Goal: Transaction & Acquisition: Purchase product/service

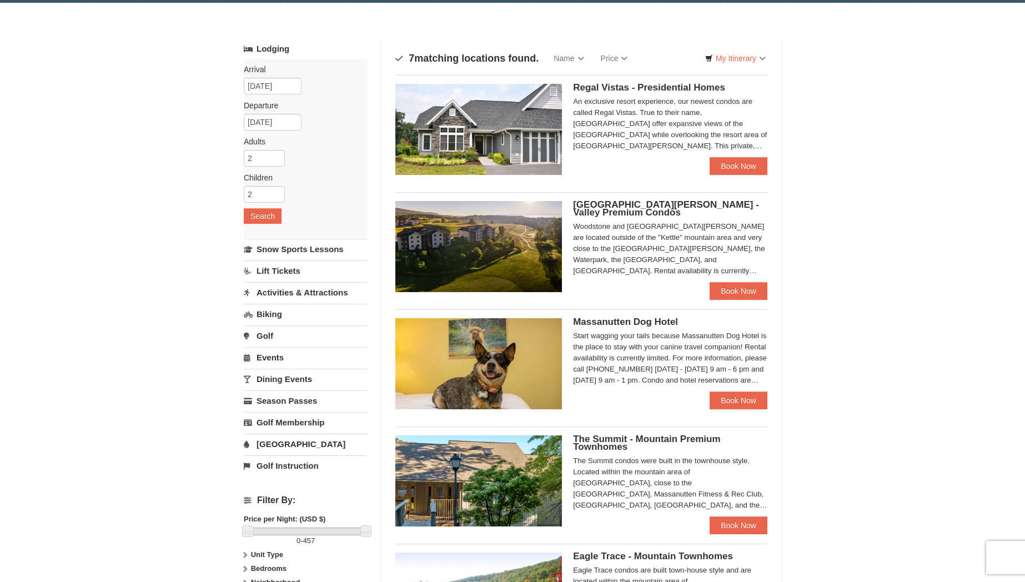
scroll to position [37, 0]
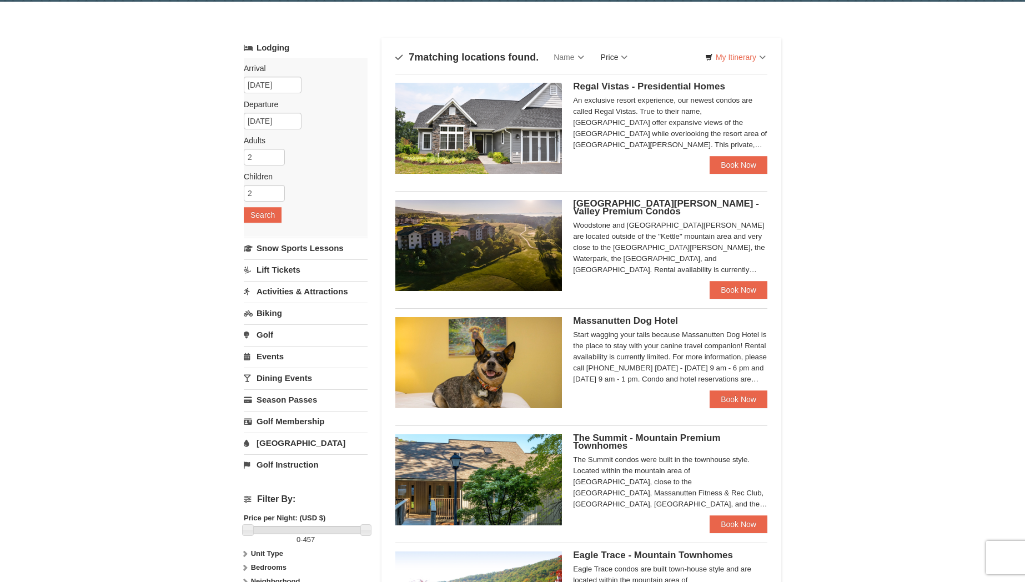
click at [617, 58] on link "Price" at bounding box center [615, 57] width 44 height 22
click at [833, 203] on div "× Categories Map List Filter My Itinerary Questions? 1-540-289-9441 Lodging Arr…" at bounding box center [512, 463] width 1025 height 923
click at [623, 57] on link "Price" at bounding box center [615, 57] width 44 height 22
click at [633, 82] on link "Price (Low to High)" at bounding box center [637, 80] width 89 height 14
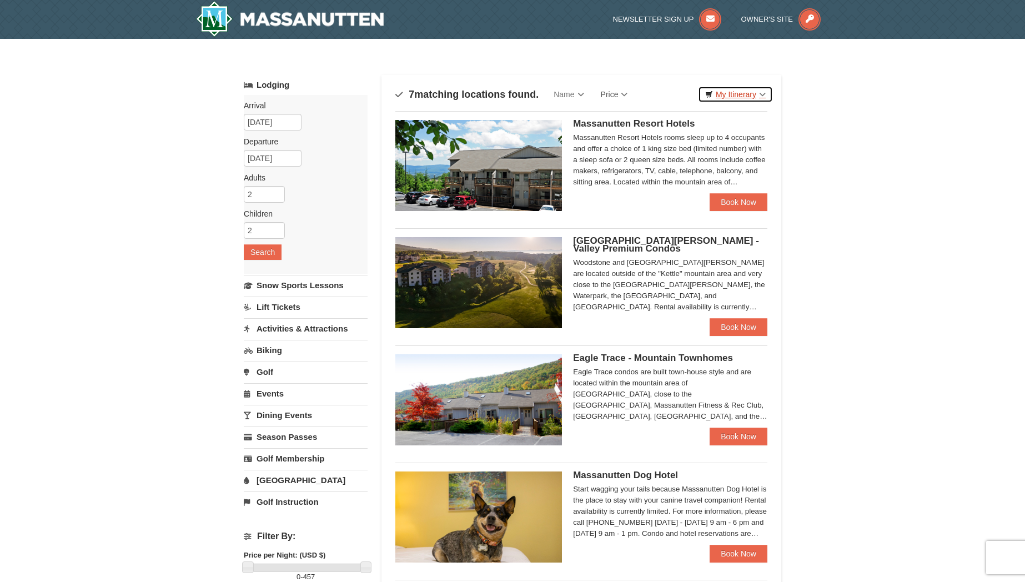
click at [755, 99] on link "My Itinerary" at bounding box center [735, 94] width 75 height 17
click at [844, 124] on div "× Categories Map List Filter My Itinerary Questions? 1-540-289-9441 Lodging Arr…" at bounding box center [512, 500] width 1025 height 923
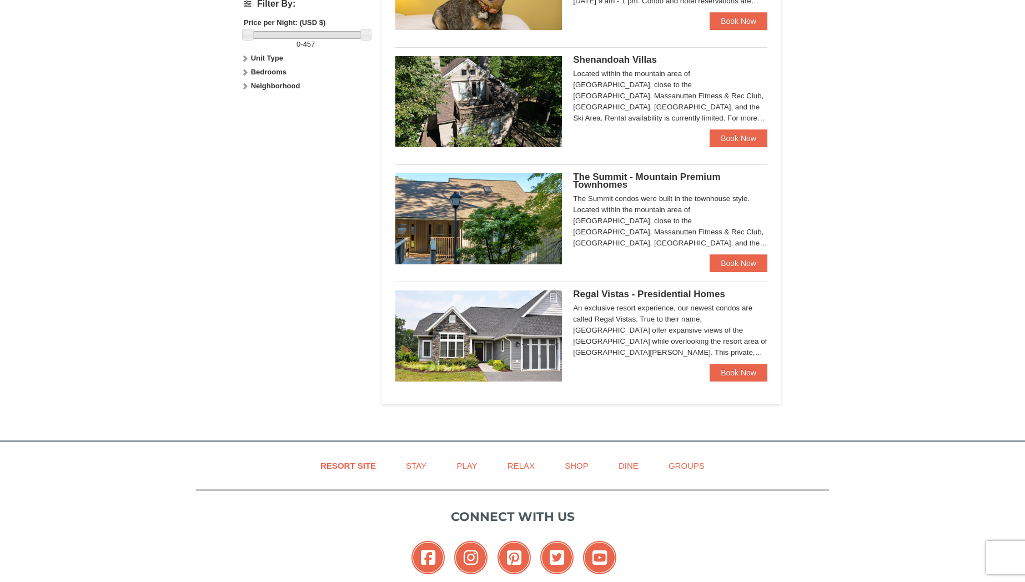
scroll to position [542, 0]
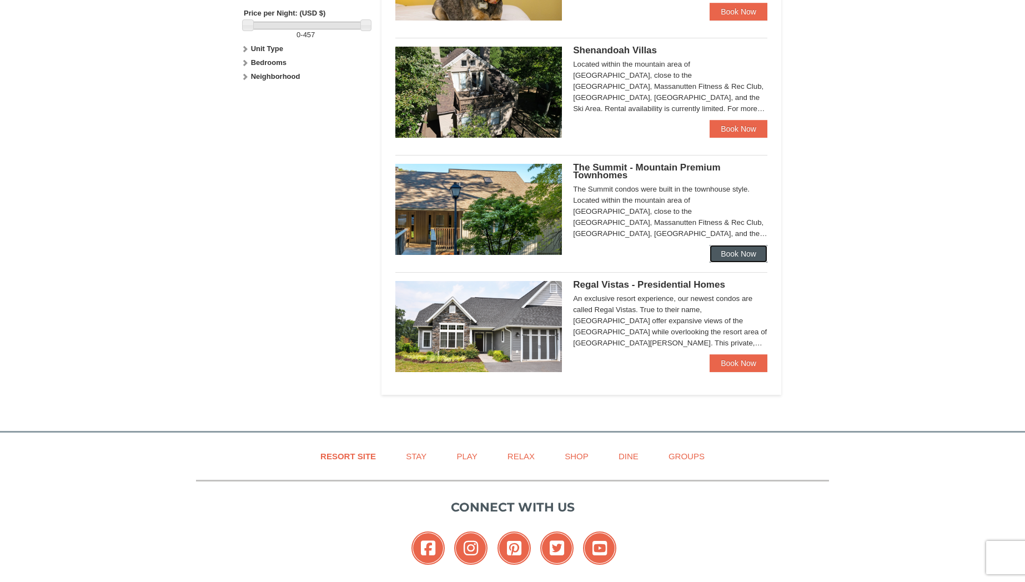
click at [743, 254] on link "Book Now" at bounding box center [739, 254] width 58 height 18
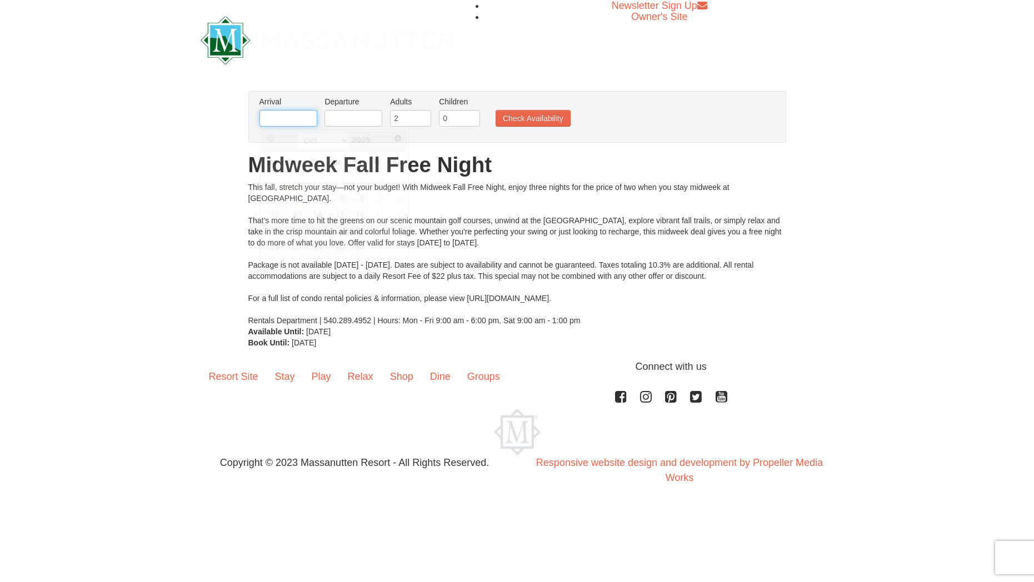
click at [282, 119] on input "text" at bounding box center [288, 118] width 58 height 17
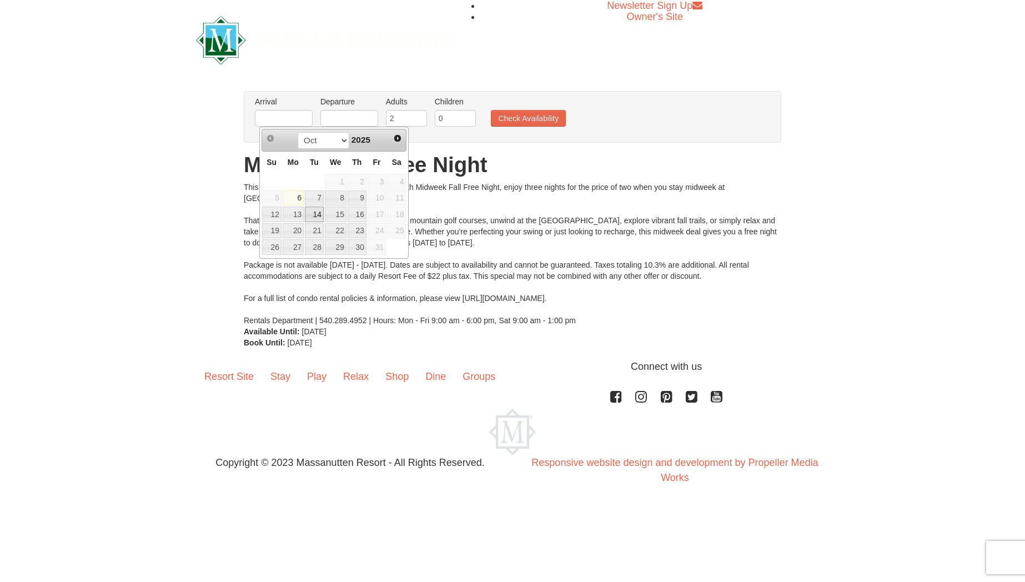
click at [312, 214] on link "14" at bounding box center [314, 215] width 19 height 16
type input "[DATE]"
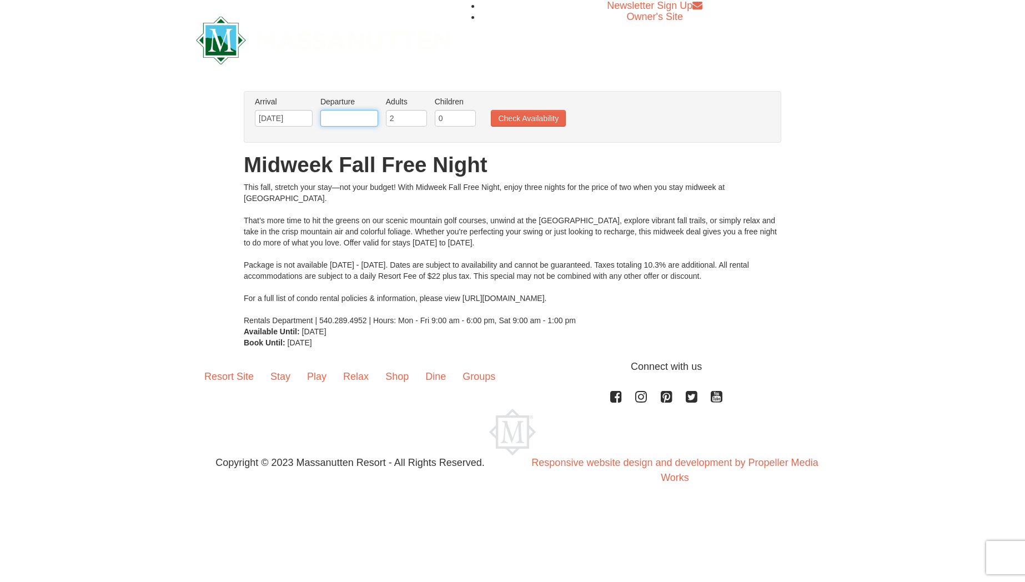
click at [347, 116] on input "text" at bounding box center [350, 118] width 58 height 17
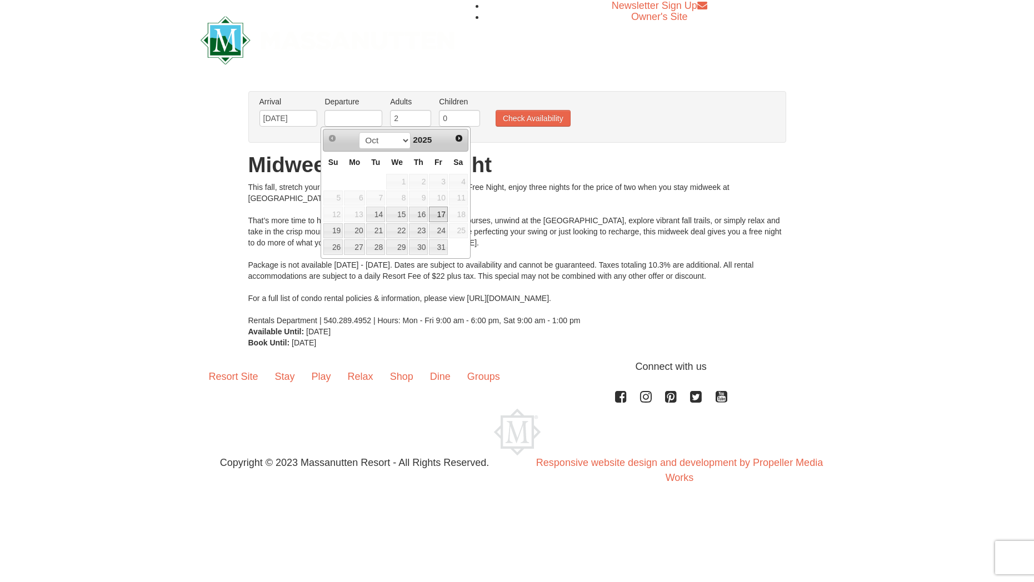
click at [439, 214] on link "17" at bounding box center [438, 215] width 19 height 16
type input "[DATE]"
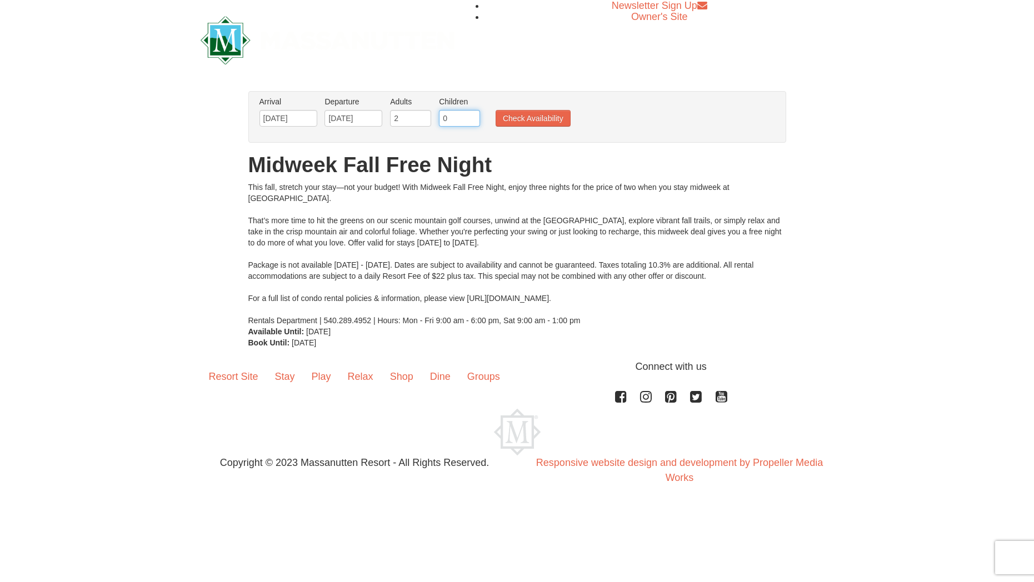
click at [455, 117] on input "0" at bounding box center [459, 118] width 41 height 17
click at [471, 116] on input "1" at bounding box center [459, 118] width 41 height 17
type input "2"
click at [471, 116] on input "2" at bounding box center [459, 118] width 41 height 17
click at [529, 118] on button "Check Availability" at bounding box center [533, 118] width 75 height 17
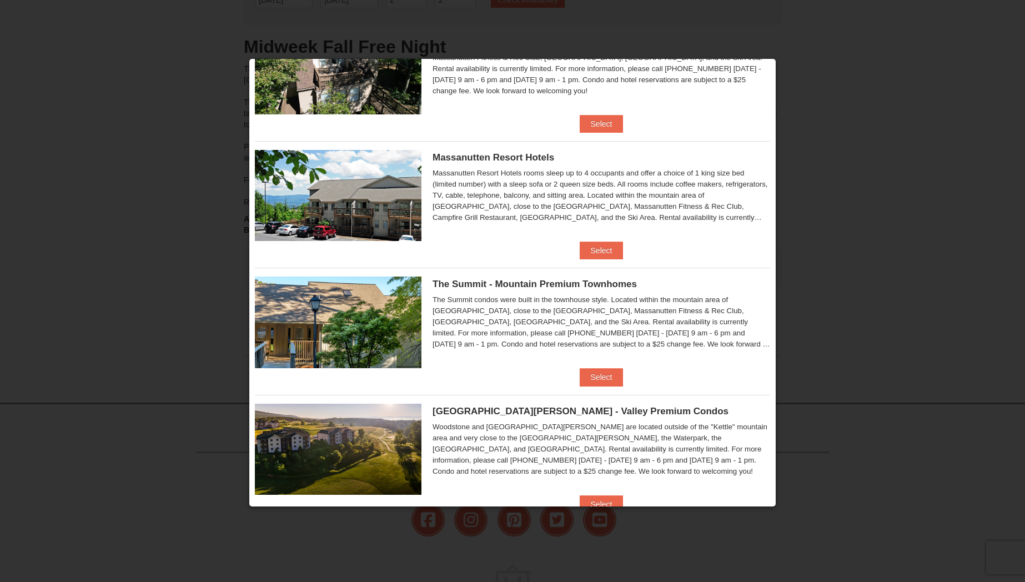
scroll to position [383, 0]
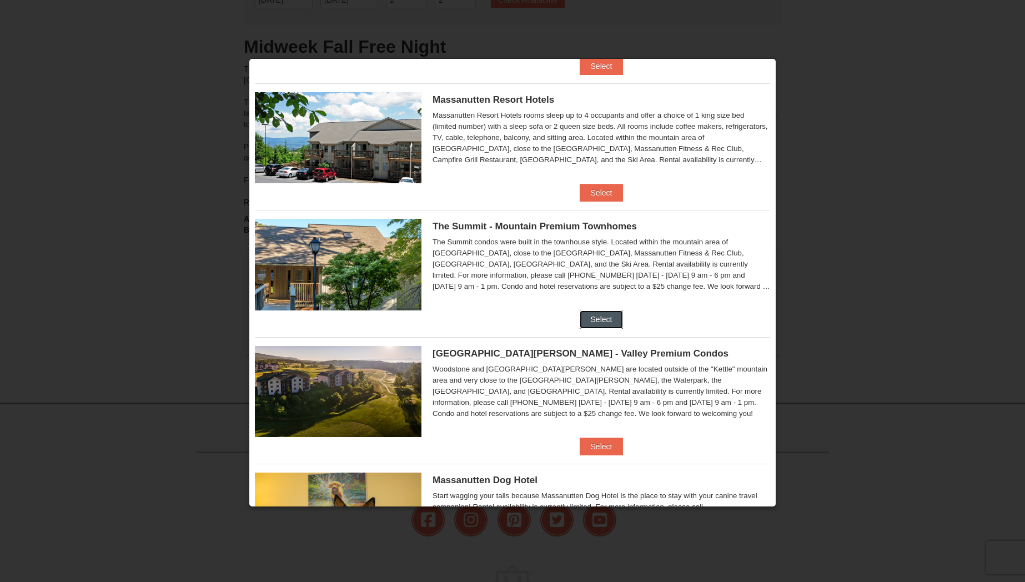
click at [599, 317] on button "Select" at bounding box center [602, 320] width 44 height 18
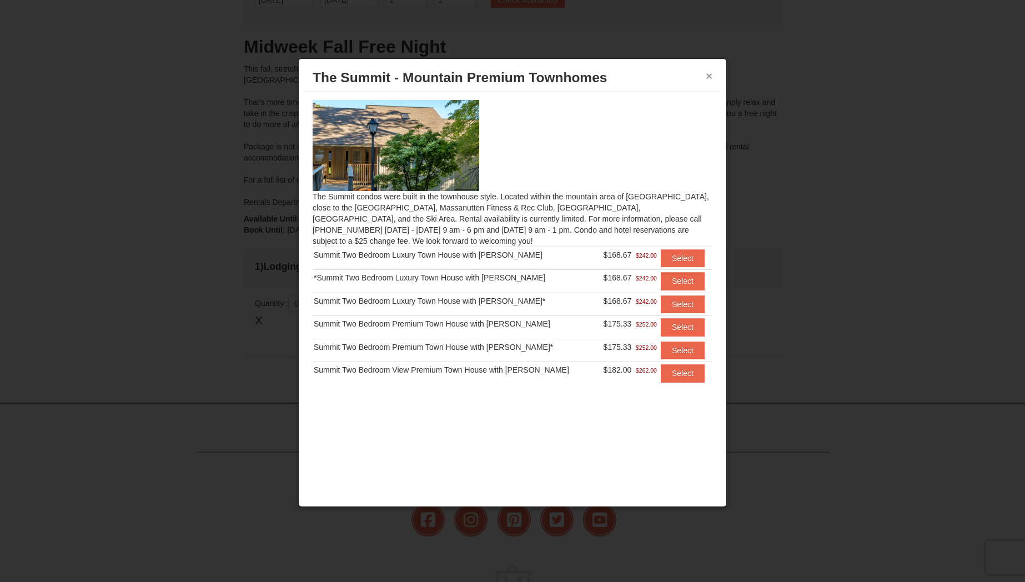
click at [710, 78] on button "×" at bounding box center [709, 76] width 7 height 11
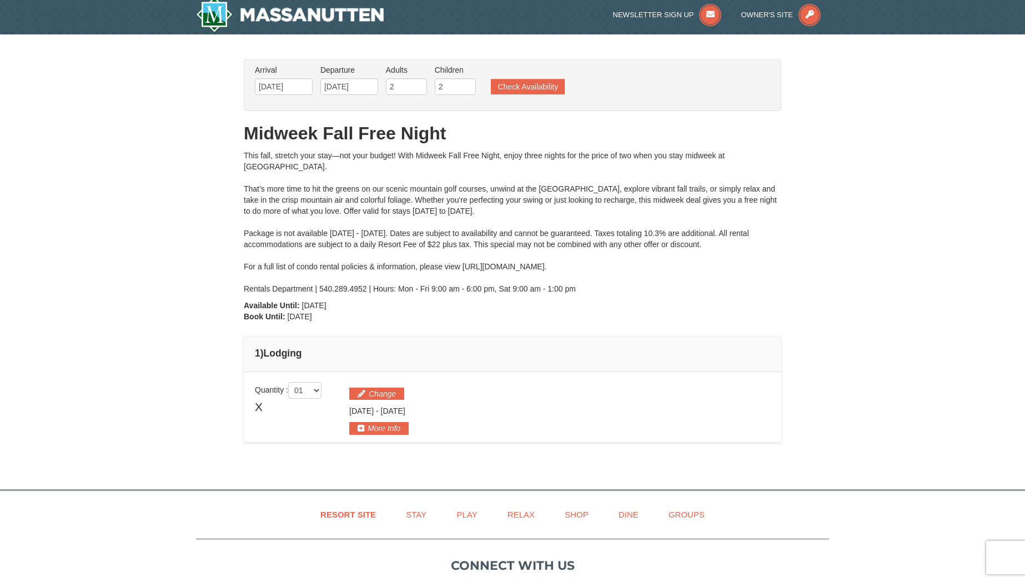
scroll to position [0, 0]
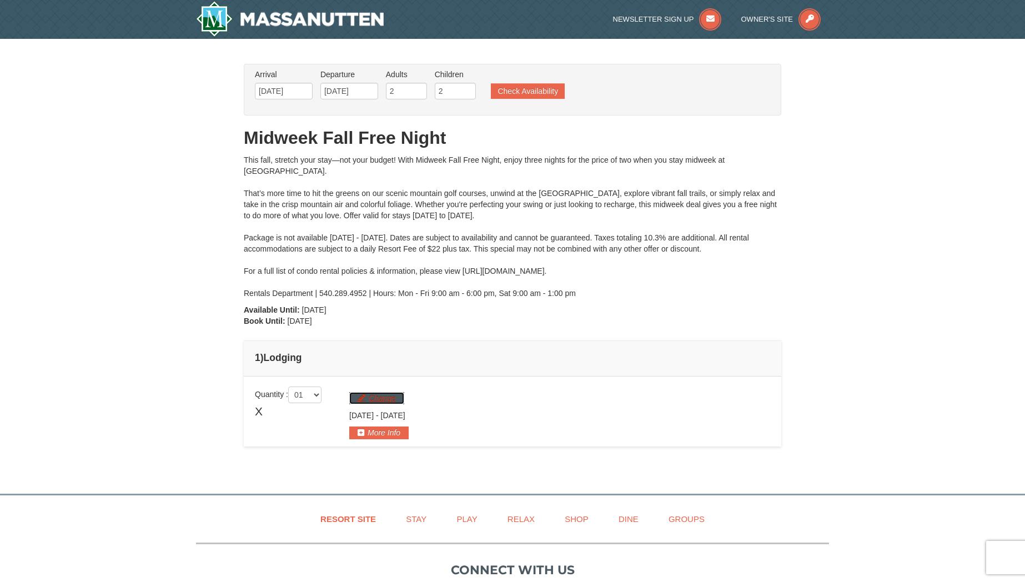
click at [378, 398] on button "Change" at bounding box center [376, 398] width 55 height 12
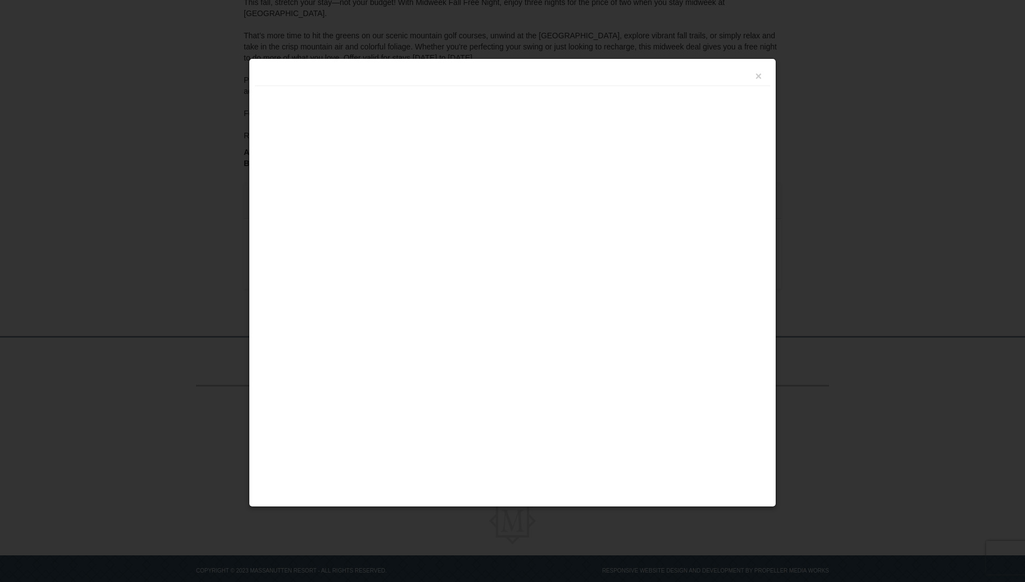
scroll to position [178, 0]
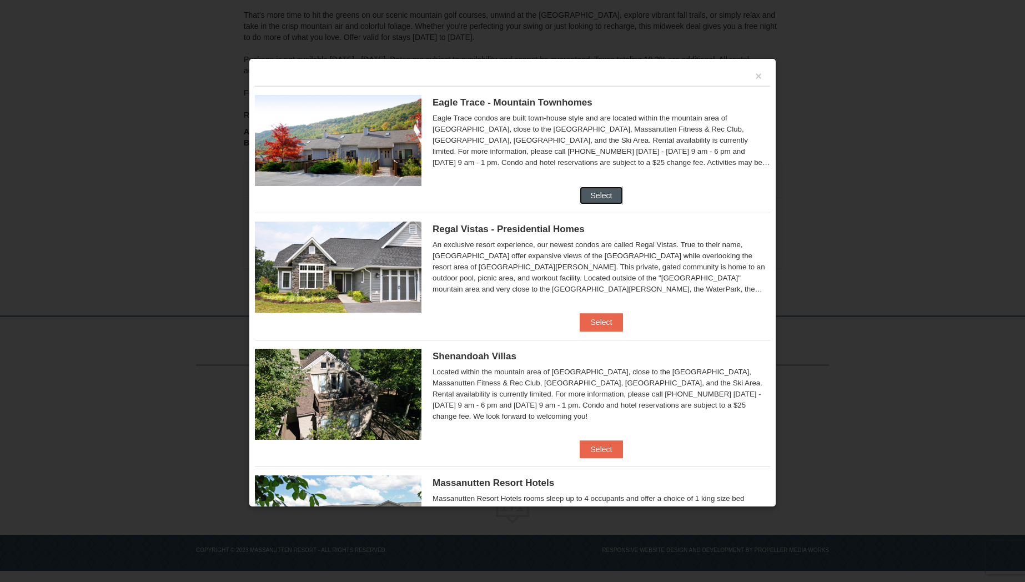
click at [592, 192] on button "Select" at bounding box center [602, 196] width 44 height 18
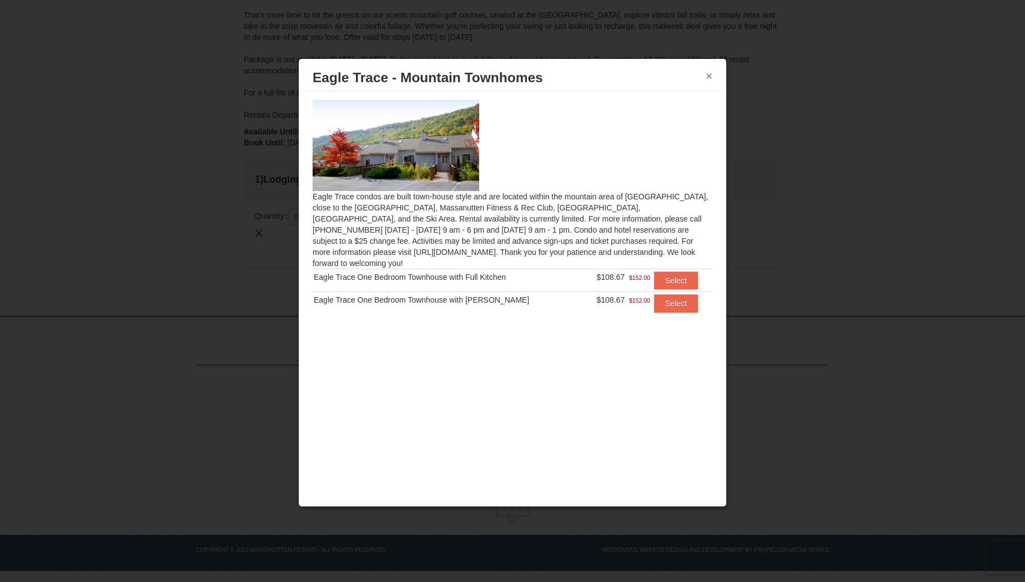
click at [712, 72] on button "×" at bounding box center [709, 76] width 7 height 11
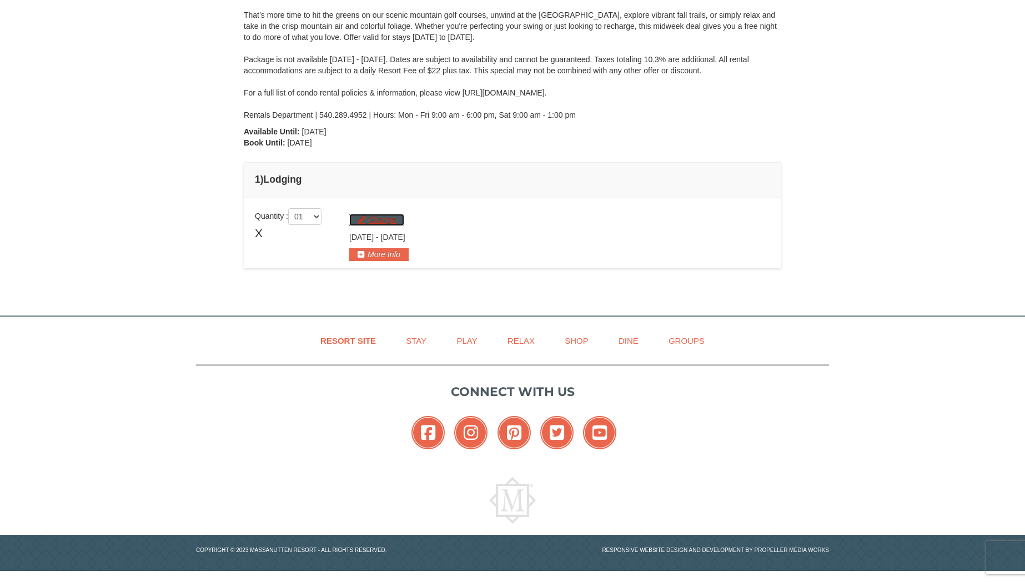
click at [377, 219] on button "Change" at bounding box center [376, 220] width 55 height 12
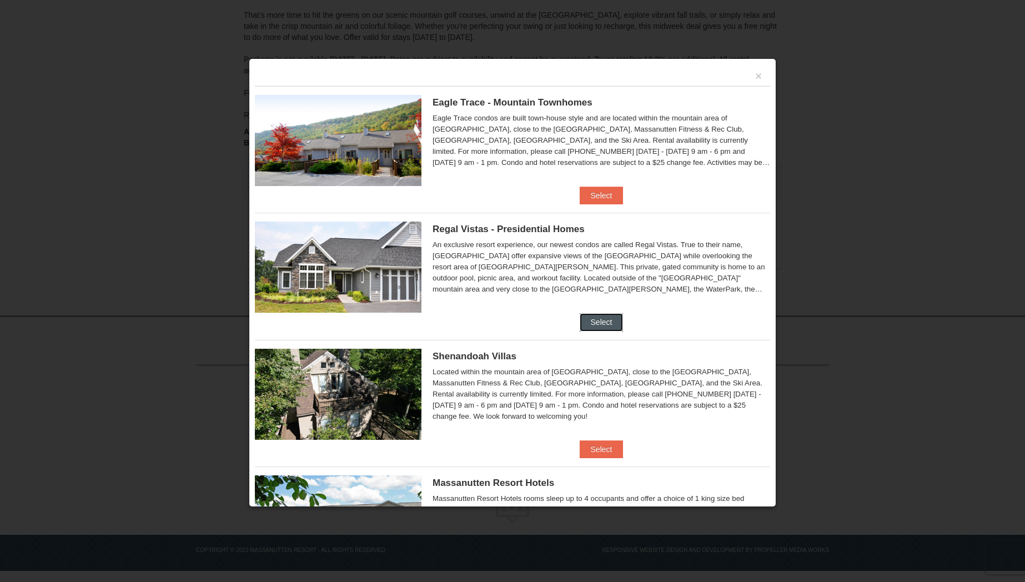
click at [594, 321] on button "Select" at bounding box center [602, 322] width 44 height 18
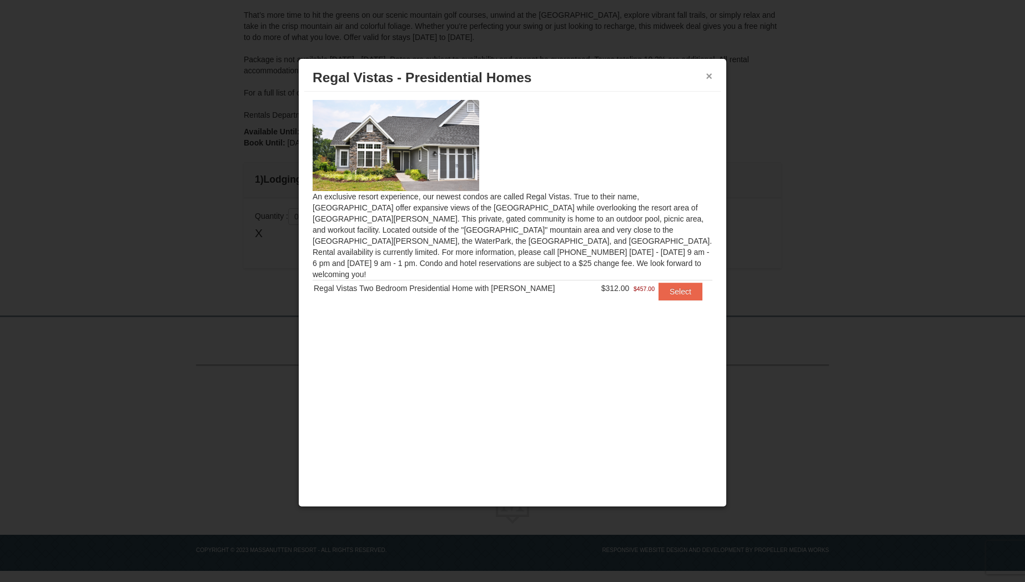
click at [709, 76] on button "×" at bounding box center [709, 76] width 7 height 11
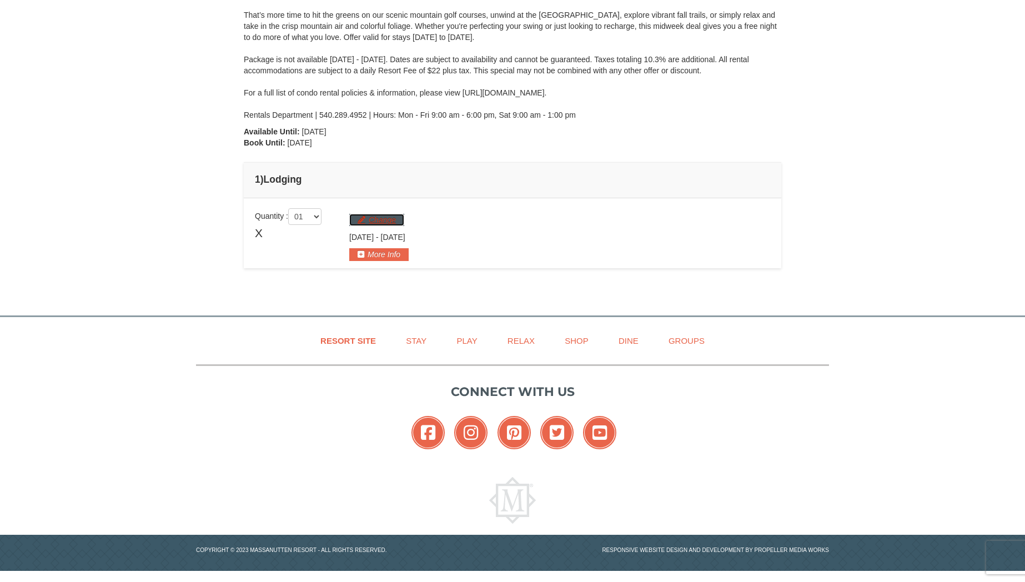
click at [378, 222] on button "Change" at bounding box center [376, 220] width 55 height 12
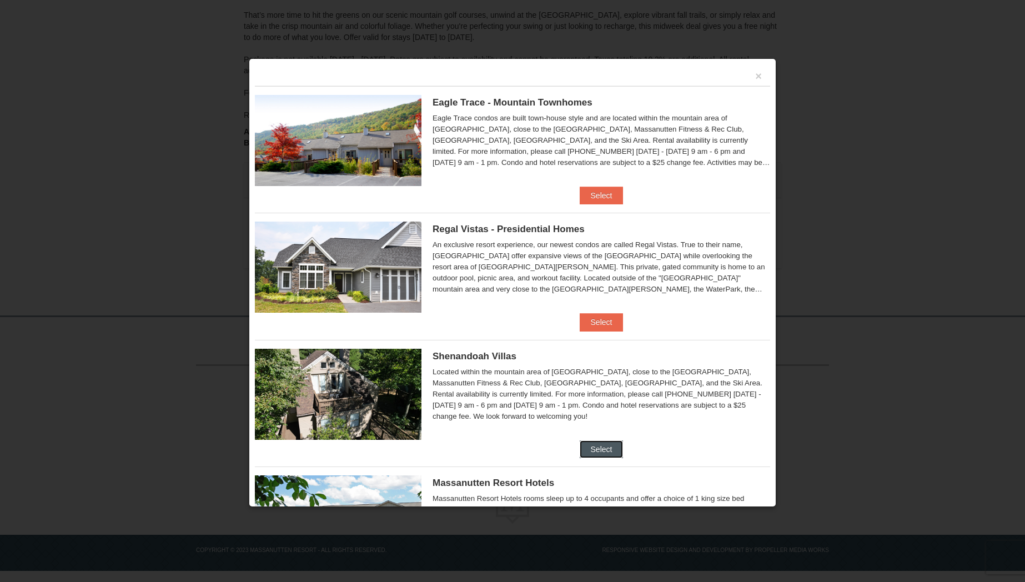
click at [600, 452] on button "Select" at bounding box center [602, 450] width 44 height 18
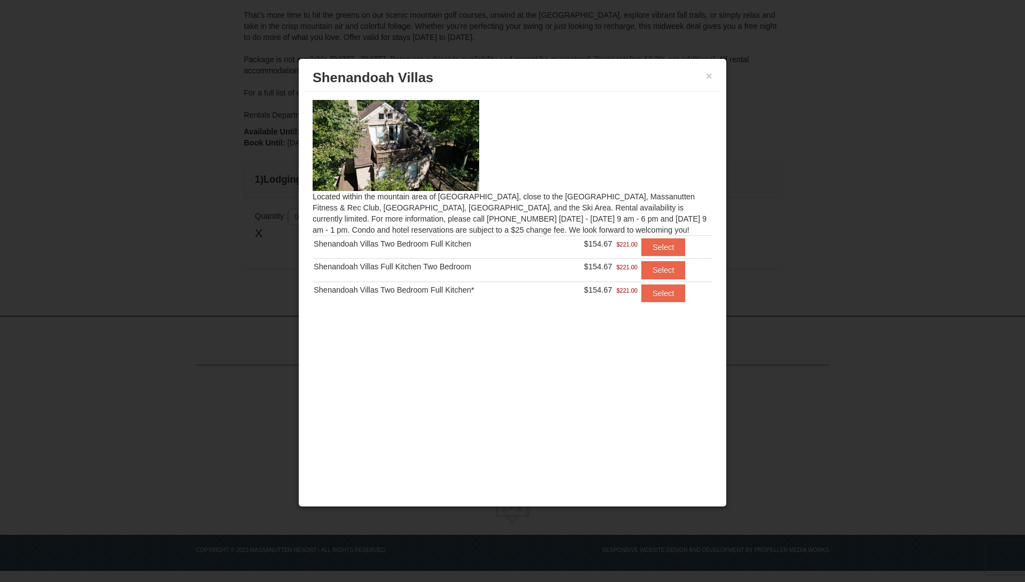
click at [372, 127] on img at bounding box center [396, 145] width 167 height 91
click at [710, 77] on button "×" at bounding box center [709, 76] width 7 height 11
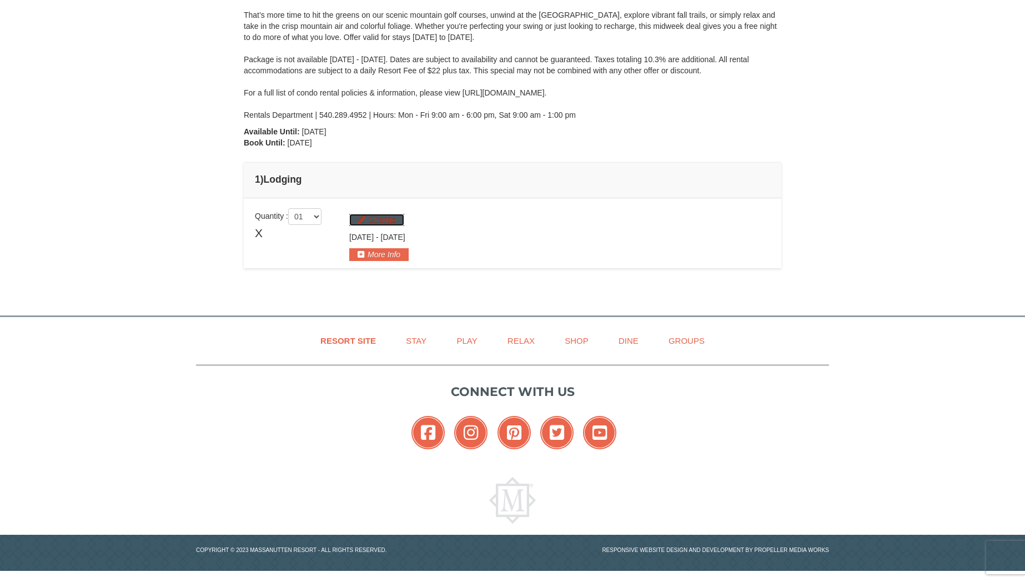
click at [374, 217] on button "Change" at bounding box center [376, 220] width 55 height 12
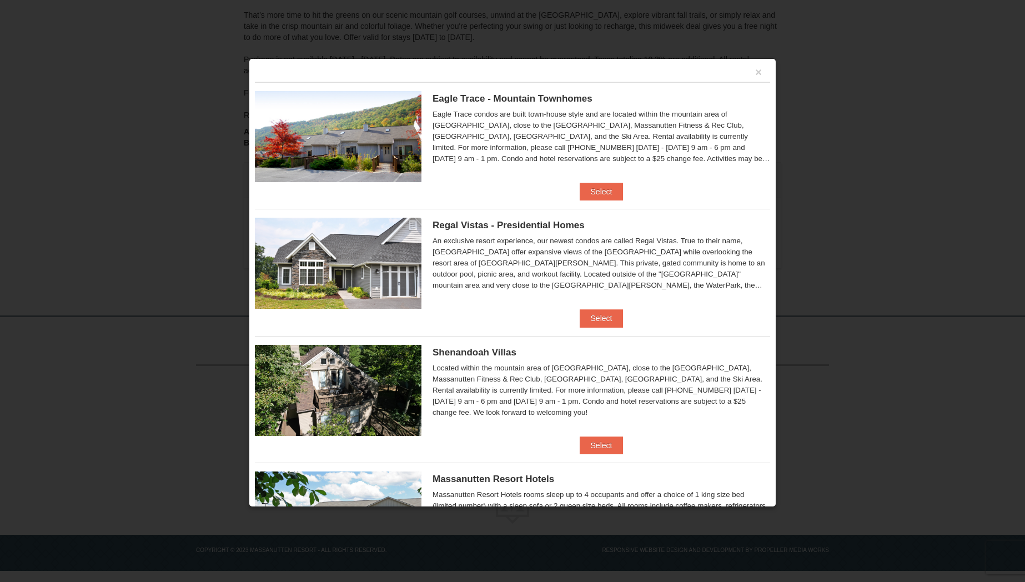
scroll to position [0, 0]
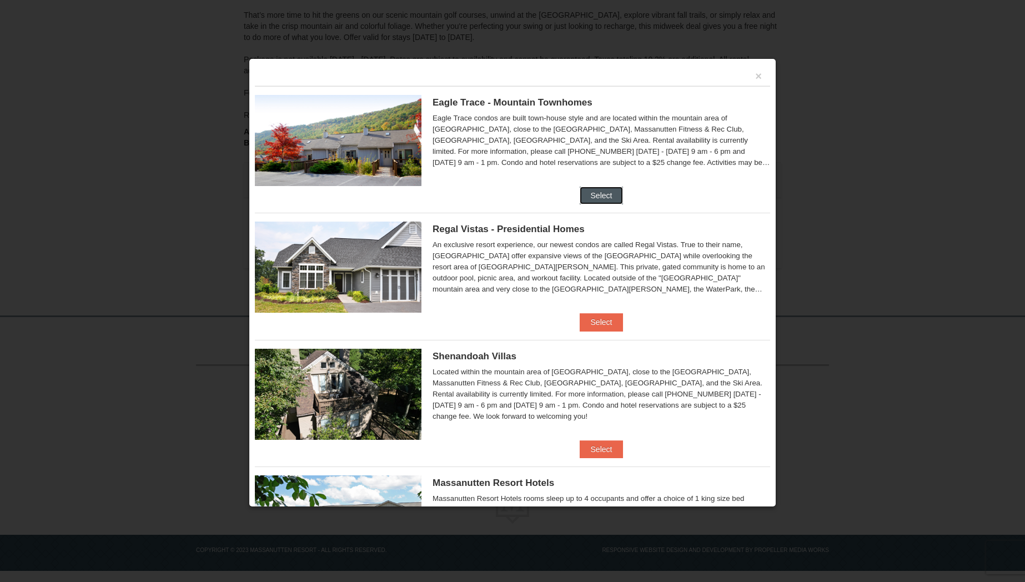
click at [599, 196] on button "Select" at bounding box center [602, 196] width 44 height 18
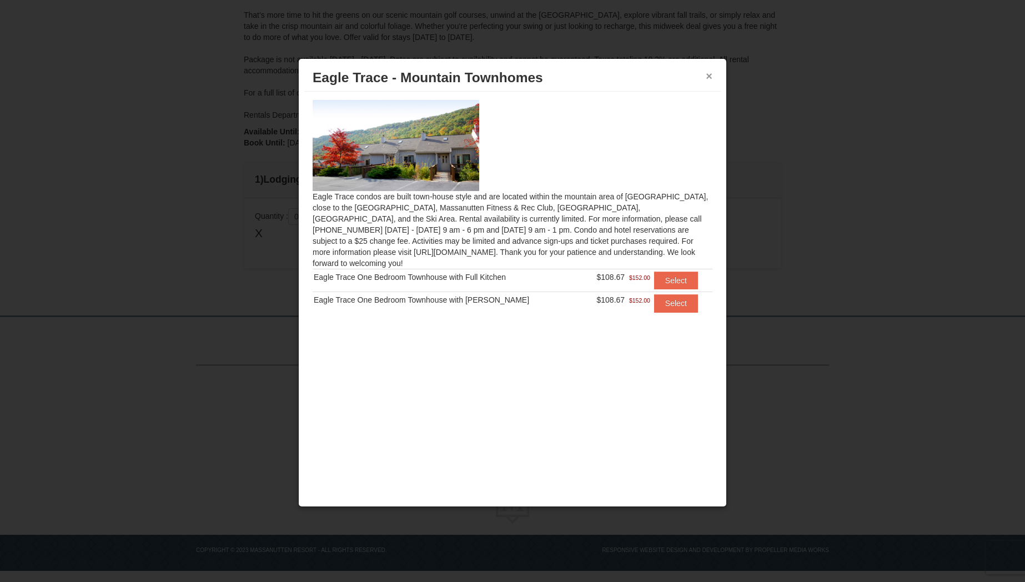
click at [709, 77] on button "×" at bounding box center [709, 76] width 7 height 11
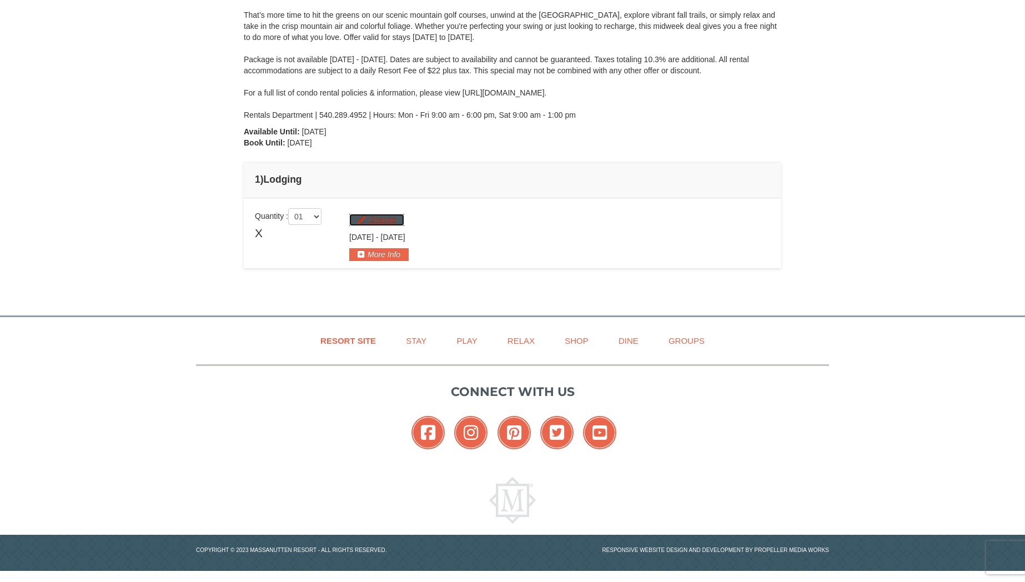
click at [376, 217] on button "Change" at bounding box center [376, 220] width 55 height 12
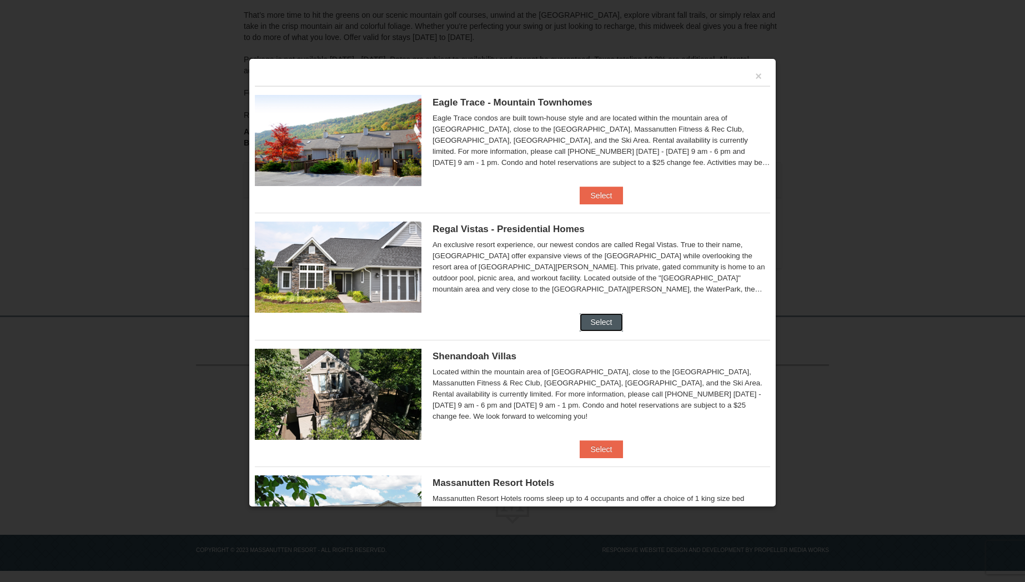
click at [595, 322] on button "Select" at bounding box center [602, 322] width 44 height 18
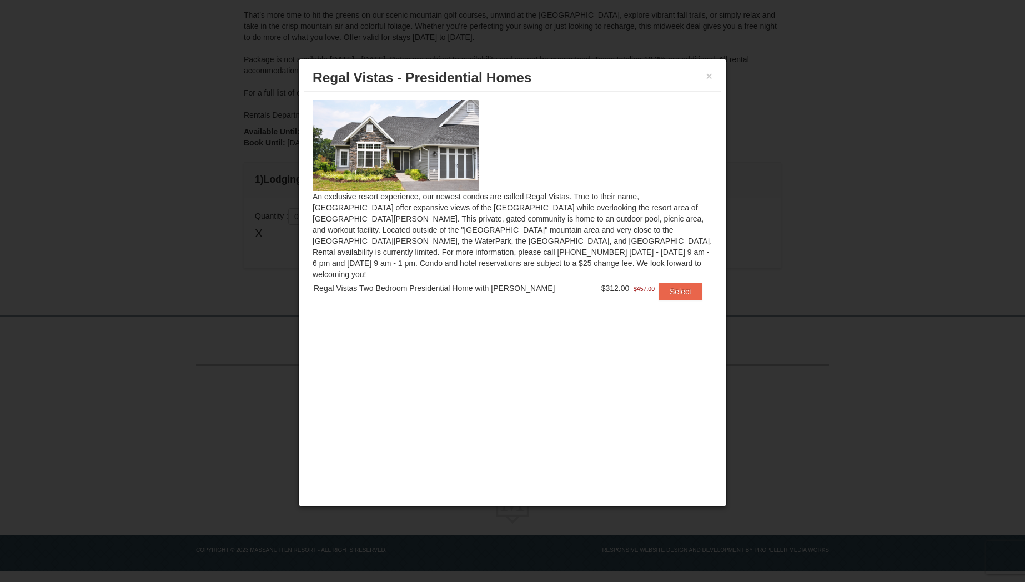
click at [417, 160] on img at bounding box center [396, 145] width 167 height 91
click at [709, 76] on button "×" at bounding box center [709, 76] width 7 height 11
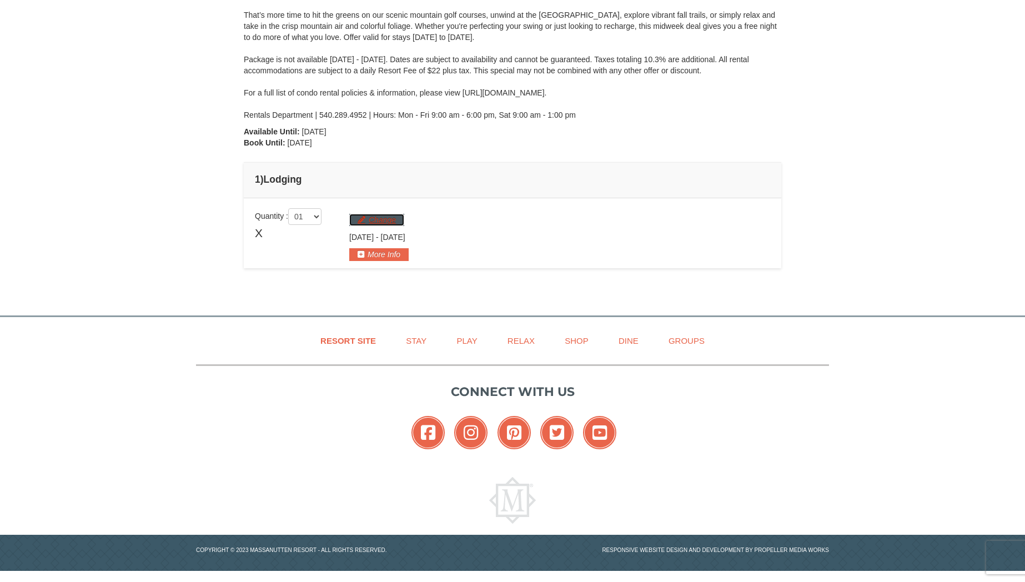
click at [379, 219] on button "Change" at bounding box center [376, 220] width 55 height 12
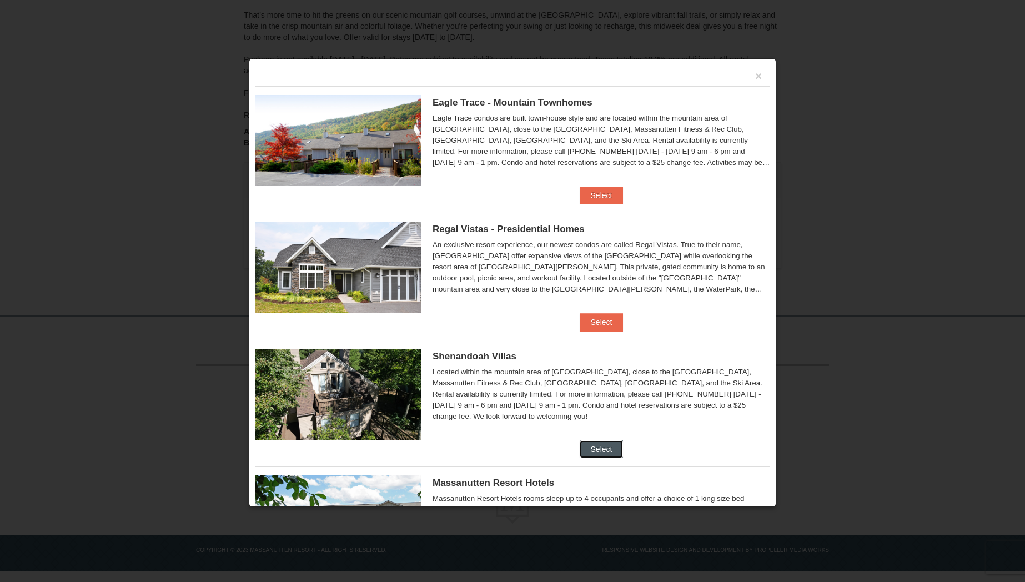
click at [606, 446] on button "Select" at bounding box center [602, 450] width 44 height 18
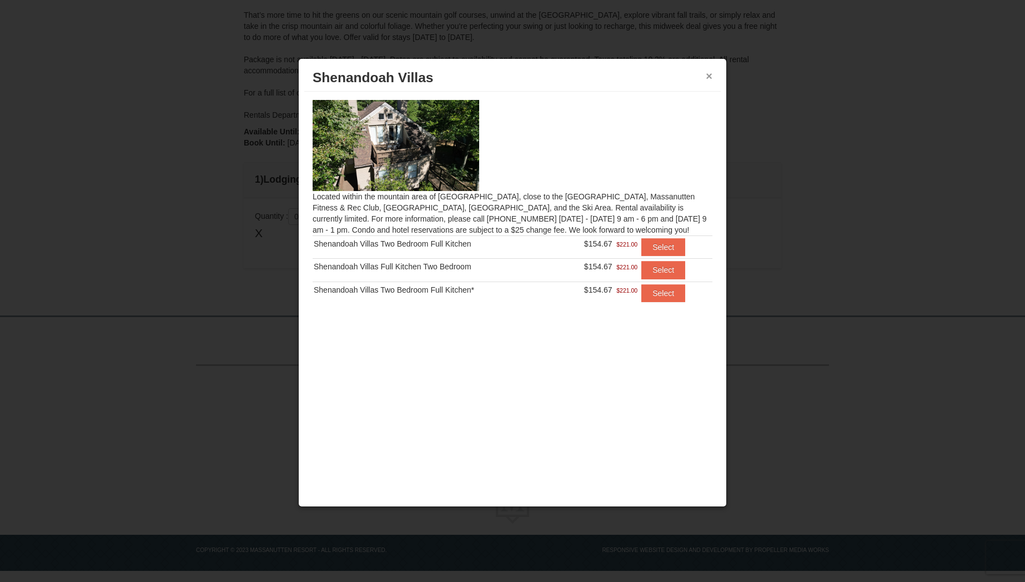
click at [710, 77] on button "×" at bounding box center [709, 76] width 7 height 11
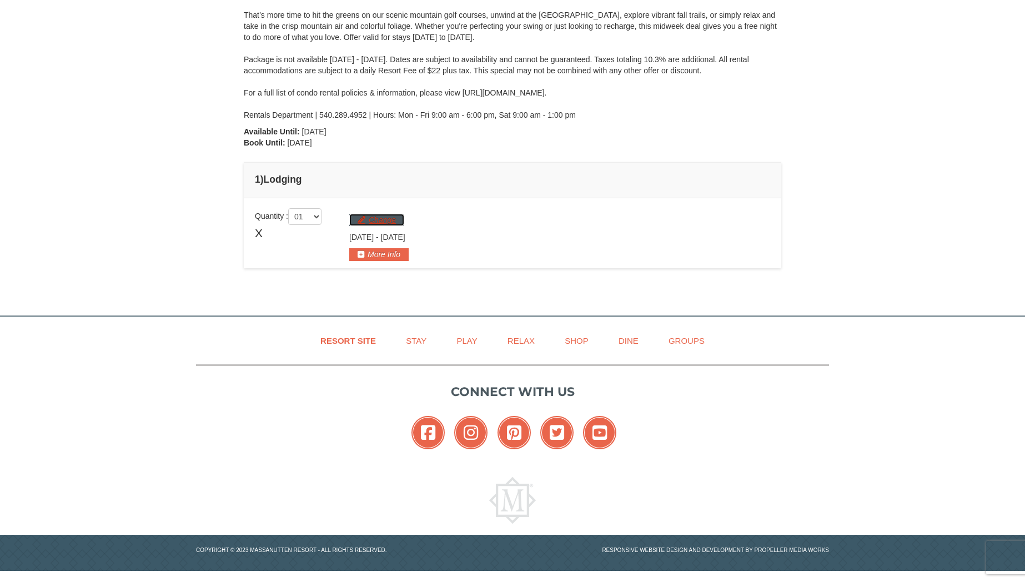
click at [383, 225] on button "Change" at bounding box center [376, 220] width 55 height 12
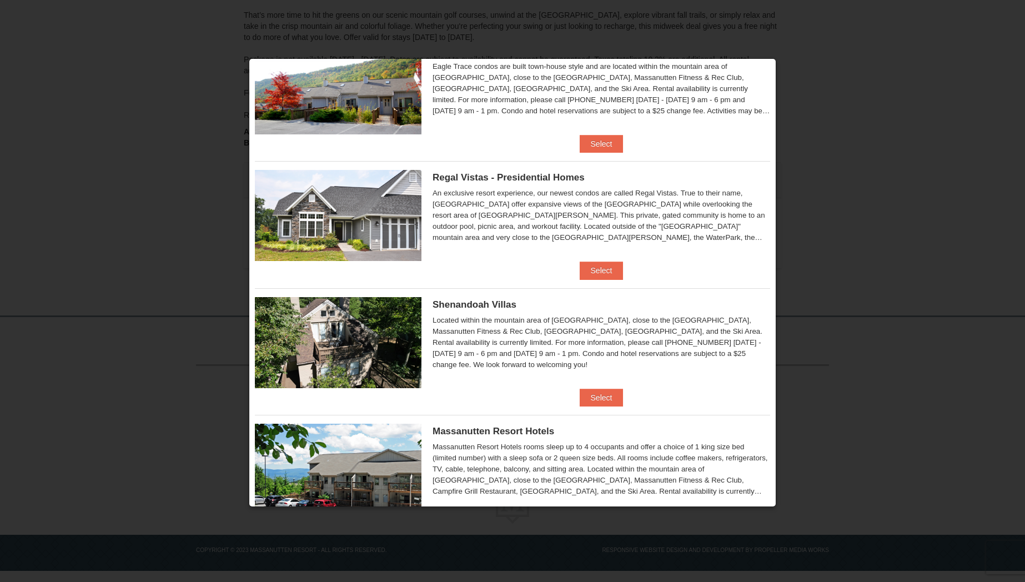
scroll to position [102, 0]
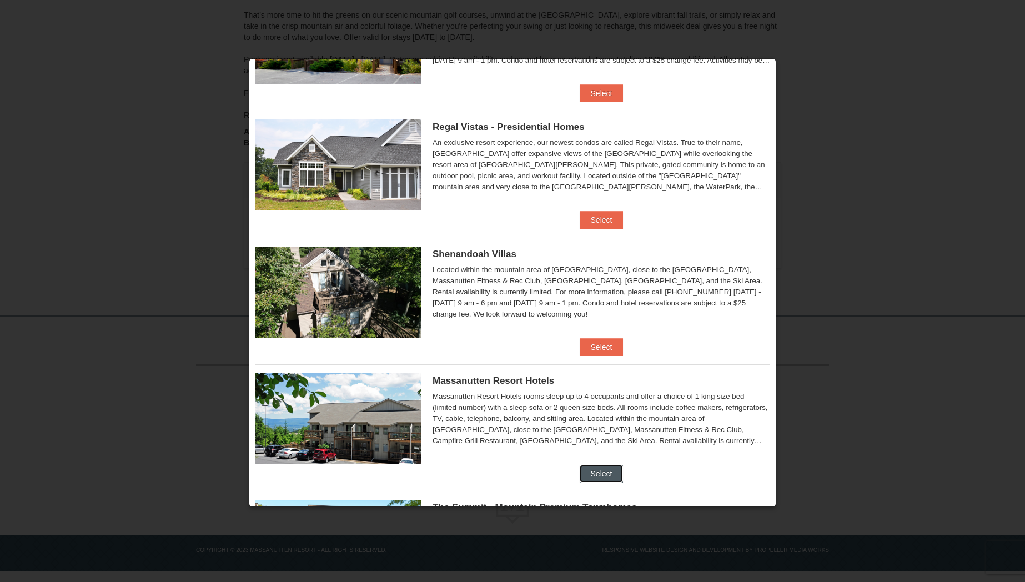
click at [594, 473] on button "Select" at bounding box center [602, 474] width 44 height 18
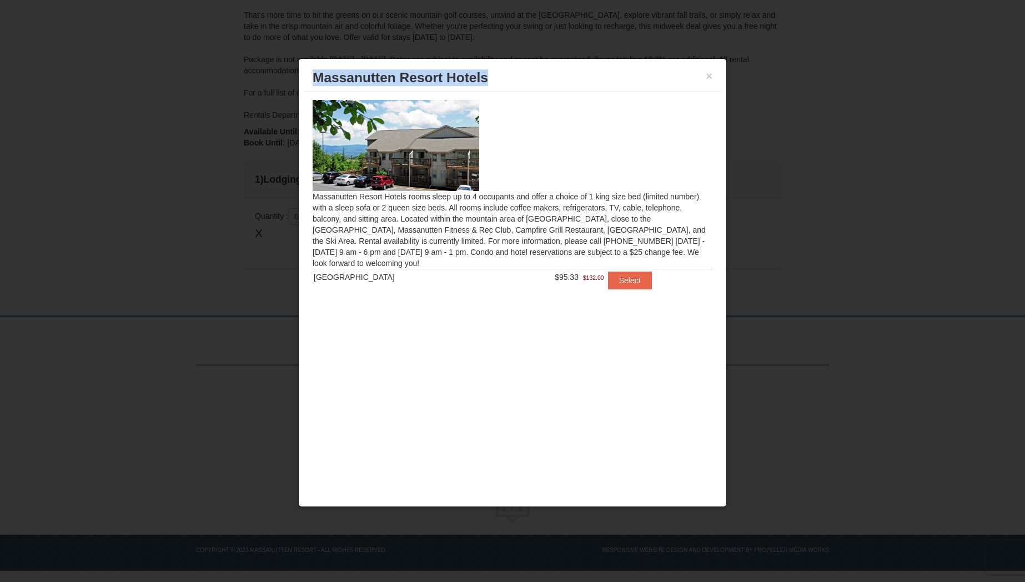
drag, startPoint x: 486, startPoint y: 77, endPoint x: 302, endPoint y: 73, distance: 183.9
click at [302, 73] on div "× Massanutten Resort Hotels Massanutten Resort Hotels rooms sleep up to 4 occup…" at bounding box center [512, 282] width 429 height 449
copy span "Massanutten Resort Hotels"
click at [710, 77] on button "×" at bounding box center [709, 76] width 7 height 11
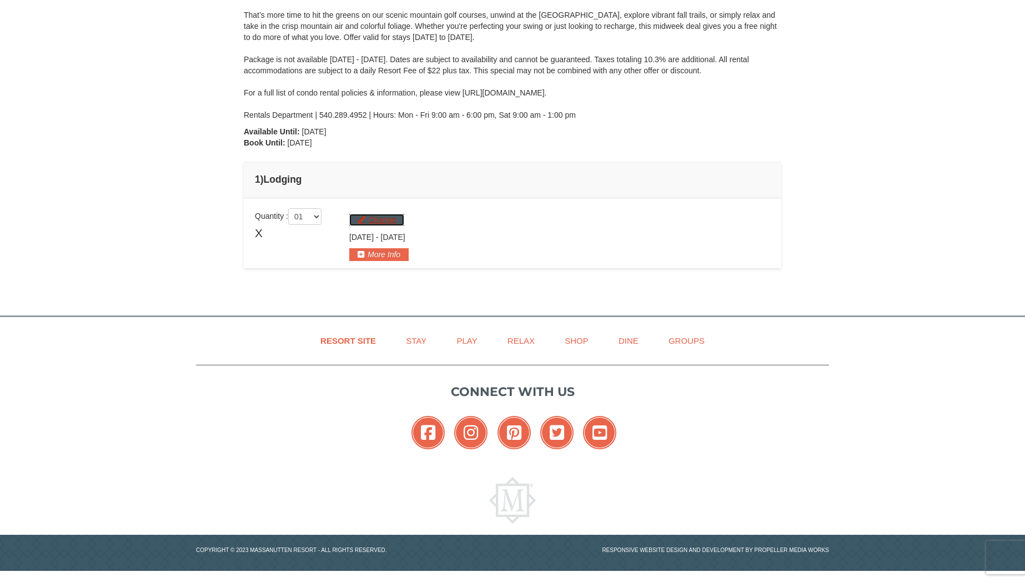
click at [373, 217] on button "Change" at bounding box center [376, 220] width 55 height 12
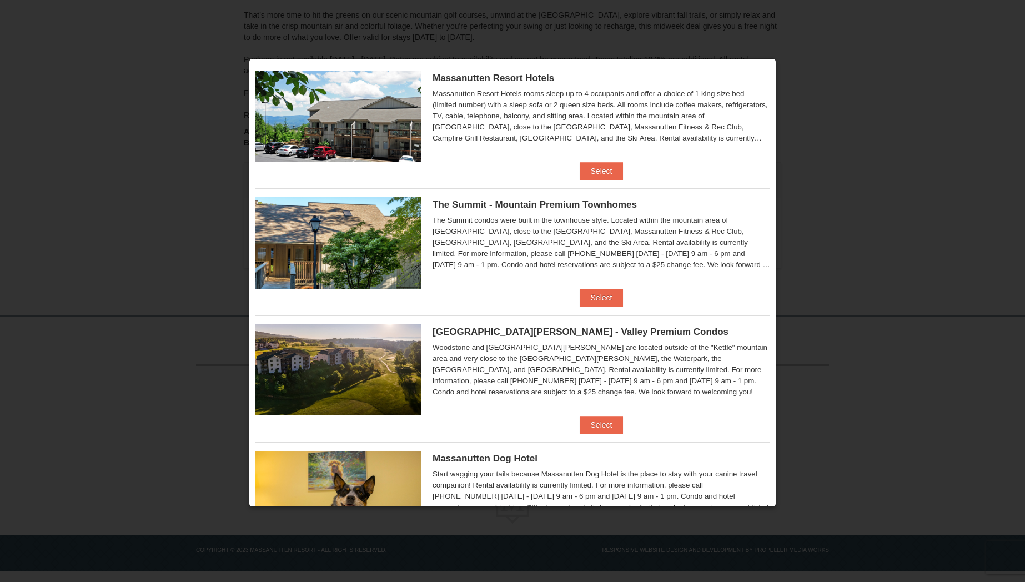
scroll to position [408, 0]
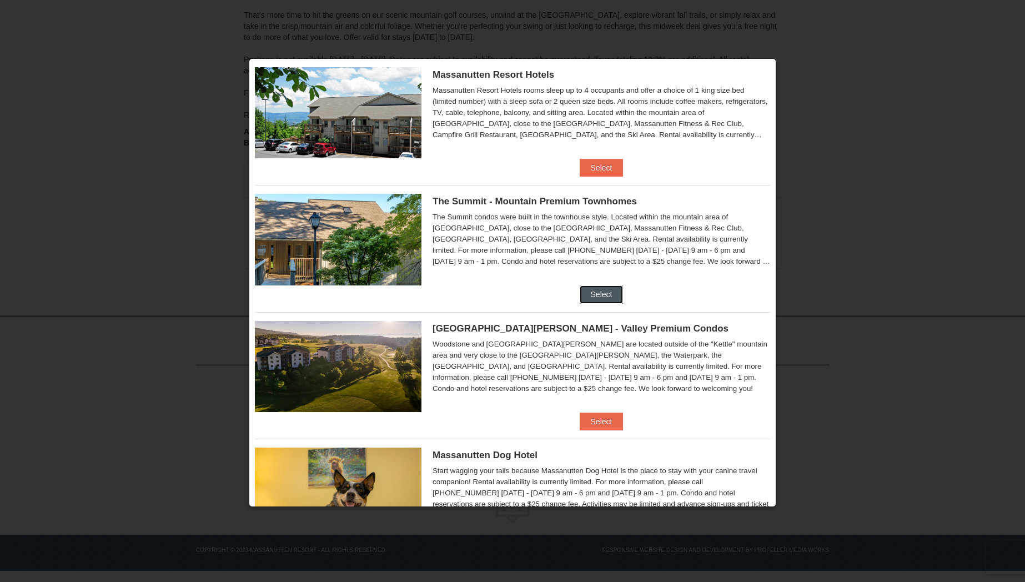
click at [596, 291] on button "Select" at bounding box center [602, 295] width 44 height 18
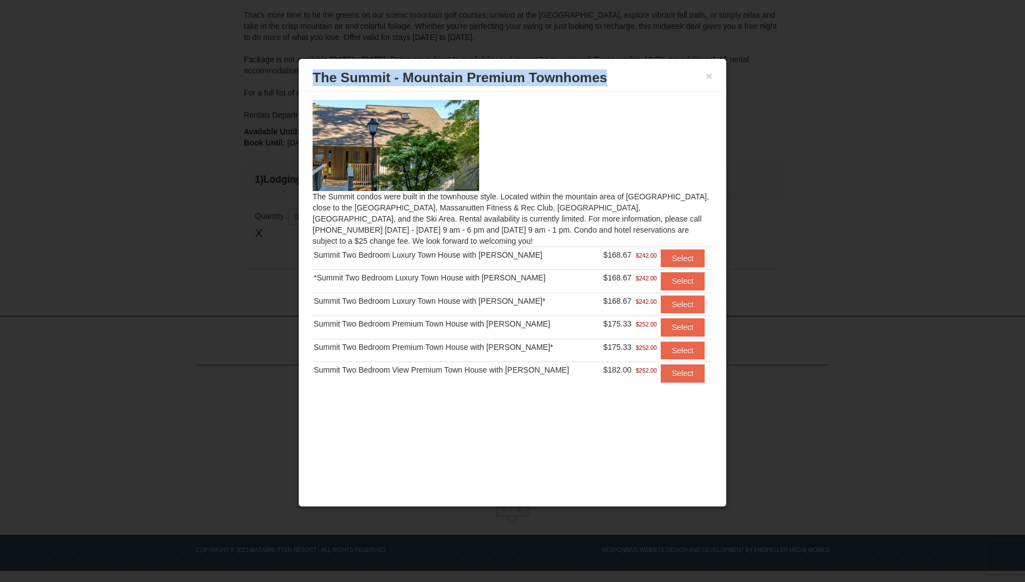
drag, startPoint x: 609, startPoint y: 79, endPoint x: 314, endPoint y: 82, distance: 295.0
click at [314, 82] on h3 "The Summit - Mountain Premium Townhomes" at bounding box center [513, 77] width 400 height 17
copy span "The Summit - Mountain Premium Townhomes"
click at [709, 77] on button "×" at bounding box center [709, 76] width 7 height 11
click at [709, 77] on div "× The Summit - Mountain Premium Townhomes The Summit condos were built in the t…" at bounding box center [512, 282] width 429 height 449
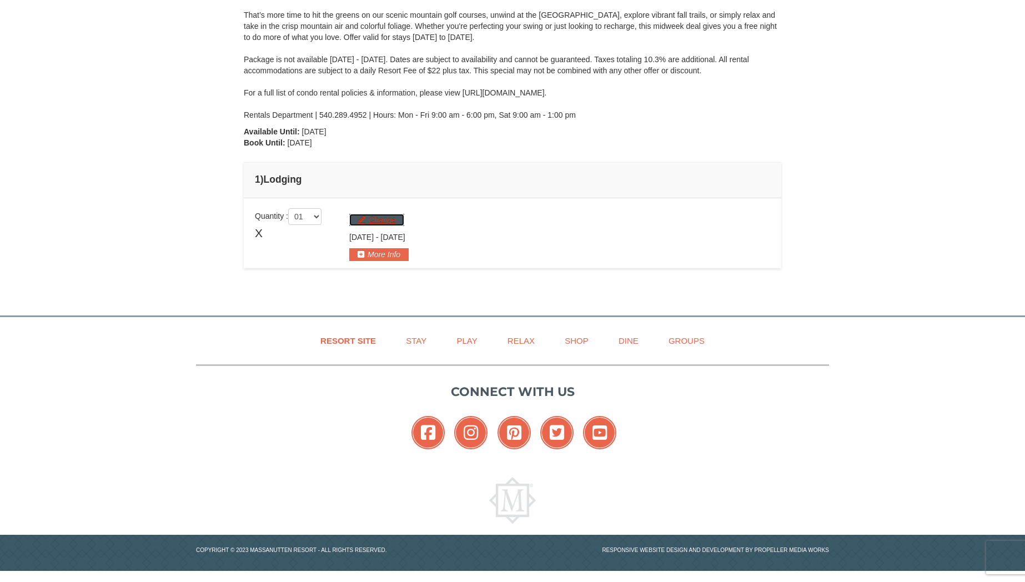
click at [381, 222] on button "Change" at bounding box center [376, 220] width 55 height 12
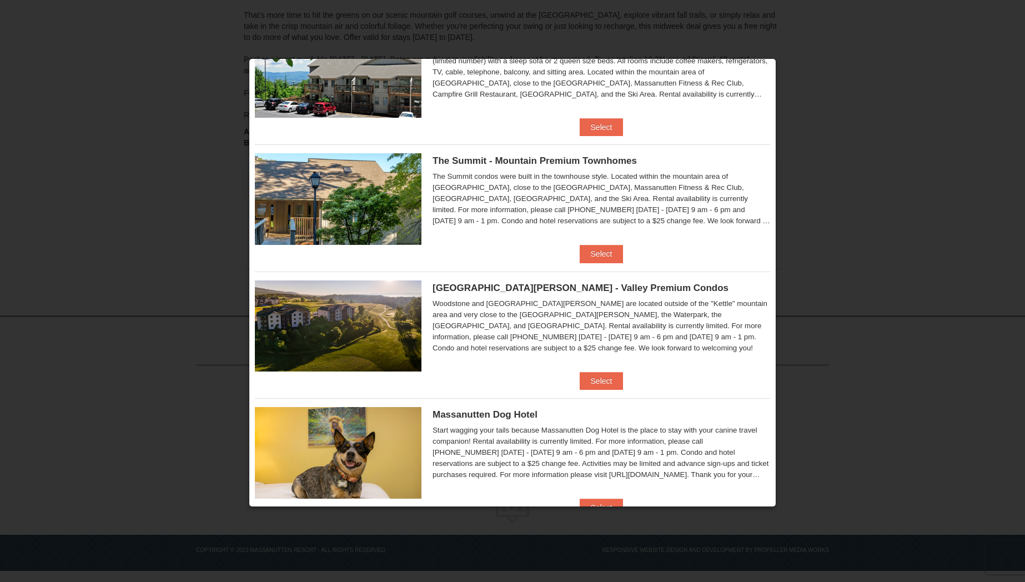
scroll to position [484, 0]
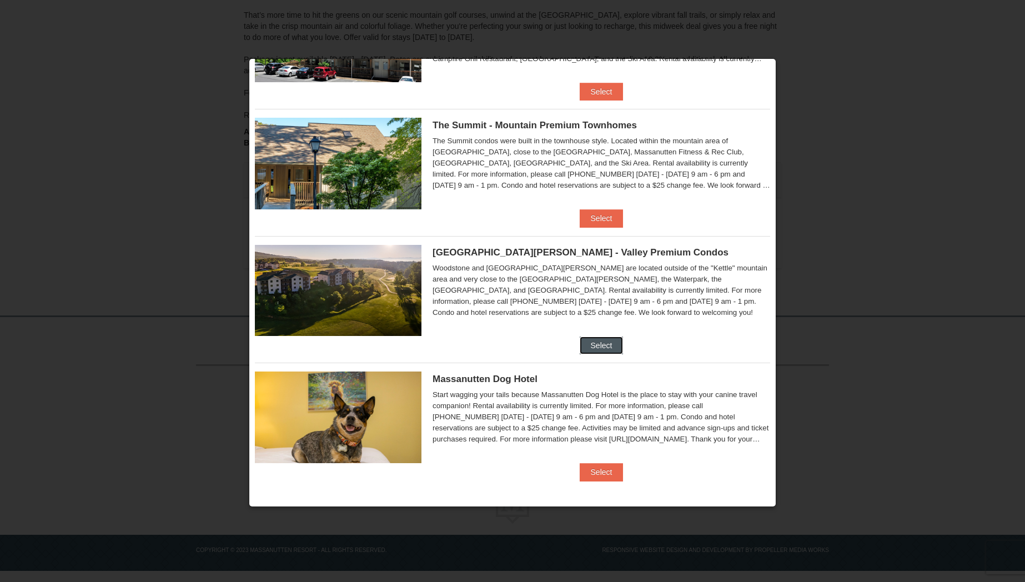
click at [598, 339] on button "Select" at bounding box center [602, 346] width 44 height 18
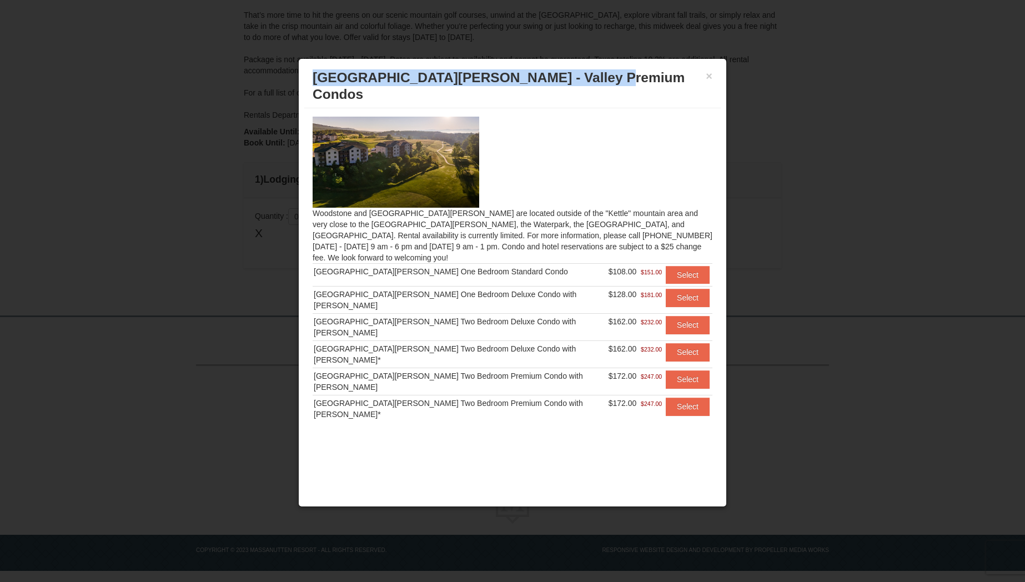
drag, startPoint x: 608, startPoint y: 79, endPoint x: 311, endPoint y: 77, distance: 297.2
click at [311, 77] on div "× Woodstone Meadows - Valley Premium Condos" at bounding box center [512, 86] width 417 height 44
copy span "Woodstone Meadows - Valley Premium Condos"
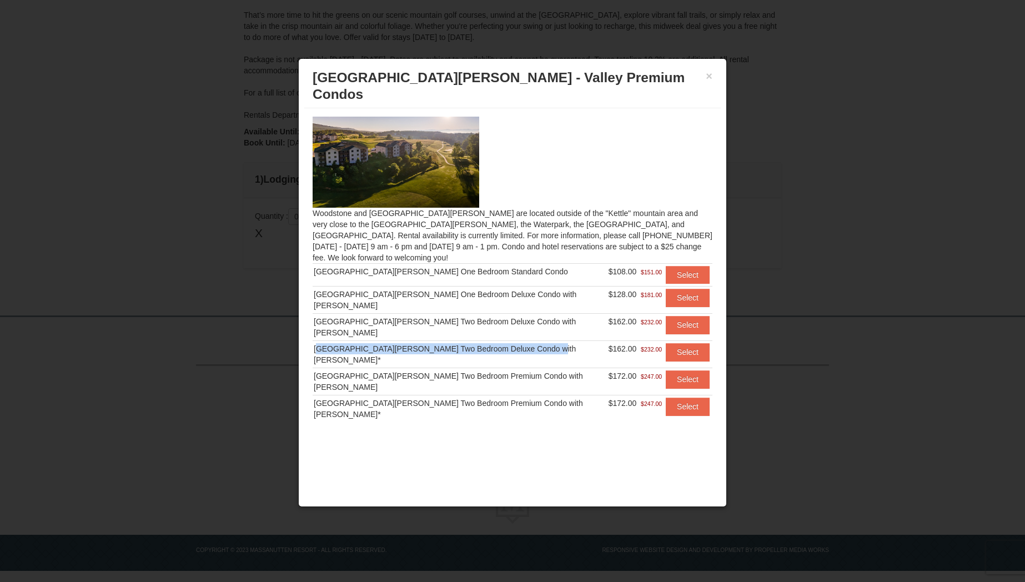
drag, startPoint x: 316, startPoint y: 312, endPoint x: 544, endPoint y: 318, distance: 228.9
click at [544, 343] on div "[GEOGRAPHIC_DATA][PERSON_NAME] Two Bedroom Deluxe Condo with [PERSON_NAME]*" at bounding box center [460, 354] width 293 height 22
copy div "[GEOGRAPHIC_DATA][PERSON_NAME] Two Bedroom Deluxe Condo with [PERSON_NAME]*"
click at [677, 343] on button "Select" at bounding box center [688, 352] width 44 height 18
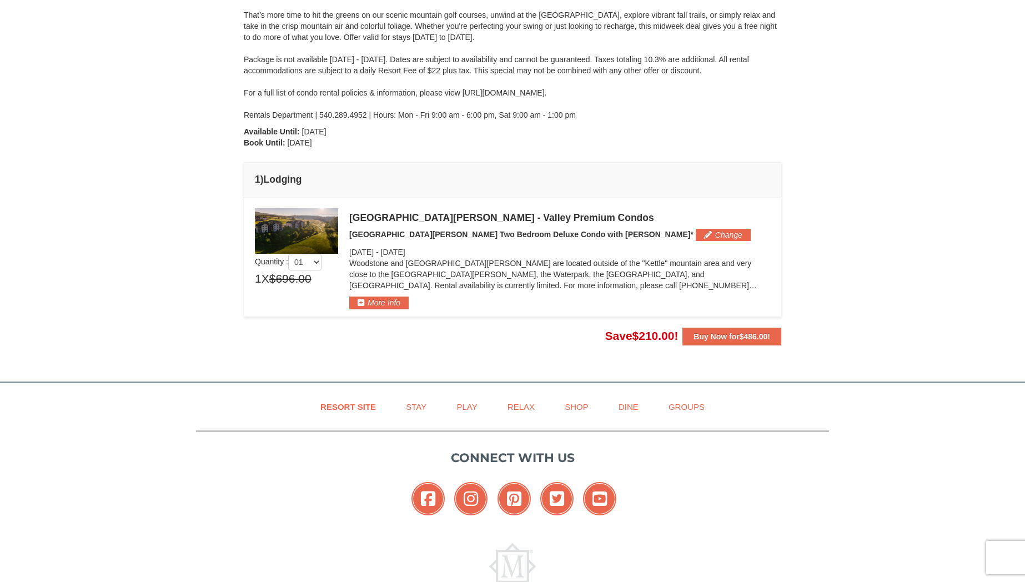
click at [635, 264] on p "Woodstone and [GEOGRAPHIC_DATA][PERSON_NAME] are located outside of the "Kettle…" at bounding box center [559, 274] width 421 height 33
click at [380, 302] on button "More Info" at bounding box center [378, 303] width 59 height 12
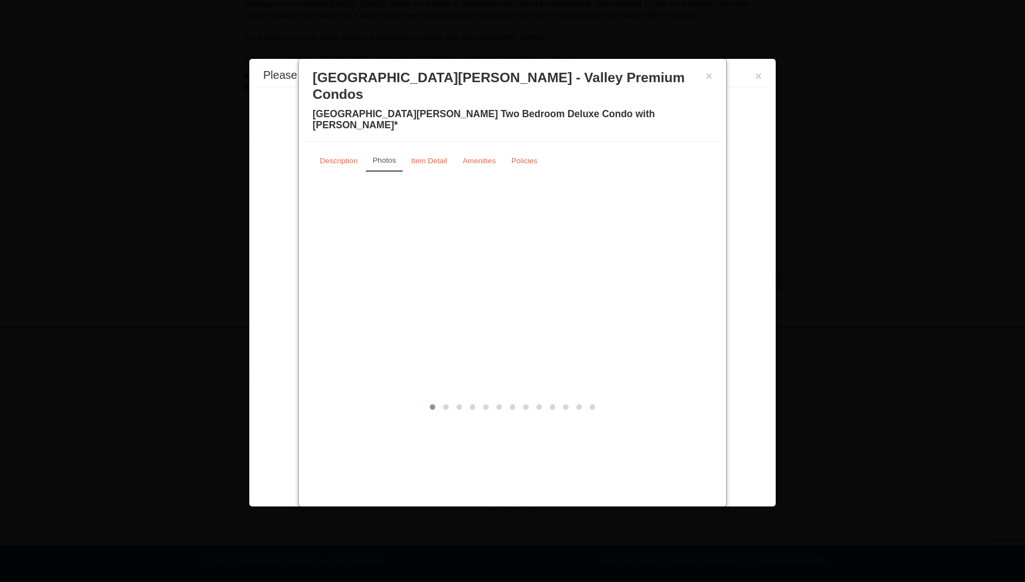
scroll to position [244, 0]
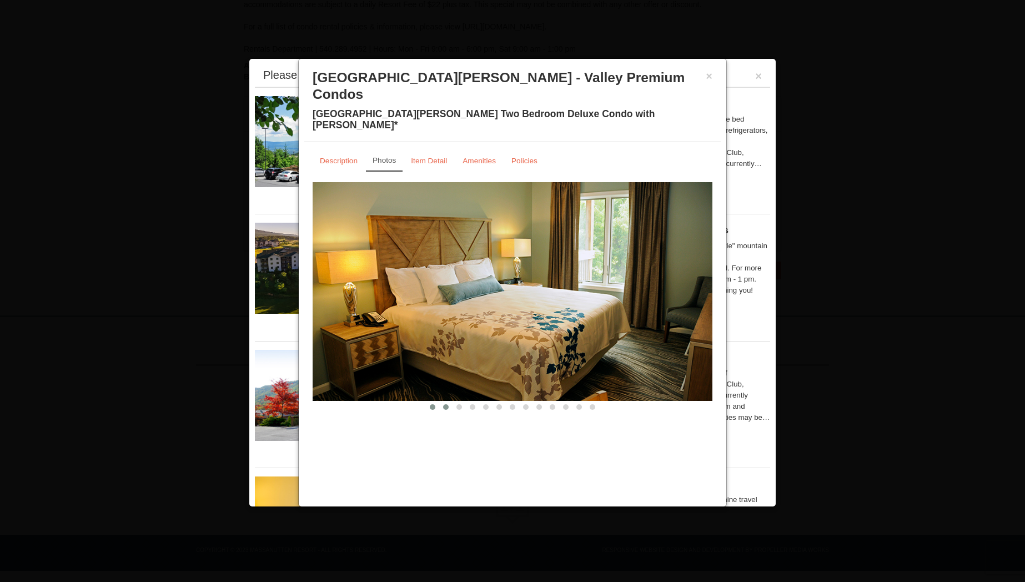
click at [447, 404] on span at bounding box center [446, 407] width 6 height 6
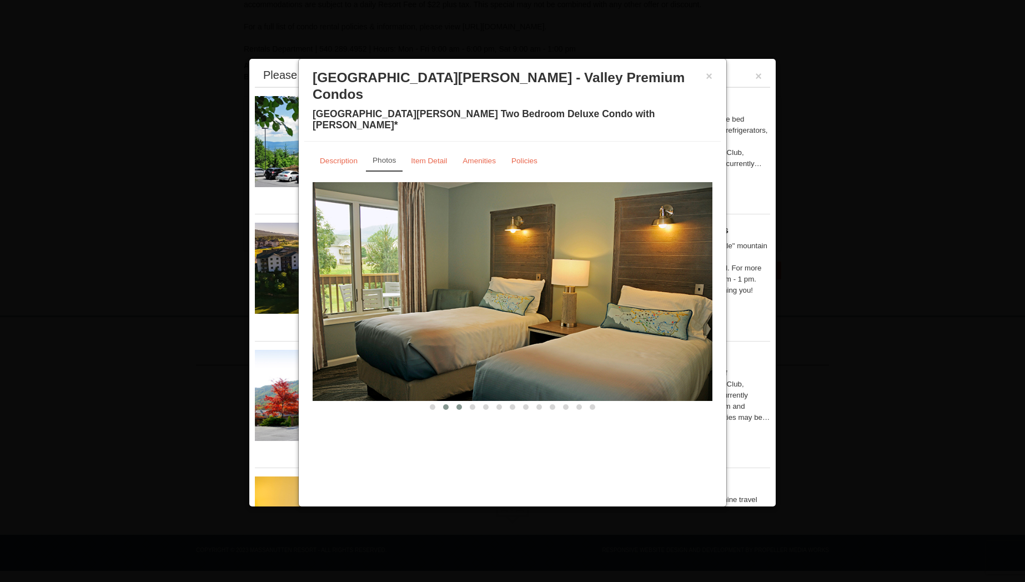
click at [459, 404] on span at bounding box center [460, 407] width 6 height 6
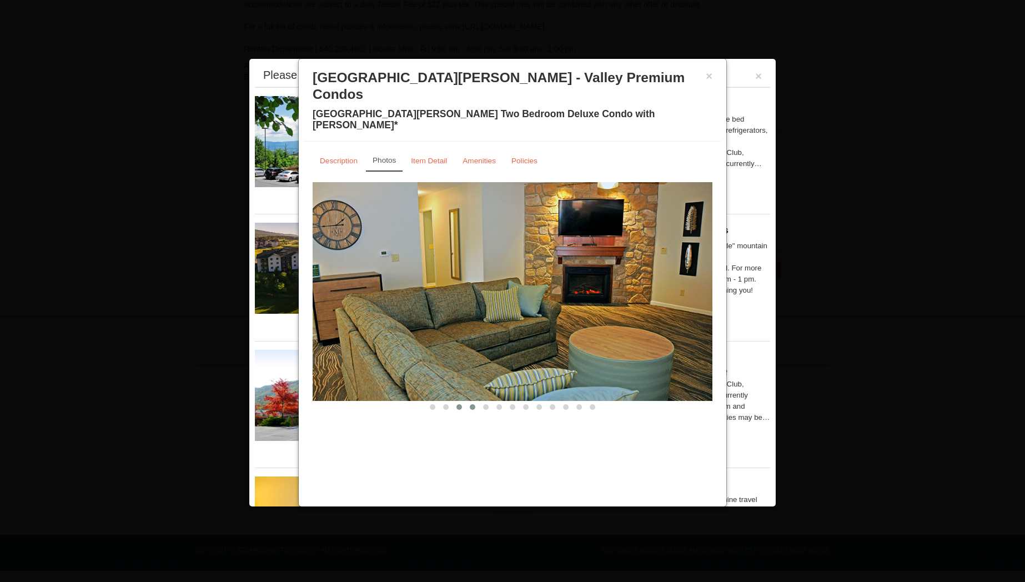
click at [470, 404] on span at bounding box center [473, 407] width 6 height 6
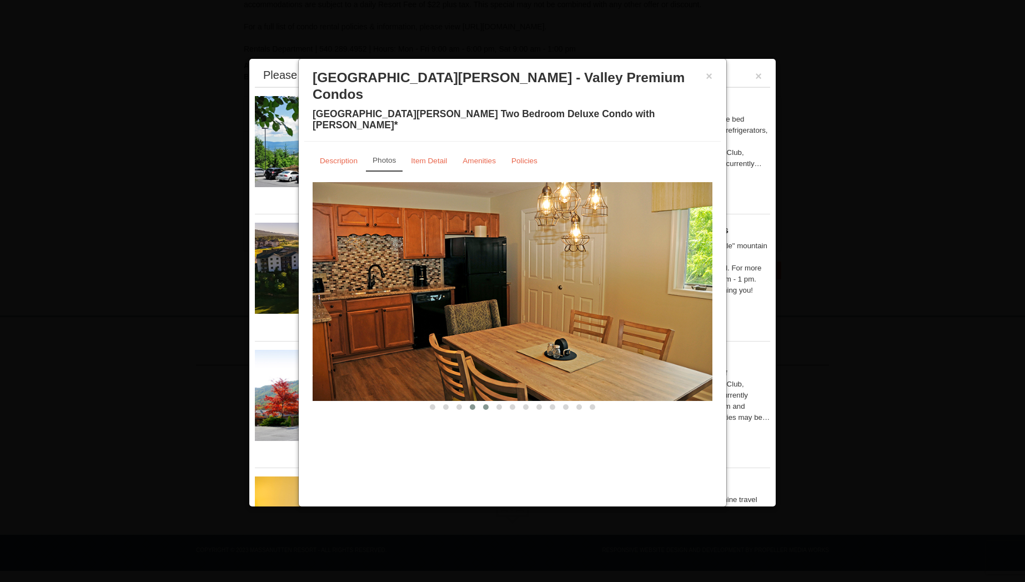
click at [479, 402] on button at bounding box center [485, 407] width 13 height 11
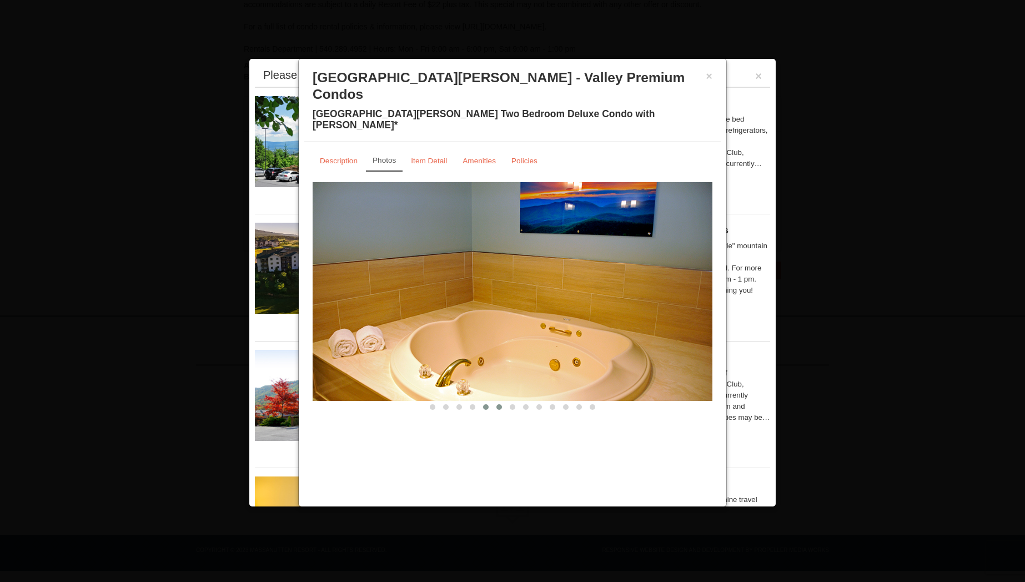
click at [494, 402] on button at bounding box center [499, 407] width 13 height 11
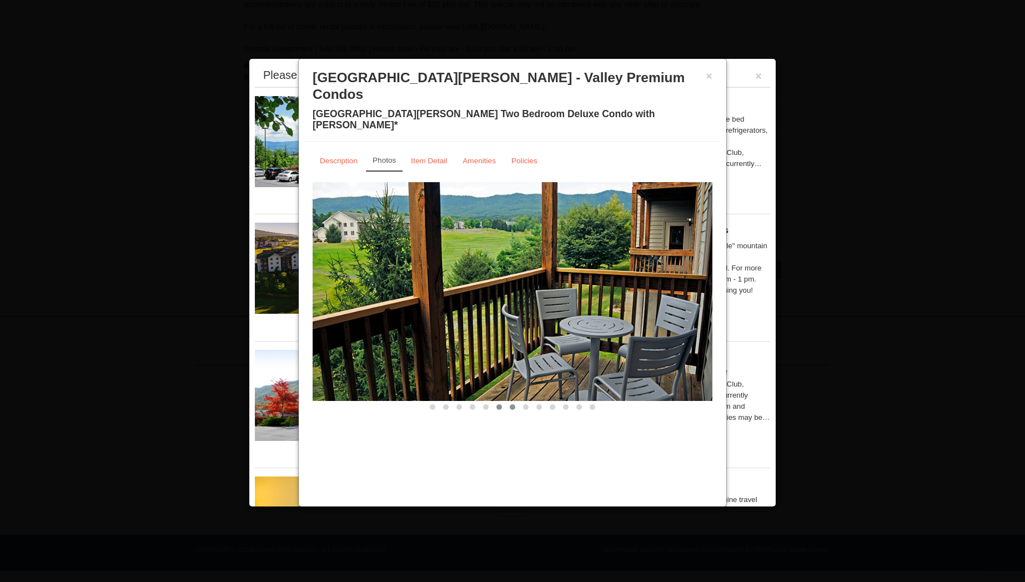
click at [514, 404] on span at bounding box center [513, 407] width 6 height 6
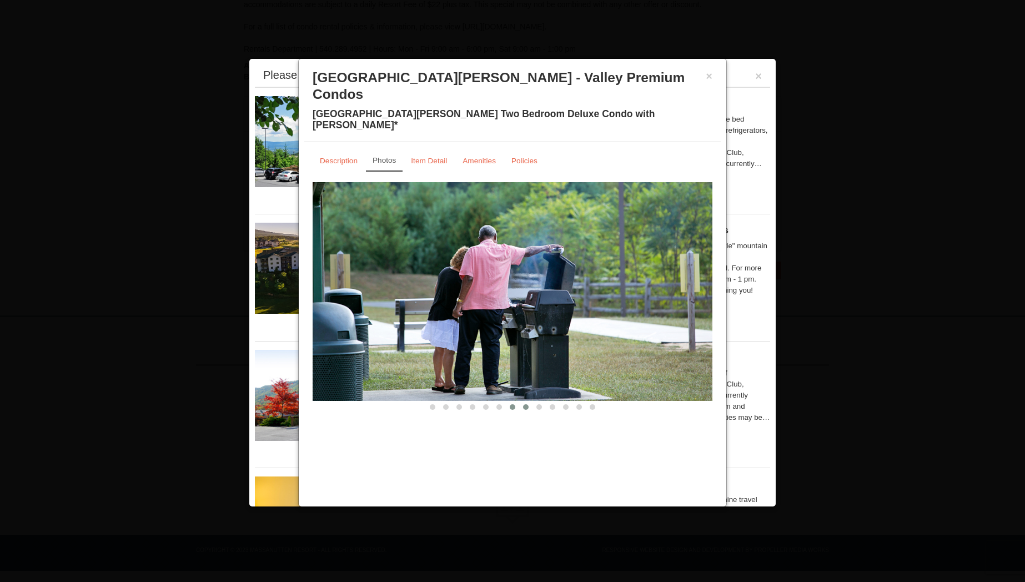
click at [523, 404] on span at bounding box center [526, 407] width 6 height 6
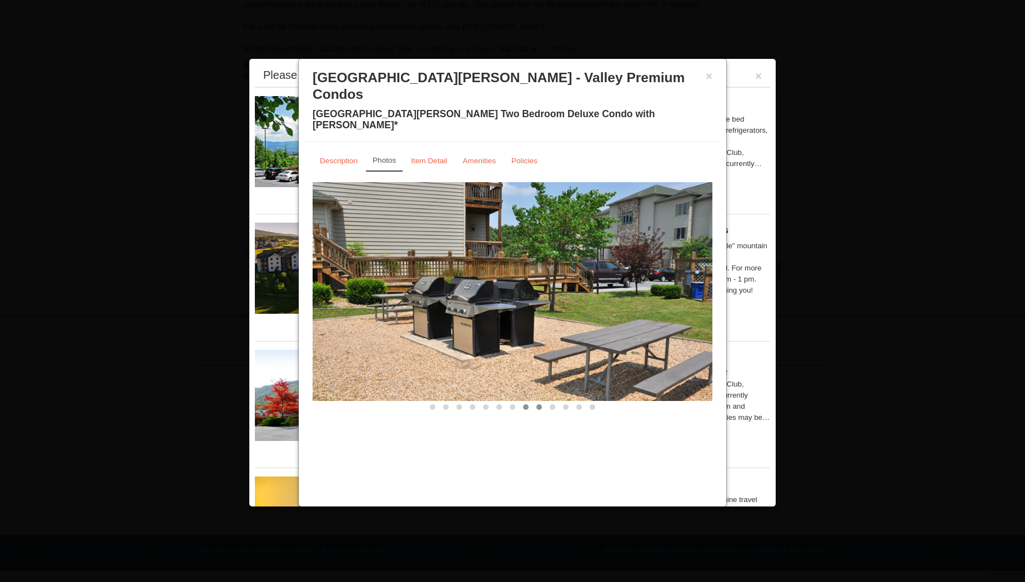
click at [534, 402] on button at bounding box center [539, 407] width 13 height 11
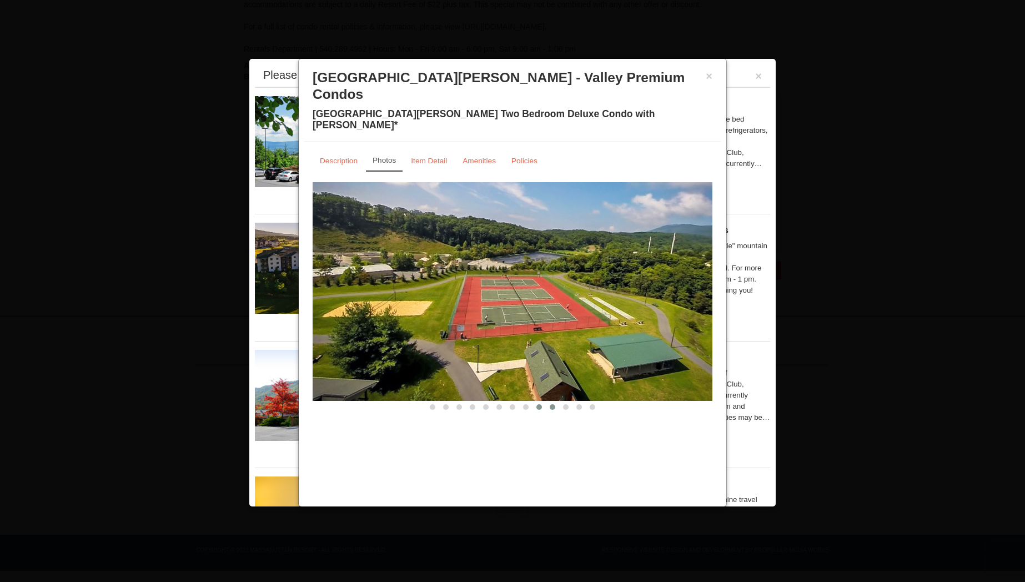
click at [553, 404] on span at bounding box center [553, 407] width 6 height 6
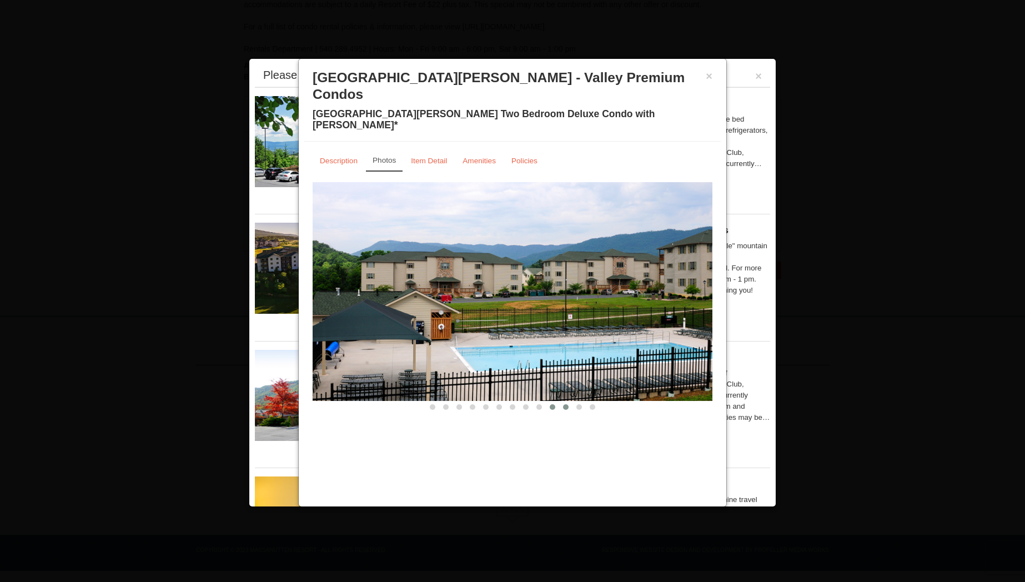
click at [563, 404] on span at bounding box center [566, 407] width 6 height 6
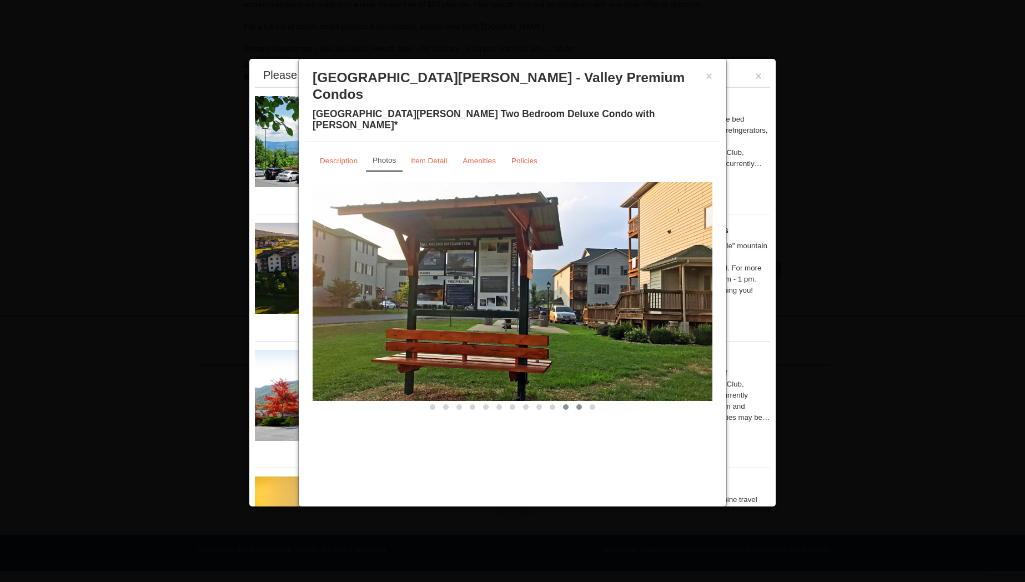
click at [578, 404] on span at bounding box center [580, 407] width 6 height 6
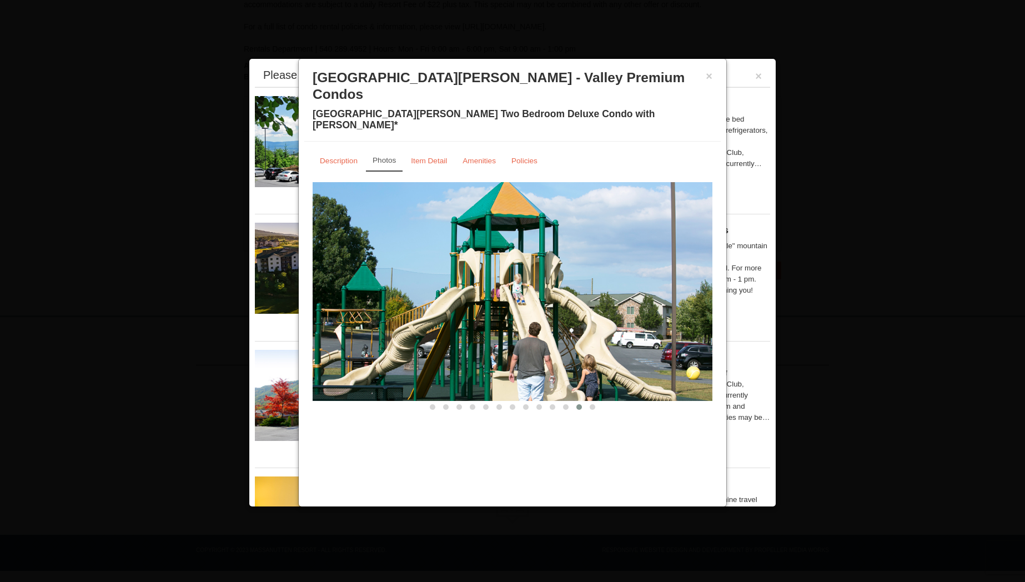
click at [606, 401] on div at bounding box center [513, 407] width 400 height 12
click at [594, 404] on span at bounding box center [593, 407] width 6 height 6
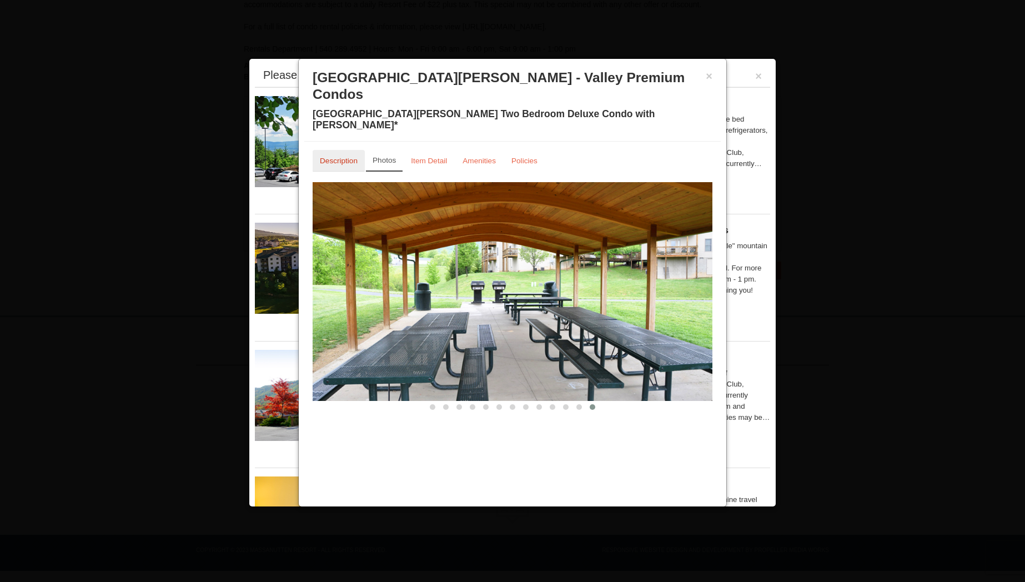
click at [343, 157] on small "Description" at bounding box center [339, 161] width 38 height 8
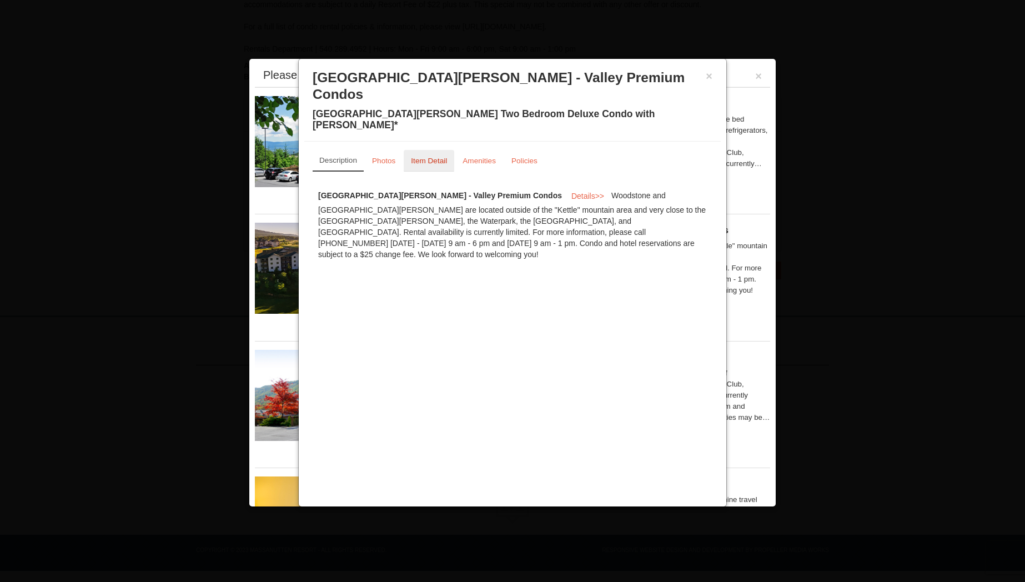
click at [420, 157] on small "Item Detail" at bounding box center [429, 161] width 36 height 8
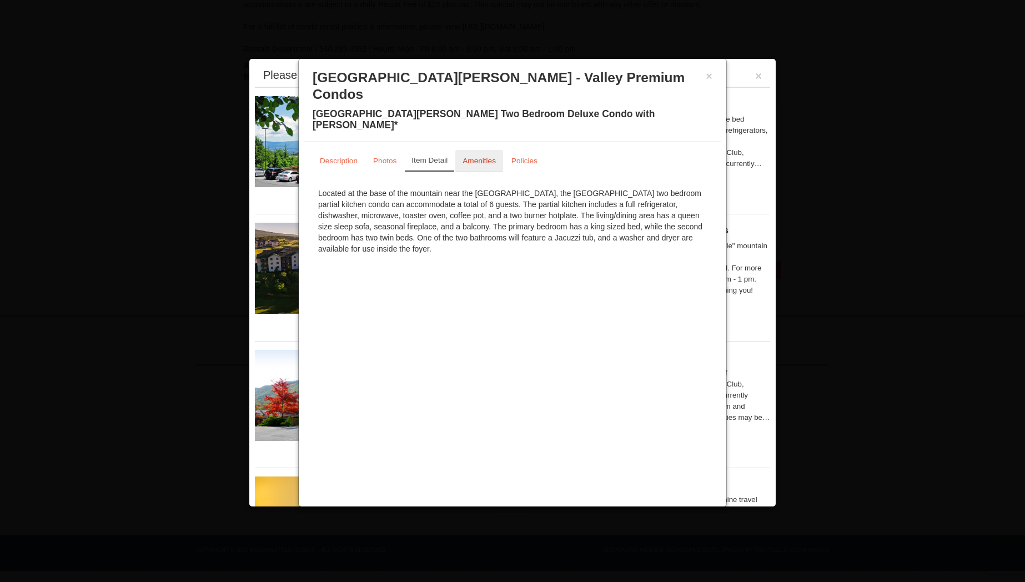
click at [478, 157] on small "Amenities" at bounding box center [479, 161] width 33 height 8
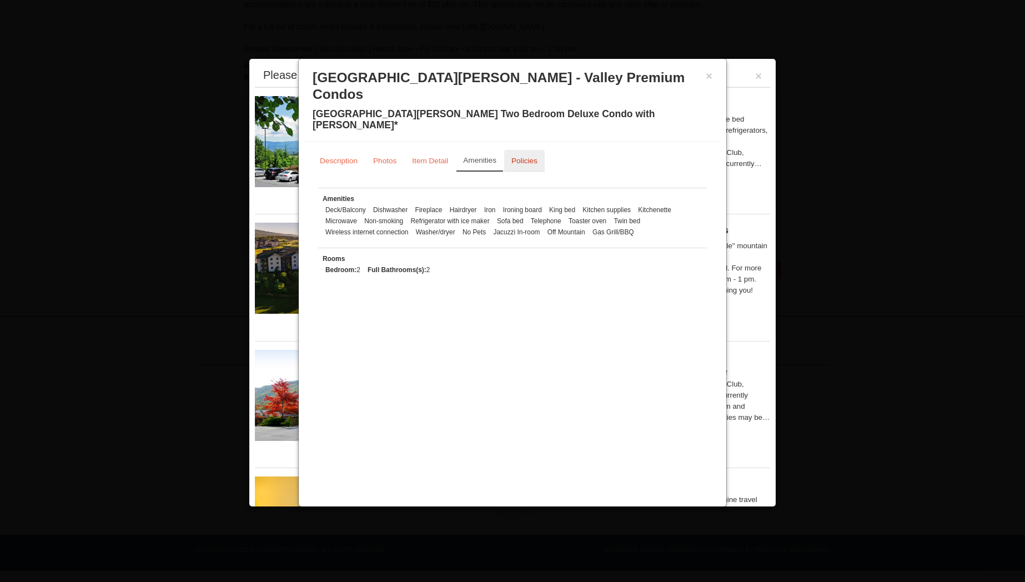
click at [524, 157] on small "Policies" at bounding box center [525, 161] width 26 height 8
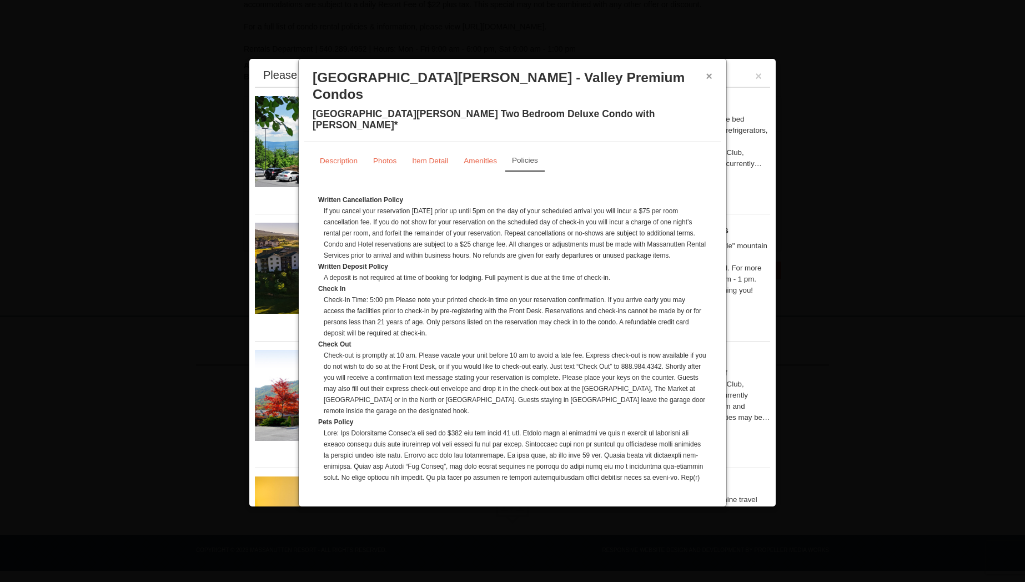
click at [706, 77] on button "×" at bounding box center [709, 76] width 7 height 11
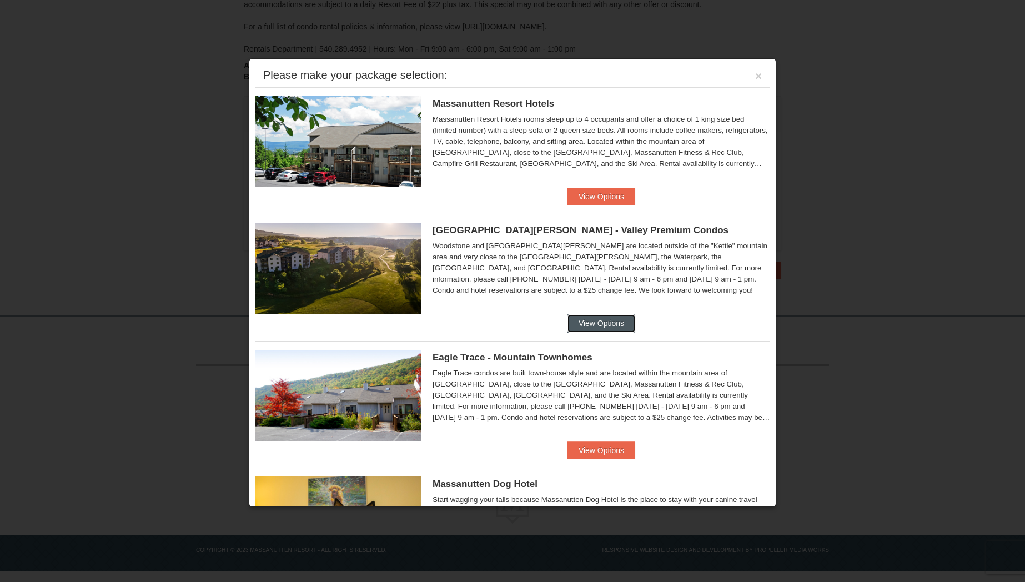
click at [611, 325] on button "View Options" at bounding box center [602, 323] width 68 height 18
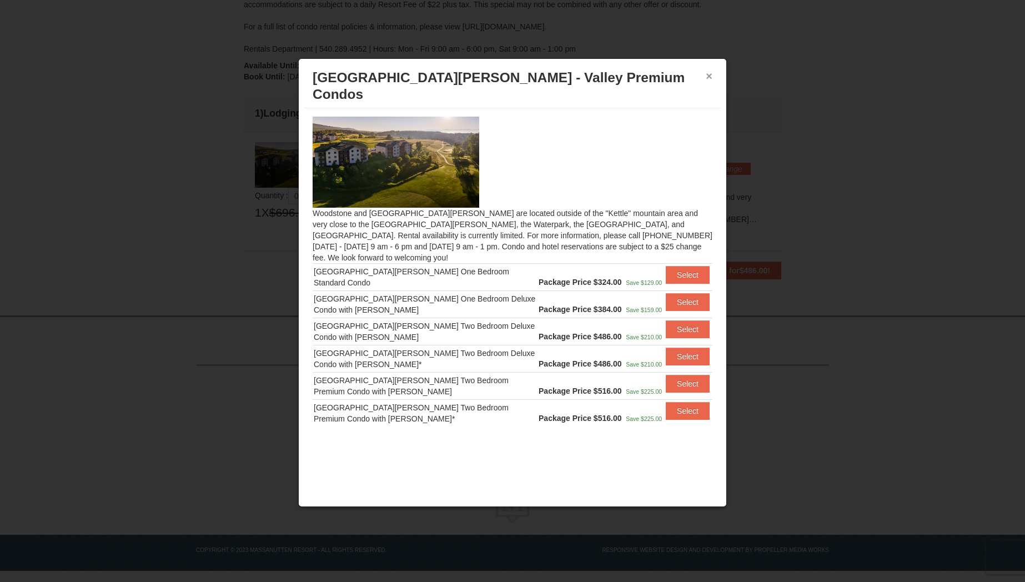
click at [710, 77] on button "×" at bounding box center [709, 76] width 7 height 11
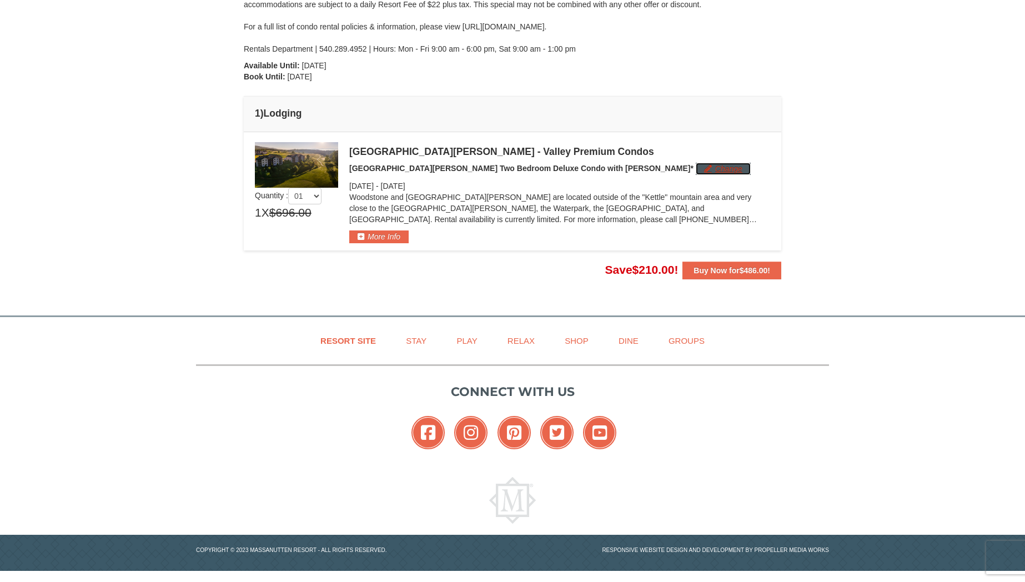
click at [696, 172] on button "Change" at bounding box center [723, 169] width 55 height 12
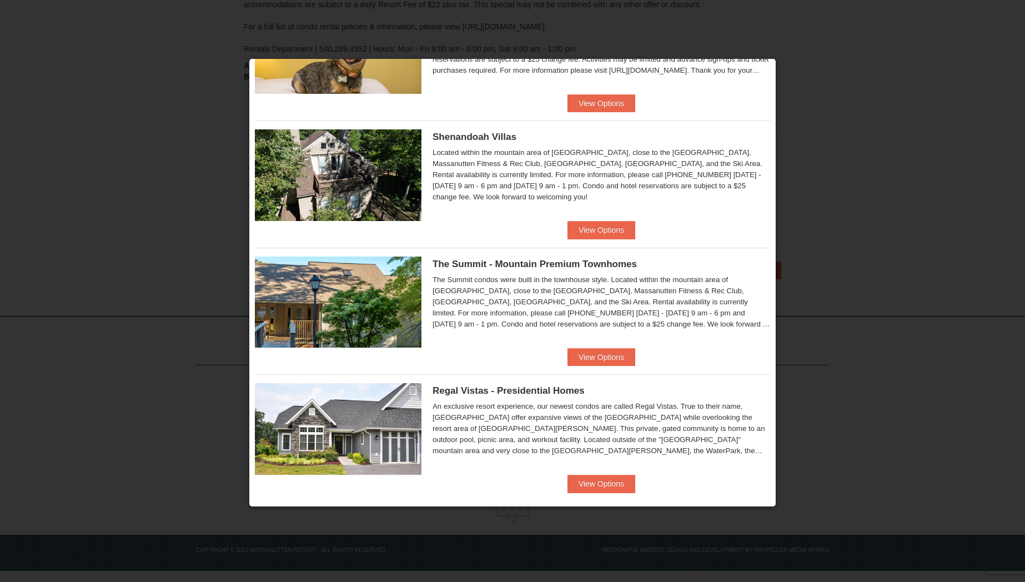
scroll to position [486, 0]
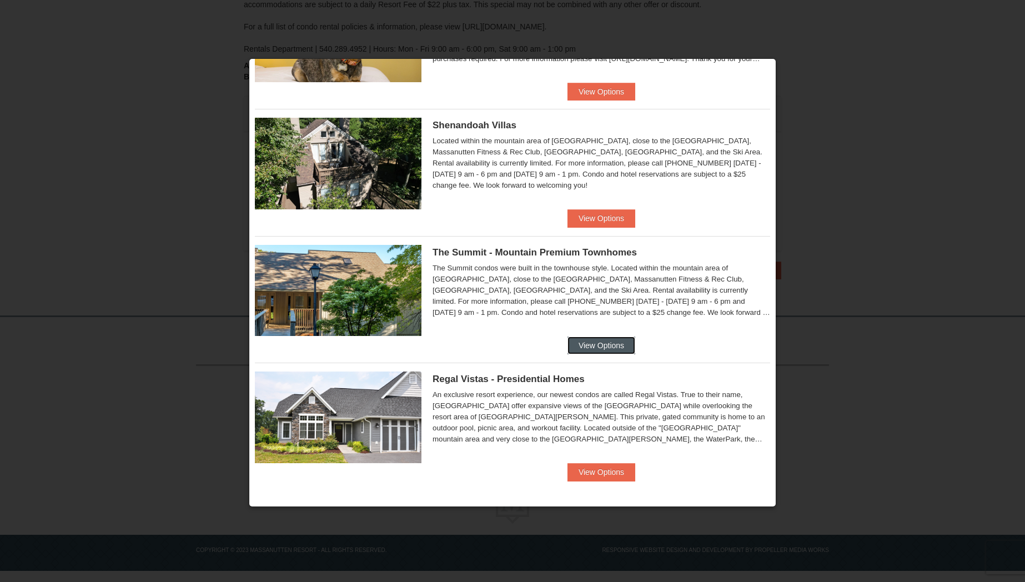
click at [606, 346] on button "View Options" at bounding box center [602, 346] width 68 height 18
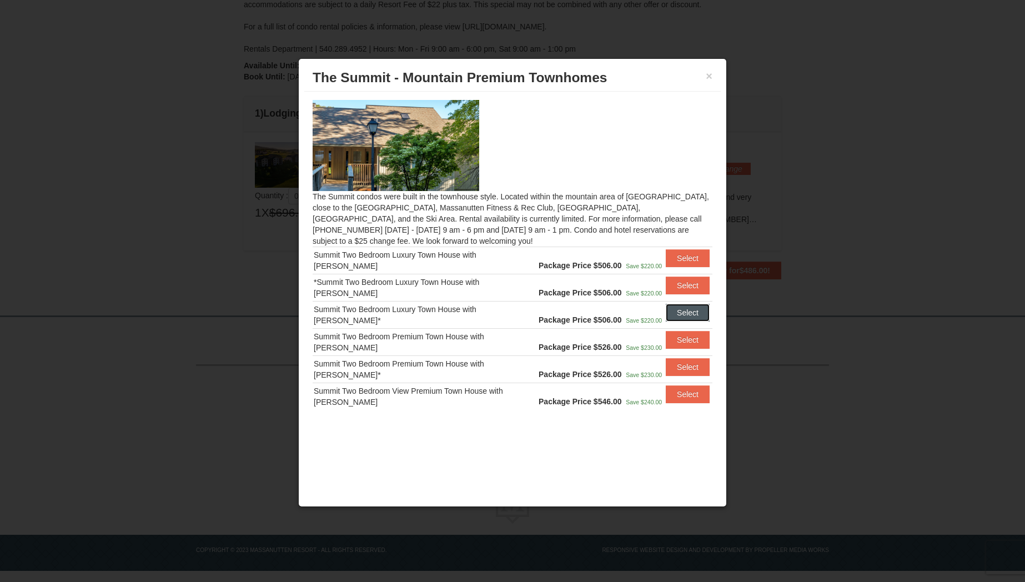
click at [686, 311] on button "Select" at bounding box center [688, 313] width 44 height 18
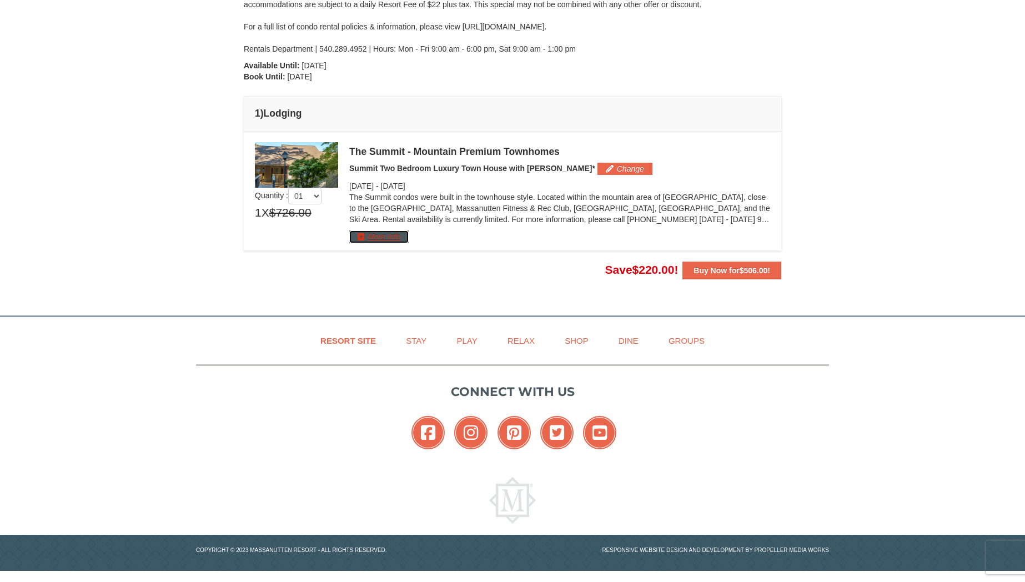
click at [372, 238] on button "More Info" at bounding box center [378, 237] width 59 height 12
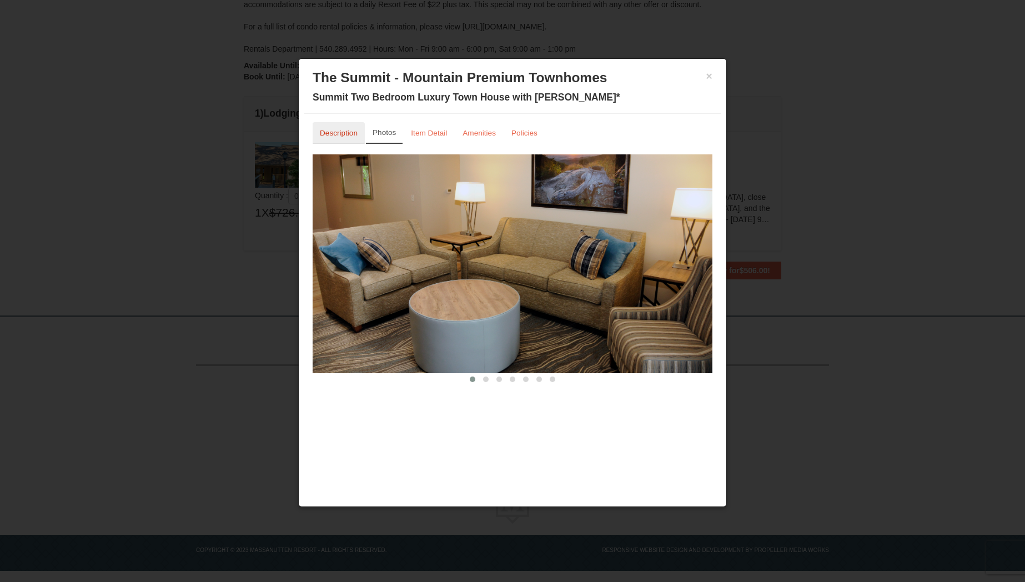
click at [346, 139] on link "Description" at bounding box center [339, 133] width 52 height 22
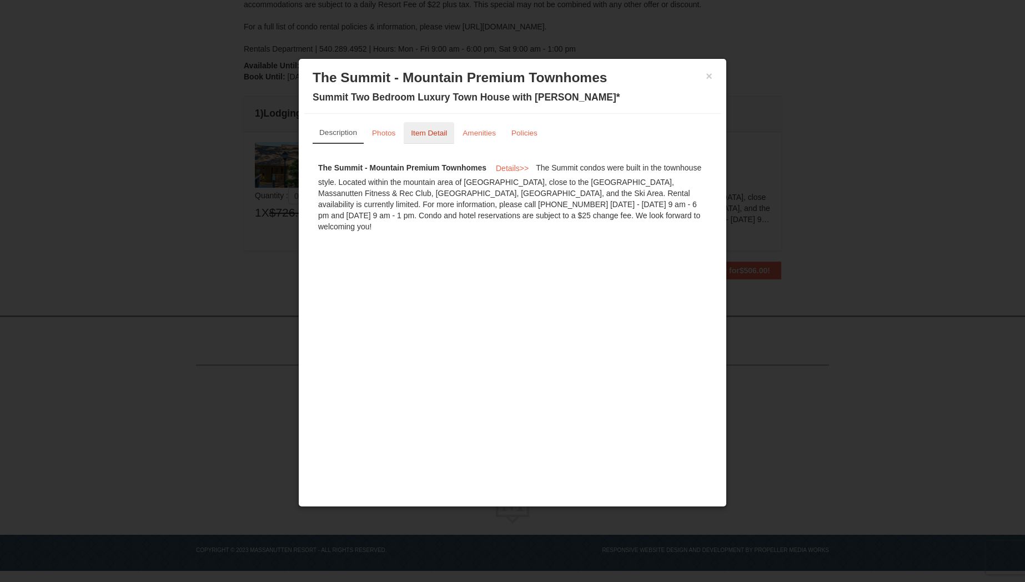
click at [427, 137] on small "Item Detail" at bounding box center [429, 133] width 36 height 8
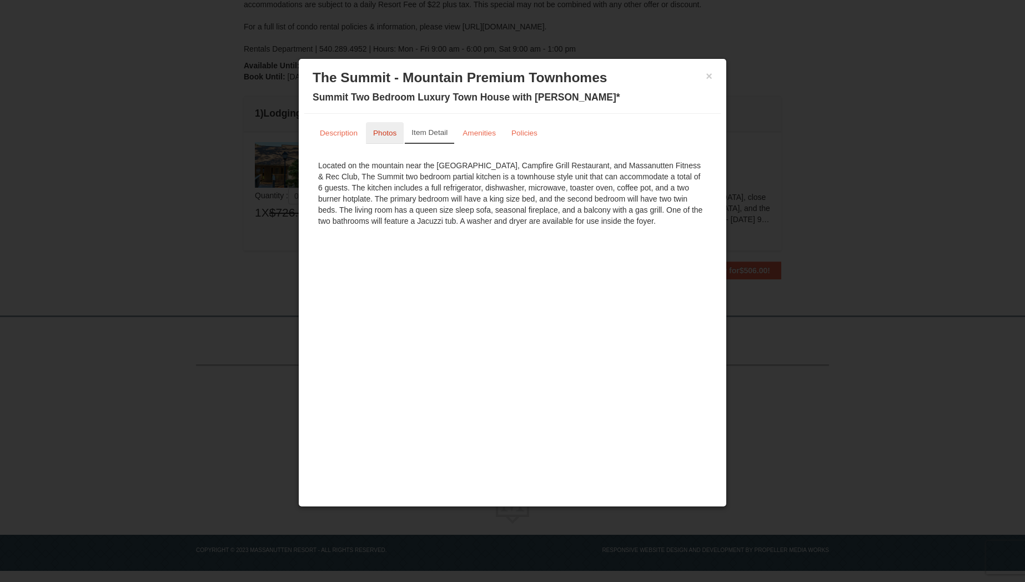
click at [384, 139] on link "Photos" at bounding box center [385, 133] width 38 height 22
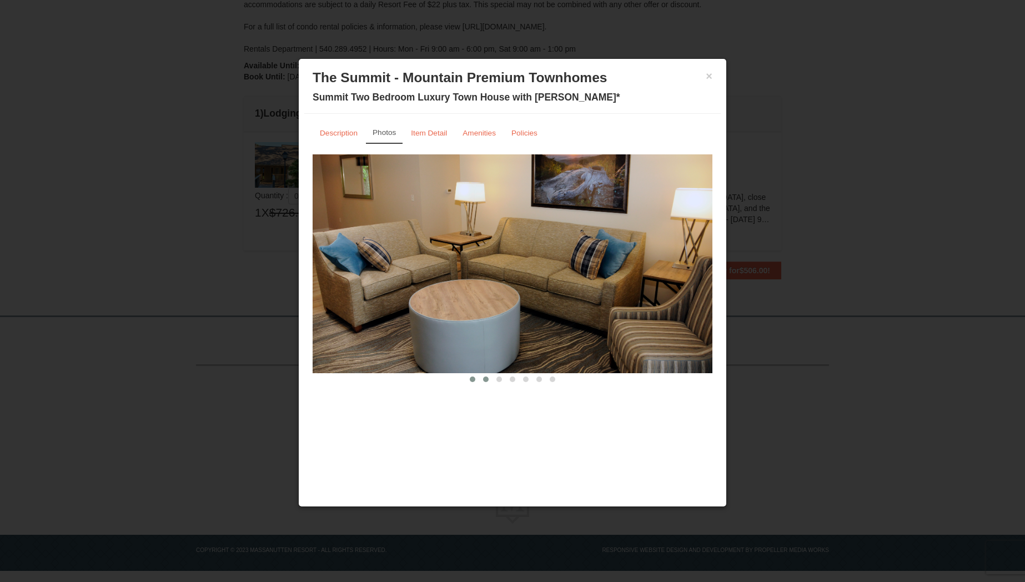
click at [487, 381] on span at bounding box center [486, 380] width 6 height 6
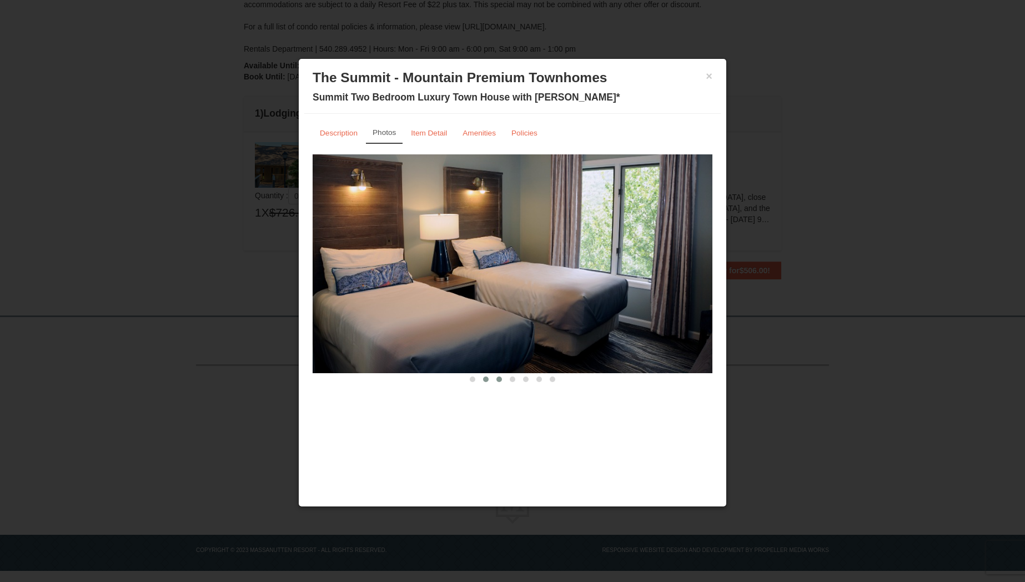
click at [496, 381] on button at bounding box center [499, 379] width 13 height 11
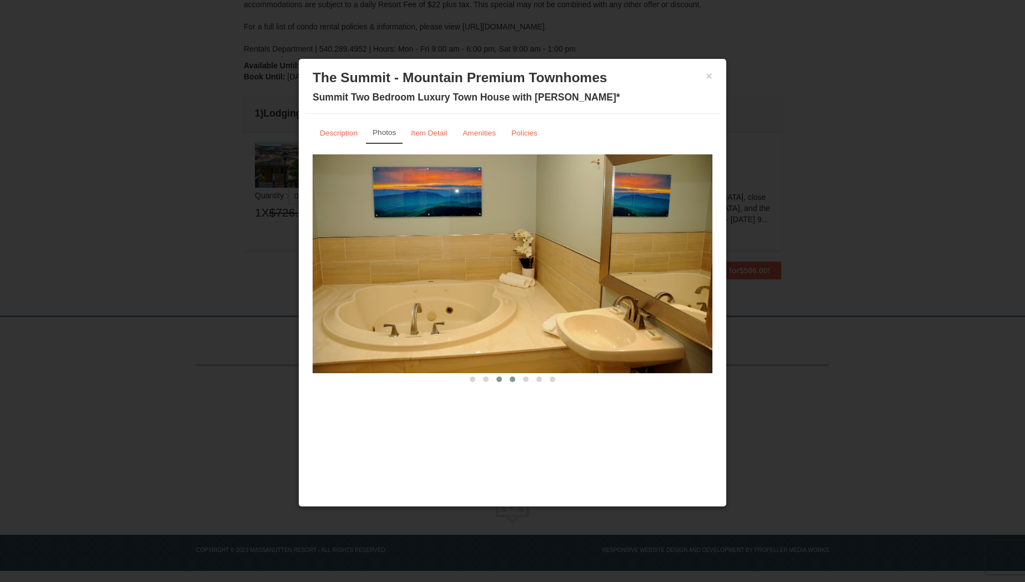
click at [514, 379] on span at bounding box center [513, 380] width 6 height 6
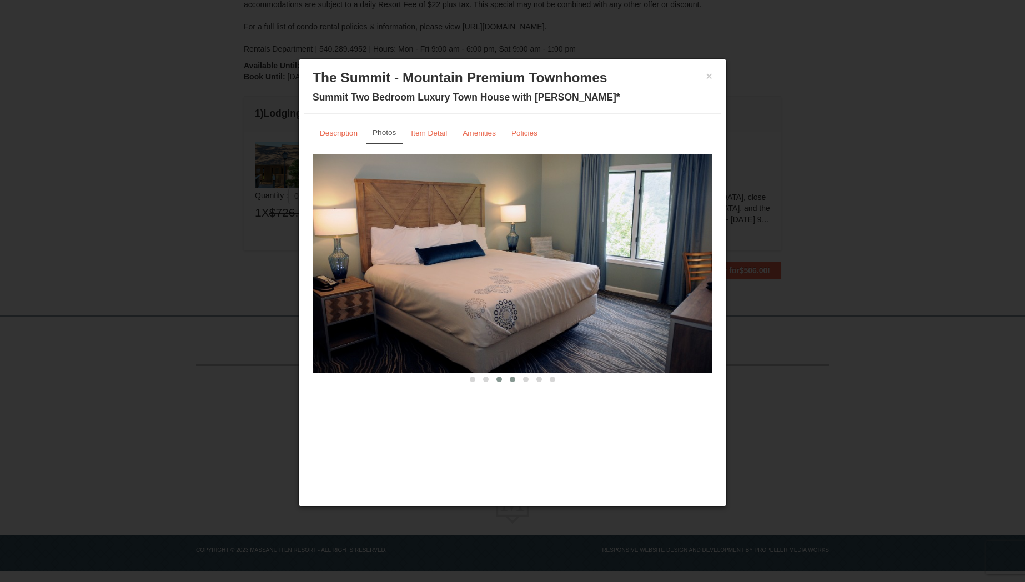
click at [496, 381] on button at bounding box center [499, 379] width 13 height 11
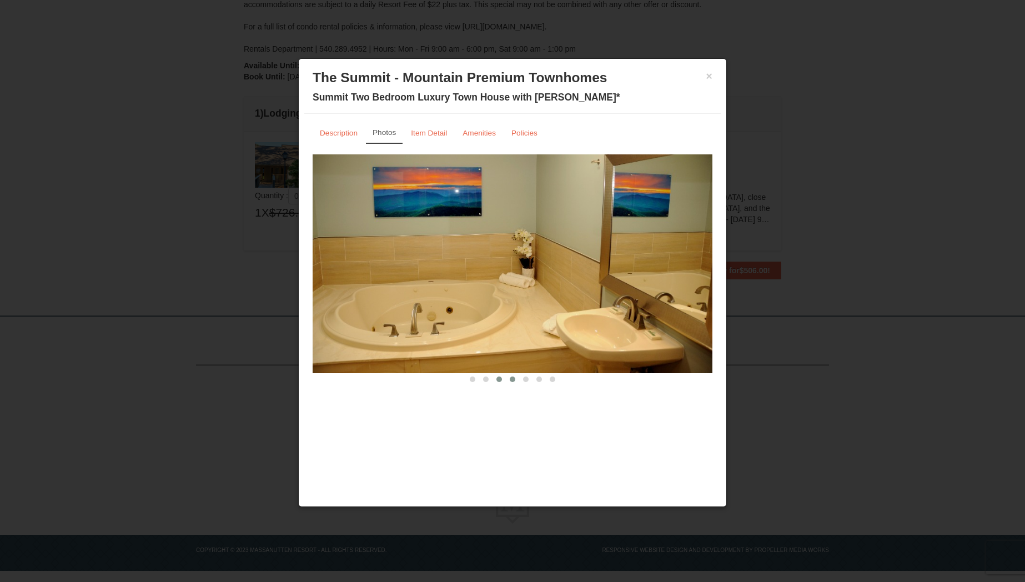
click at [511, 381] on span at bounding box center [513, 380] width 6 height 6
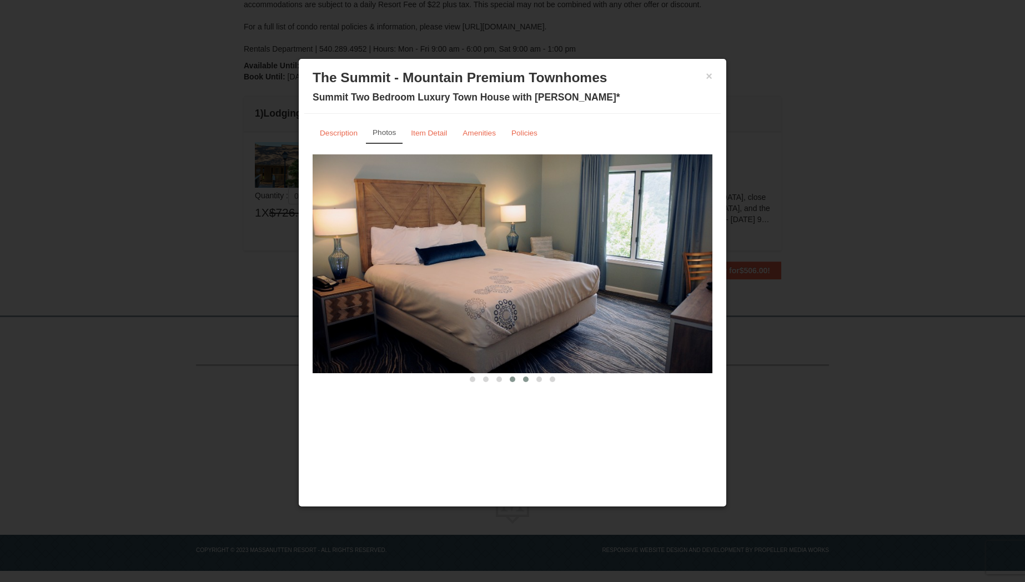
click at [526, 381] on span at bounding box center [526, 380] width 6 height 6
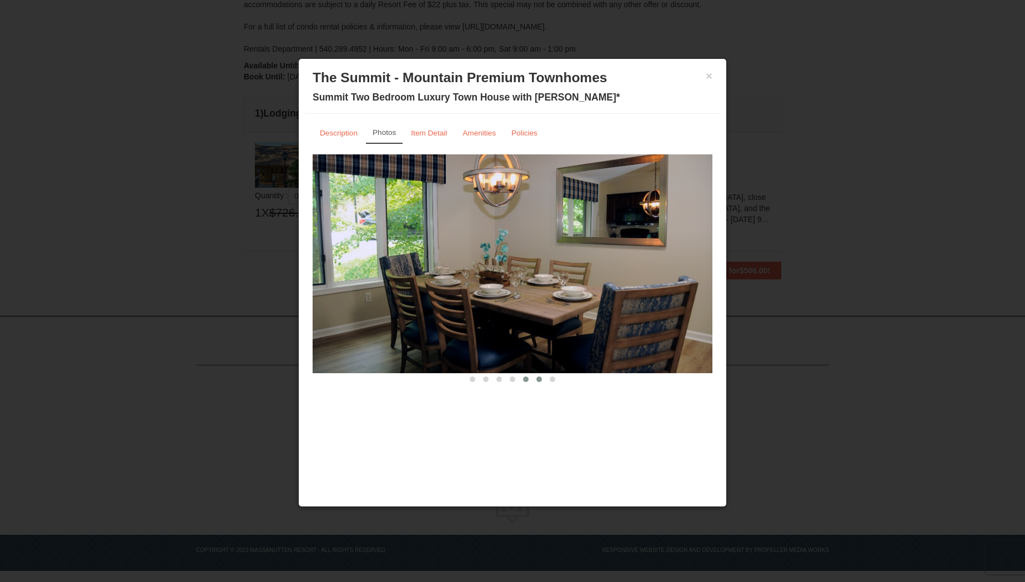
click at [538, 379] on span at bounding box center [540, 380] width 6 height 6
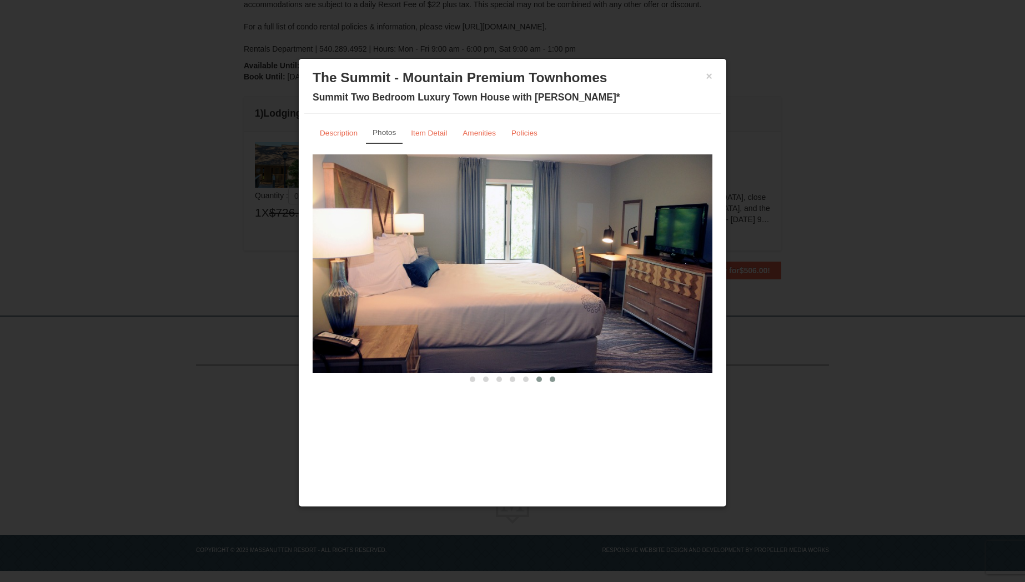
click at [554, 378] on span at bounding box center [553, 380] width 6 height 6
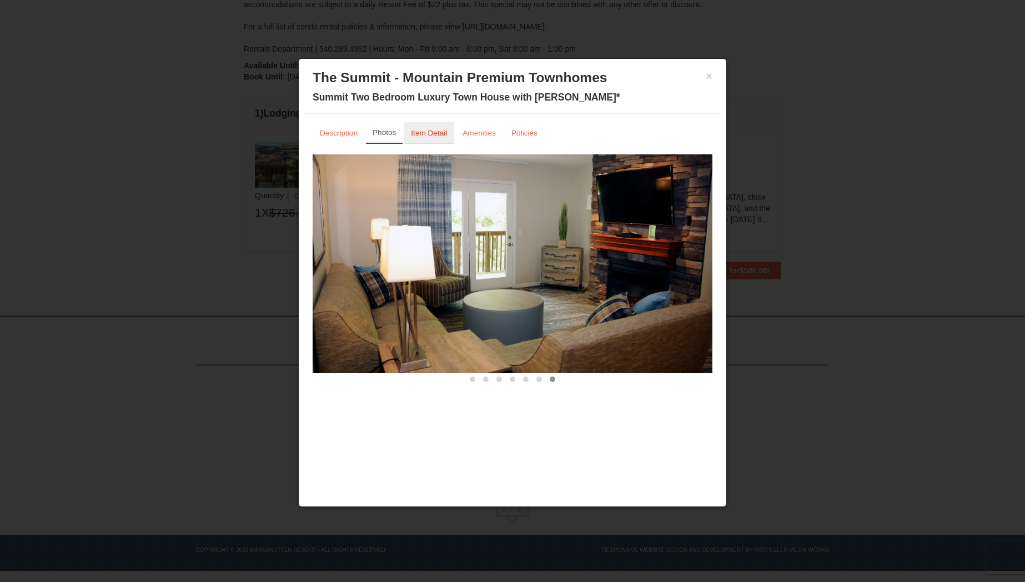
click at [445, 136] on small "Item Detail" at bounding box center [429, 133] width 36 height 8
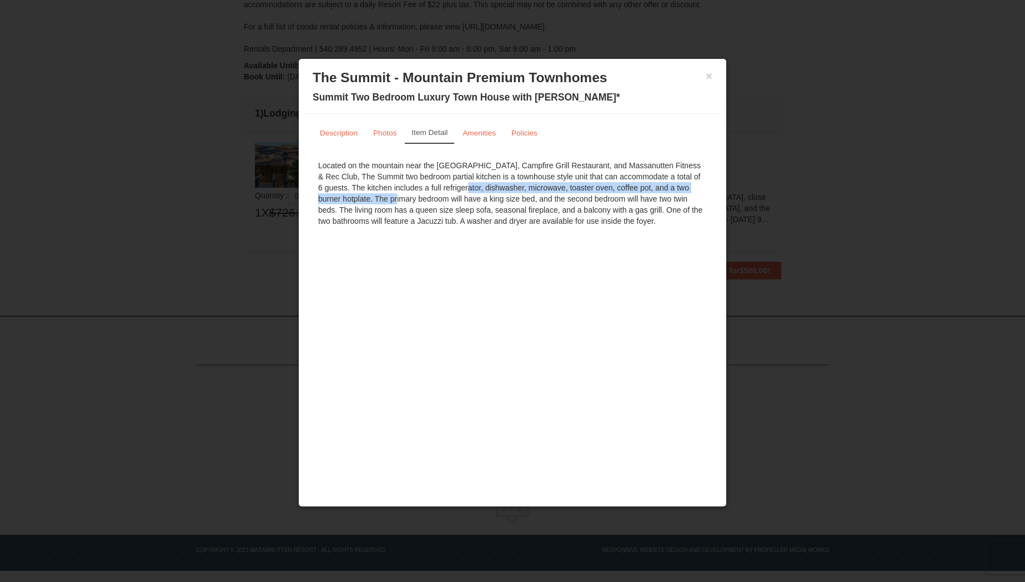
drag, startPoint x: 389, startPoint y: 188, endPoint x: 684, endPoint y: 188, distance: 295.0
click at [684, 188] on div "Located on the mountain near the Ski Slopes, Campfire Grill Restaurant, and Mas…" at bounding box center [513, 193] width 400 height 78
click at [711, 73] on button "×" at bounding box center [709, 76] width 7 height 11
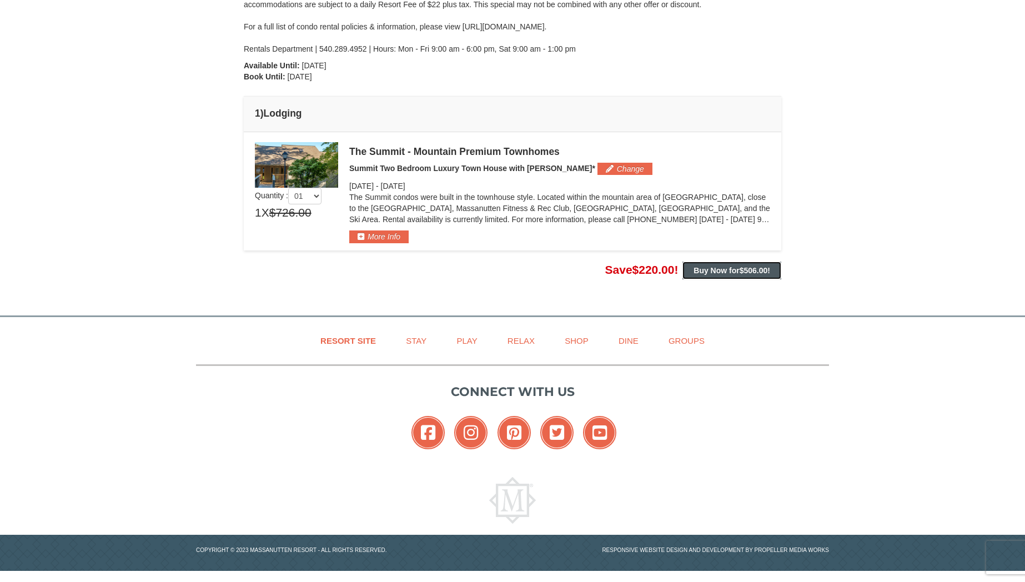
click at [751, 270] on span "$506.00" at bounding box center [754, 270] width 28 height 9
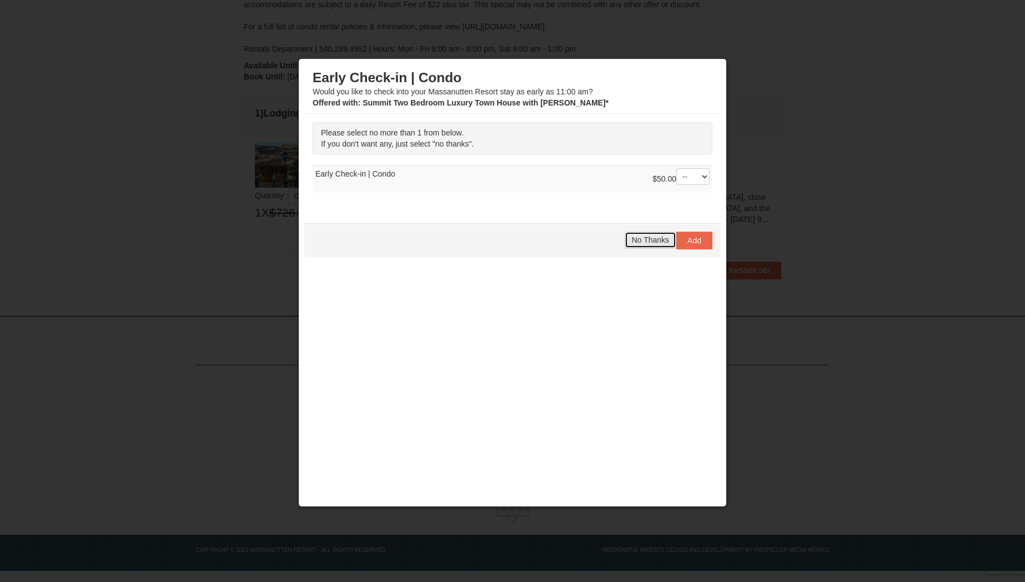
click at [648, 242] on span "No Thanks" at bounding box center [650, 240] width 37 height 9
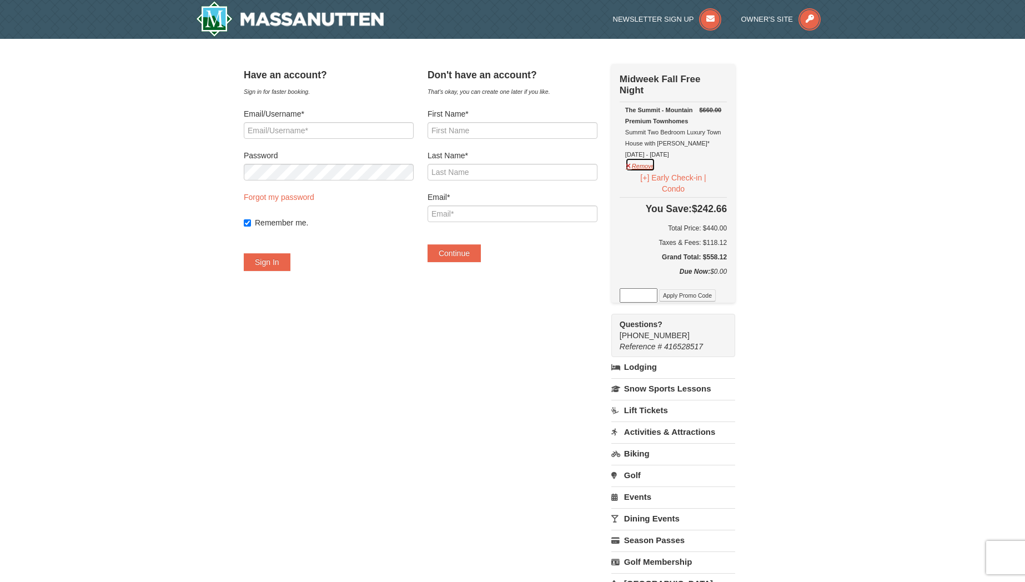
click at [656, 164] on button "Remove" at bounding box center [641, 165] width 30 height 14
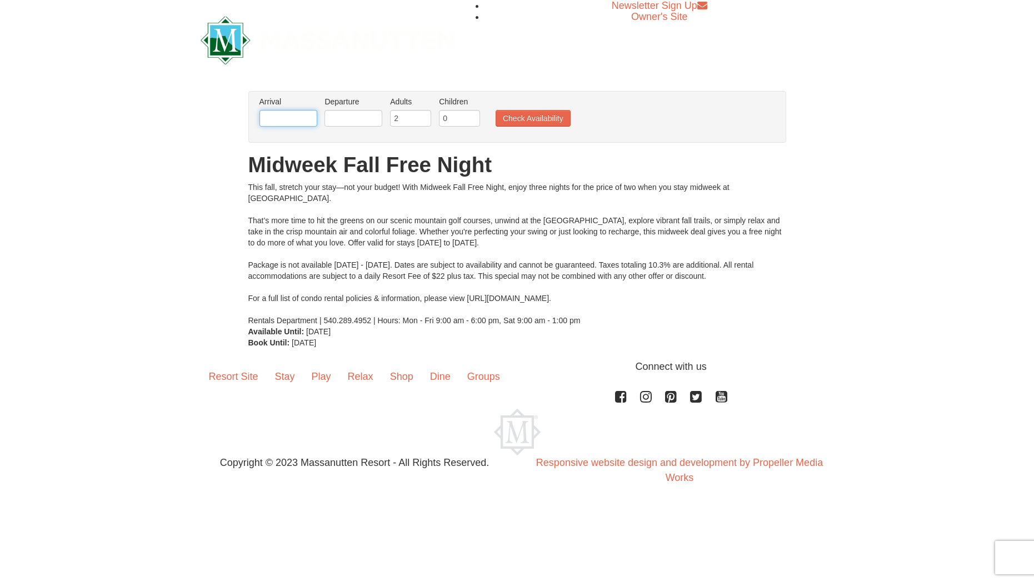
click at [307, 118] on input "text" at bounding box center [288, 118] width 58 height 17
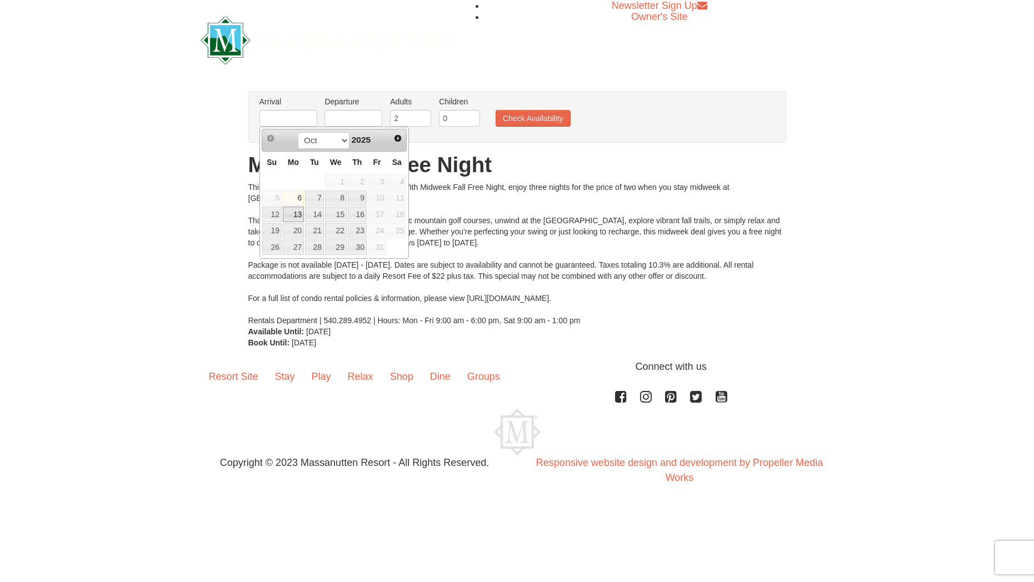
click at [297, 213] on link "13" at bounding box center [293, 215] width 21 height 16
type input "10/13/2025"
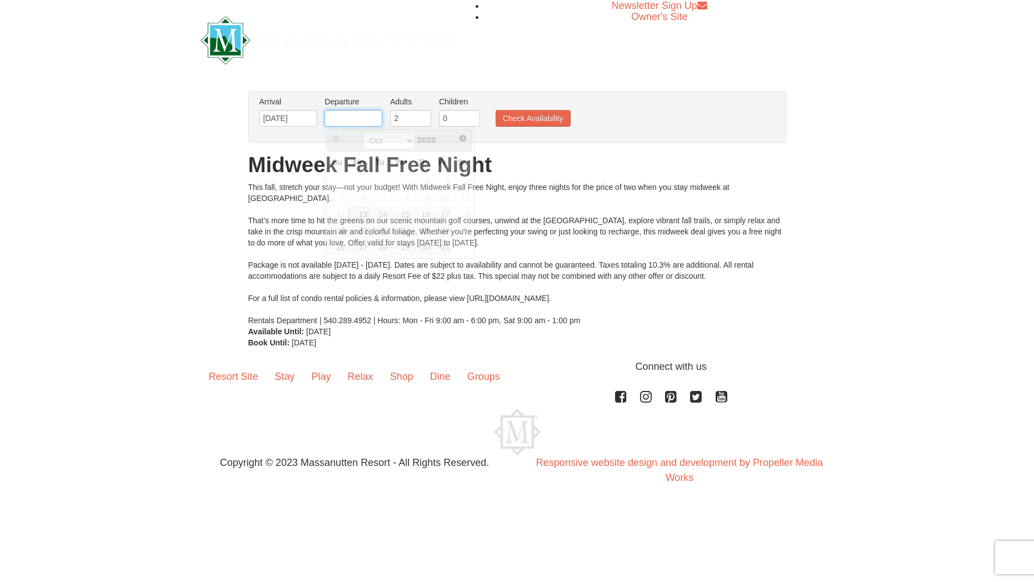
click at [359, 122] on input "text" at bounding box center [353, 118] width 58 height 17
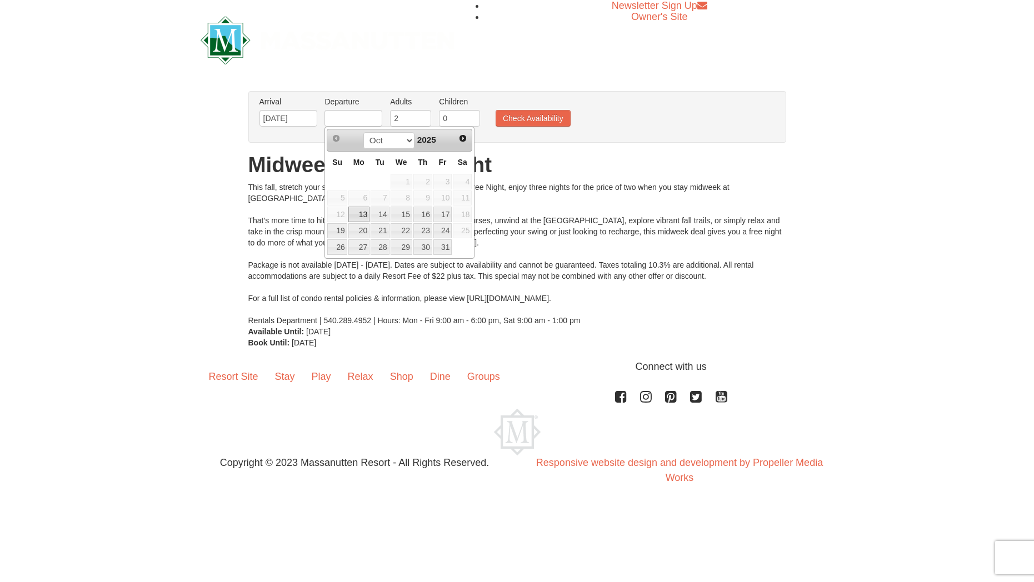
click at [442, 145] on div "Oct Nov Dec 2025" at bounding box center [399, 141] width 105 height 18
click at [418, 213] on link "16" at bounding box center [422, 215] width 19 height 16
type input "[DATE]"
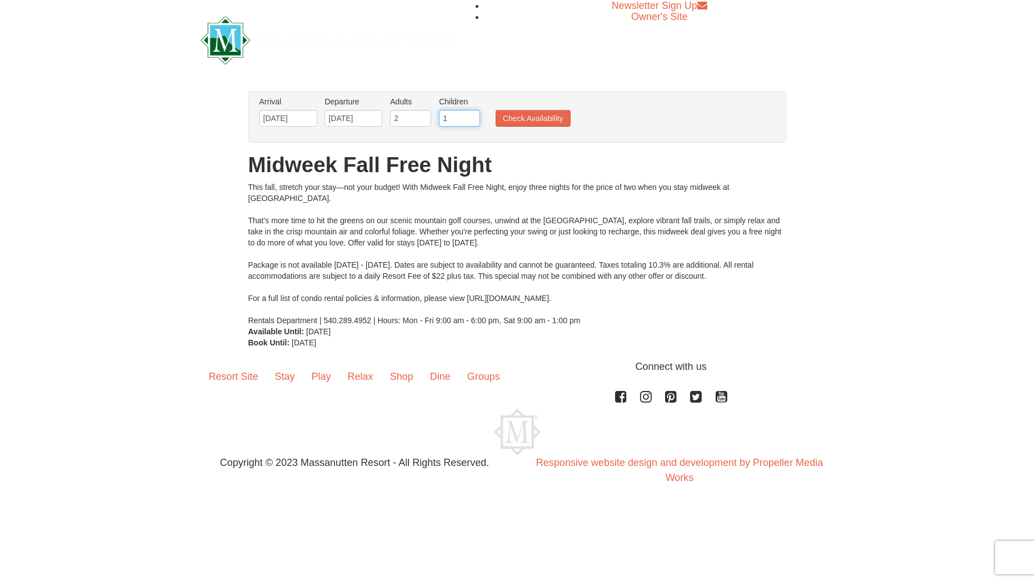
click at [472, 117] on input "1" at bounding box center [459, 118] width 41 height 17
type input "2"
click at [472, 117] on input "2" at bounding box center [459, 118] width 41 height 17
click at [555, 120] on button "Check Availability" at bounding box center [533, 118] width 75 height 17
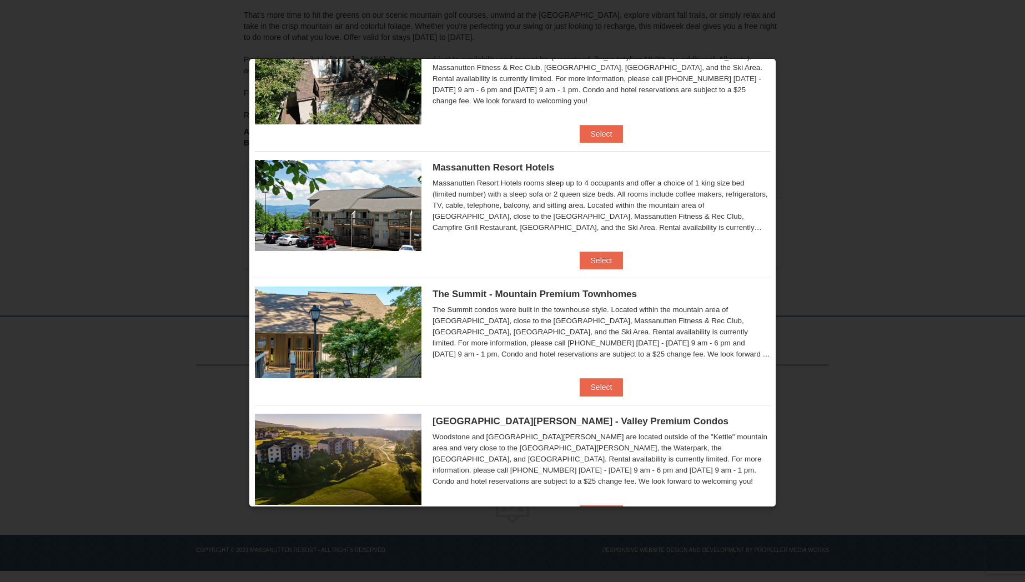
scroll to position [401, 0]
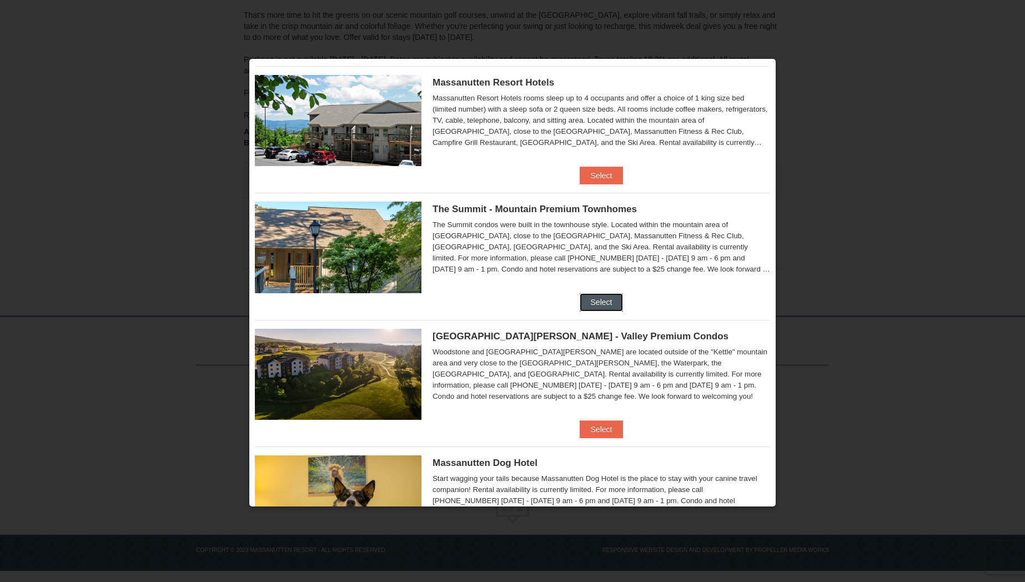
click at [596, 299] on button "Select" at bounding box center [602, 302] width 44 height 18
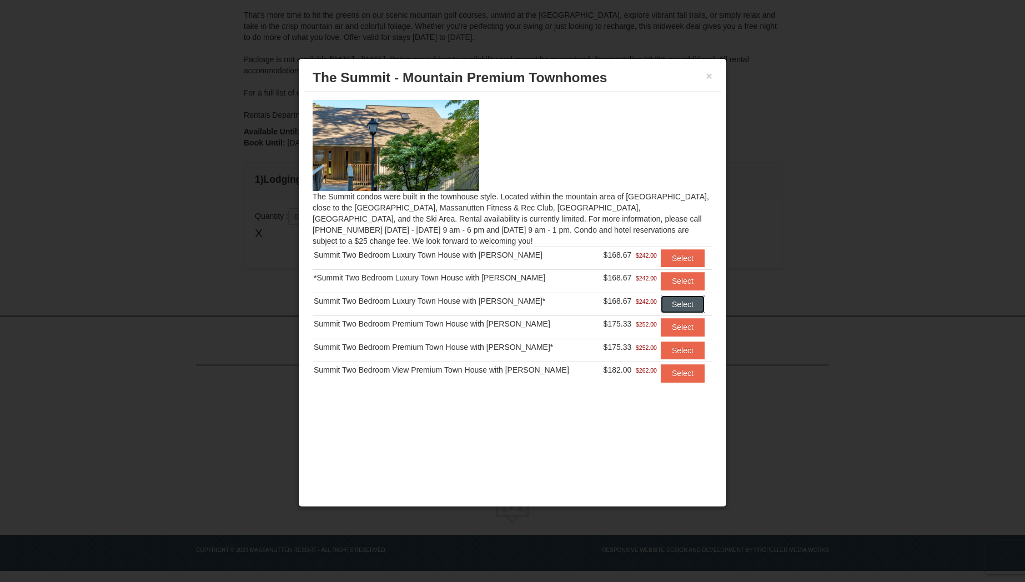
click at [682, 303] on button "Select" at bounding box center [683, 305] width 44 height 18
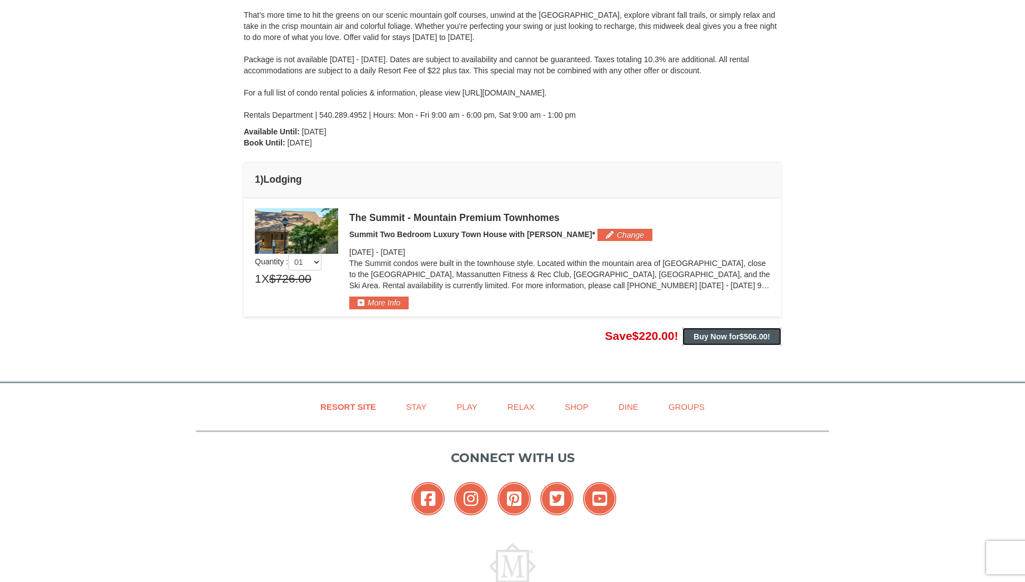
click at [726, 338] on strong "Buy Now for $506.00 !" at bounding box center [732, 336] width 77 height 9
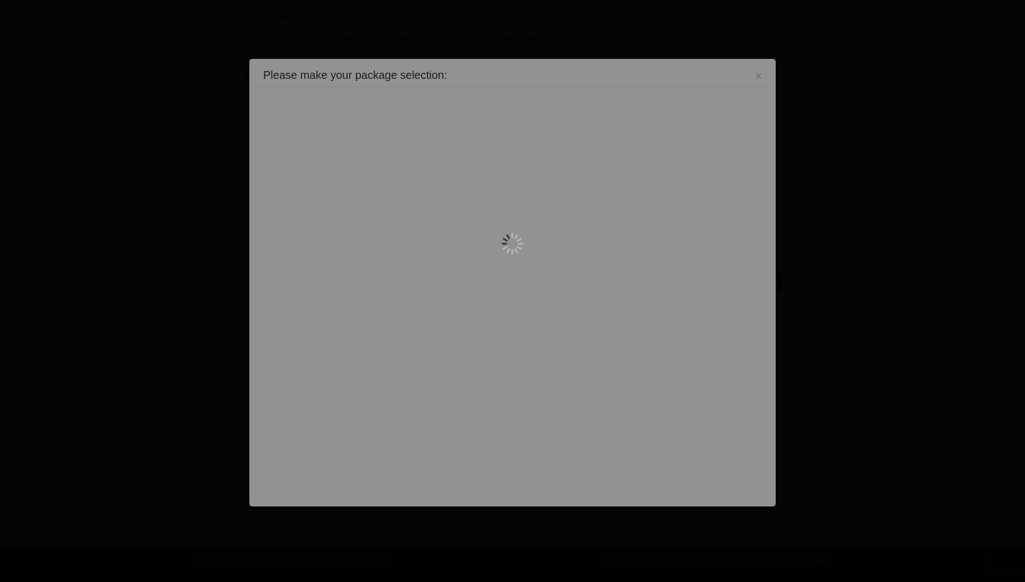
scroll to position [244, 0]
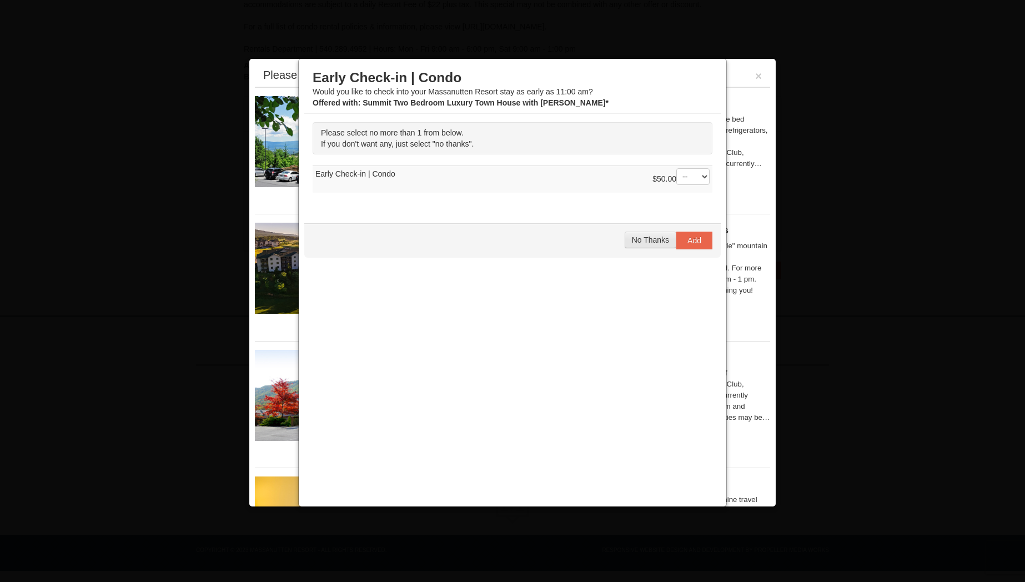
click at [648, 241] on span "No Thanks" at bounding box center [650, 240] width 37 height 9
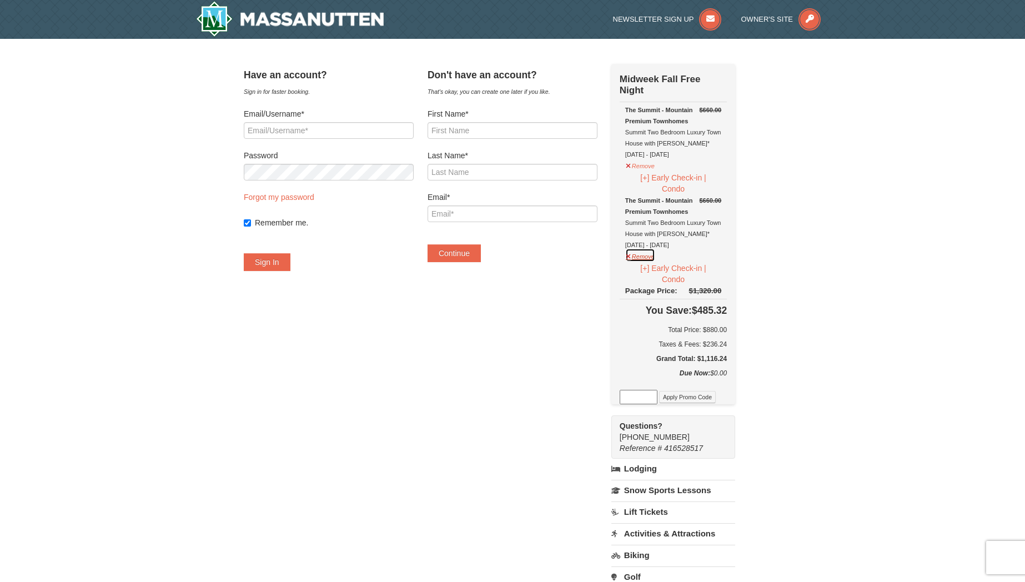
click at [656, 254] on button "Remove" at bounding box center [641, 255] width 30 height 14
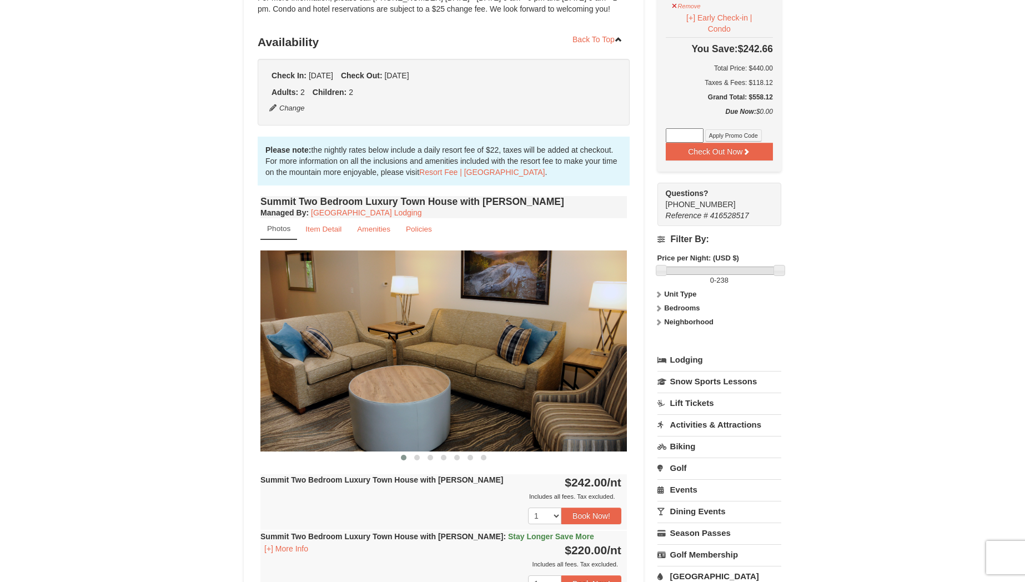
scroll to position [451, 0]
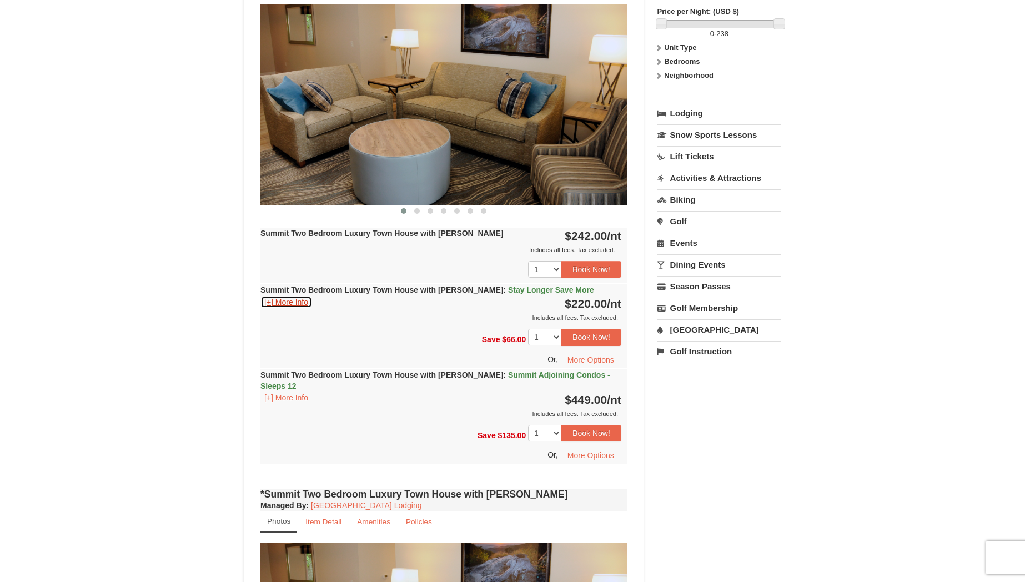
click at [269, 303] on button "[+] More Info" at bounding box center [287, 302] width 52 height 12
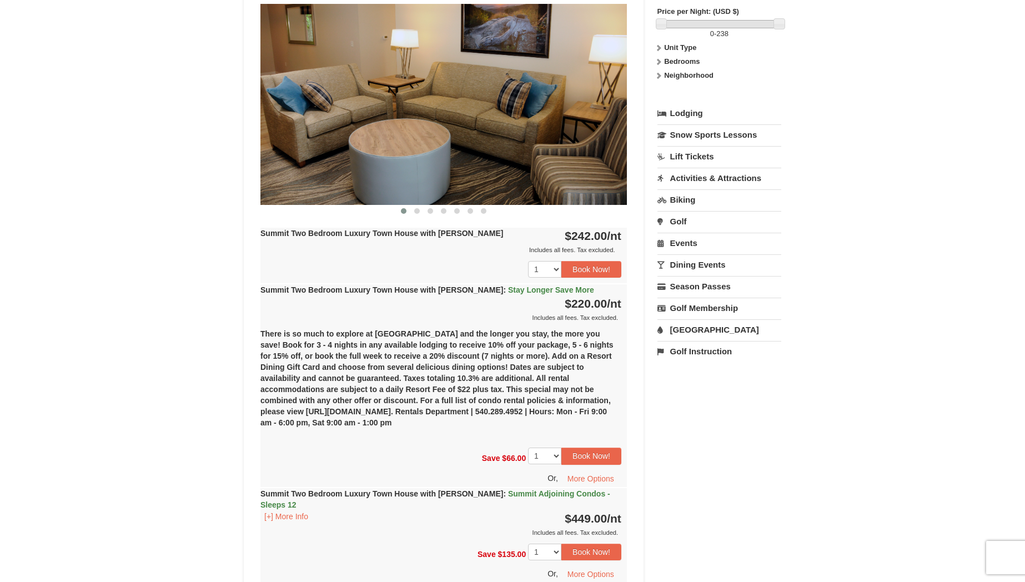
click at [269, 303] on div "Summit Two Bedroom Luxury Town House with Jacuzzi : Stay Longer Save More [+] M…" at bounding box center [444, 303] width 367 height 39
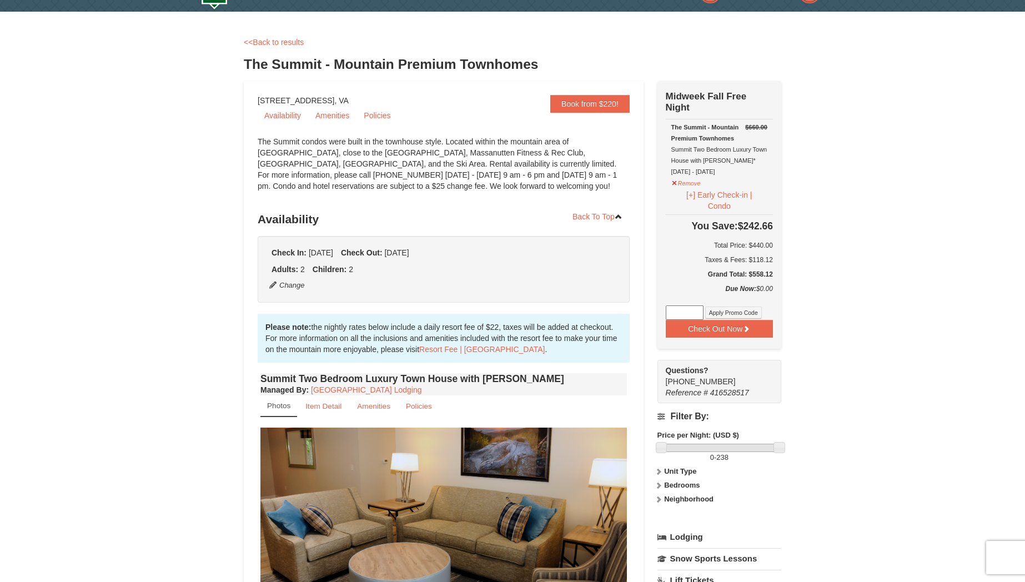
scroll to position [25, 0]
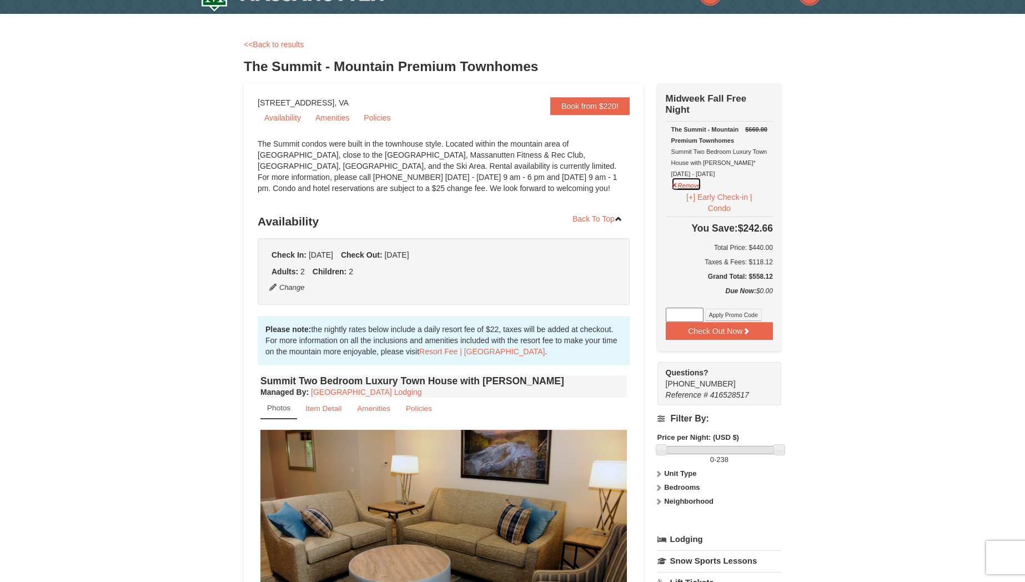
click at [686, 187] on button "Remove" at bounding box center [687, 184] width 30 height 14
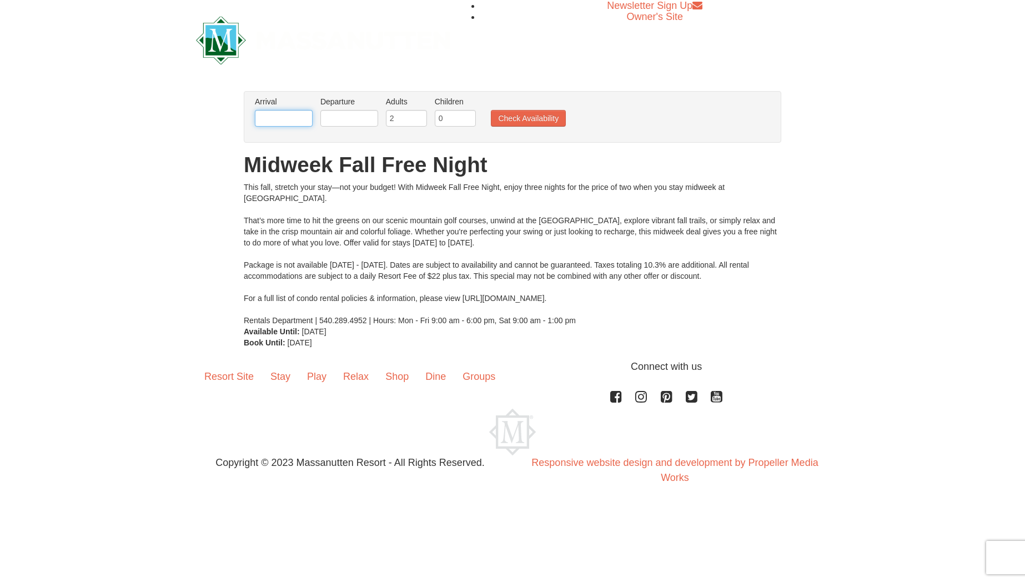
click at [285, 119] on input "text" at bounding box center [284, 118] width 58 height 17
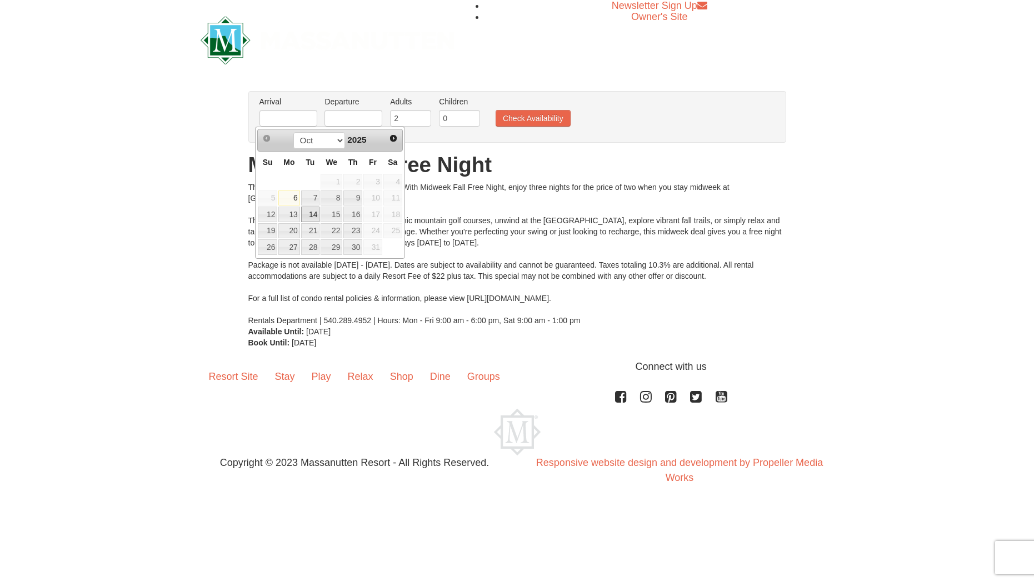
click at [307, 214] on link "14" at bounding box center [310, 215] width 19 height 16
type input "[DATE]"
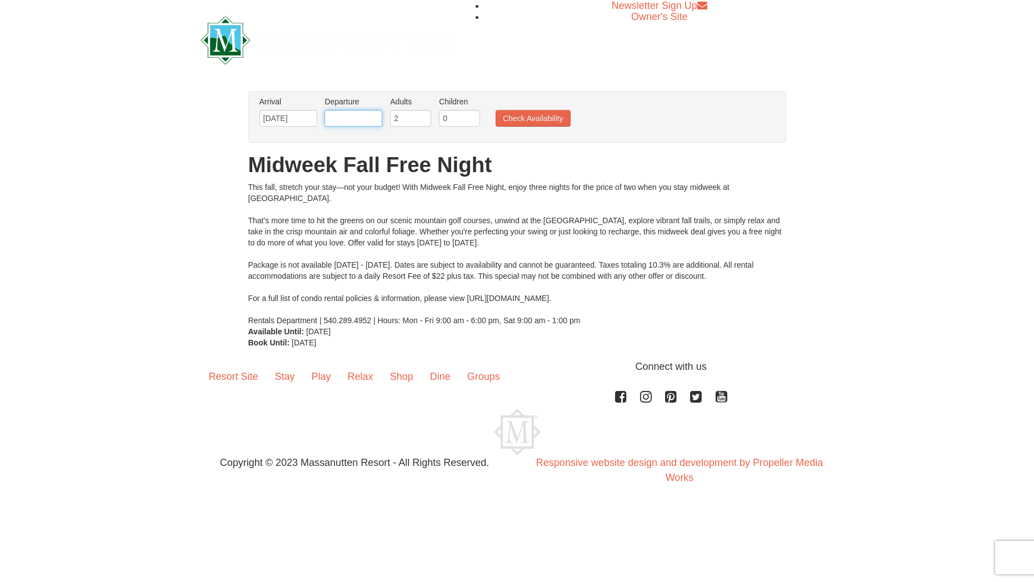
click at [342, 114] on input "text" at bounding box center [353, 118] width 58 height 17
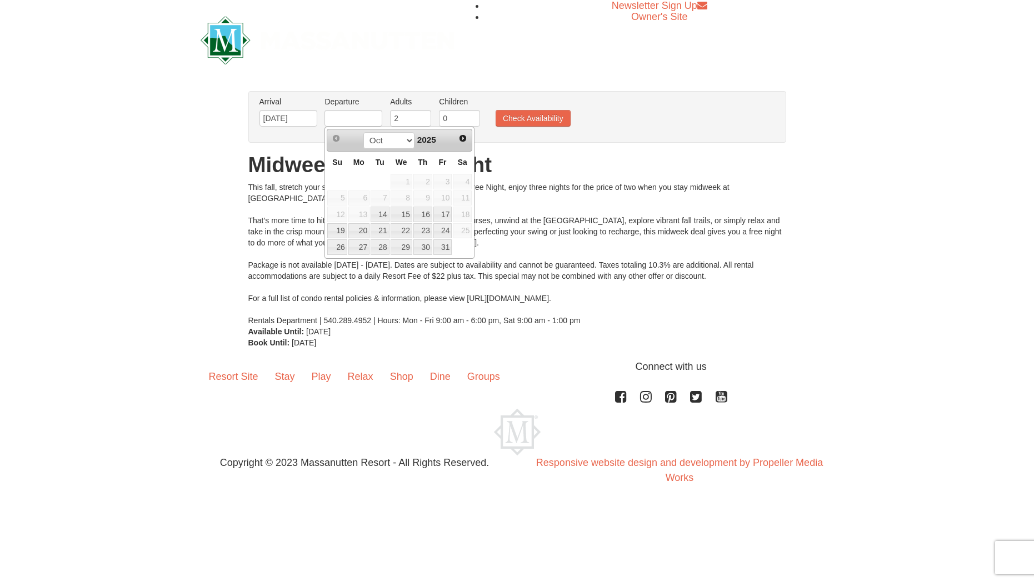
click at [435, 157] on th "Fr" at bounding box center [443, 163] width 20 height 22
click at [438, 212] on link "17" at bounding box center [442, 215] width 19 height 16
type input "[DATE]"
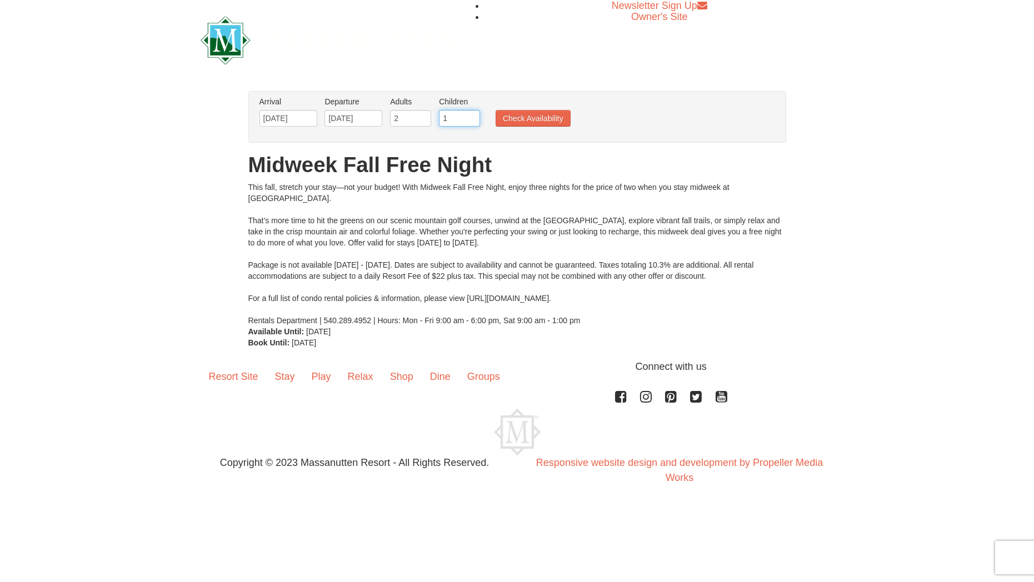
click at [469, 115] on input "1" at bounding box center [459, 118] width 41 height 17
type input "2"
click at [469, 115] on input "2" at bounding box center [459, 118] width 41 height 17
click at [535, 116] on button "Check Availability" at bounding box center [533, 118] width 75 height 17
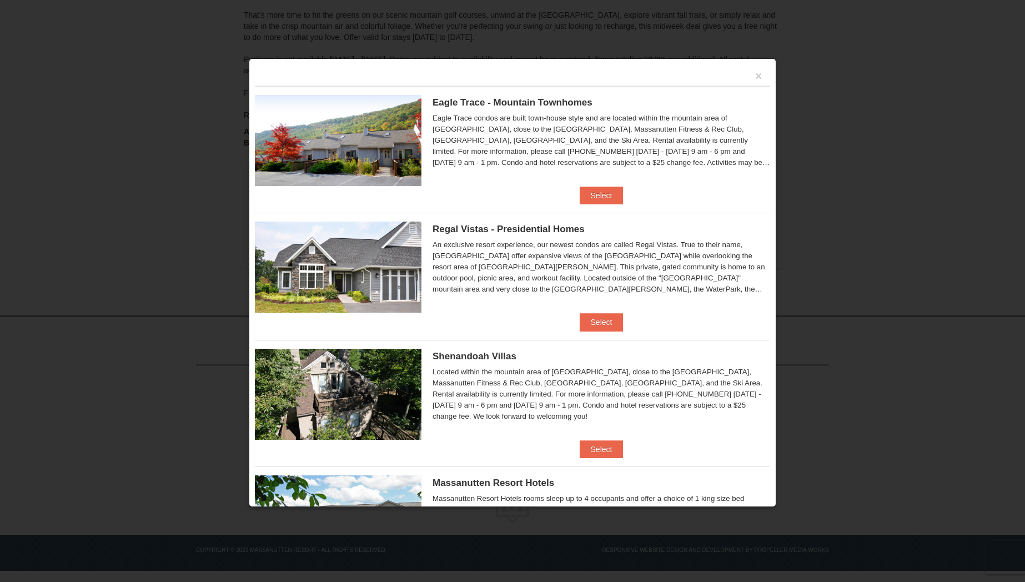
scroll to position [2, 0]
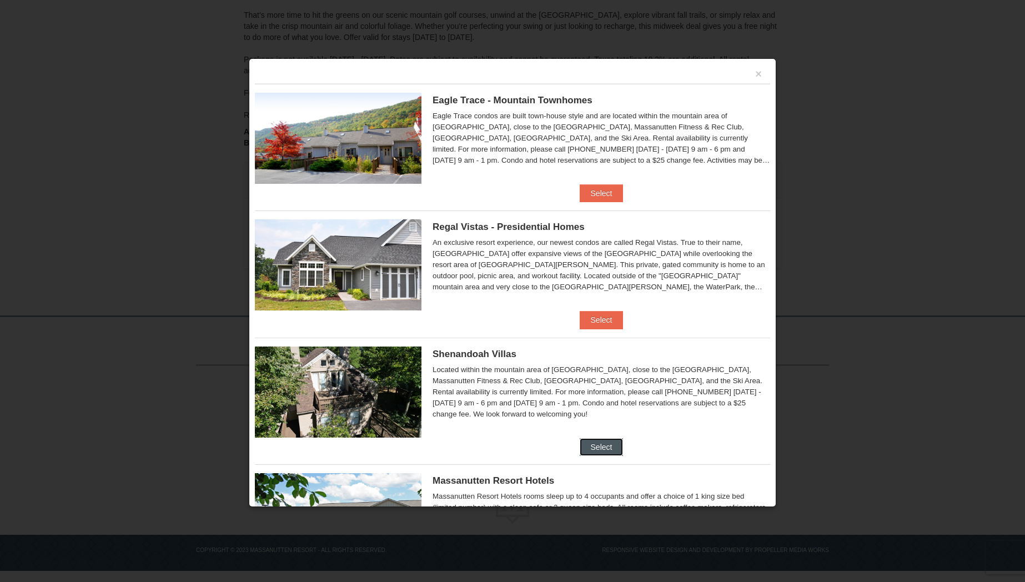
click at [585, 445] on button "Select" at bounding box center [602, 447] width 44 height 18
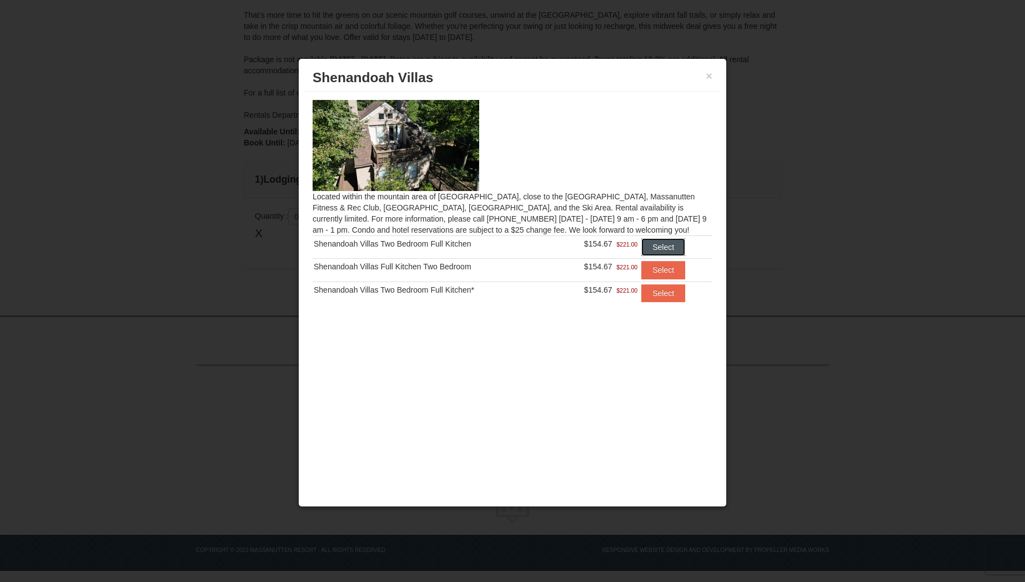
click at [672, 243] on button "Select" at bounding box center [664, 247] width 44 height 18
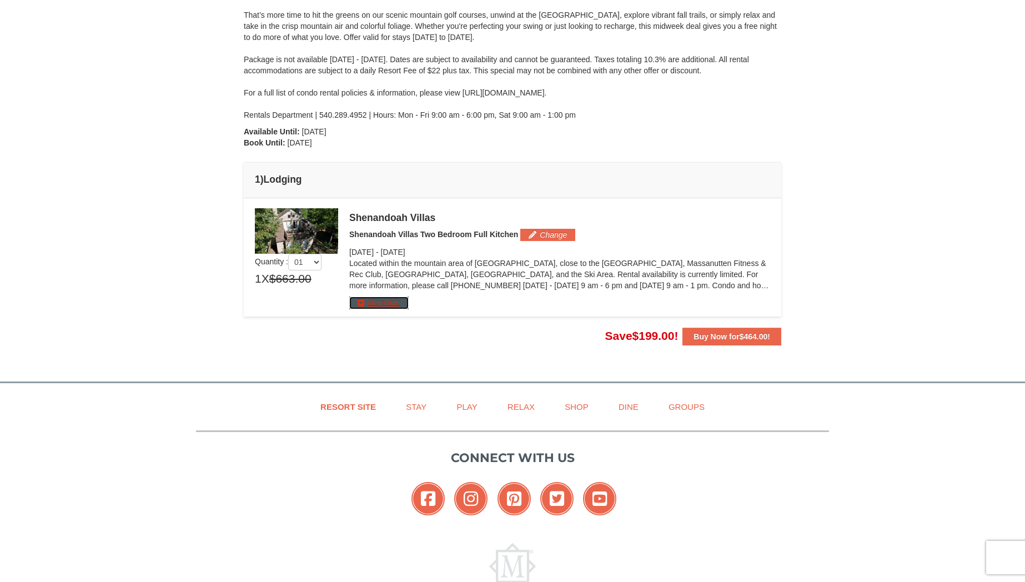
click at [382, 301] on button "More Info" at bounding box center [378, 303] width 59 height 12
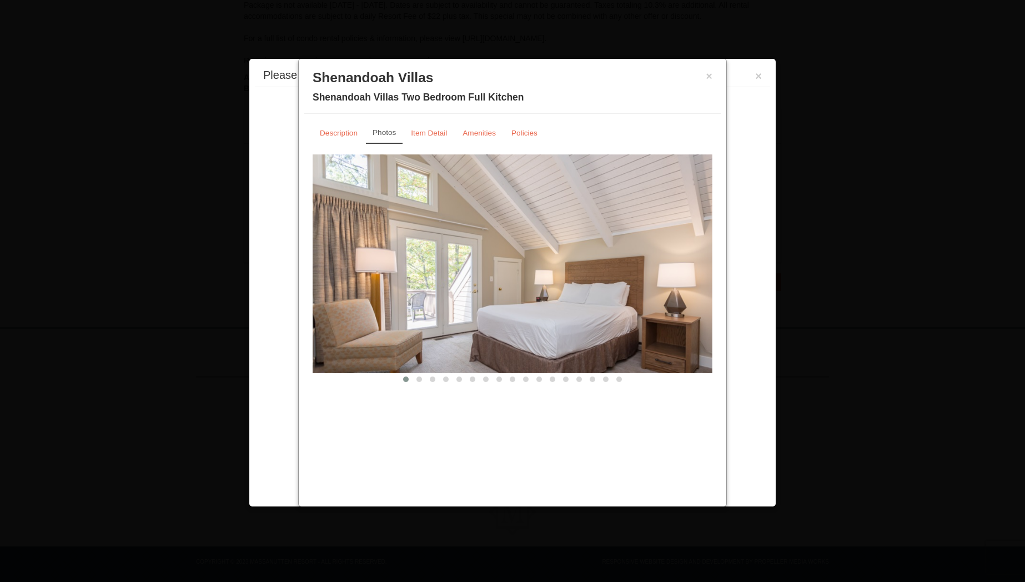
scroll to position [244, 0]
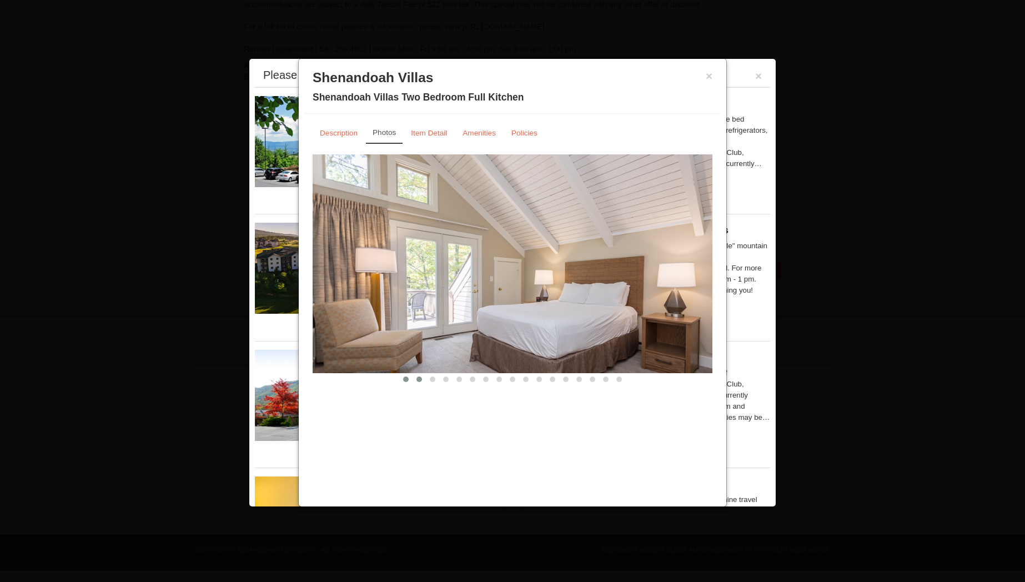
click at [418, 381] on span at bounding box center [420, 380] width 6 height 6
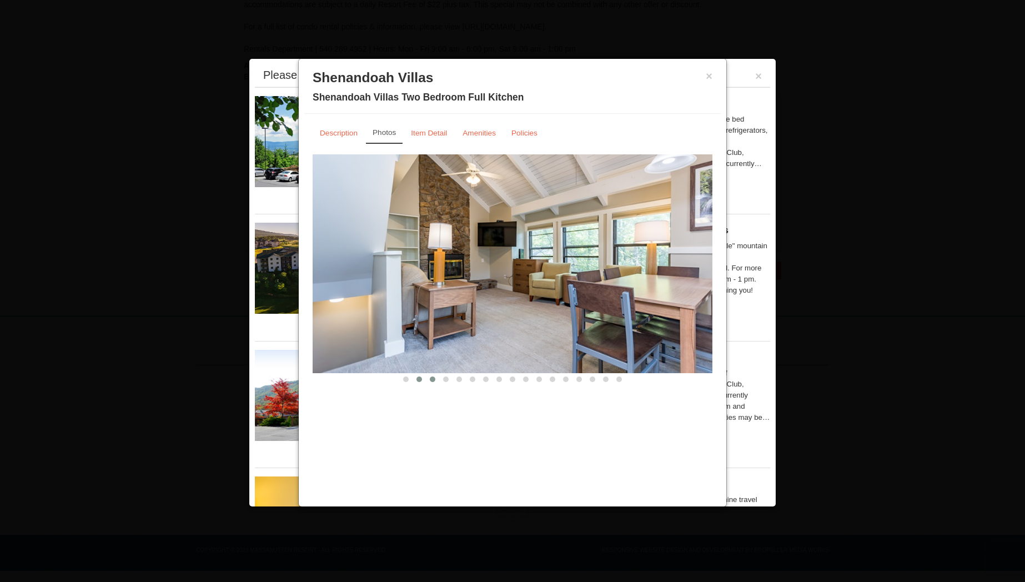
click at [430, 381] on span at bounding box center [433, 380] width 6 height 6
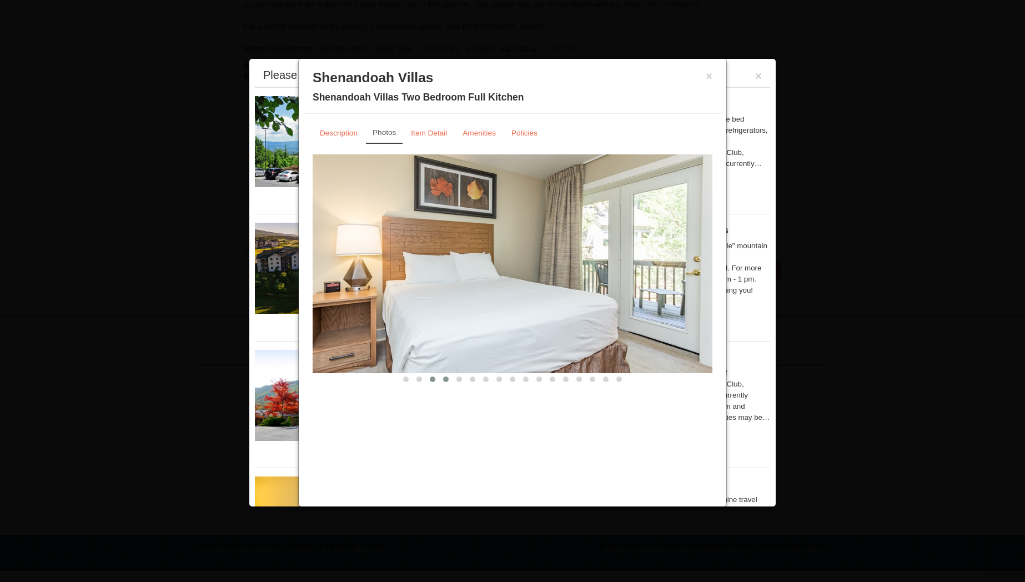
click at [443, 381] on button at bounding box center [445, 379] width 13 height 11
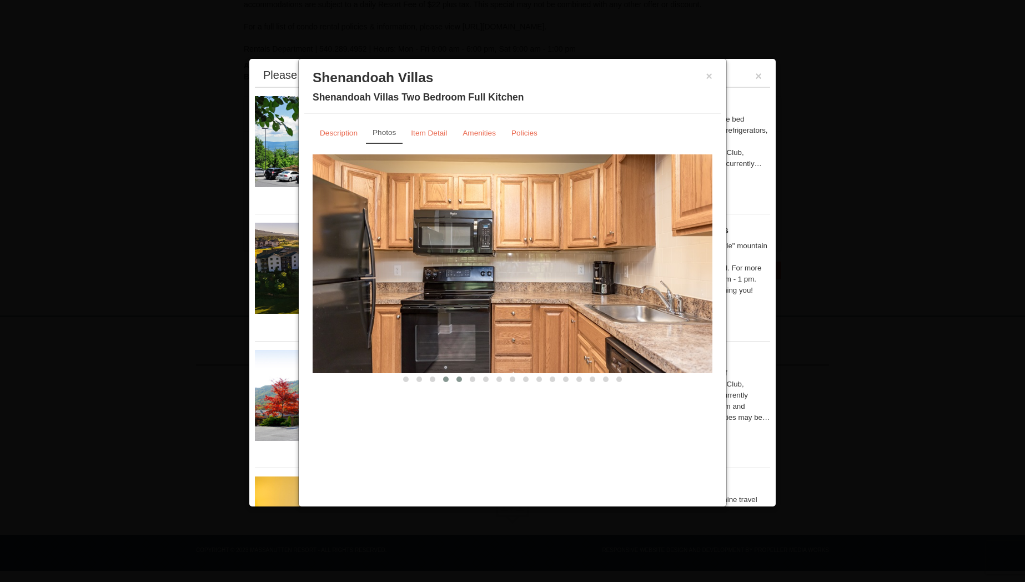
click at [456, 379] on button at bounding box center [459, 379] width 13 height 11
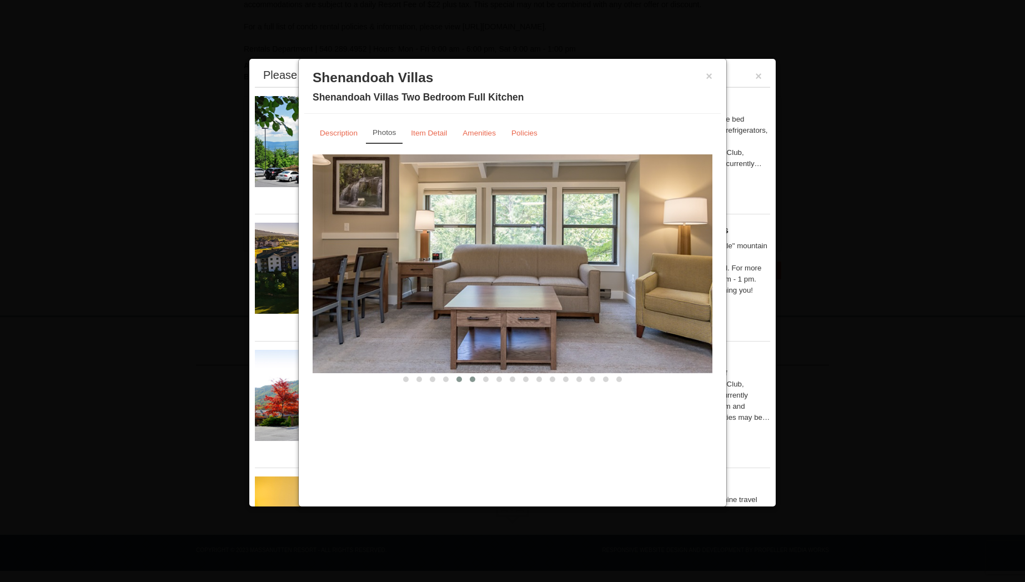
click at [469, 379] on button at bounding box center [472, 379] width 13 height 11
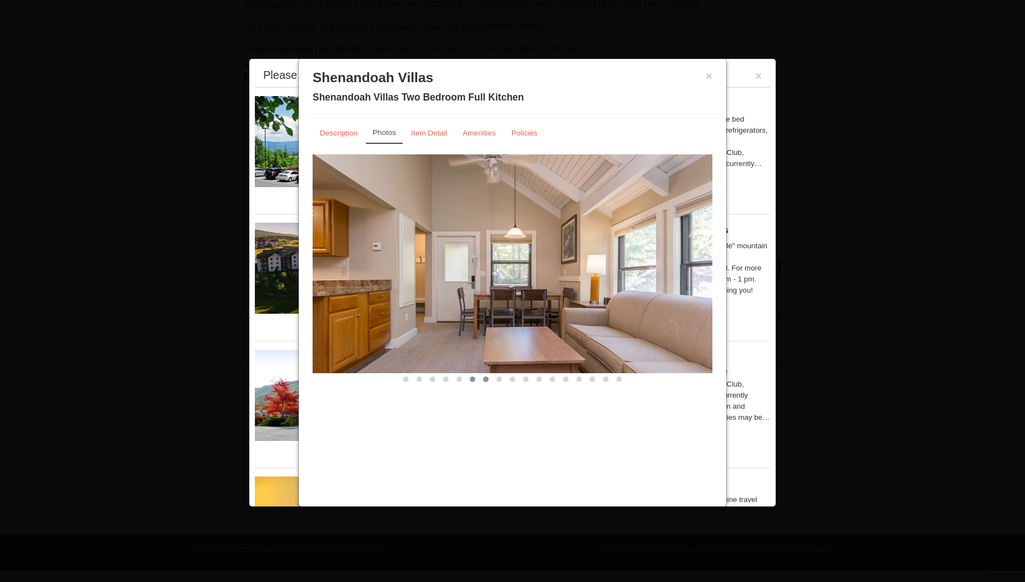
click at [483, 379] on span at bounding box center [486, 380] width 6 height 6
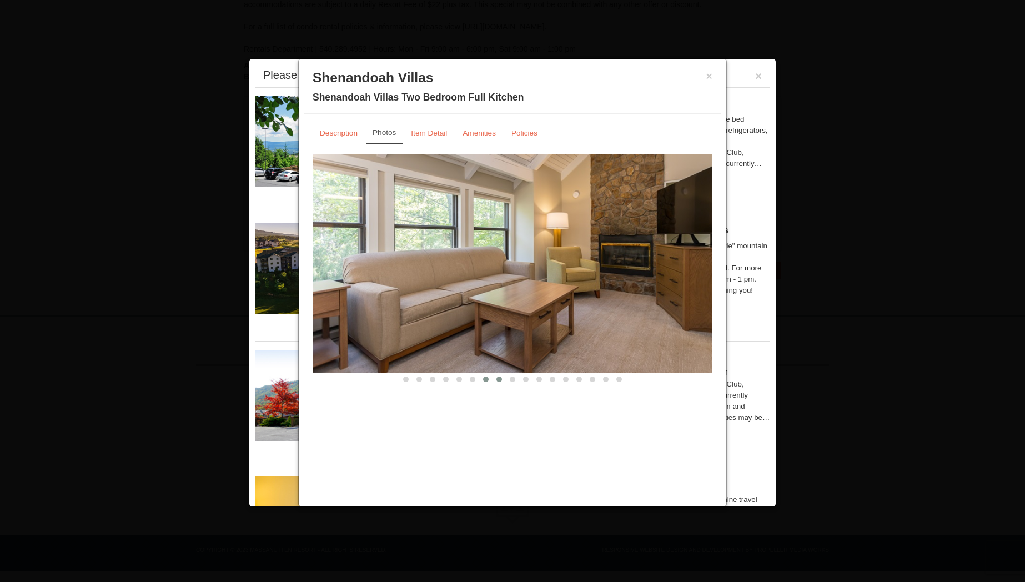
click at [498, 378] on span at bounding box center [500, 380] width 6 height 6
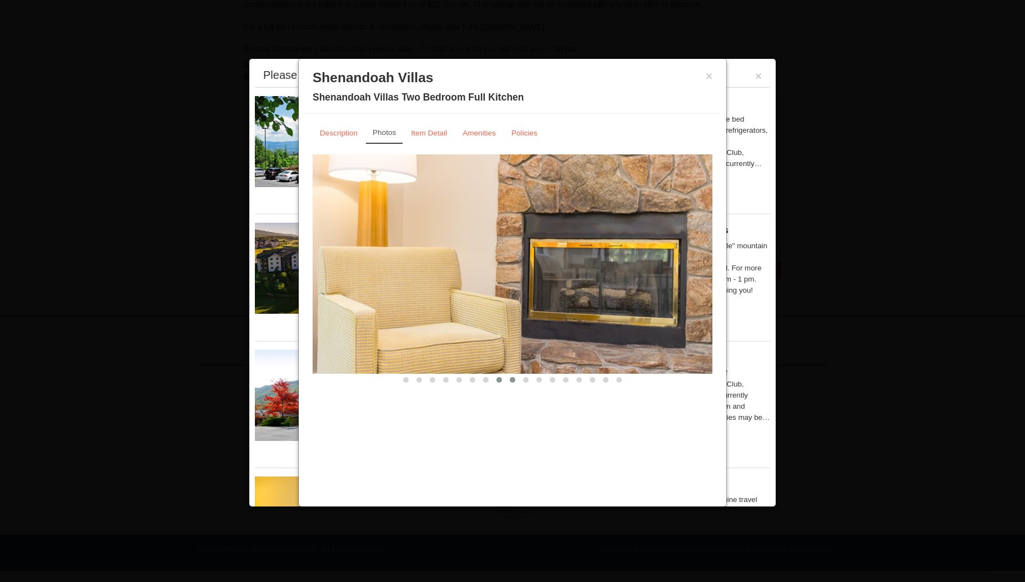
click at [512, 380] on span at bounding box center [513, 380] width 6 height 6
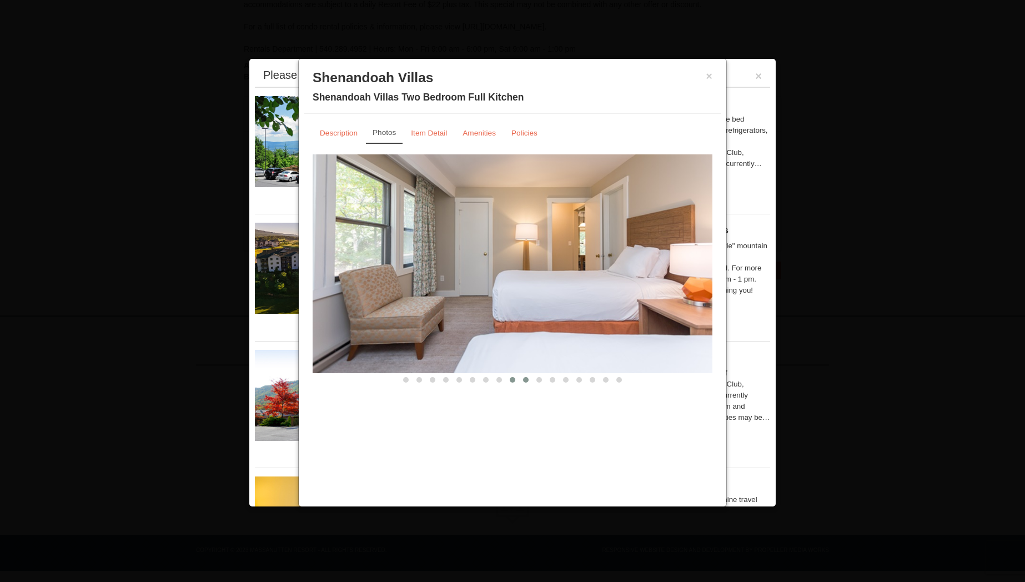
click at [523, 380] on span at bounding box center [526, 380] width 6 height 6
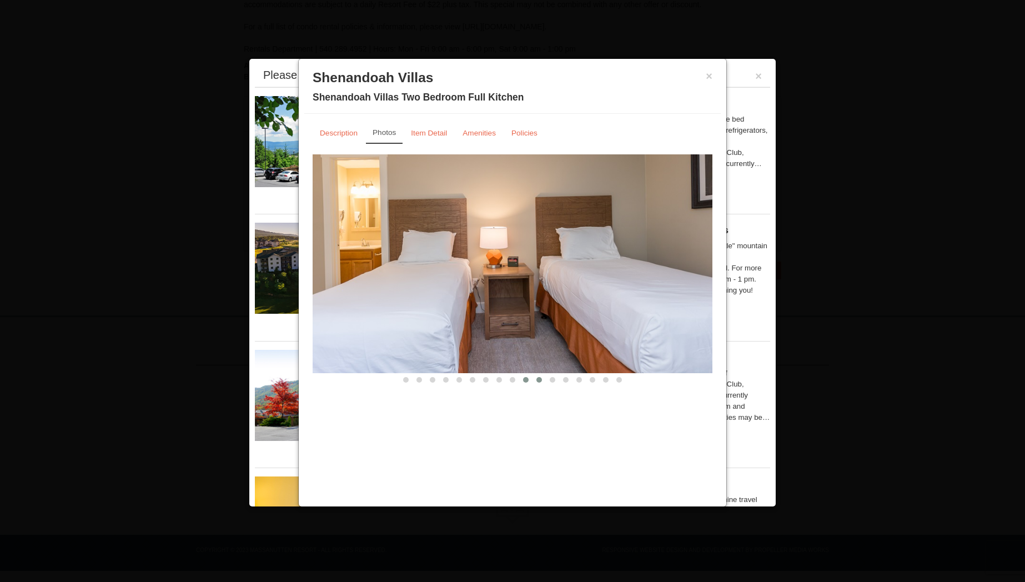
click at [542, 379] on button at bounding box center [539, 379] width 13 height 11
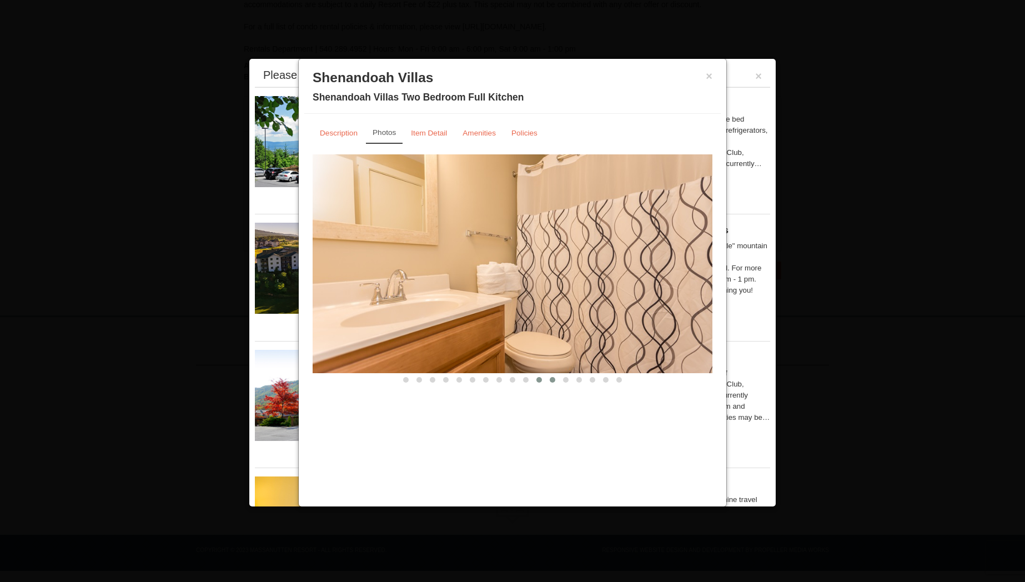
click at [556, 379] on button at bounding box center [552, 379] width 13 height 11
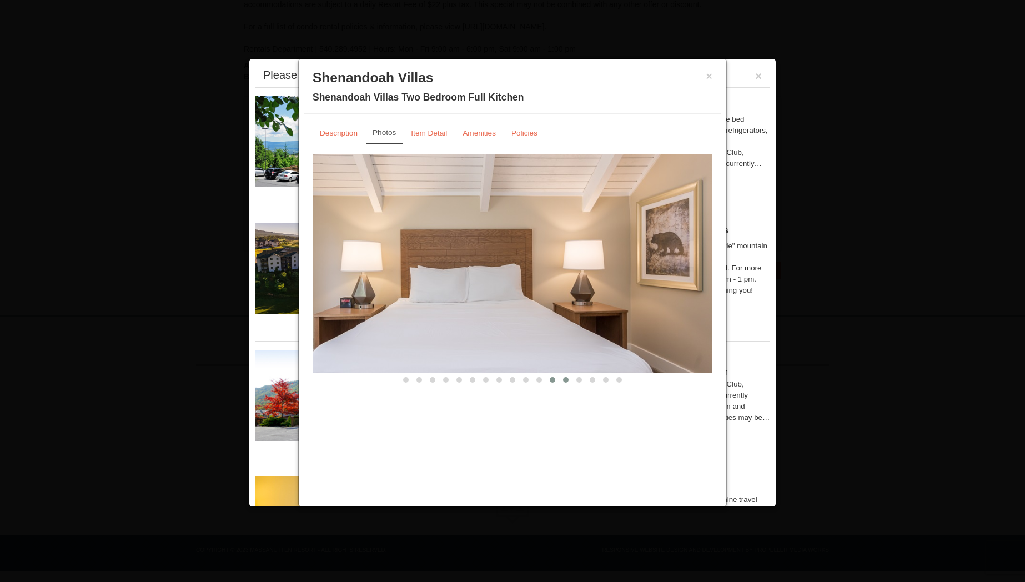
click at [564, 380] on span at bounding box center [566, 380] width 6 height 6
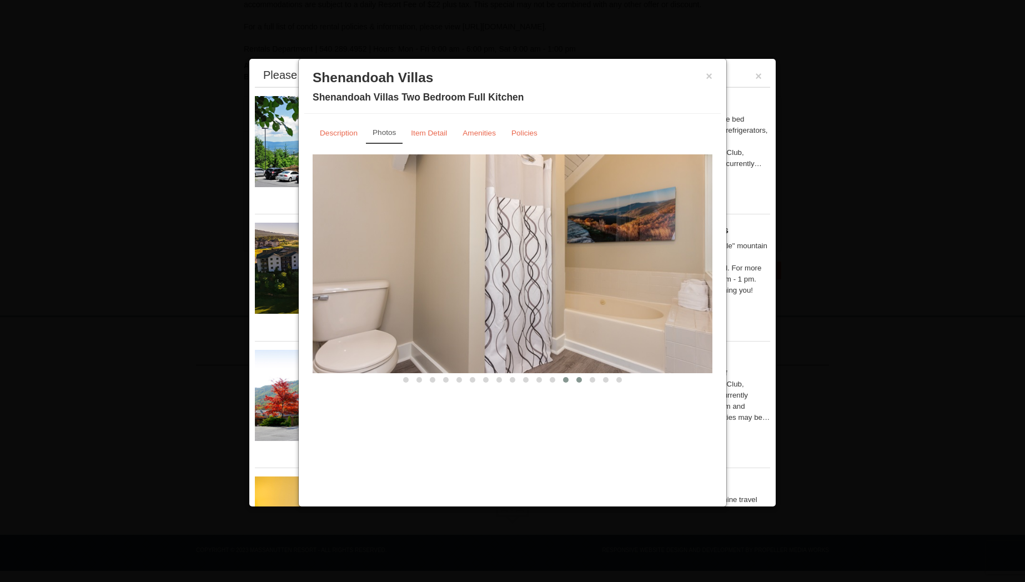
click at [581, 379] on span at bounding box center [580, 380] width 6 height 6
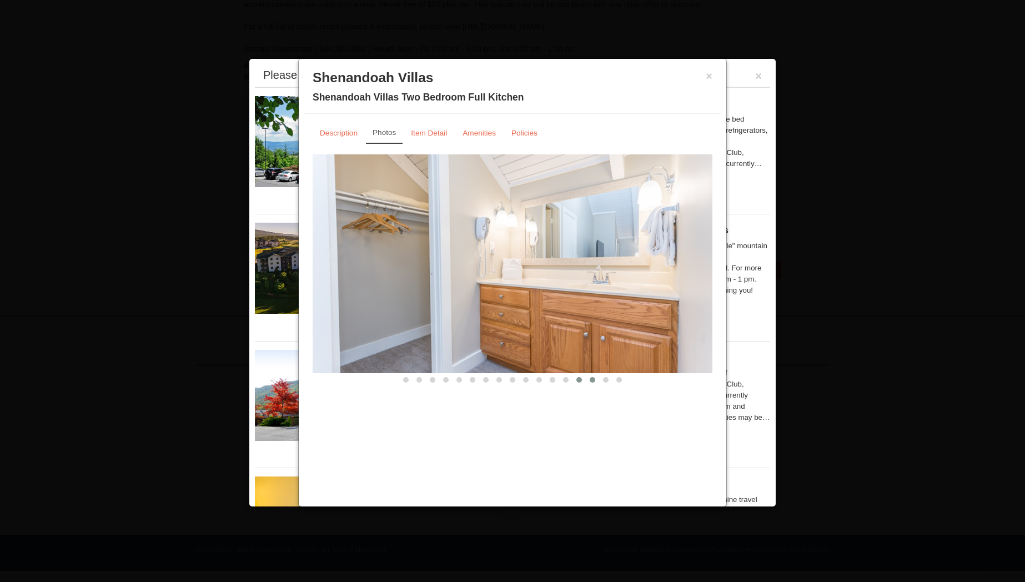
click at [592, 379] on span at bounding box center [593, 380] width 6 height 6
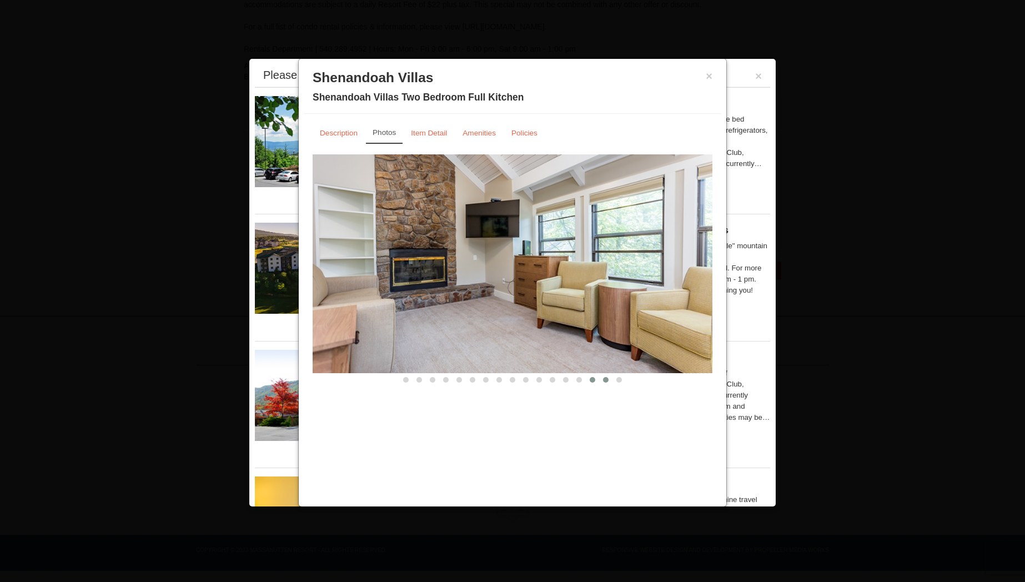
click at [608, 378] on span at bounding box center [606, 380] width 6 height 6
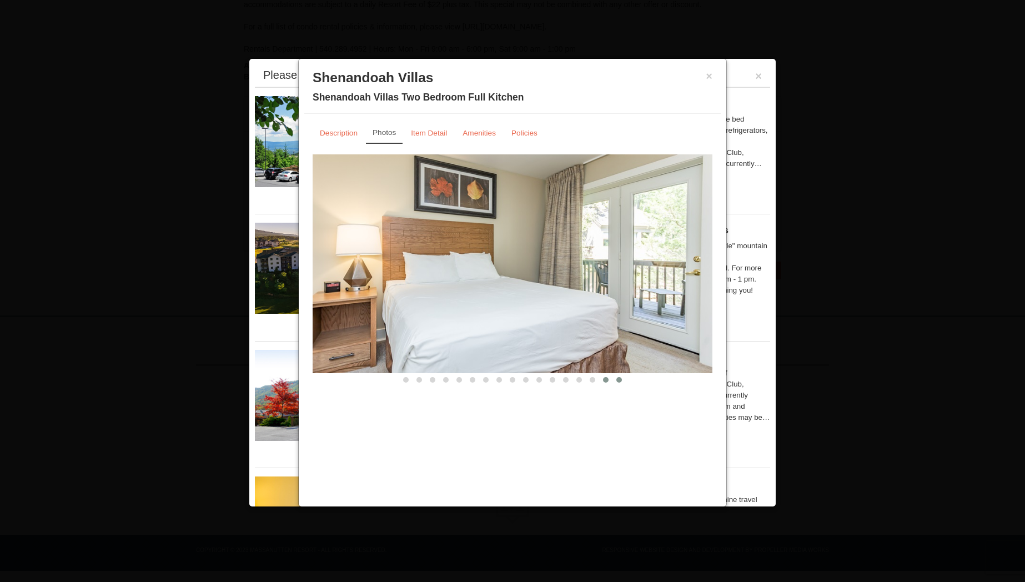
click at [618, 379] on span at bounding box center [620, 380] width 6 height 6
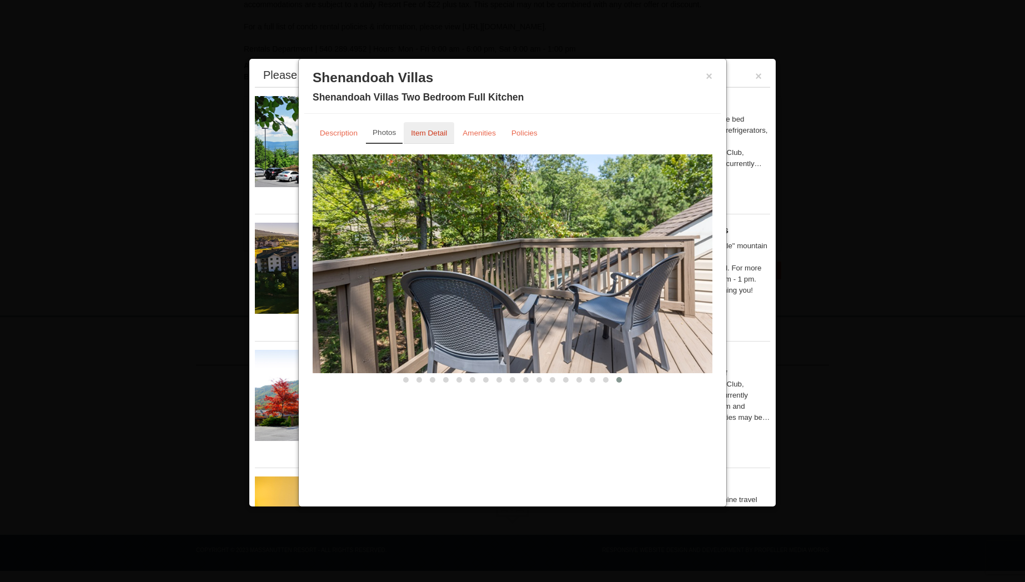
click at [419, 132] on small "Item Detail" at bounding box center [429, 133] width 36 height 8
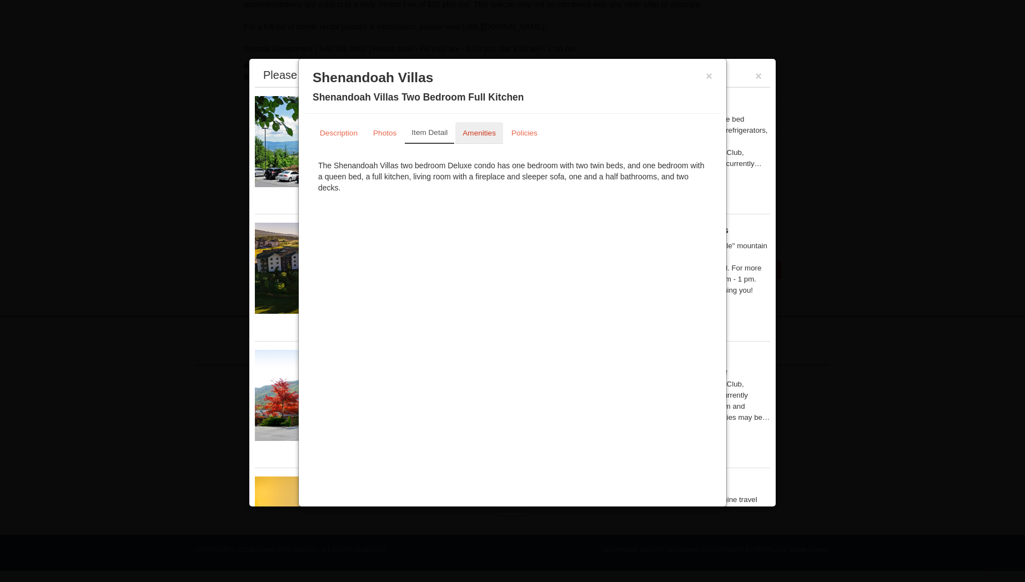
click at [466, 134] on small "Amenities" at bounding box center [479, 133] width 33 height 8
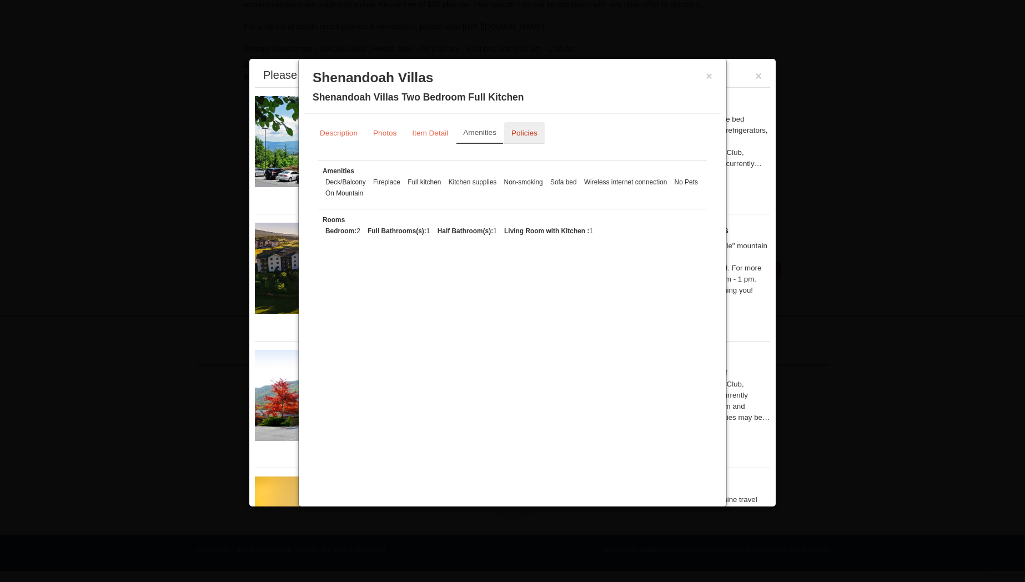
click at [518, 133] on small "Policies" at bounding box center [525, 133] width 26 height 8
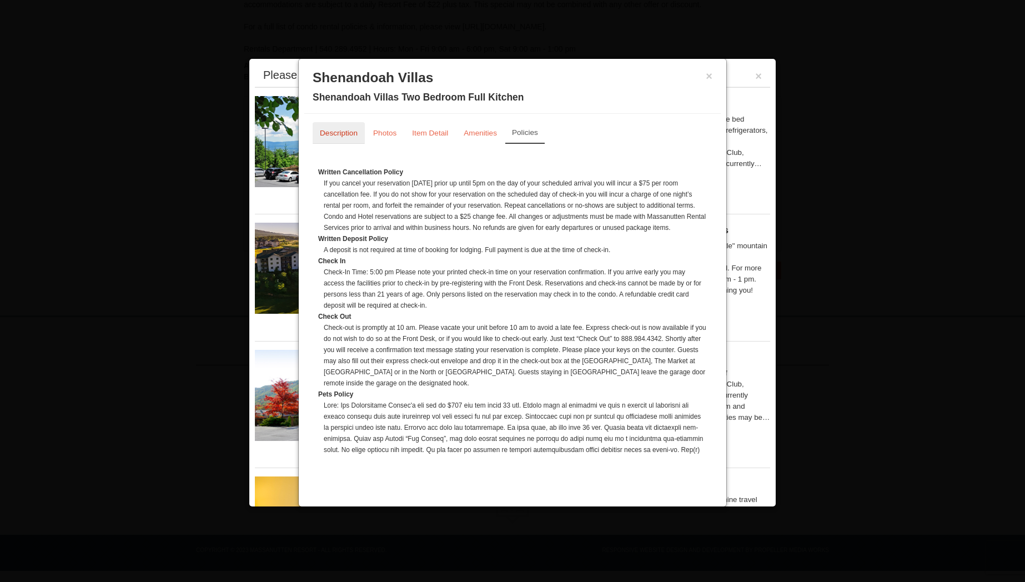
click at [325, 137] on small "Description" at bounding box center [339, 133] width 38 height 8
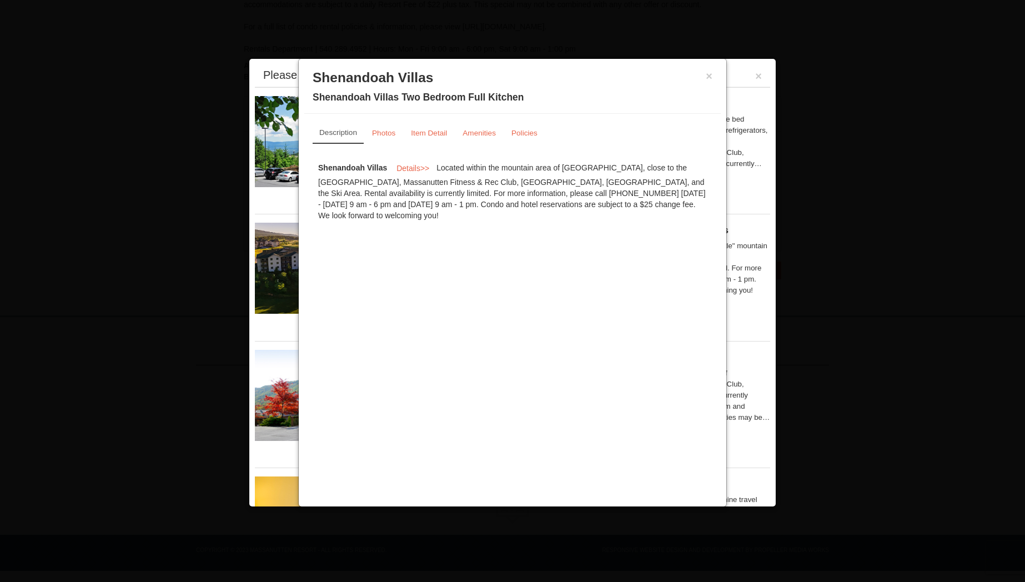
click at [704, 78] on h3 "Shenandoah Villas" at bounding box center [513, 77] width 400 height 17
click at [711, 78] on button "×" at bounding box center [709, 76] width 7 height 11
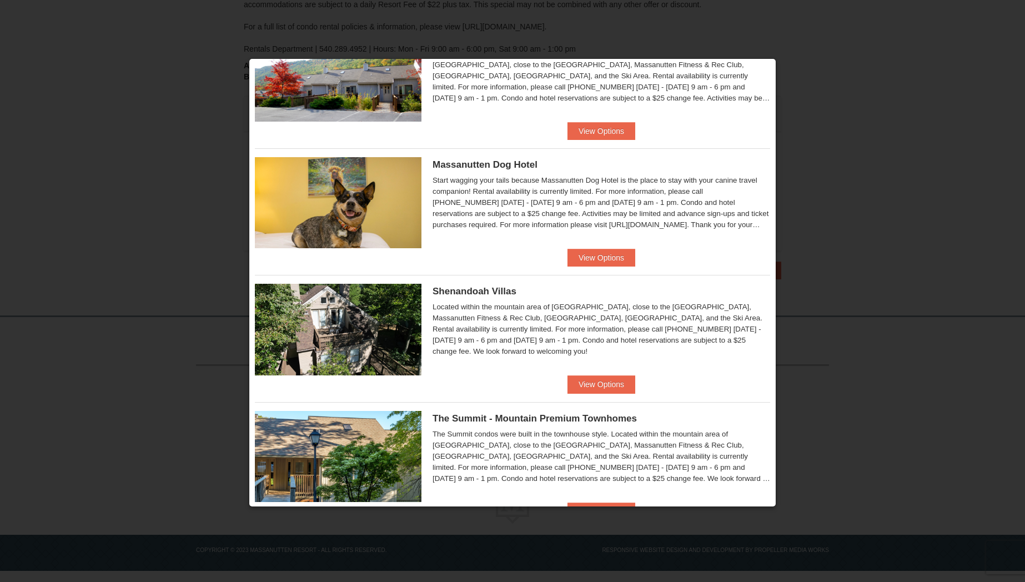
scroll to position [328, 0]
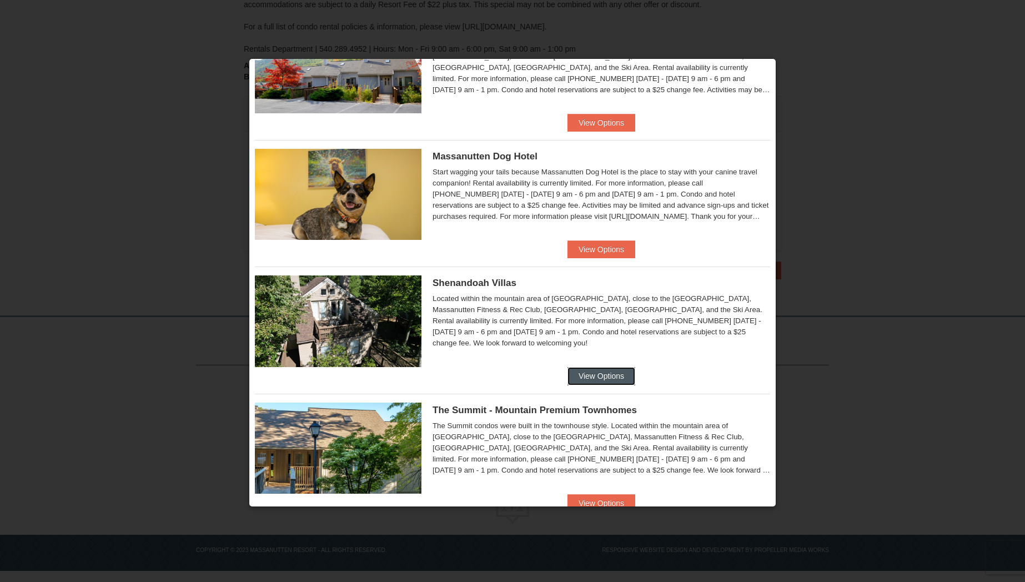
click at [594, 379] on button "View Options" at bounding box center [602, 376] width 68 height 18
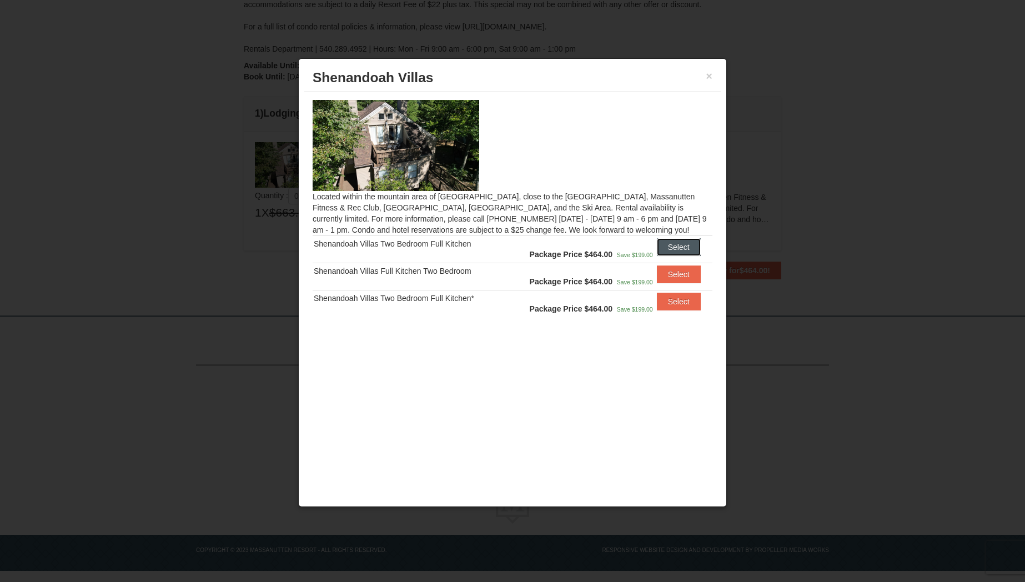
click at [673, 246] on button "Select" at bounding box center [679, 247] width 44 height 18
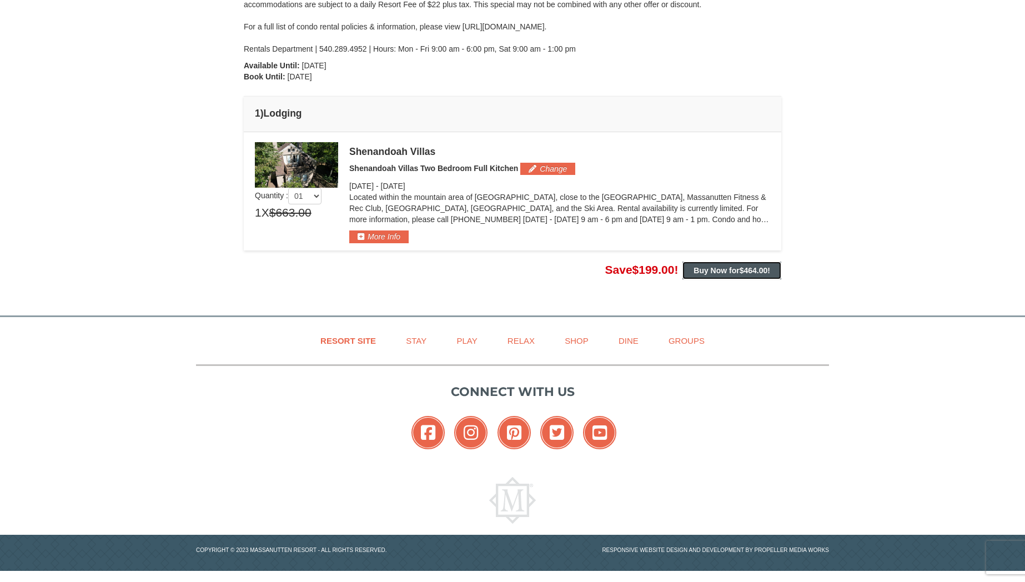
click at [724, 270] on strong "Buy Now for $464.00 !" at bounding box center [732, 270] width 77 height 9
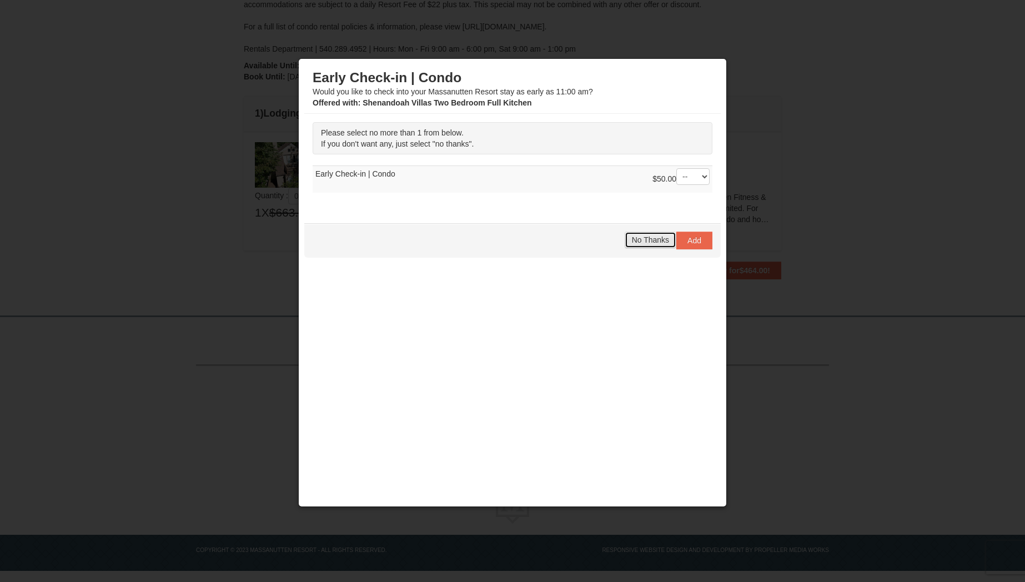
click at [642, 242] on span "No Thanks" at bounding box center [650, 240] width 37 height 9
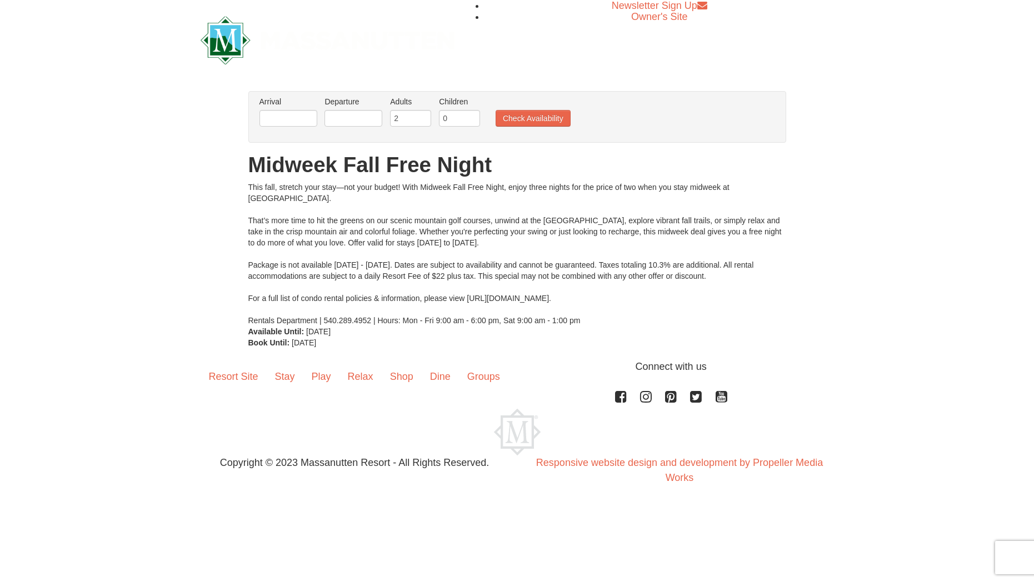
drag, startPoint x: 629, startPoint y: 264, endPoint x: 735, endPoint y: 278, distance: 106.5
click at [735, 278] on div "This fall, stretch your stay—not your budget! With Midweek Fall Free Night, enj…" at bounding box center [517, 254] width 538 height 144
click at [291, 120] on input "text" at bounding box center [288, 118] width 58 height 17
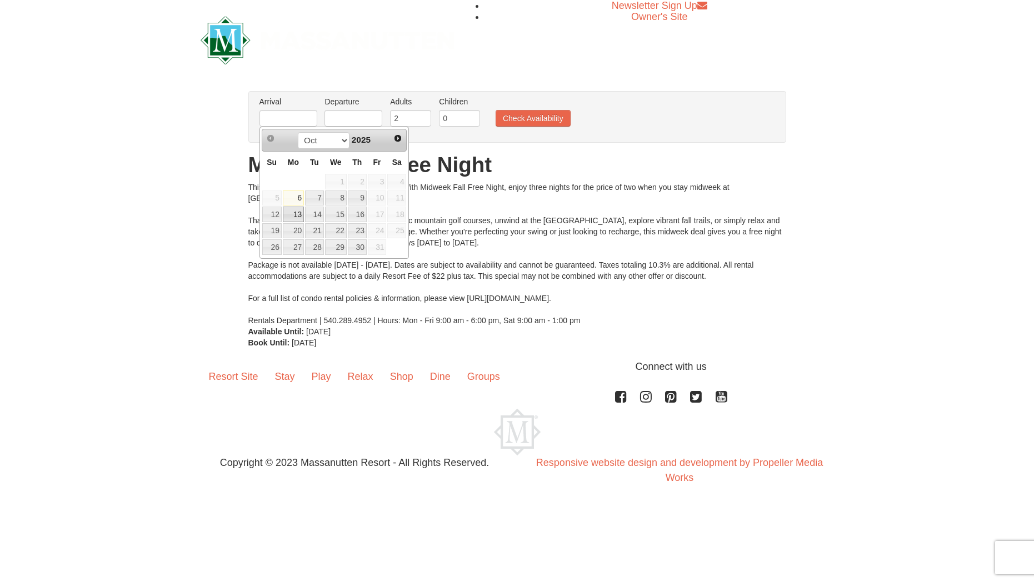
click at [296, 214] on link "13" at bounding box center [293, 215] width 21 height 16
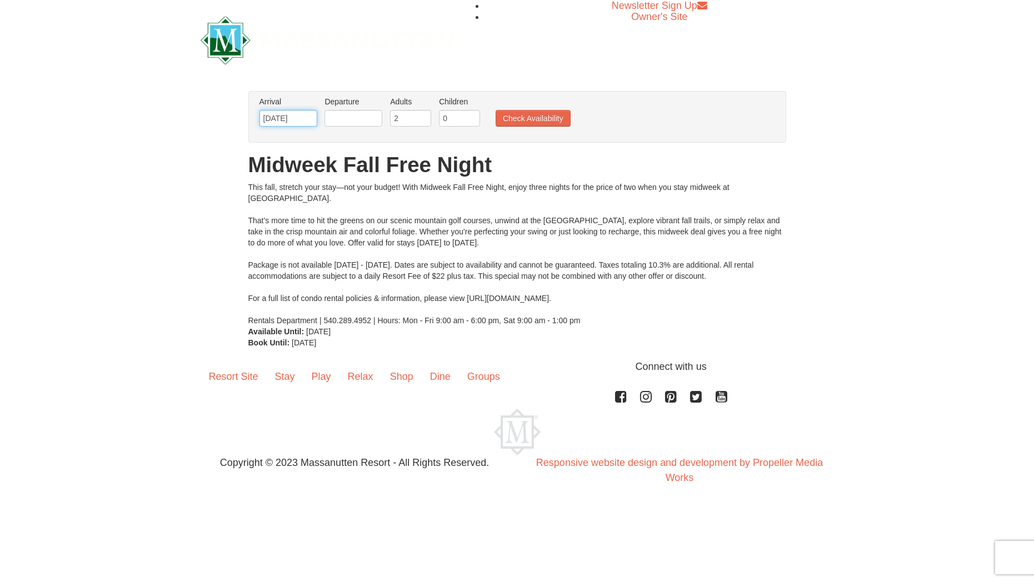
click at [293, 123] on input "[DATE]" at bounding box center [288, 118] width 58 height 17
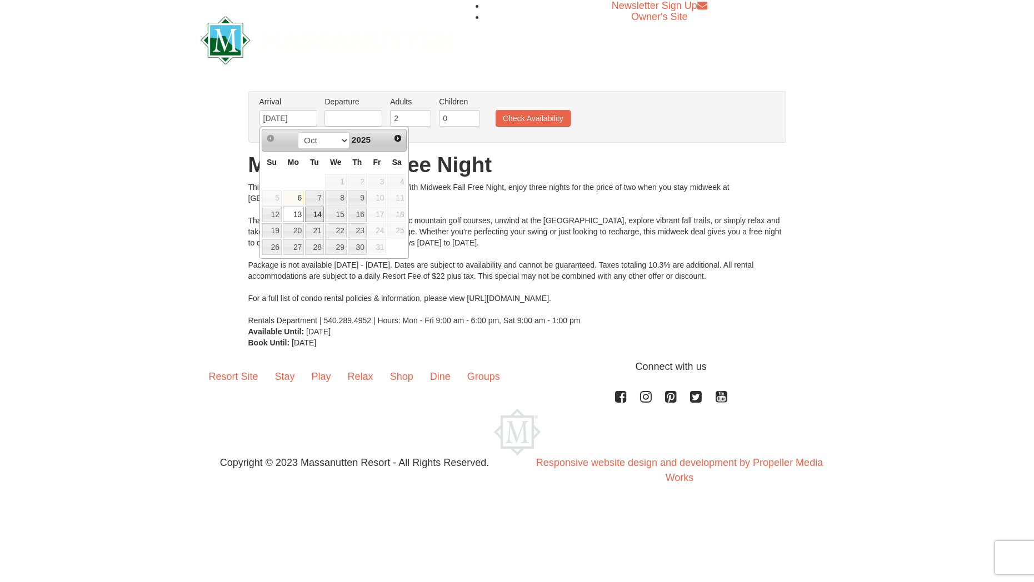
click at [313, 211] on link "14" at bounding box center [314, 215] width 19 height 16
type input "[DATE]"
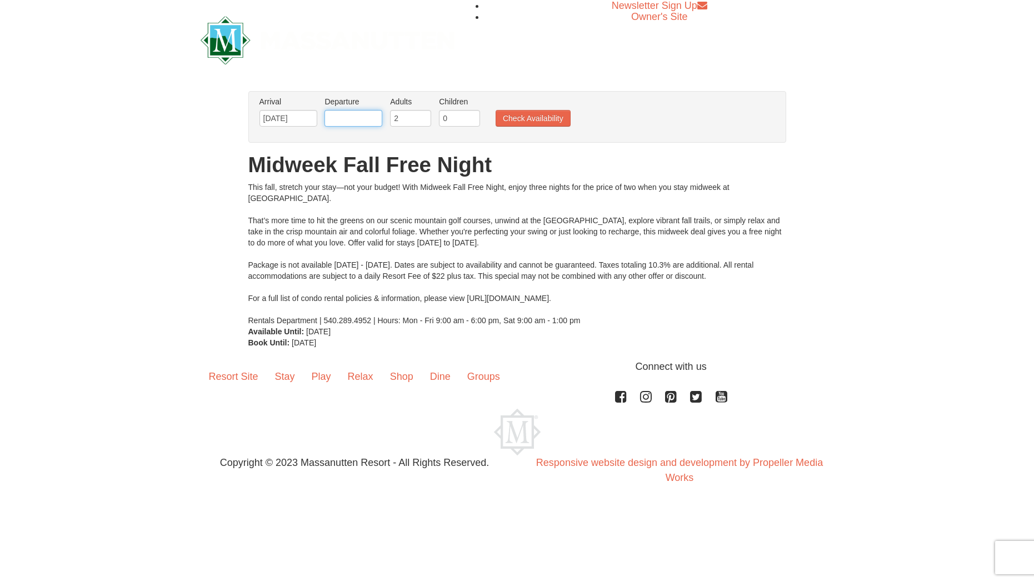
click at [349, 116] on input "text" at bounding box center [353, 118] width 58 height 17
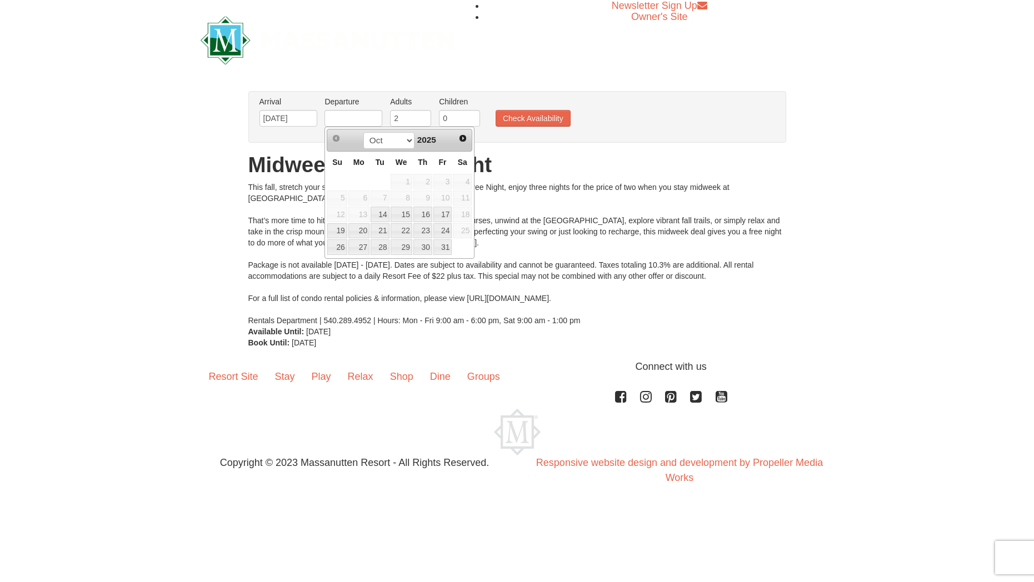
click at [438, 155] on th "Fr" at bounding box center [443, 163] width 20 height 22
click at [437, 214] on link "17" at bounding box center [442, 215] width 19 height 16
type input "[DATE]"
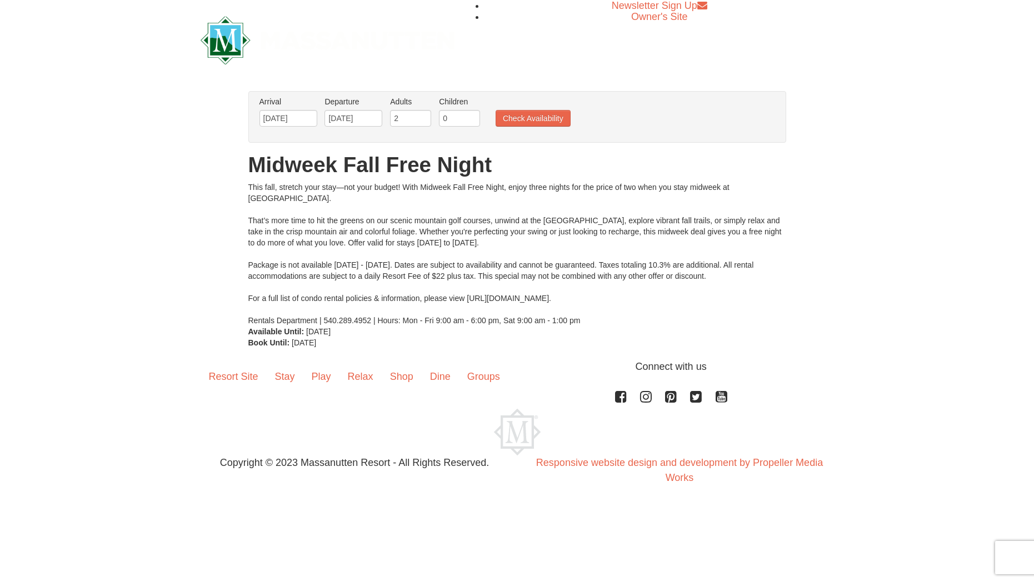
click at [456, 104] on label "Children Please format dates MM/DD/YYYY" at bounding box center [459, 101] width 41 height 11
drag, startPoint x: 458, startPoint y: 115, endPoint x: 464, endPoint y: 116, distance: 6.1
click at [458, 115] on input "0" at bounding box center [459, 118] width 41 height 17
click at [475, 116] on input "1" at bounding box center [459, 118] width 41 height 17
type input "2"
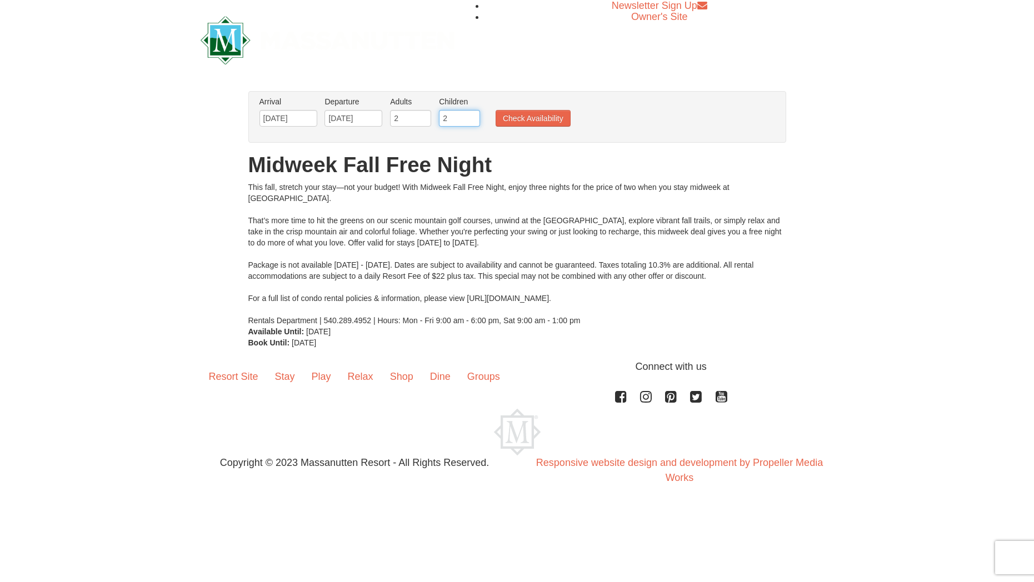
click at [473, 116] on input "2" at bounding box center [459, 118] width 41 height 17
click at [527, 120] on button "Check Availability" at bounding box center [533, 118] width 75 height 17
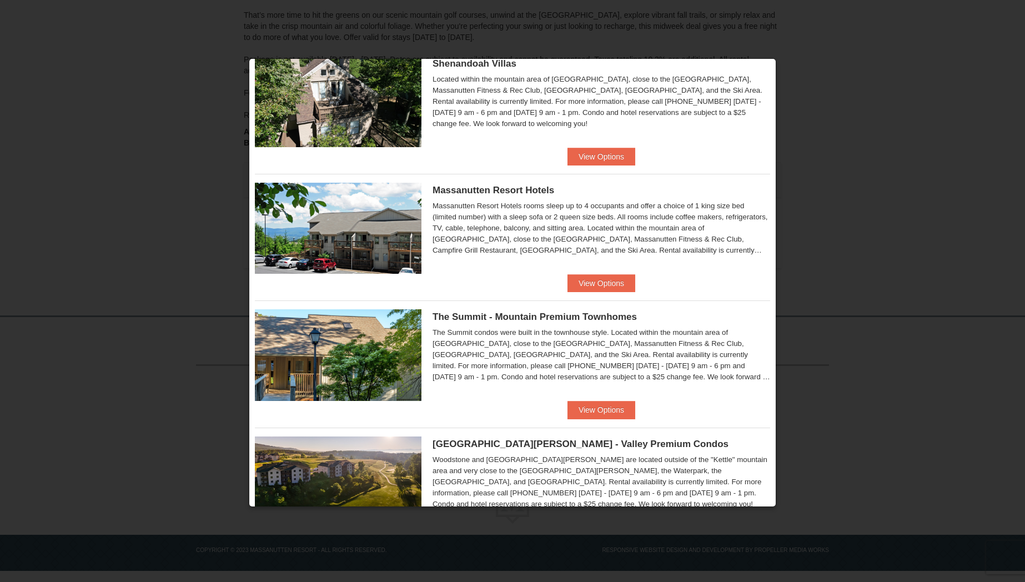
scroll to position [129, 0]
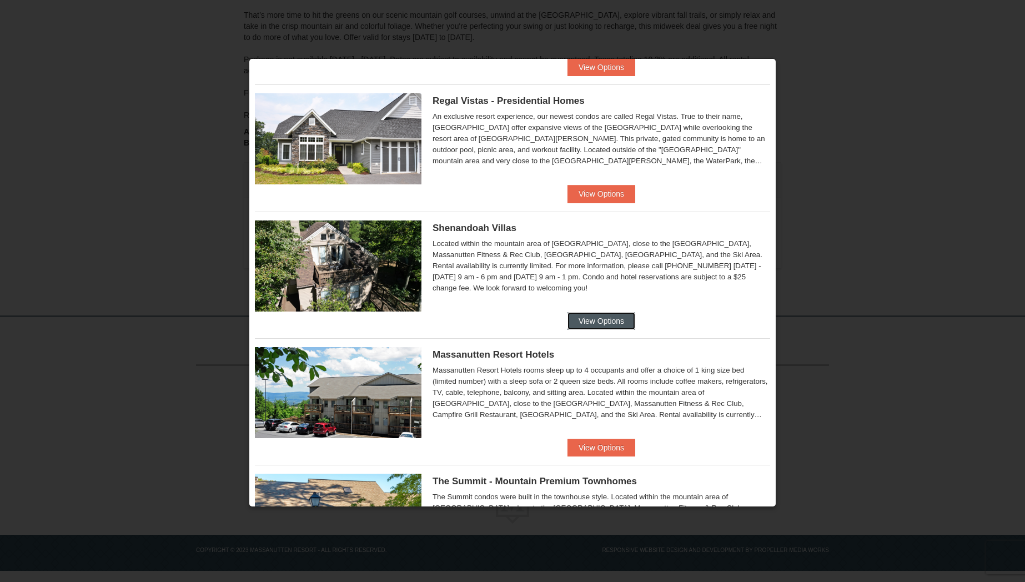
click at [588, 322] on button "View Options" at bounding box center [602, 321] width 68 height 18
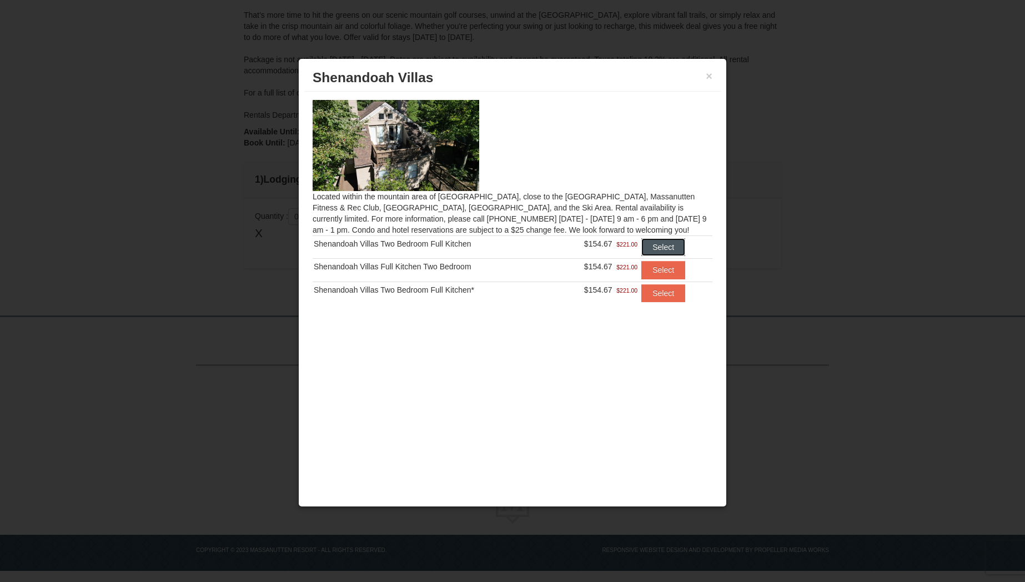
click at [658, 244] on button "Select" at bounding box center [664, 247] width 44 height 18
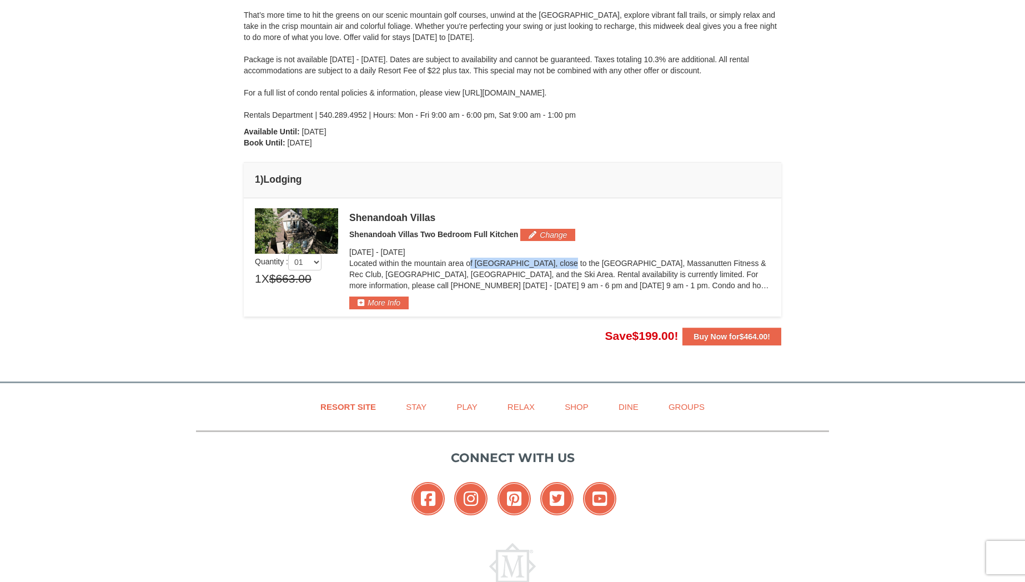
drag, startPoint x: 396, startPoint y: 265, endPoint x: 476, endPoint y: 268, distance: 80.1
click at [477, 267] on p "Located within the mountain area of [GEOGRAPHIC_DATA], close to the [GEOGRAPHIC…" at bounding box center [559, 274] width 421 height 33
click at [553, 237] on button "Change" at bounding box center [548, 235] width 55 height 12
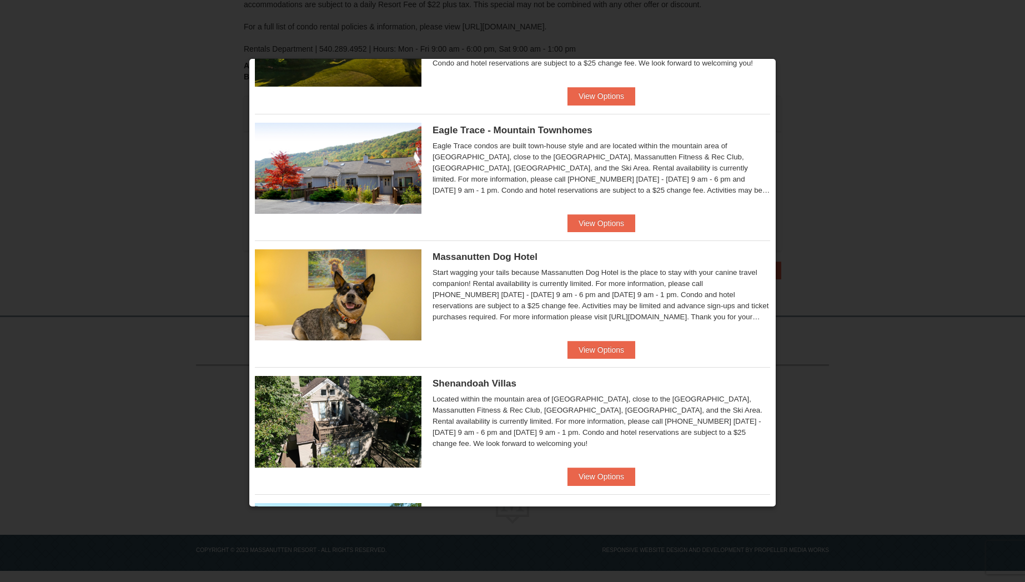
scroll to position [293, 0]
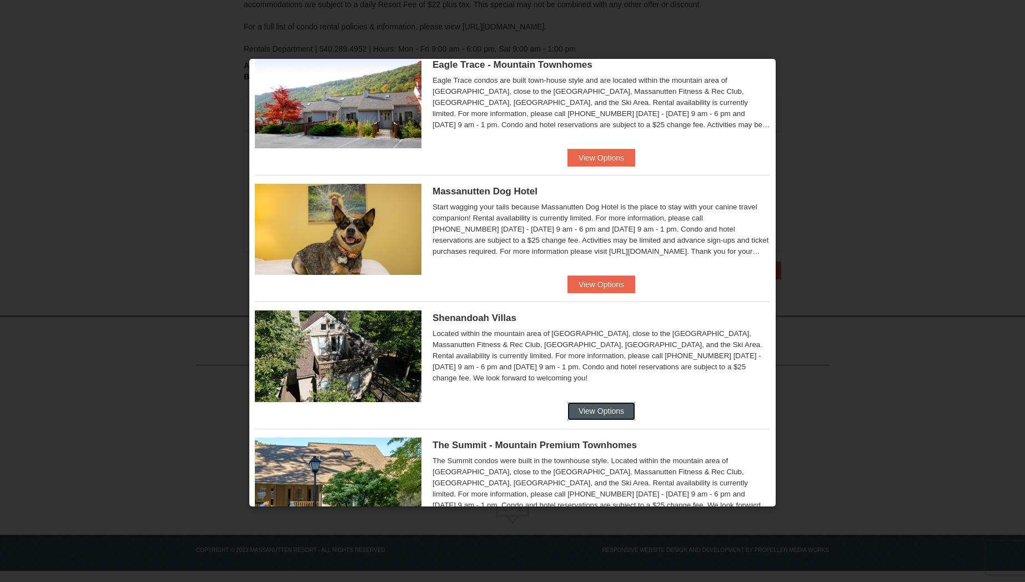
click at [584, 405] on button "View Options" at bounding box center [602, 411] width 68 height 18
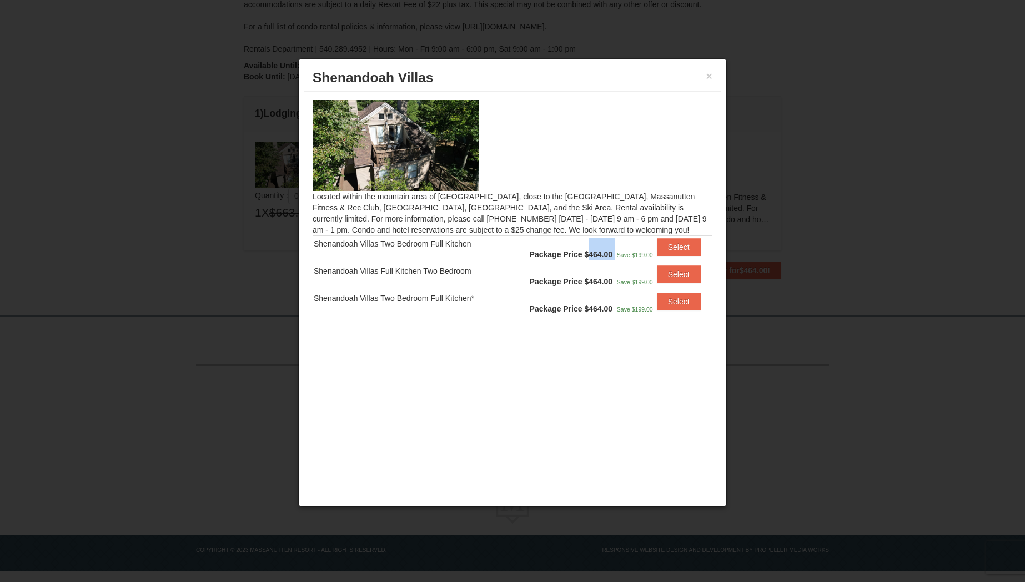
drag, startPoint x: 588, startPoint y: 254, endPoint x: 615, endPoint y: 252, distance: 26.8
click at [615, 252] on td "Package Price $464.00 Save $199.00" at bounding box center [580, 249] width 149 height 27
click at [686, 250] on button "Select" at bounding box center [679, 247] width 44 height 18
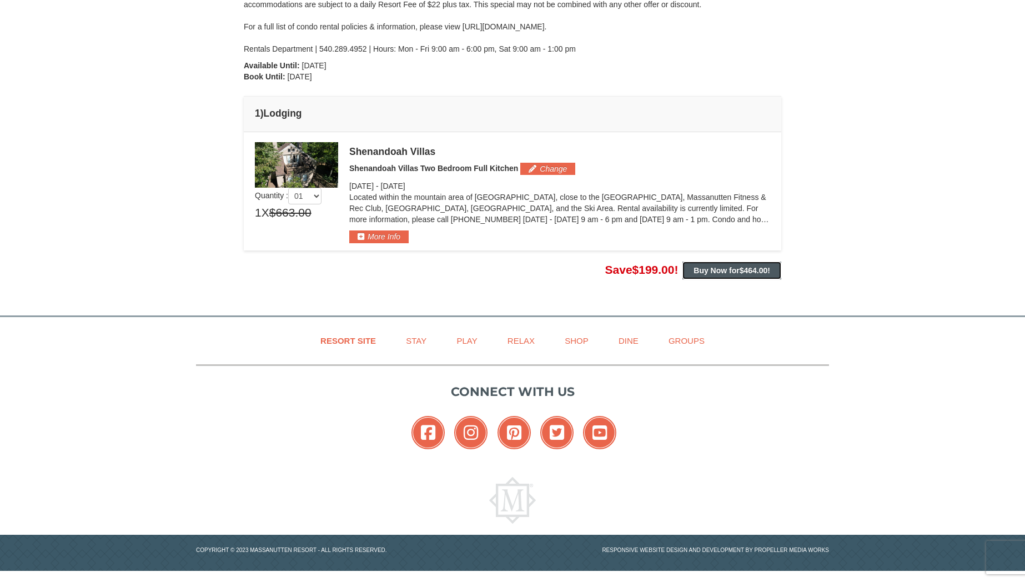
click at [734, 272] on strong "Buy Now for $464.00 !" at bounding box center [732, 270] width 77 height 9
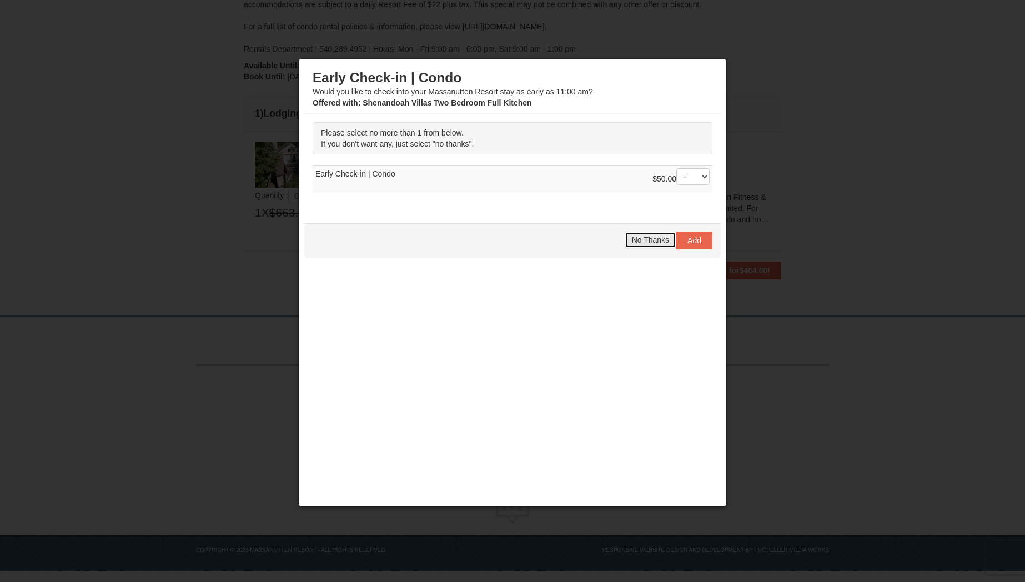
click at [647, 241] on span "No Thanks" at bounding box center [650, 240] width 37 height 9
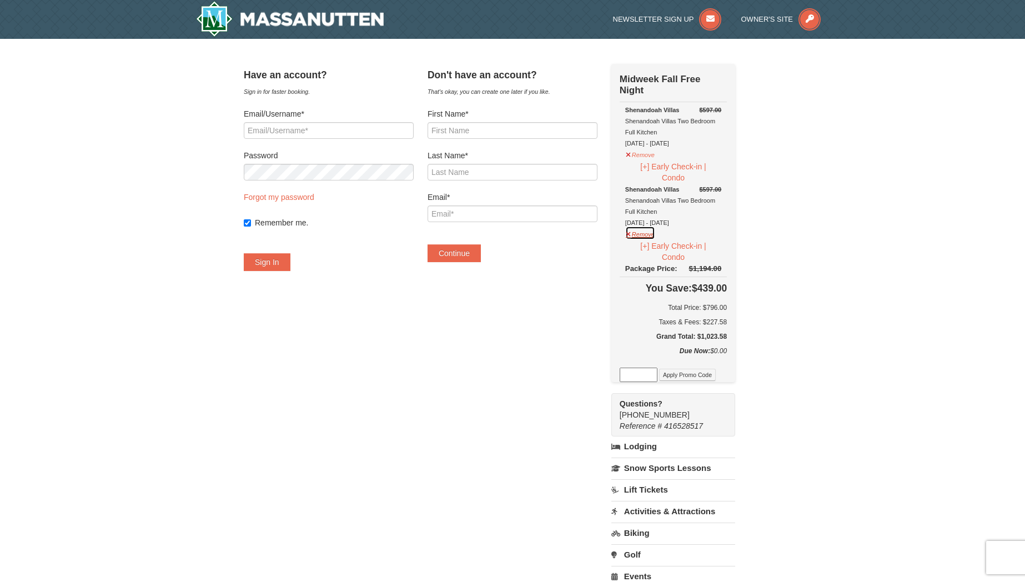
click at [656, 235] on button "Remove" at bounding box center [641, 233] width 30 height 14
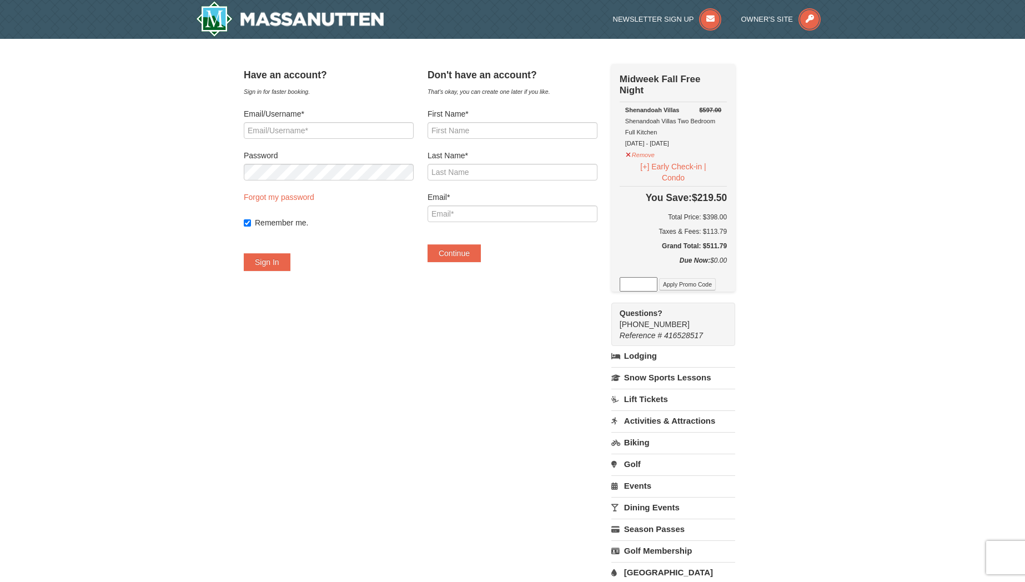
click at [793, 229] on div "× Have an account? Sign in for faster booking. Email/Username* Password Forgot …" at bounding box center [512, 340] width 1025 height 602
click at [792, 230] on div "× Have an account? Sign in for faster booking. Email/Username* Password Forgot …" at bounding box center [513, 339] width 560 height 579
click at [643, 156] on button "Remove" at bounding box center [641, 154] width 30 height 14
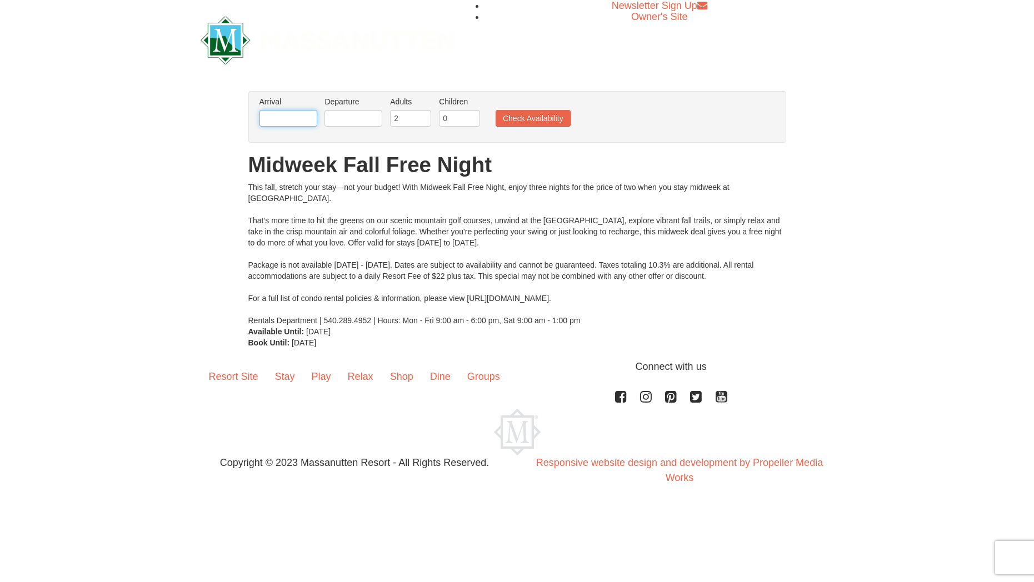
click at [284, 117] on input "text" at bounding box center [288, 118] width 58 height 17
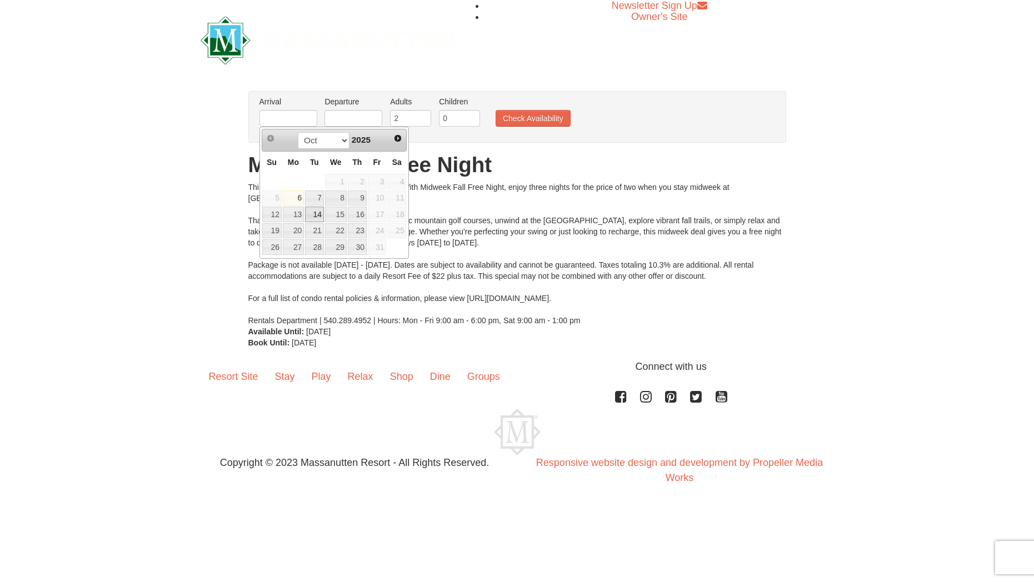
click at [312, 216] on link "14" at bounding box center [314, 215] width 19 height 16
type input "[DATE]"
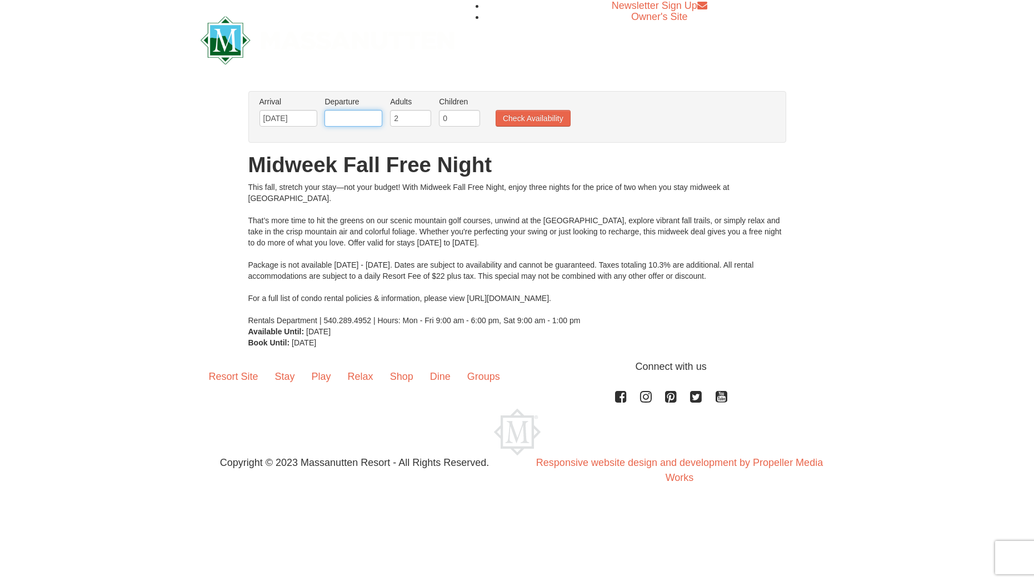
click at [341, 118] on input "text" at bounding box center [353, 118] width 58 height 17
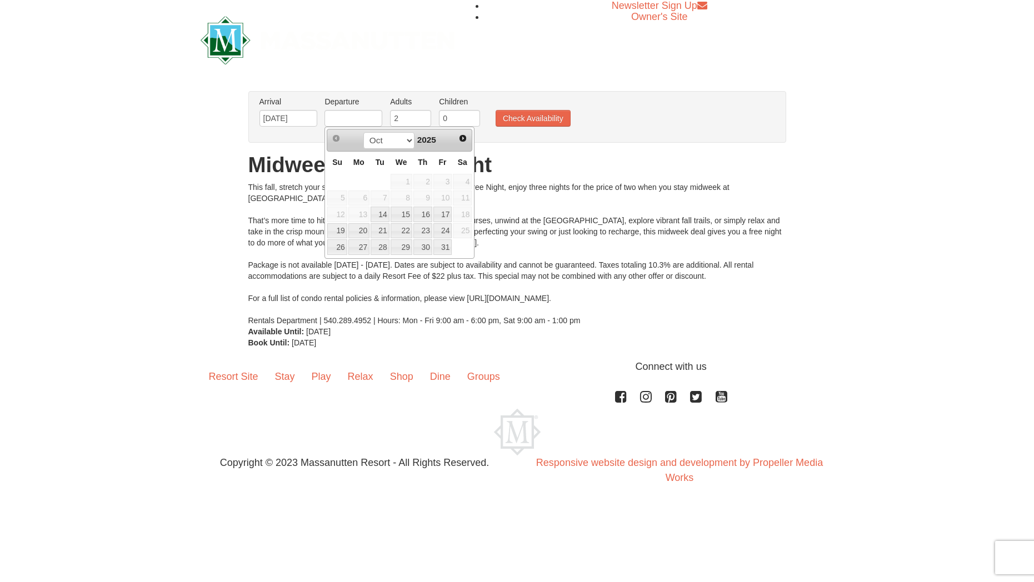
click at [441, 136] on div "Oct Nov [DATE]" at bounding box center [399, 141] width 105 height 18
click at [419, 215] on link "16" at bounding box center [422, 215] width 19 height 16
type input "[DATE]"
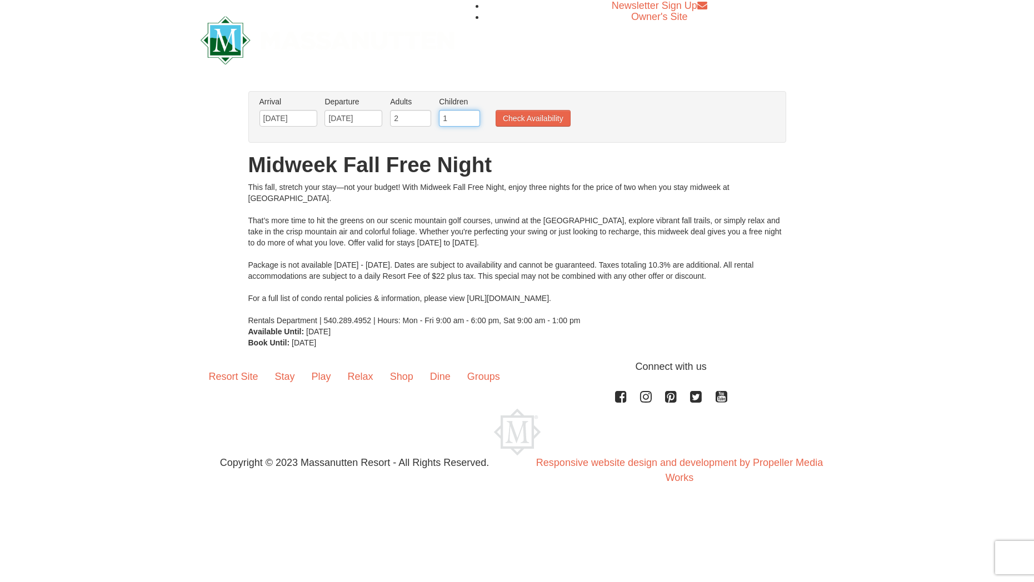
click at [471, 117] on input "1" at bounding box center [459, 118] width 41 height 17
type input "2"
click at [469, 117] on input "2" at bounding box center [459, 118] width 41 height 17
click at [542, 120] on button "Check Availability" at bounding box center [533, 118] width 75 height 17
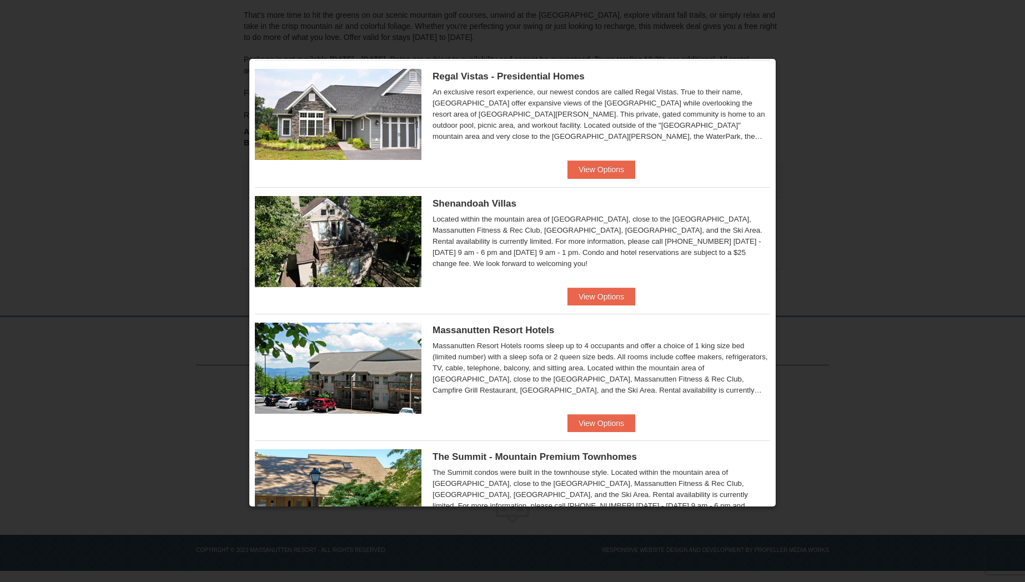
scroll to position [173, 0]
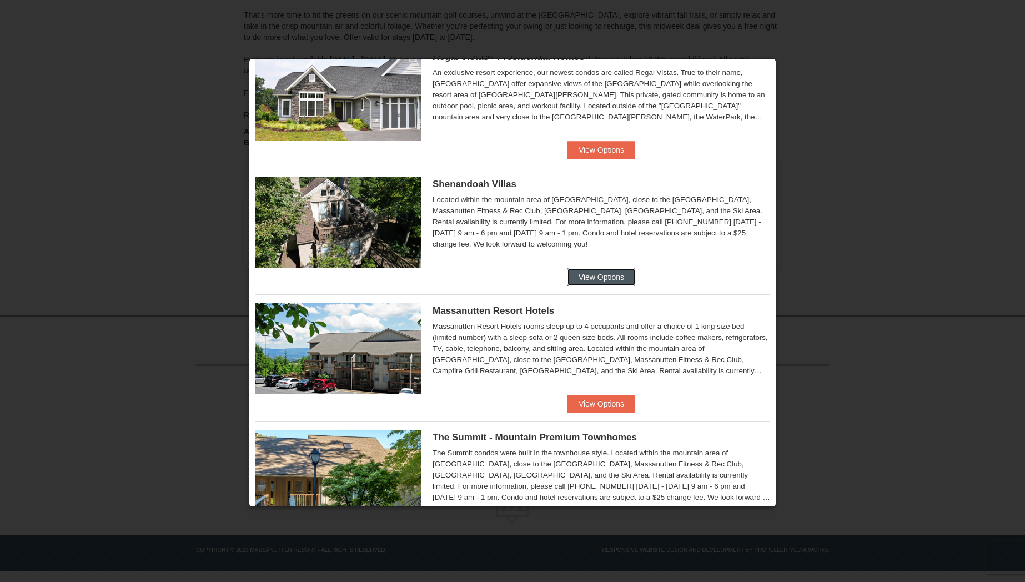
click at [614, 285] on button "View Options" at bounding box center [602, 277] width 68 height 18
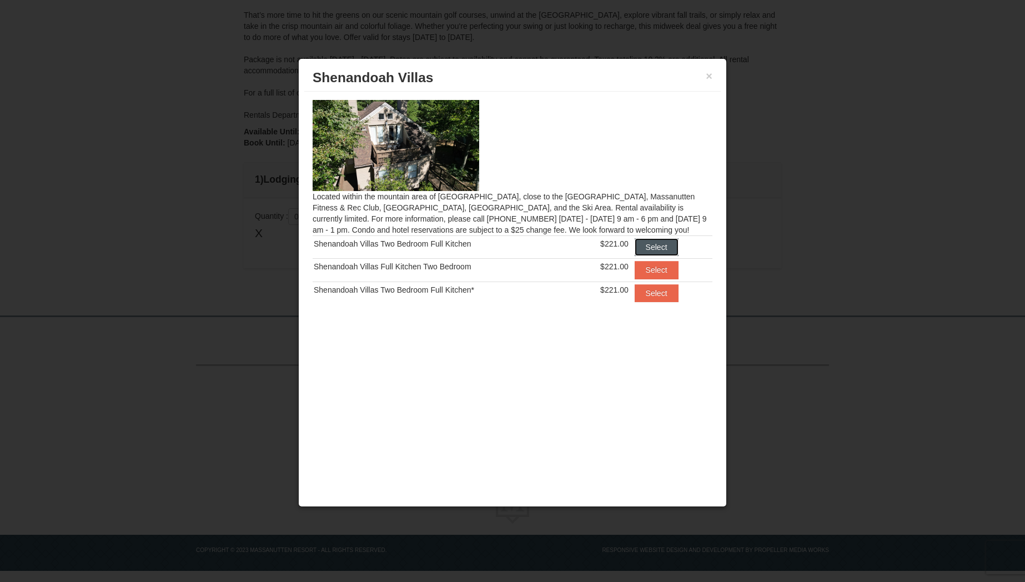
click at [657, 245] on button "Select" at bounding box center [657, 247] width 44 height 18
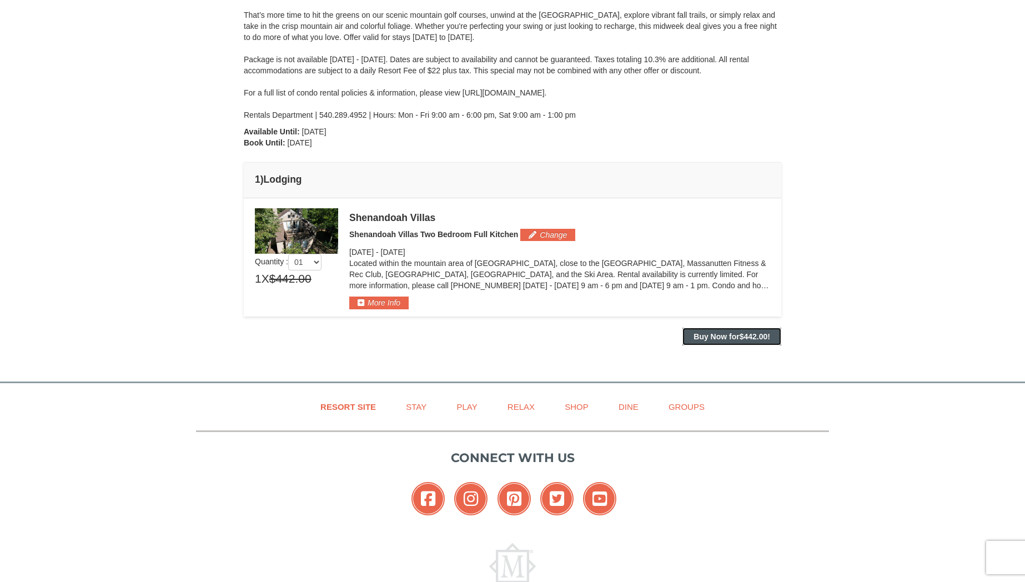
click at [722, 335] on strong "Buy Now for $442.00 !" at bounding box center [732, 336] width 77 height 9
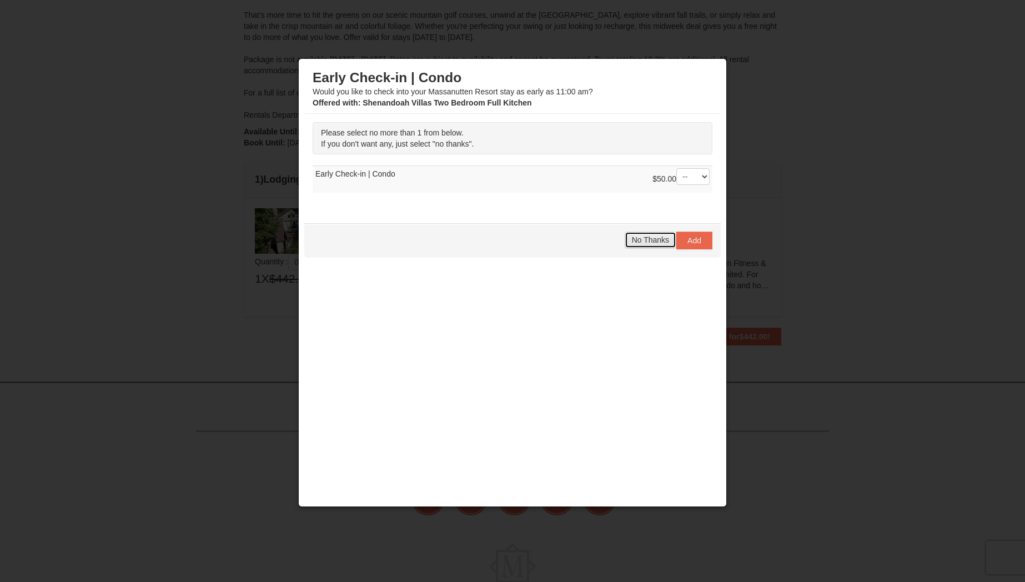
click at [645, 241] on span "No Thanks" at bounding box center [650, 240] width 37 height 9
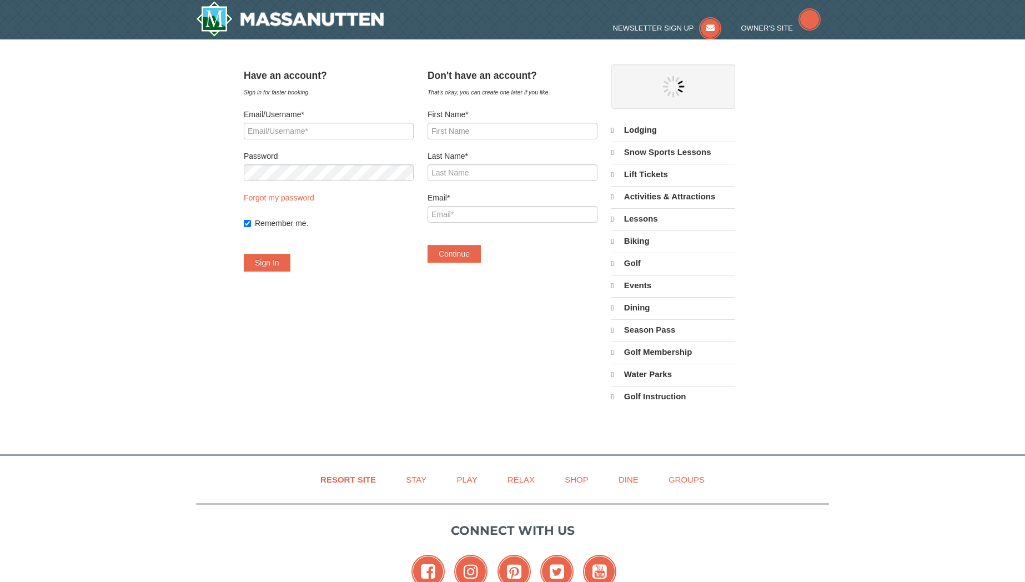
select select "10"
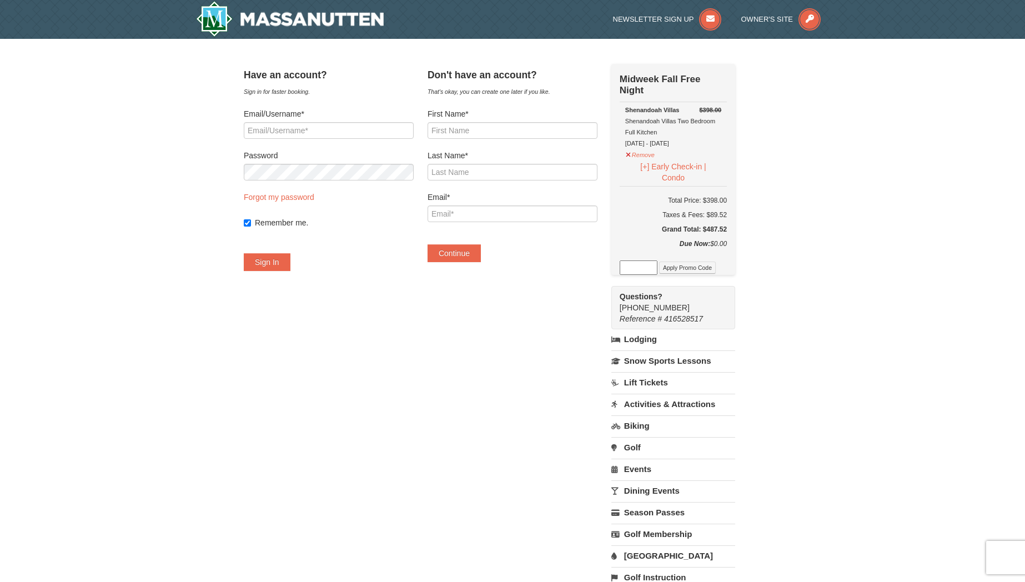
click at [820, 194] on div "× Have an account? Sign in for faster booking. Email/Username* Password Forgot …" at bounding box center [512, 331] width 1025 height 585
click at [654, 156] on button "Remove" at bounding box center [641, 154] width 30 height 14
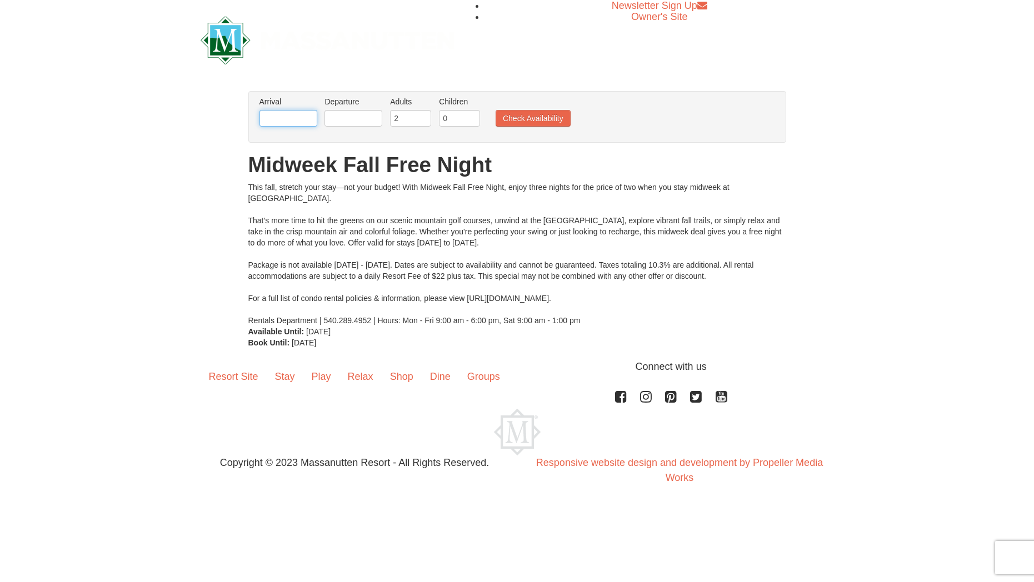
click at [284, 117] on input "text" at bounding box center [288, 118] width 58 height 17
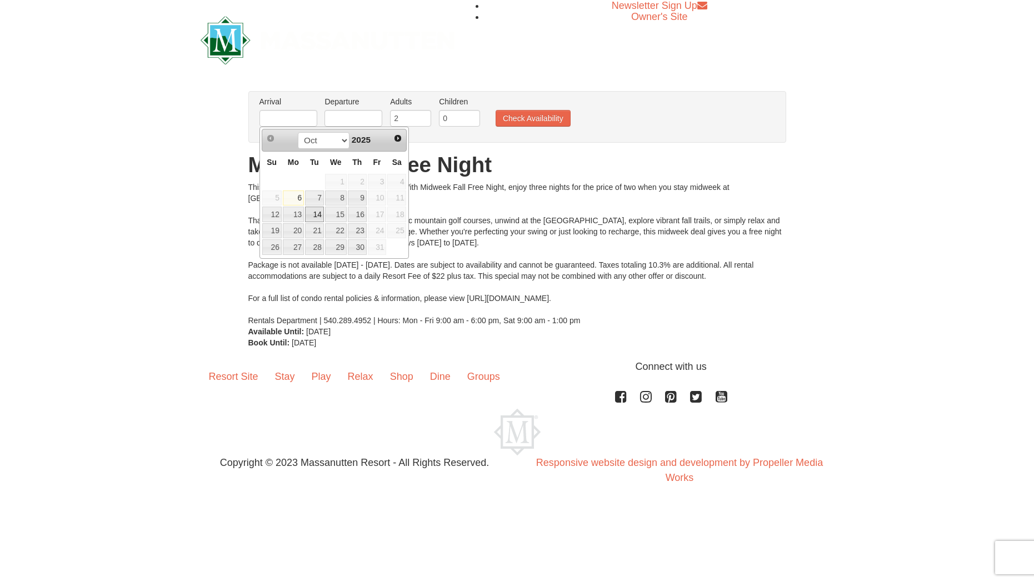
click at [321, 211] on link "14" at bounding box center [314, 215] width 19 height 16
type input "[DATE]"
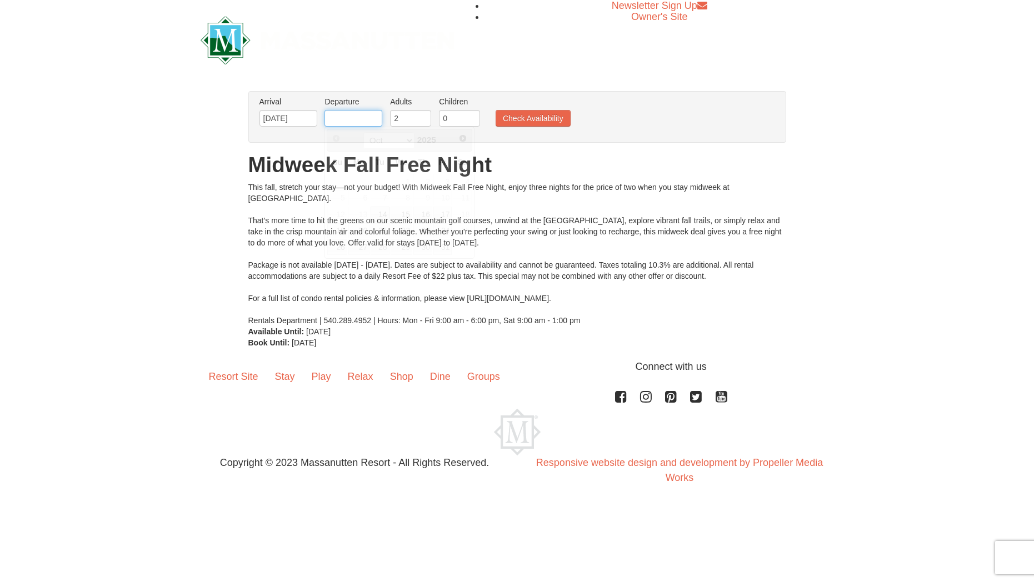
click at [344, 114] on input "text" at bounding box center [353, 118] width 58 height 17
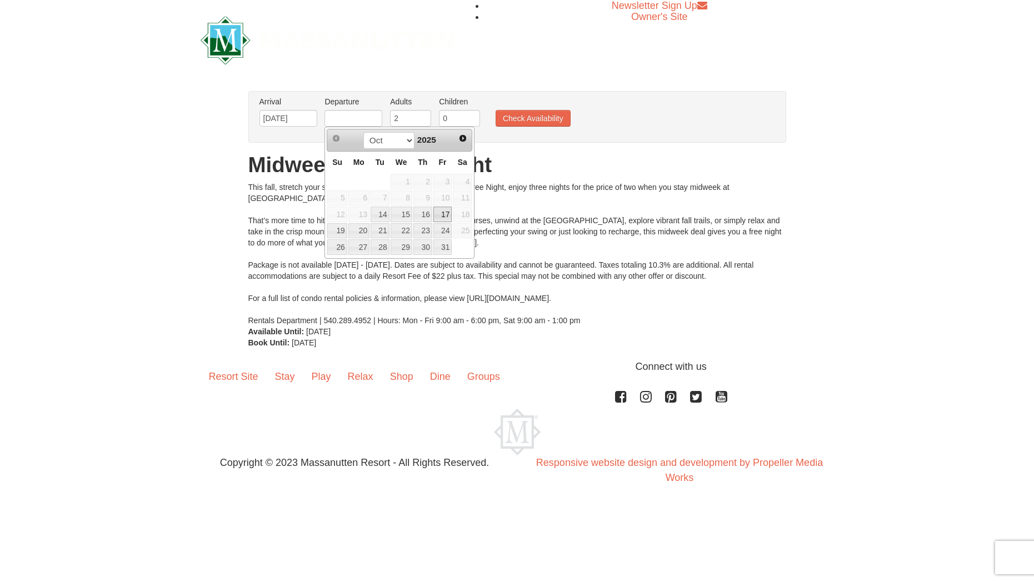
click at [442, 216] on link "17" at bounding box center [442, 215] width 19 height 16
type input "[DATE]"
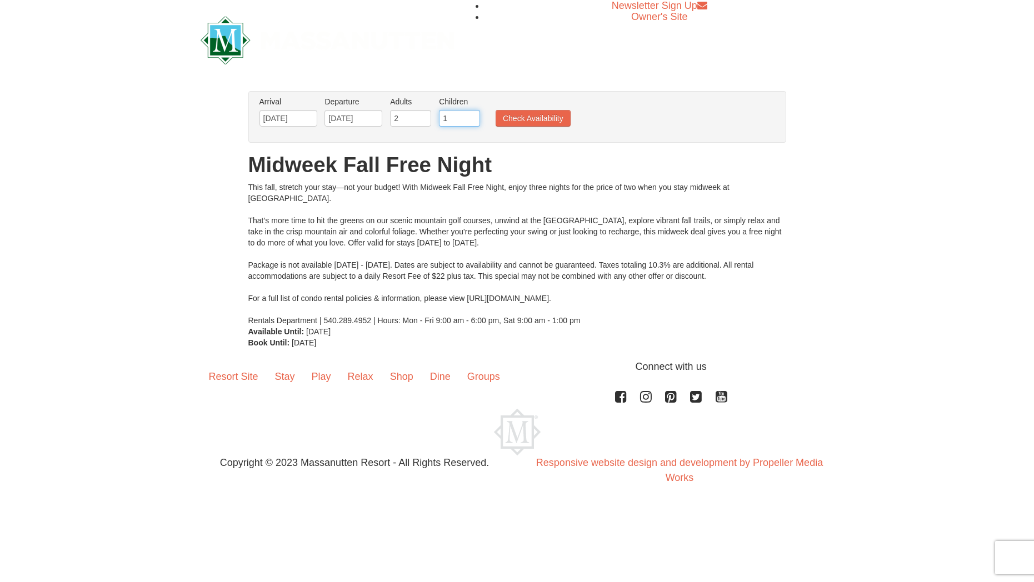
click at [473, 116] on input "1" at bounding box center [459, 118] width 41 height 17
type input "2"
click at [473, 116] on input "2" at bounding box center [459, 118] width 41 height 17
click at [543, 118] on button "Check Availability" at bounding box center [533, 118] width 75 height 17
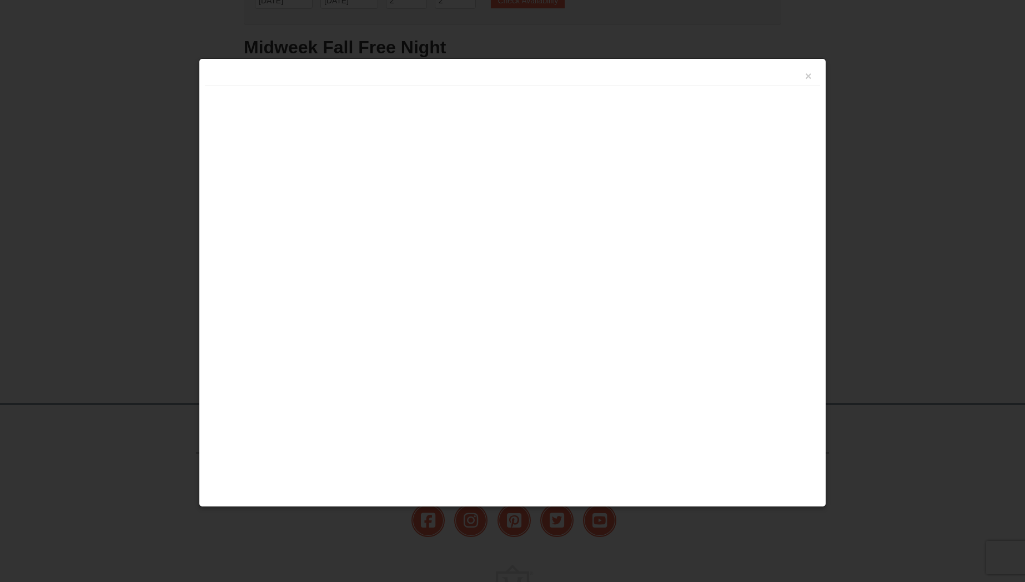
scroll to position [178, 0]
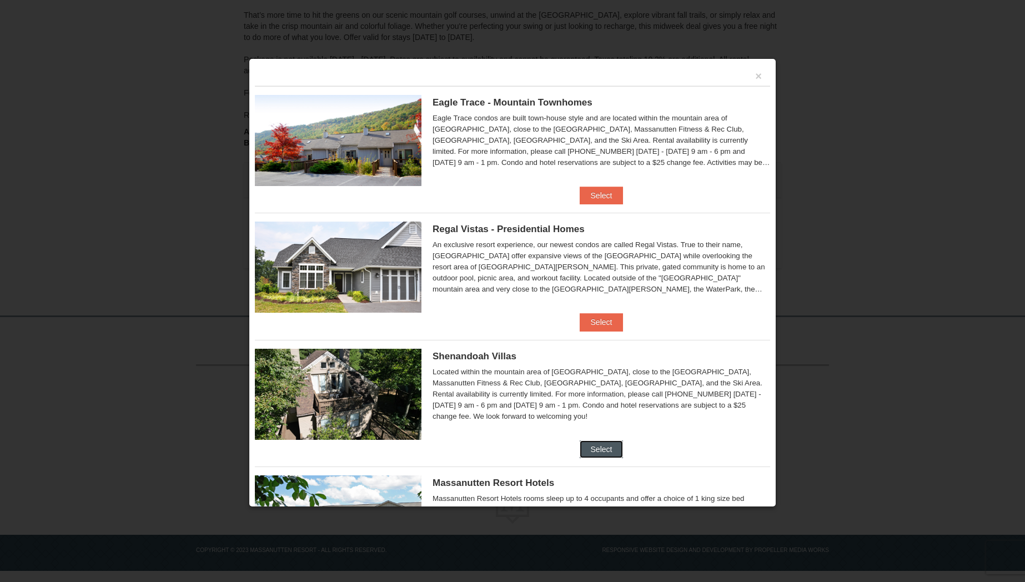
click at [591, 449] on button "Select" at bounding box center [602, 450] width 44 height 18
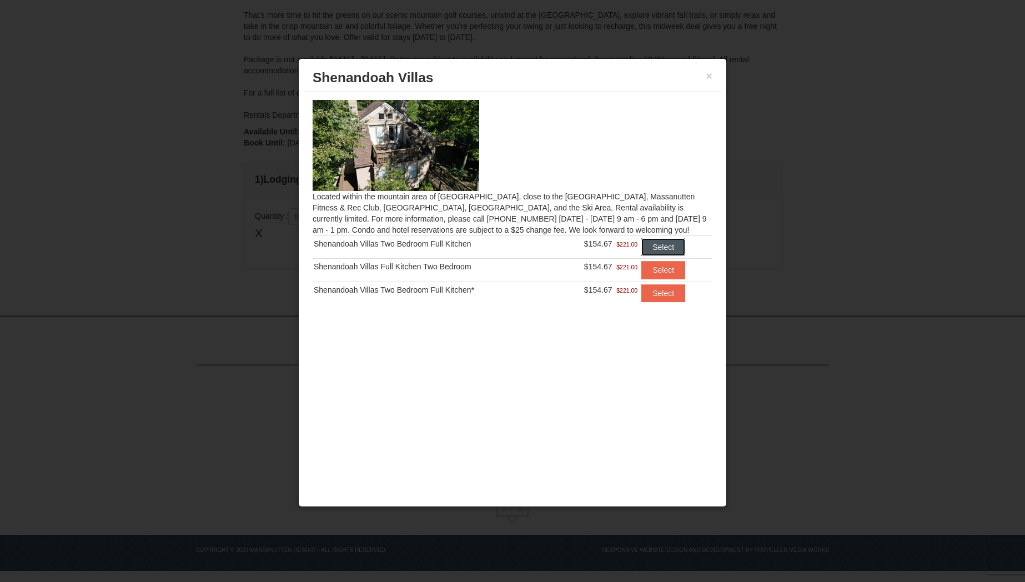
click at [671, 247] on button "Select" at bounding box center [664, 247] width 44 height 18
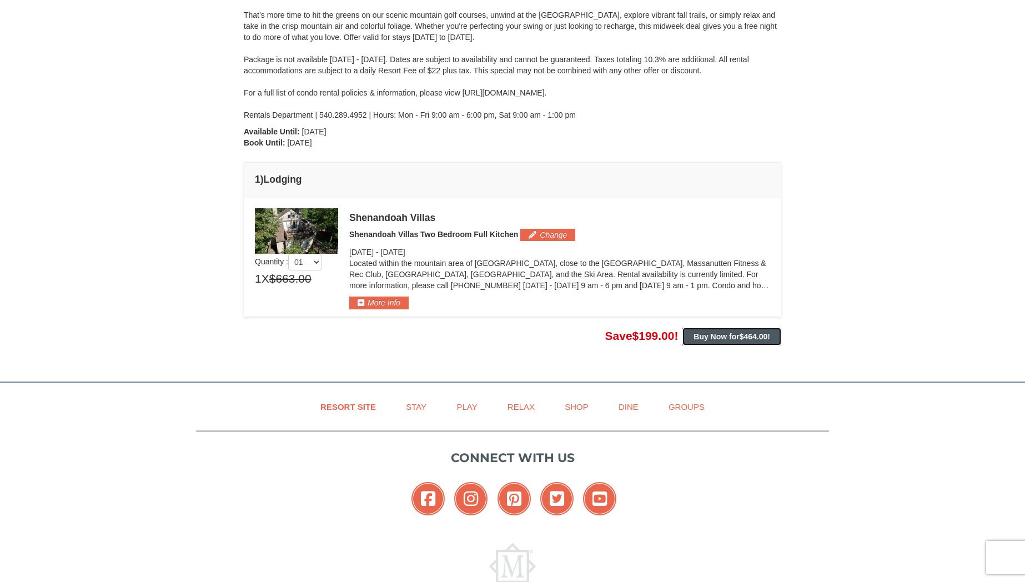
click at [724, 341] on strong "Buy Now for $464.00 !" at bounding box center [732, 336] width 77 height 9
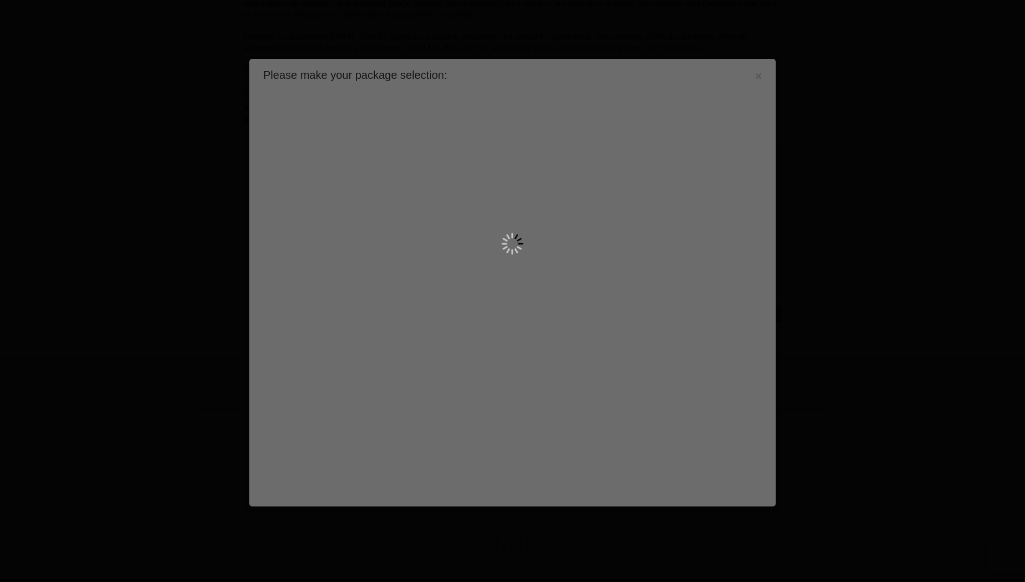
scroll to position [244, 0]
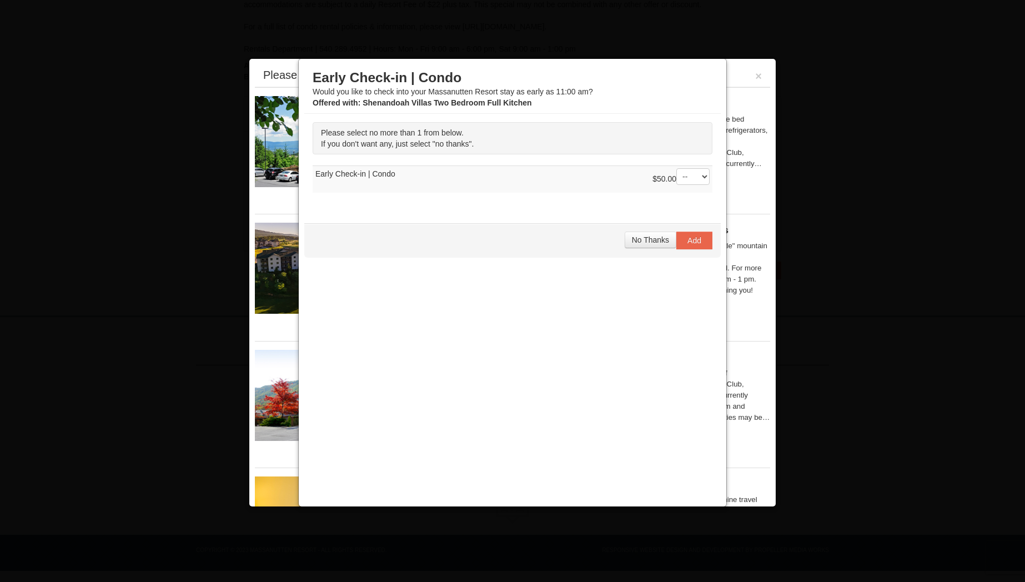
click at [648, 238] on span "No Thanks" at bounding box center [650, 240] width 37 height 9
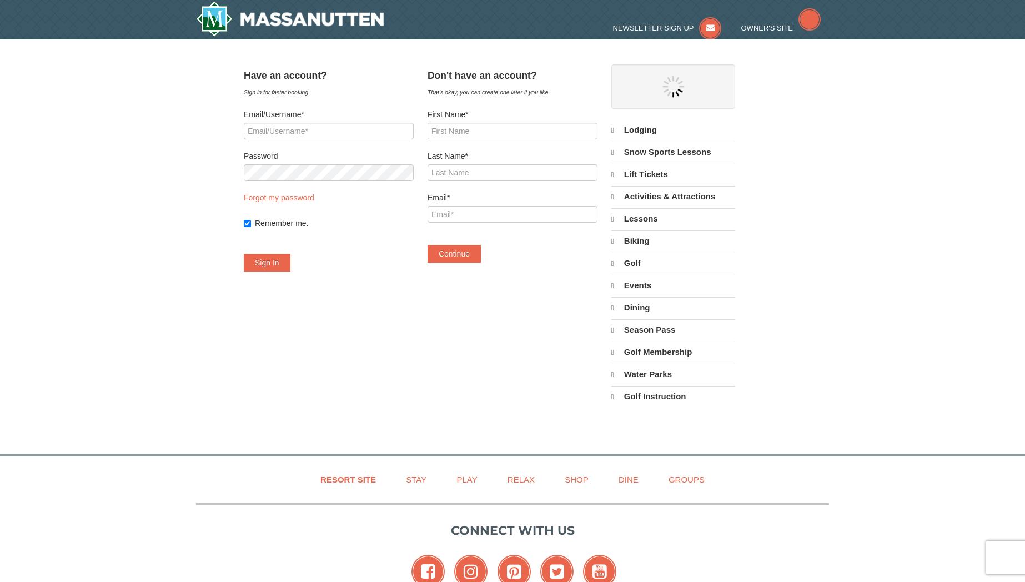
select select "10"
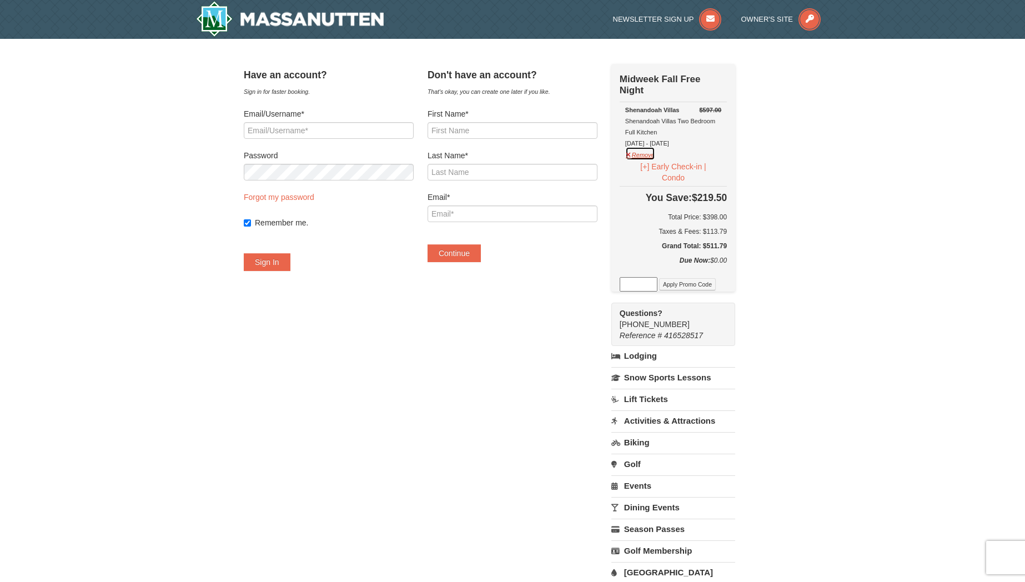
click at [652, 157] on button "Remove" at bounding box center [641, 154] width 30 height 14
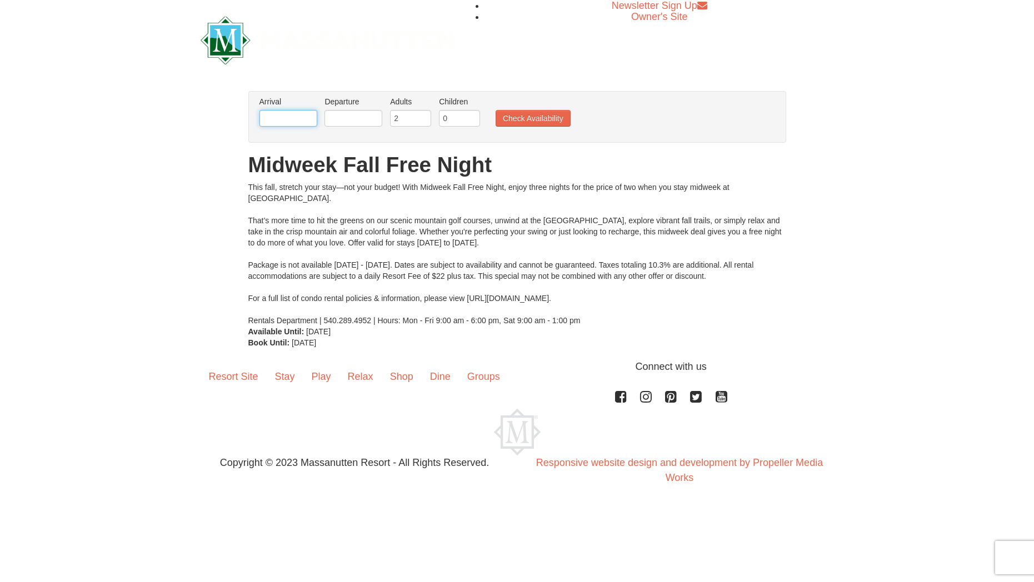
click at [274, 117] on input "text" at bounding box center [288, 118] width 58 height 17
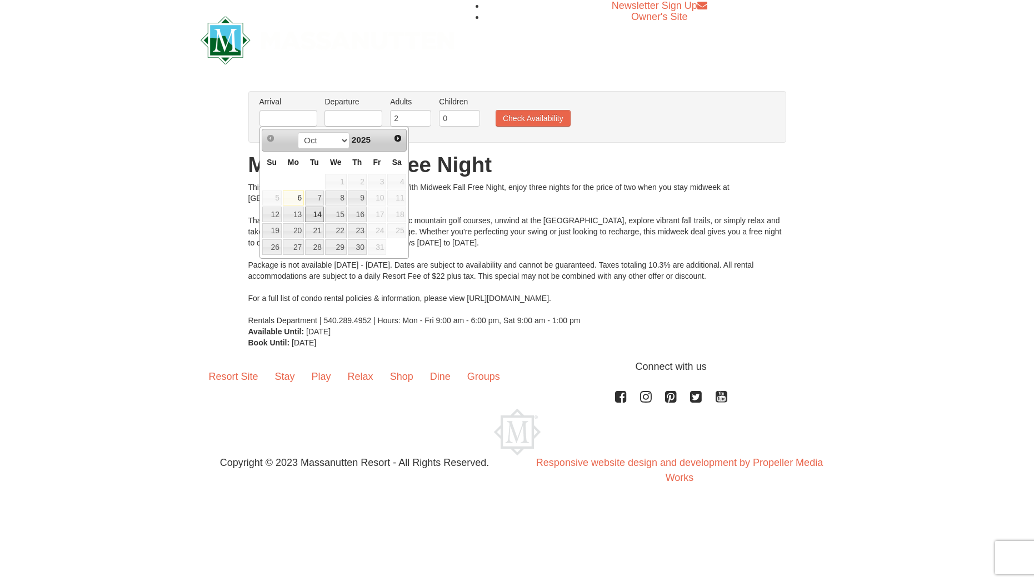
click at [316, 214] on link "14" at bounding box center [314, 215] width 19 height 16
type input "10/14/2025"
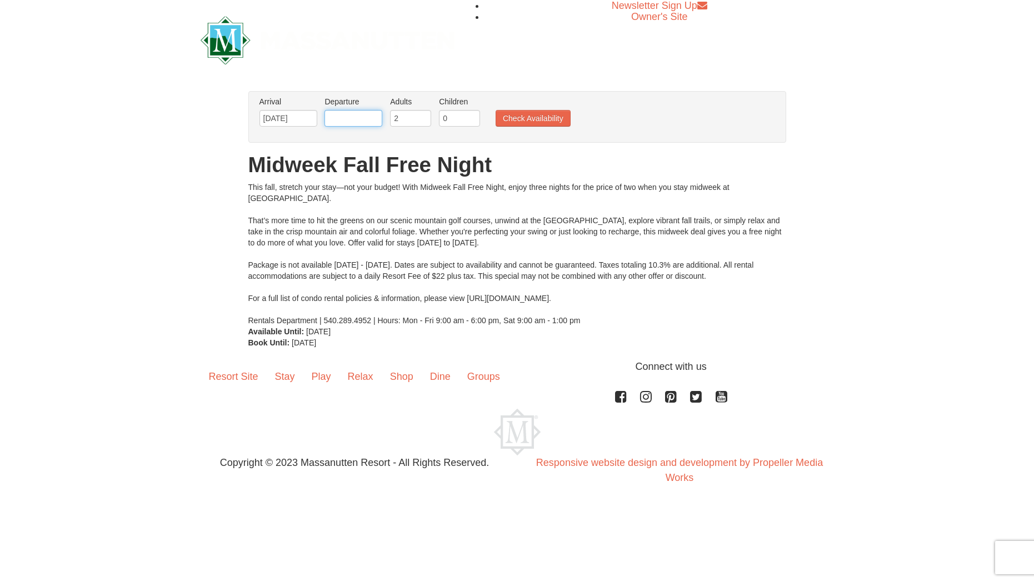
click at [358, 123] on input "text" at bounding box center [353, 118] width 58 height 17
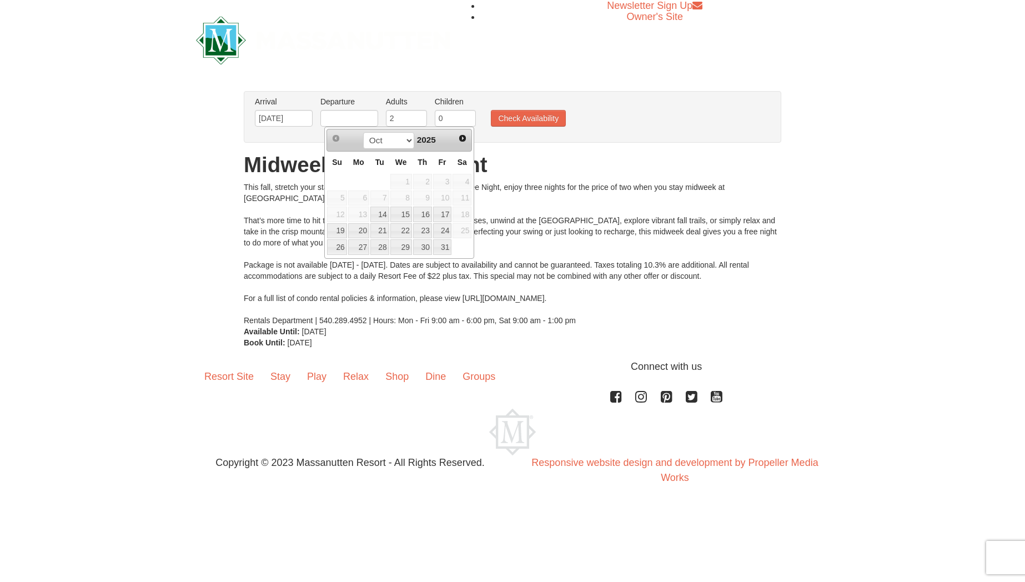
click at [443, 154] on th "Fr" at bounding box center [443, 163] width 20 height 22
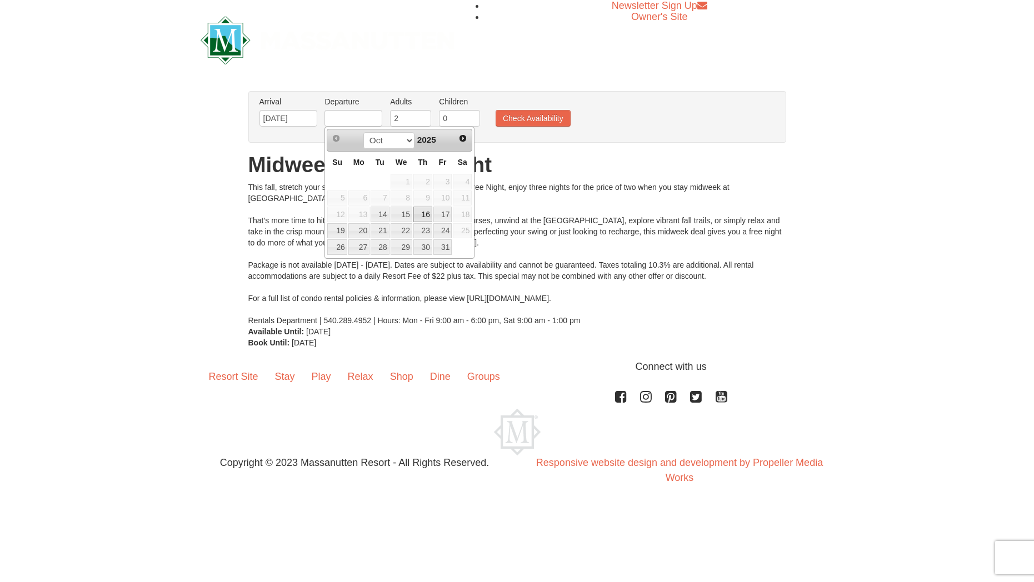
click at [422, 217] on link "16" at bounding box center [422, 215] width 19 height 16
type input "10/16/2025"
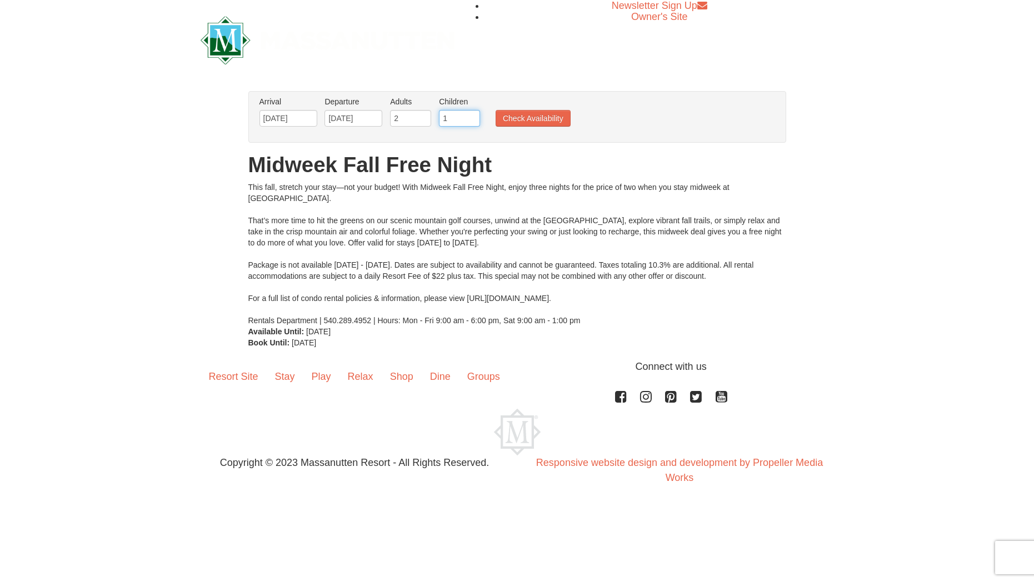
click at [470, 118] on input "1" at bounding box center [459, 118] width 41 height 17
type input "2"
click at [469, 117] on input "2" at bounding box center [459, 118] width 41 height 17
click at [551, 116] on button "Check Availability" at bounding box center [533, 118] width 75 height 17
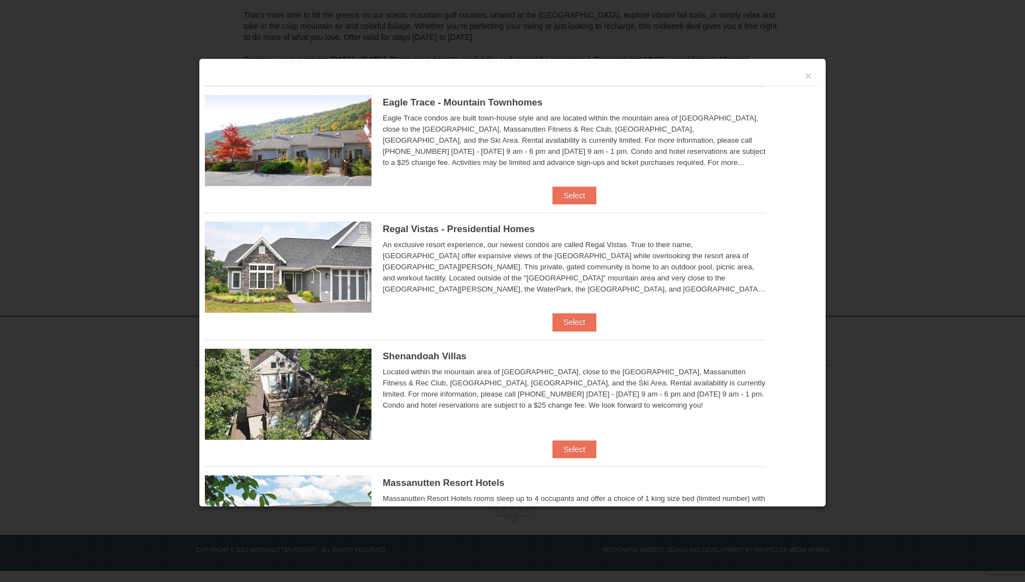
scroll to position [178, 0]
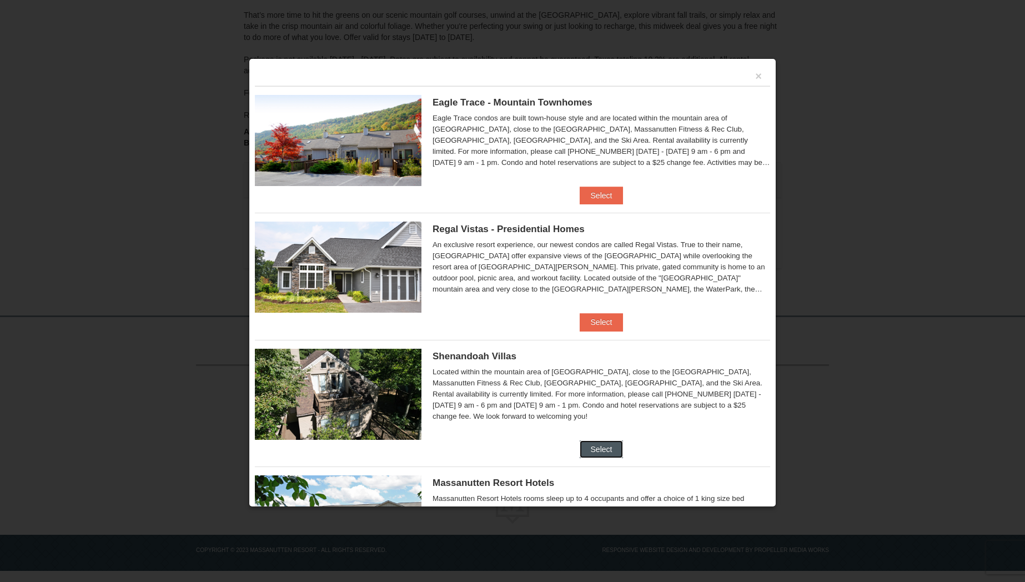
click at [589, 443] on button "Select" at bounding box center [602, 450] width 44 height 18
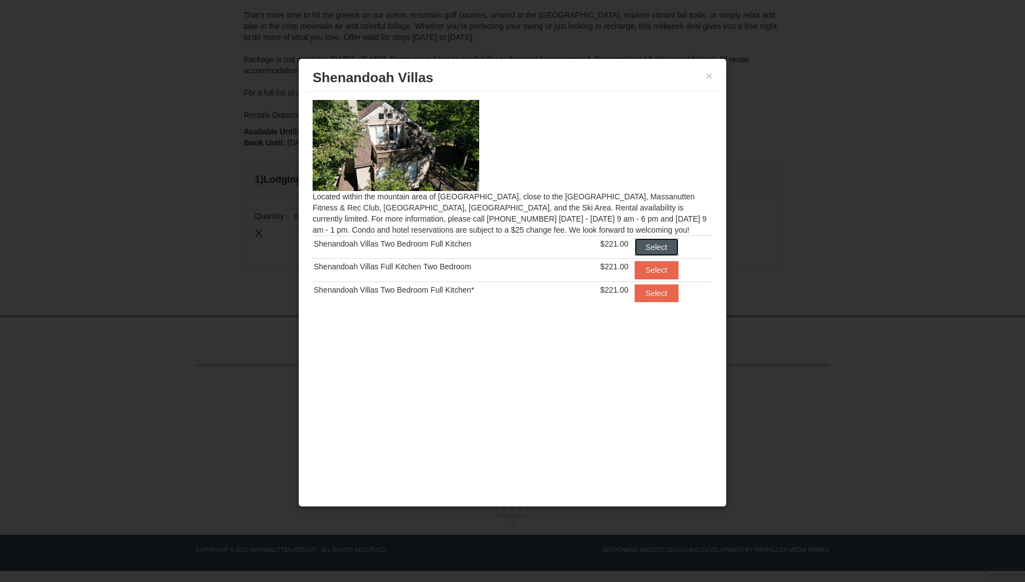
click at [656, 247] on button "Select" at bounding box center [657, 247] width 44 height 18
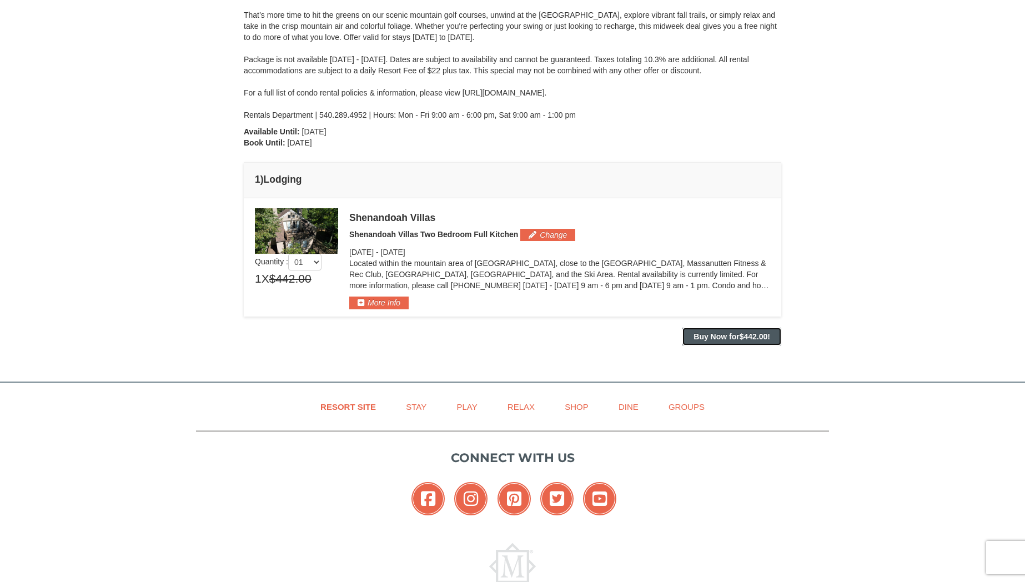
click at [727, 334] on strong "Buy Now for $442.00 !" at bounding box center [732, 336] width 77 height 9
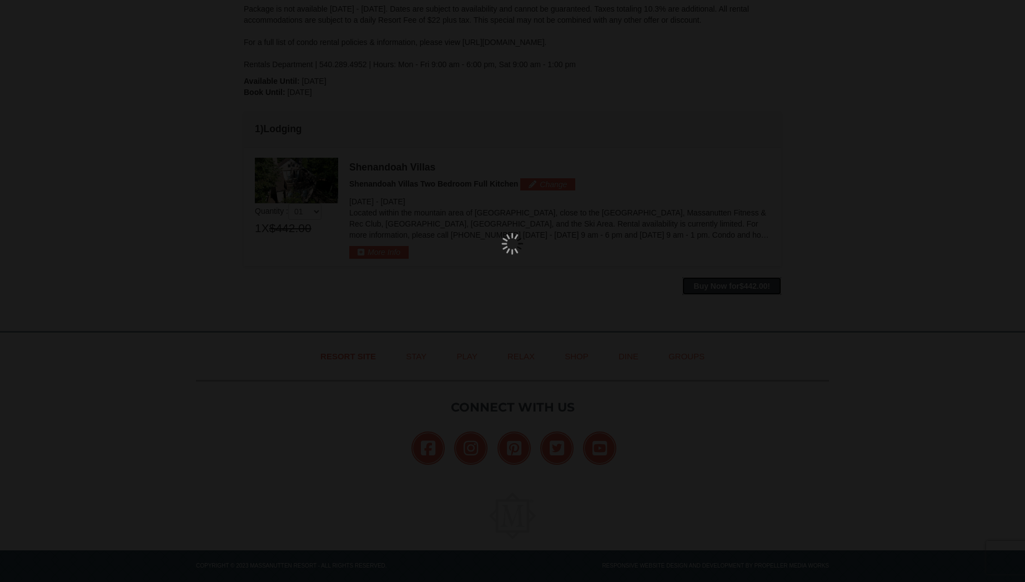
scroll to position [244, 0]
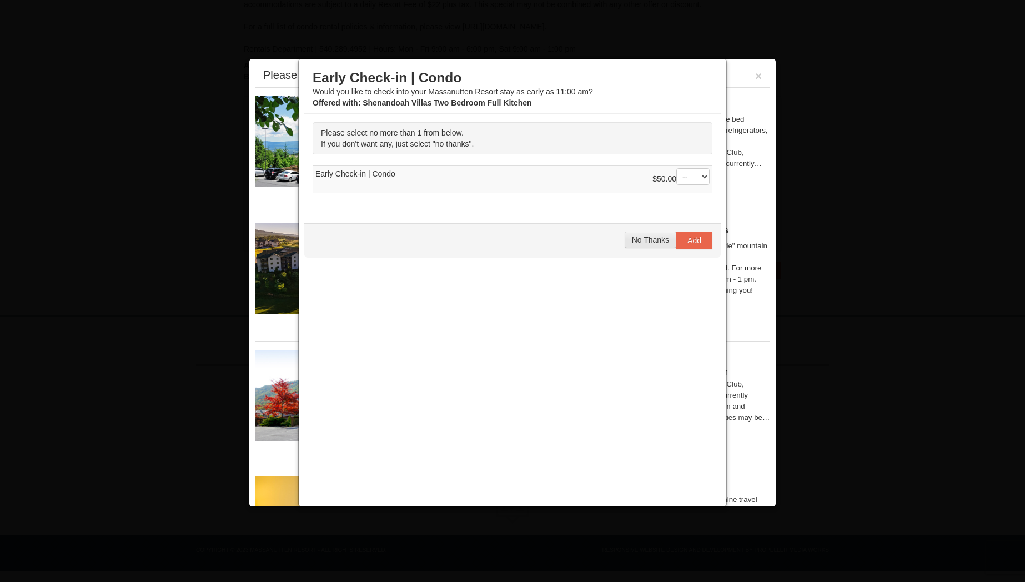
click at [647, 237] on span "No Thanks" at bounding box center [650, 240] width 37 height 9
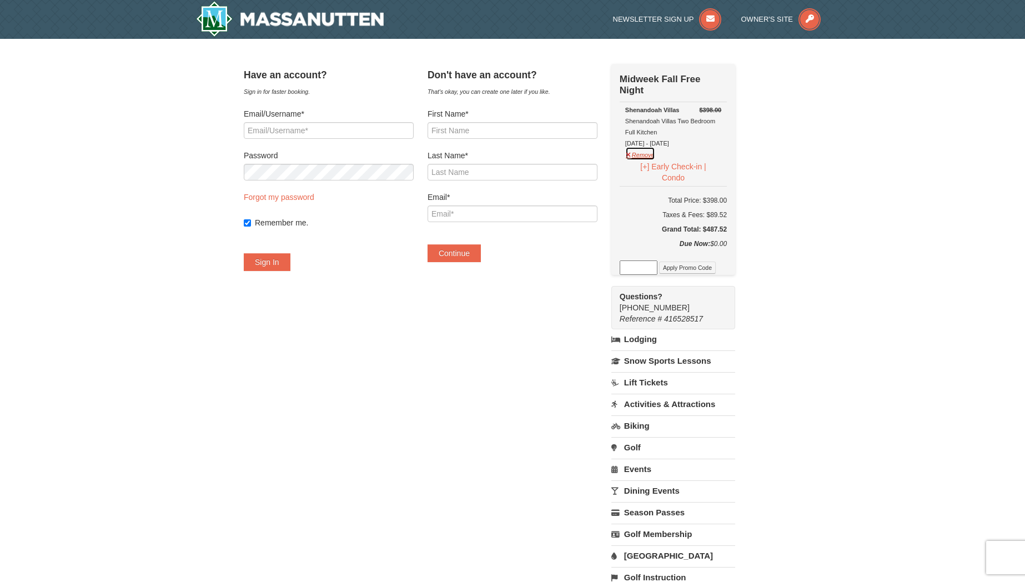
click at [653, 156] on button "Remove" at bounding box center [641, 154] width 30 height 14
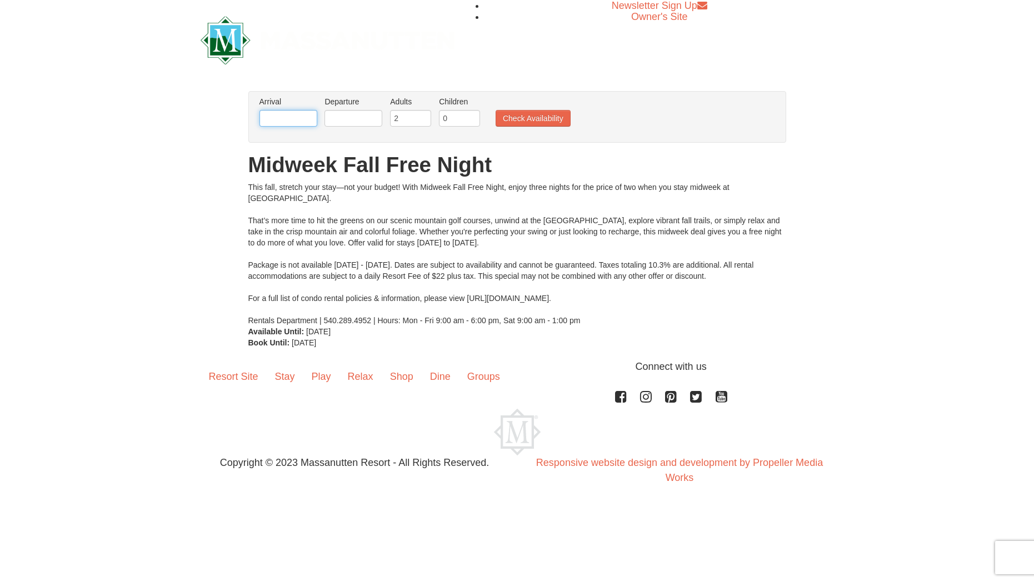
click at [303, 112] on input "text" at bounding box center [288, 118] width 58 height 17
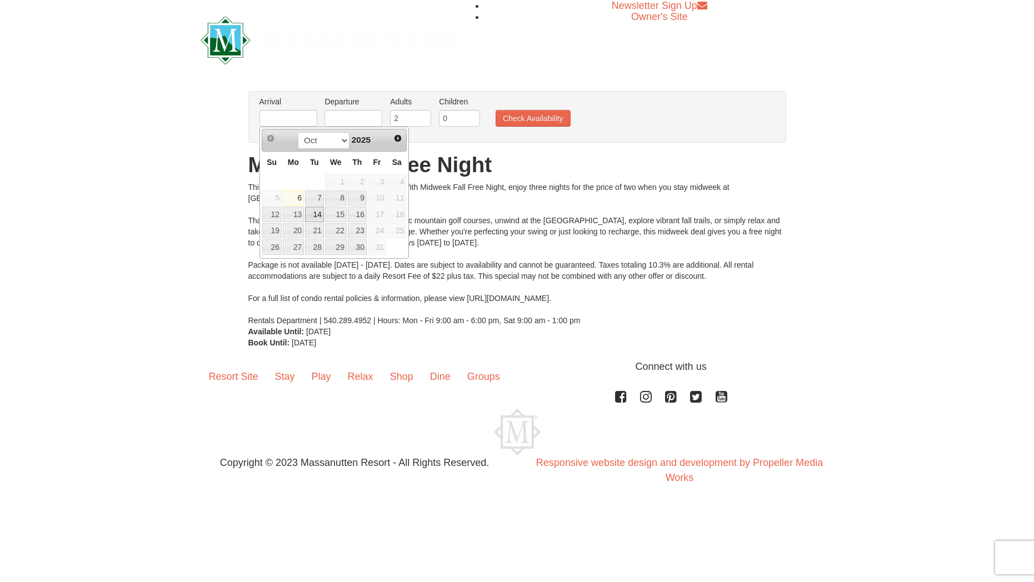
click at [314, 216] on link "14" at bounding box center [314, 215] width 19 height 16
type input "[DATE]"
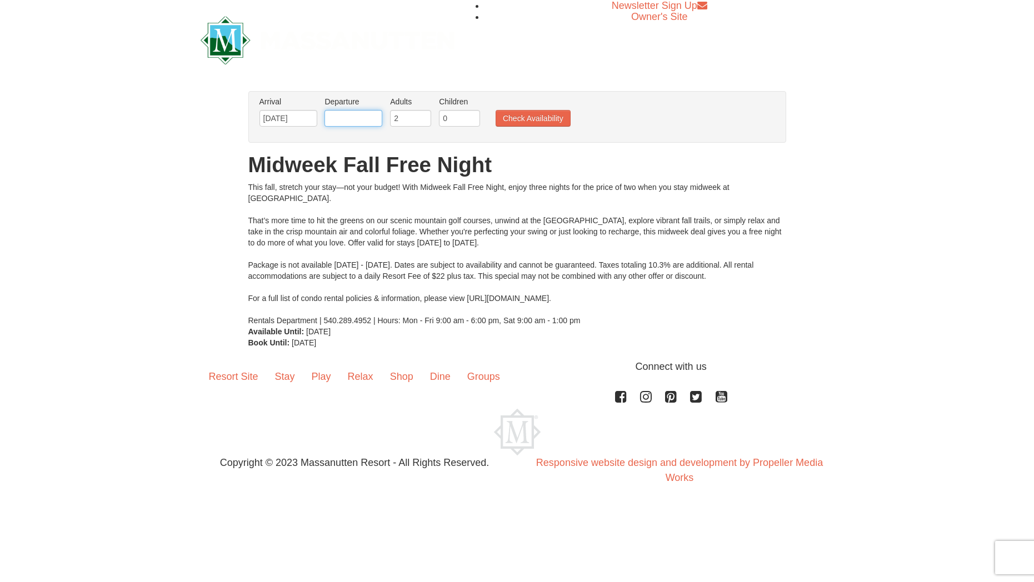
drag, startPoint x: 347, startPoint y: 119, endPoint x: 355, endPoint y: 125, distance: 9.9
click at [347, 119] on input "text" at bounding box center [353, 118] width 58 height 17
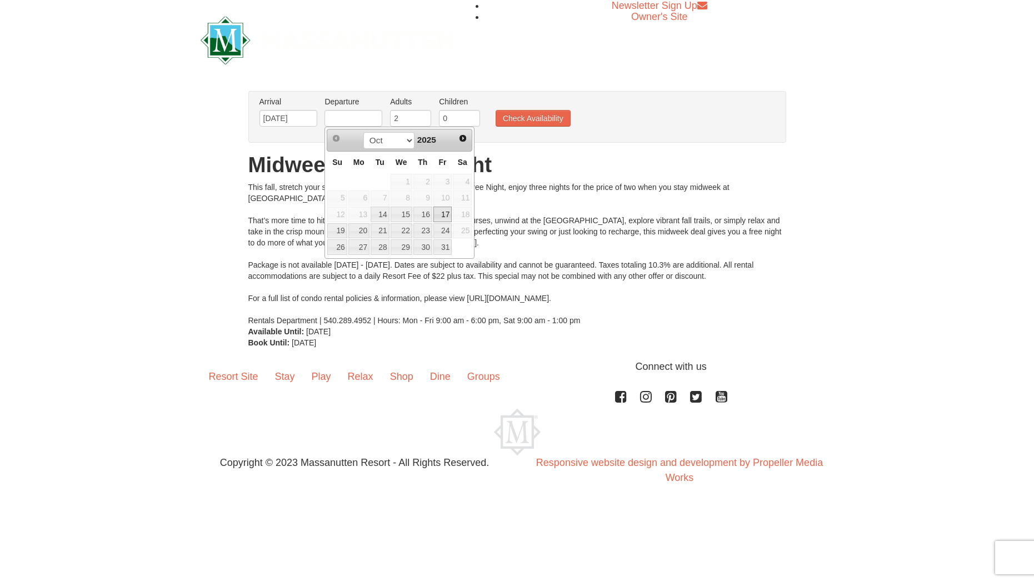
click at [444, 214] on link "17" at bounding box center [442, 215] width 19 height 16
type input "[DATE]"
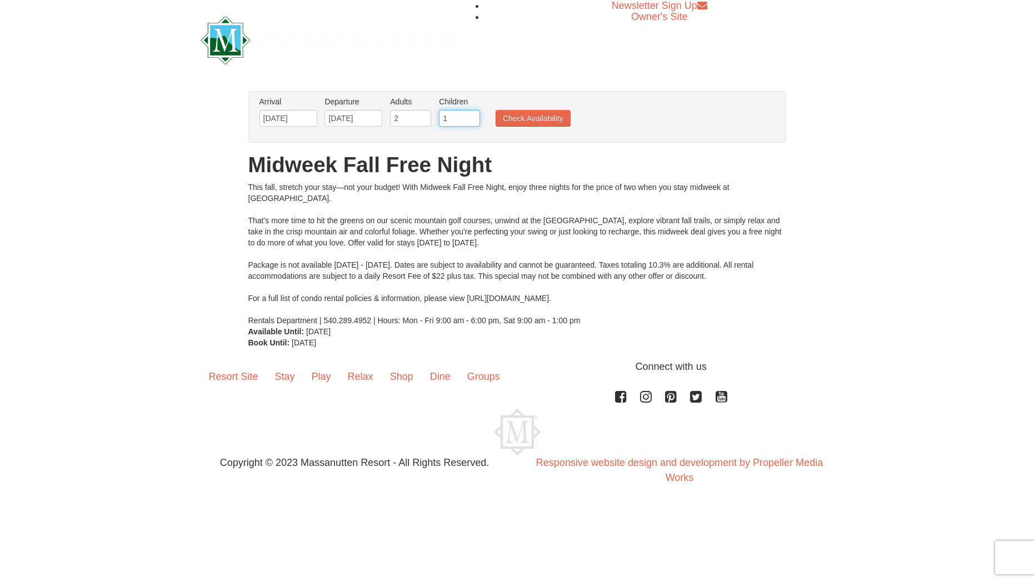
click at [473, 116] on input "1" at bounding box center [459, 118] width 41 height 17
type input "2"
click at [473, 116] on input "2" at bounding box center [459, 118] width 41 height 17
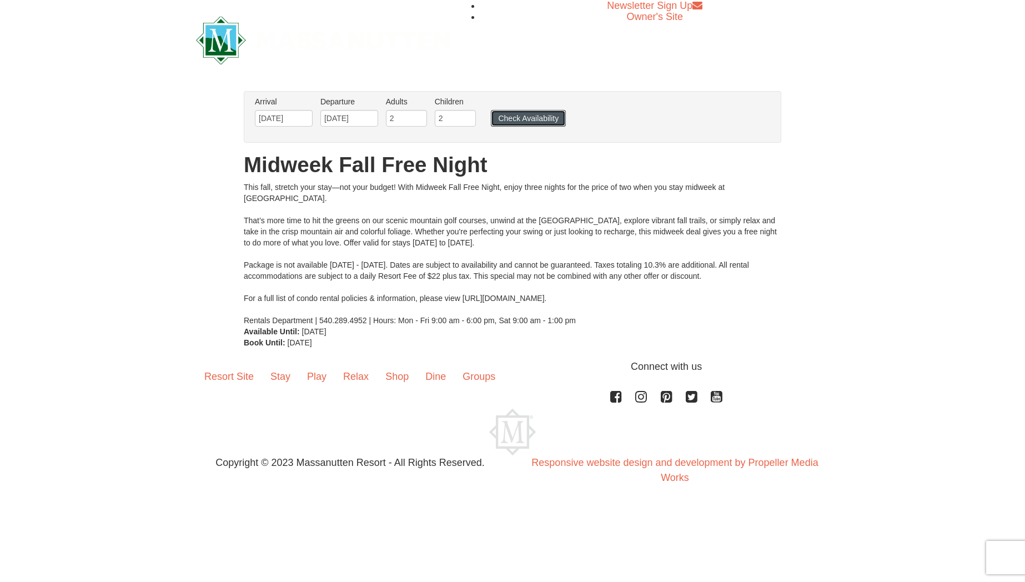
click at [558, 116] on button "Check Availability" at bounding box center [528, 118] width 75 height 17
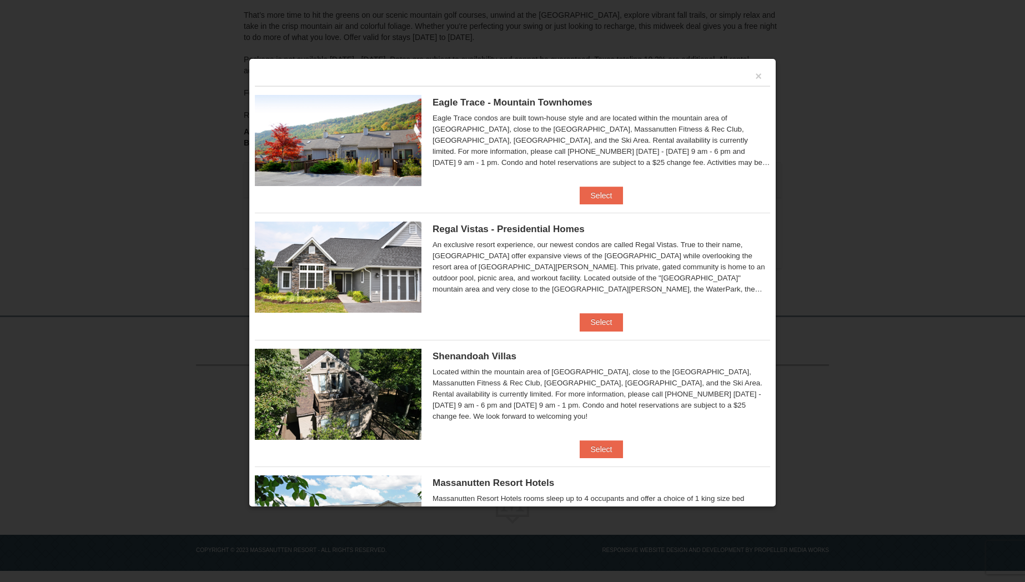
scroll to position [178, 0]
click at [589, 439] on div "Shenandoah Villas Located within the mountain area of Massanutten, close to the…" at bounding box center [513, 390] width 516 height 101
click at [597, 444] on button "Select" at bounding box center [602, 450] width 44 height 18
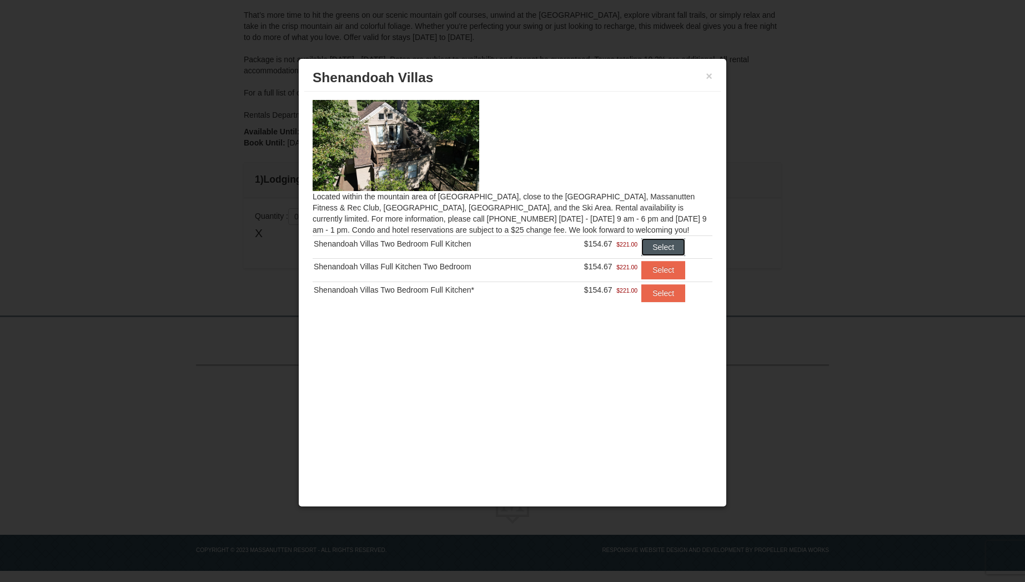
click at [666, 248] on button "Select" at bounding box center [664, 247] width 44 height 18
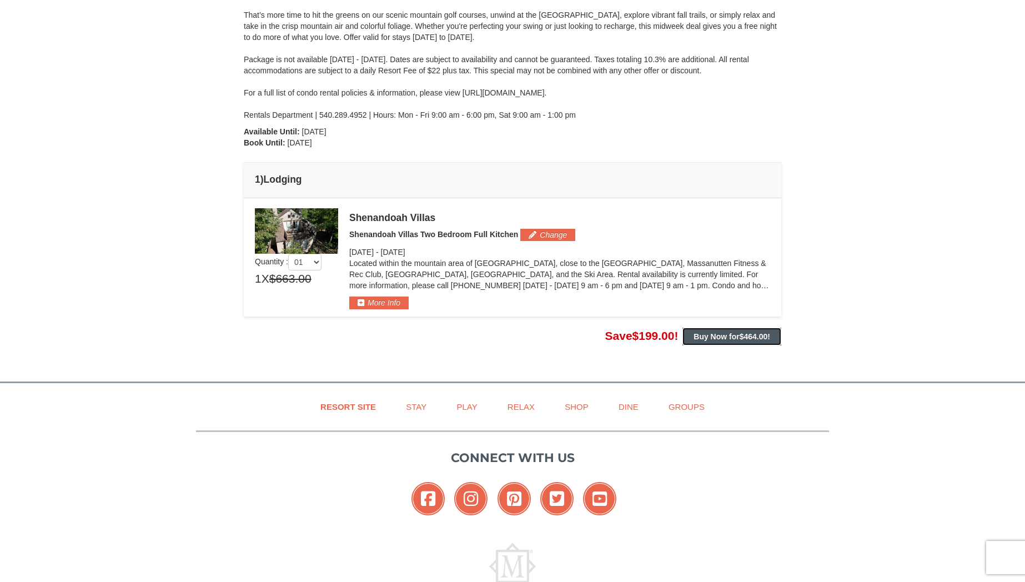
click at [739, 334] on strong "Buy Now for $464.00 !" at bounding box center [732, 336] width 77 height 9
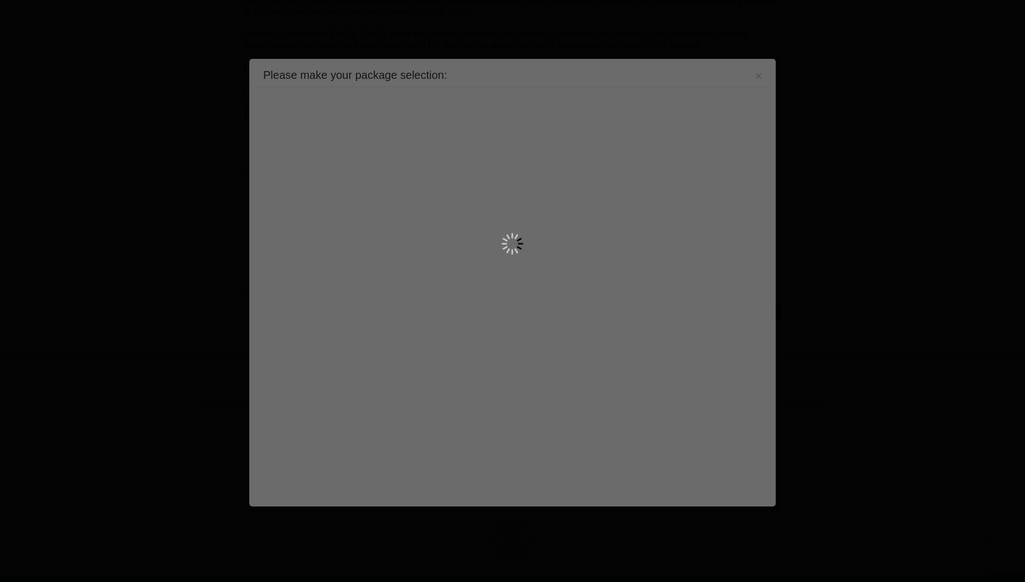
scroll to position [244, 0]
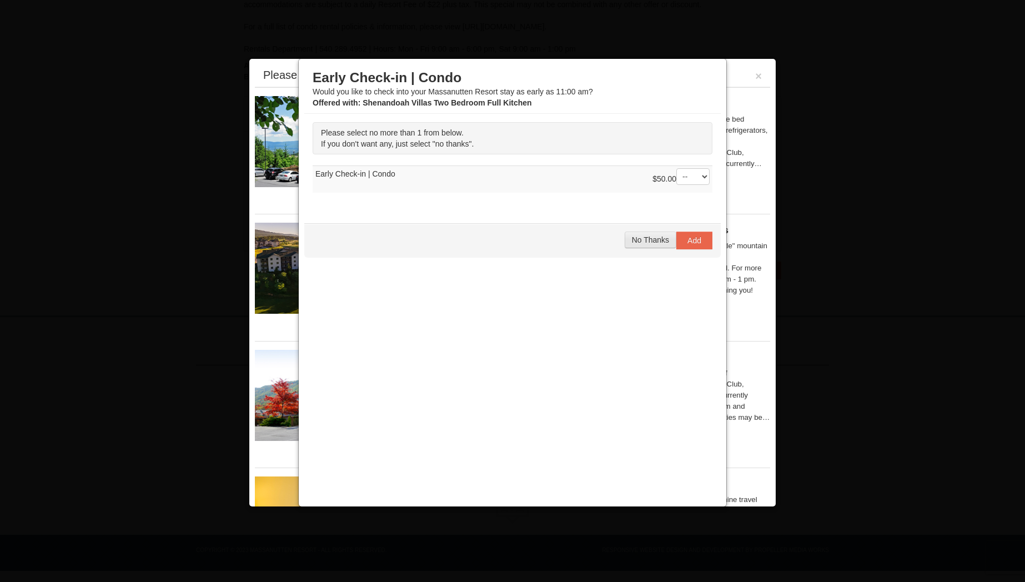
click at [639, 246] on button "No Thanks" at bounding box center [651, 240] width 52 height 17
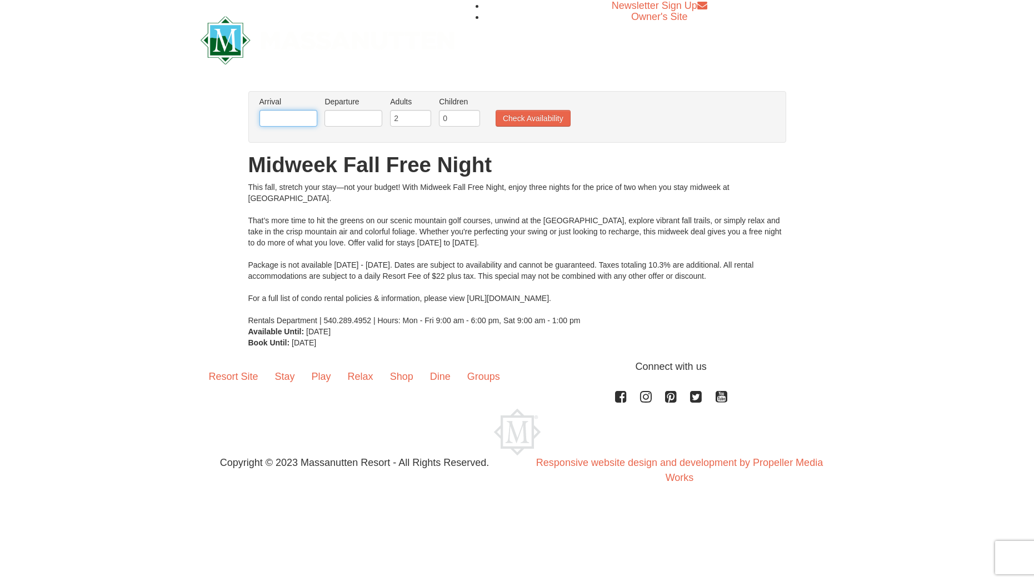
click at [279, 121] on input "text" at bounding box center [288, 118] width 58 height 17
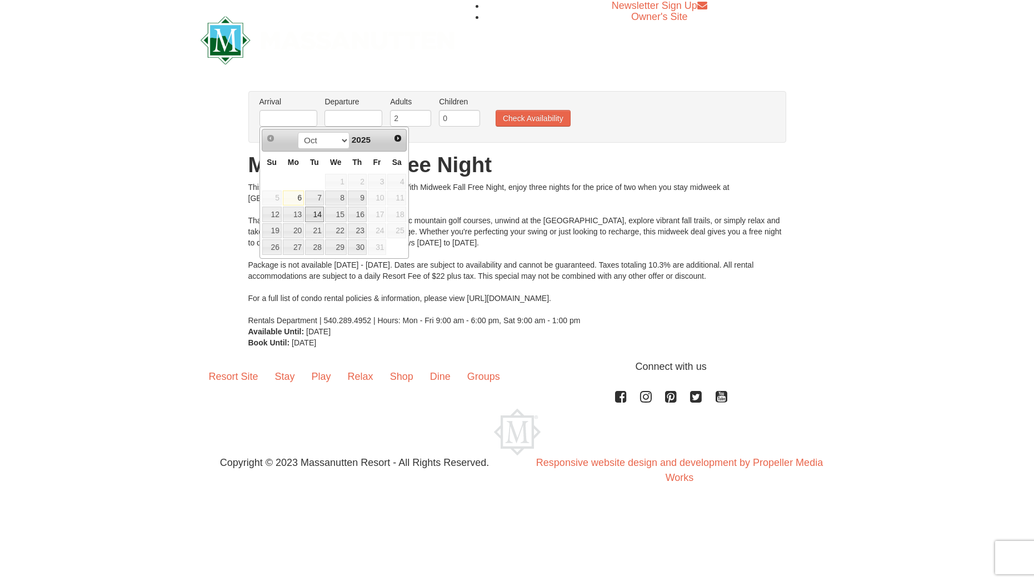
click at [316, 217] on link "14" at bounding box center [314, 215] width 19 height 16
type input "[DATE]"
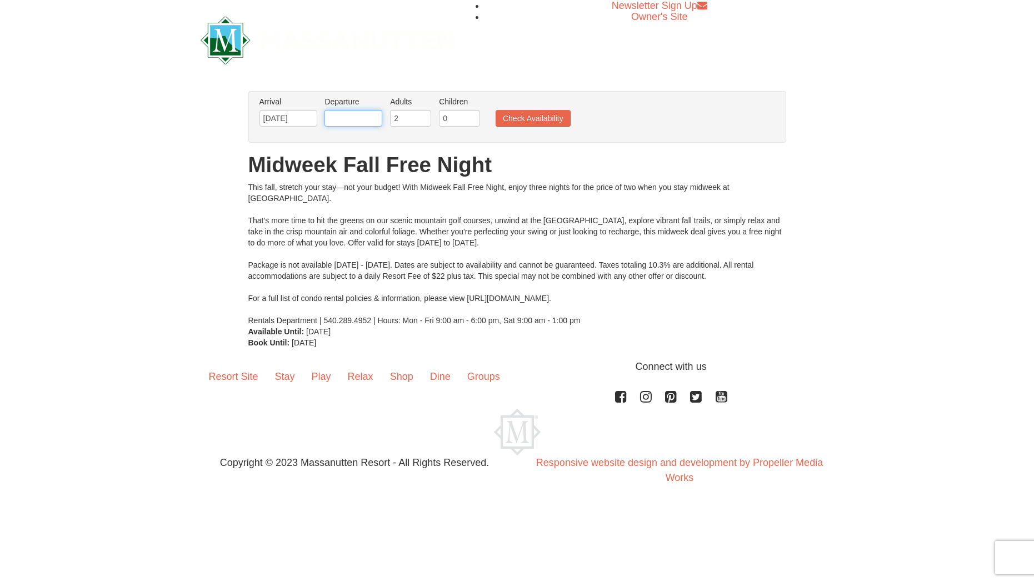
click at [353, 120] on input "text" at bounding box center [353, 118] width 58 height 17
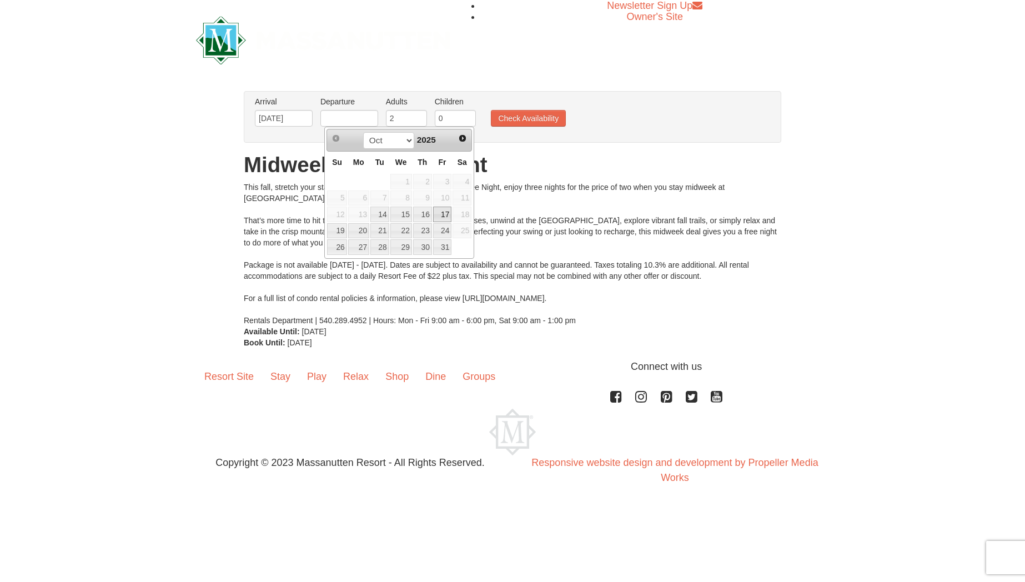
click at [447, 215] on link "17" at bounding box center [442, 215] width 19 height 16
type input "[DATE]"
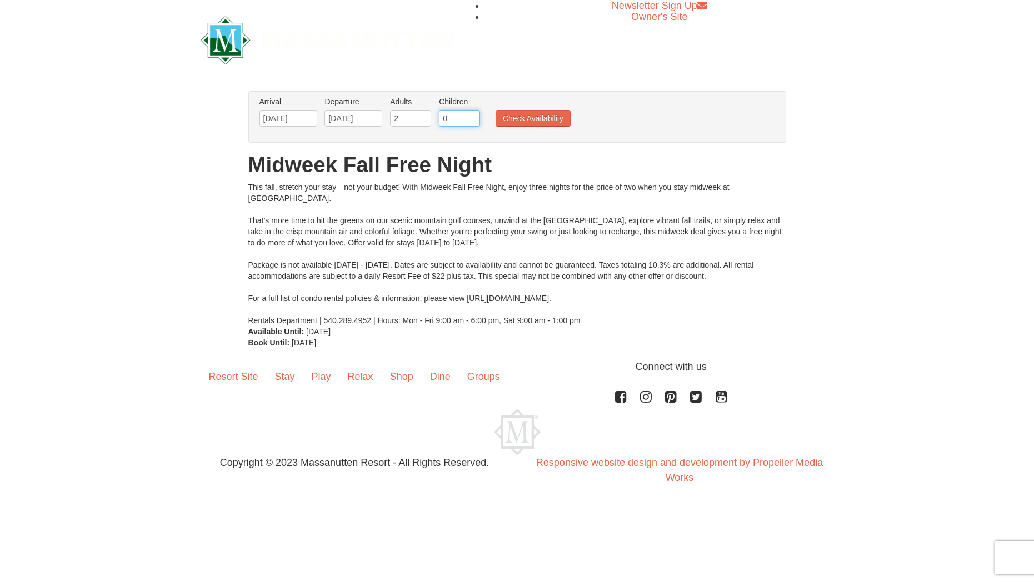
click at [466, 117] on input "0" at bounding box center [459, 118] width 41 height 17
click at [472, 117] on input "1" at bounding box center [459, 118] width 41 height 17
type input "2"
click at [472, 117] on input "2" at bounding box center [459, 118] width 41 height 17
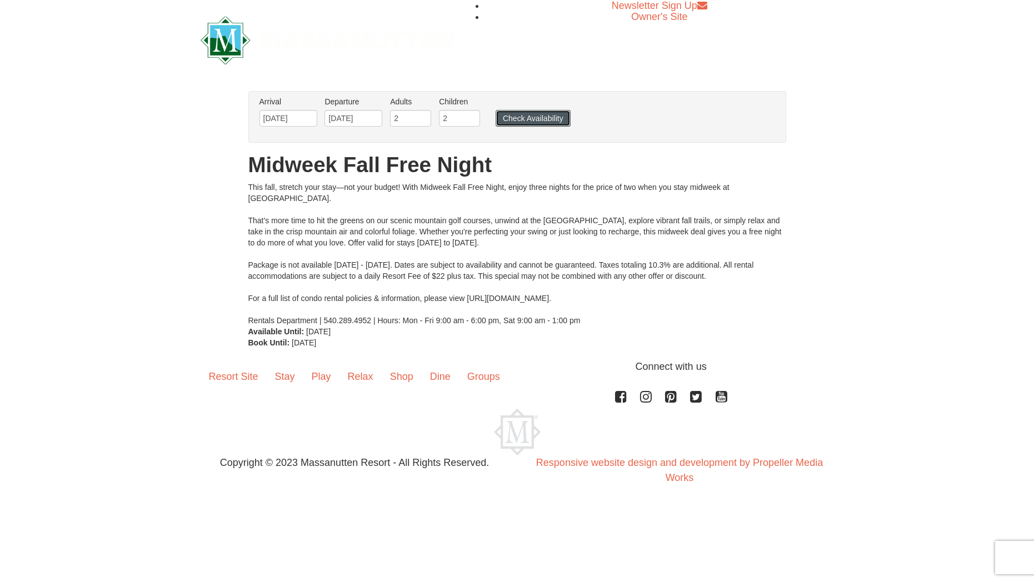
click at [538, 118] on button "Check Availability" at bounding box center [533, 118] width 75 height 17
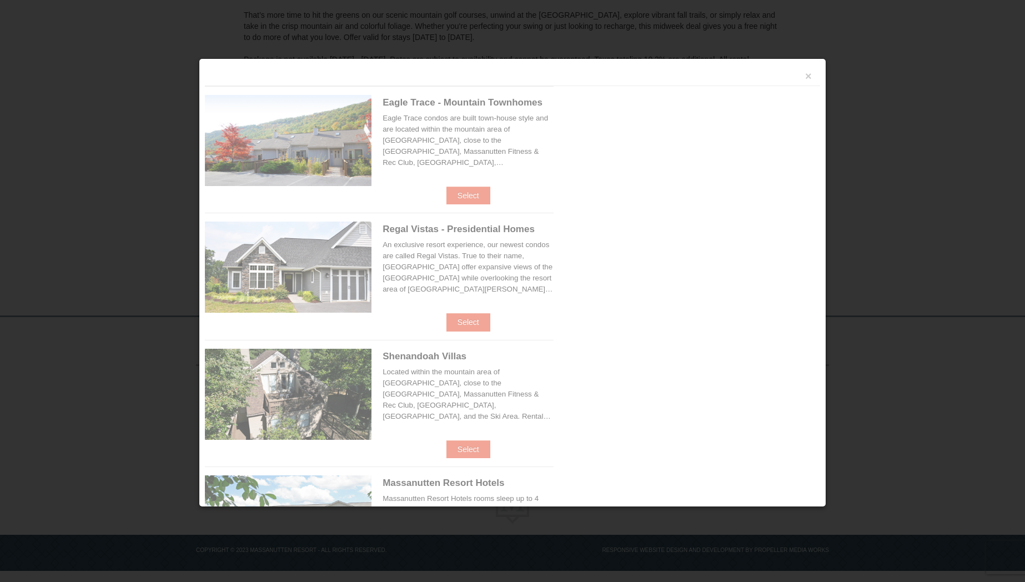
scroll to position [178, 0]
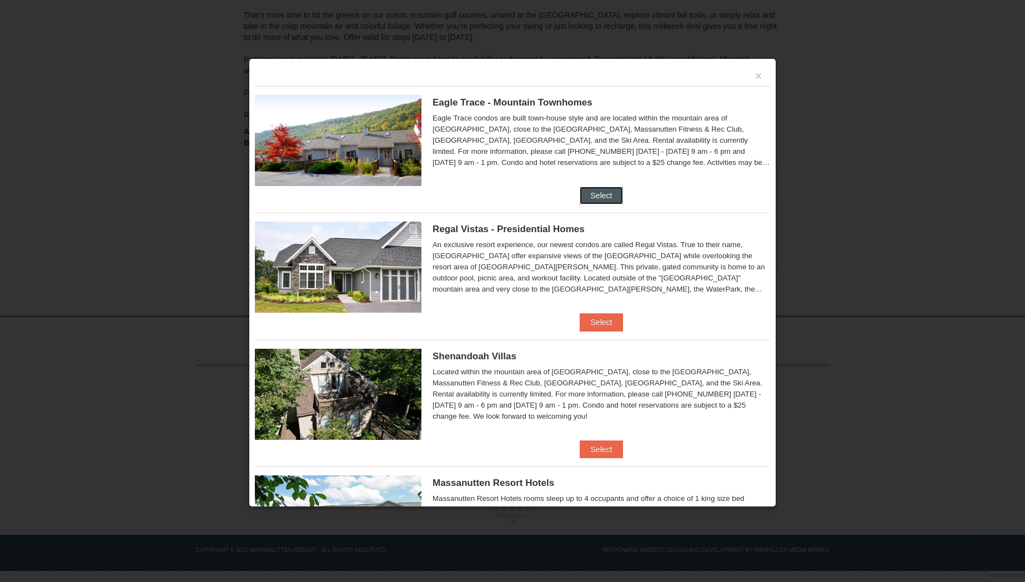
click at [601, 198] on button "Select" at bounding box center [602, 196] width 44 height 18
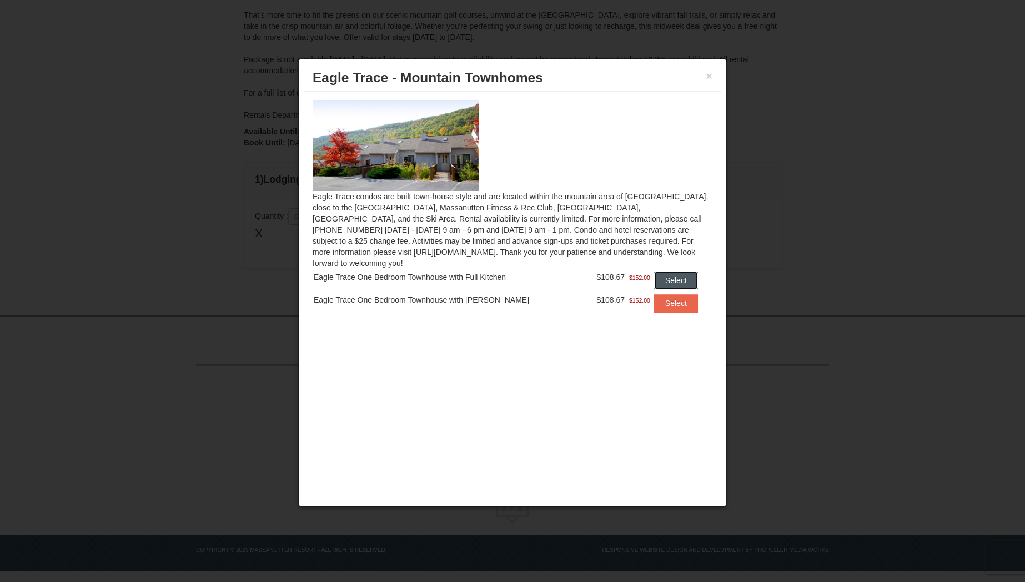
click at [668, 272] on button "Select" at bounding box center [676, 281] width 44 height 18
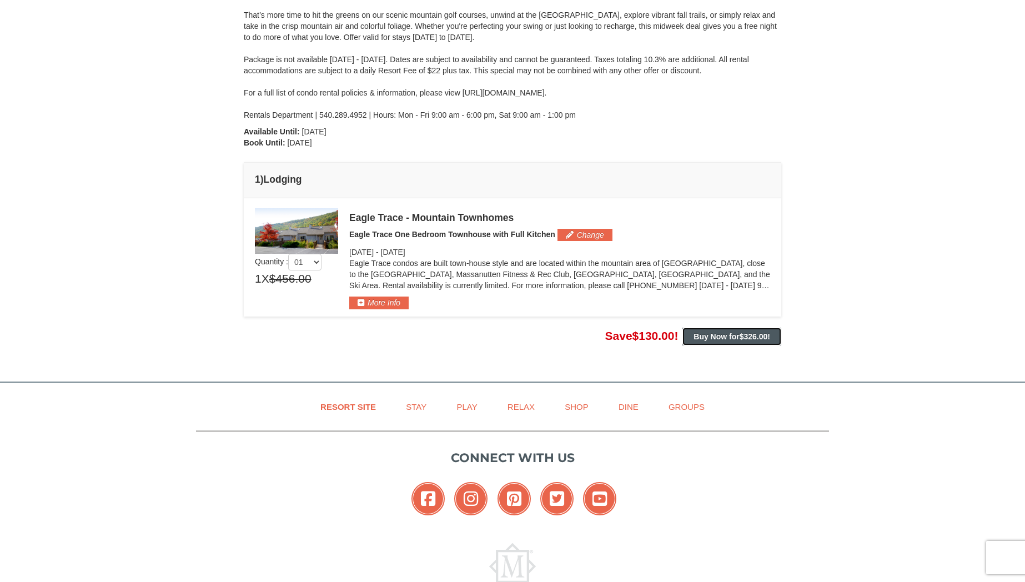
click at [724, 338] on strong "Buy Now for $326.00 !" at bounding box center [732, 336] width 77 height 9
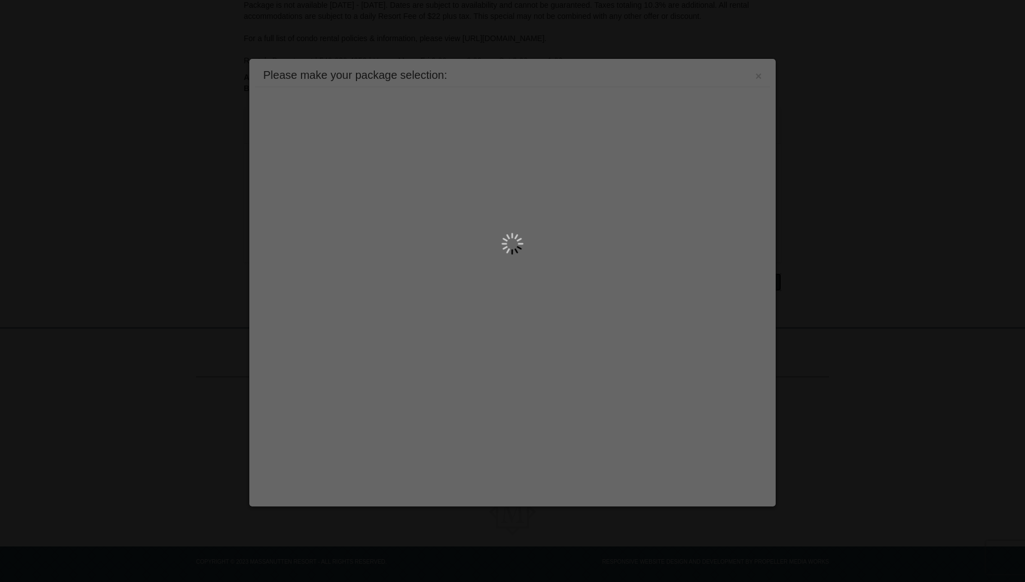
scroll to position [244, 0]
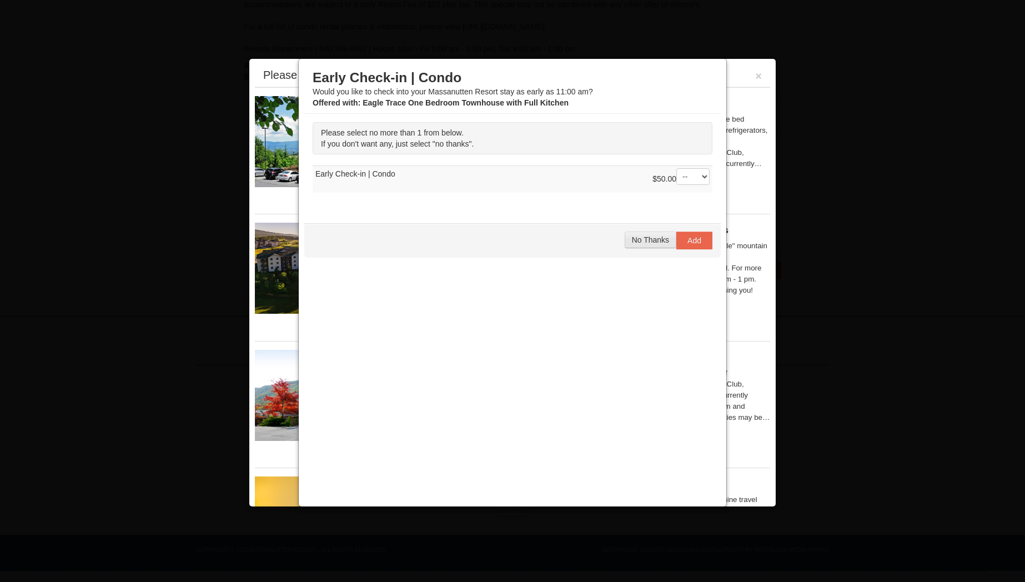
click at [646, 243] on span "No Thanks" at bounding box center [650, 240] width 37 height 9
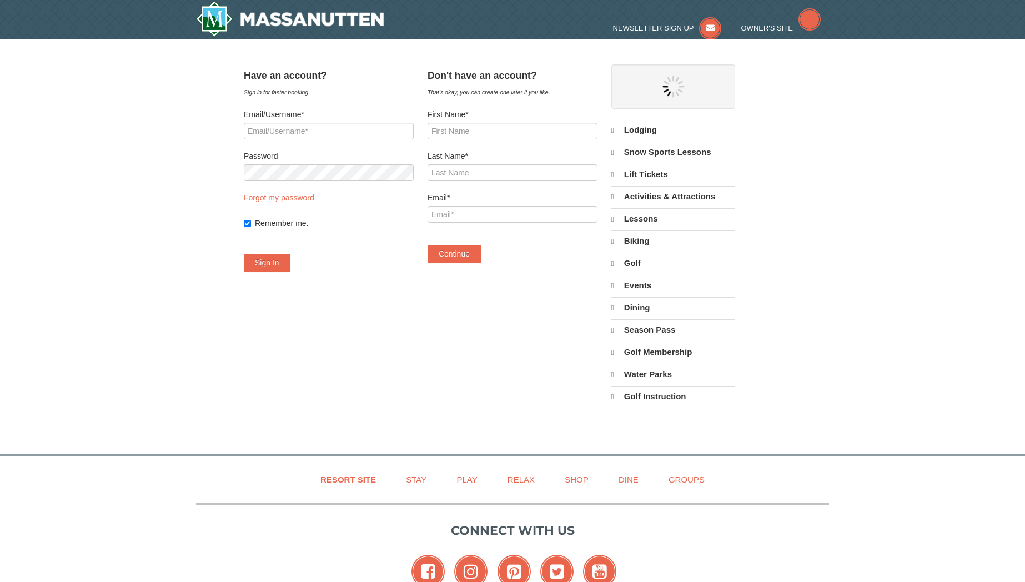
select select "10"
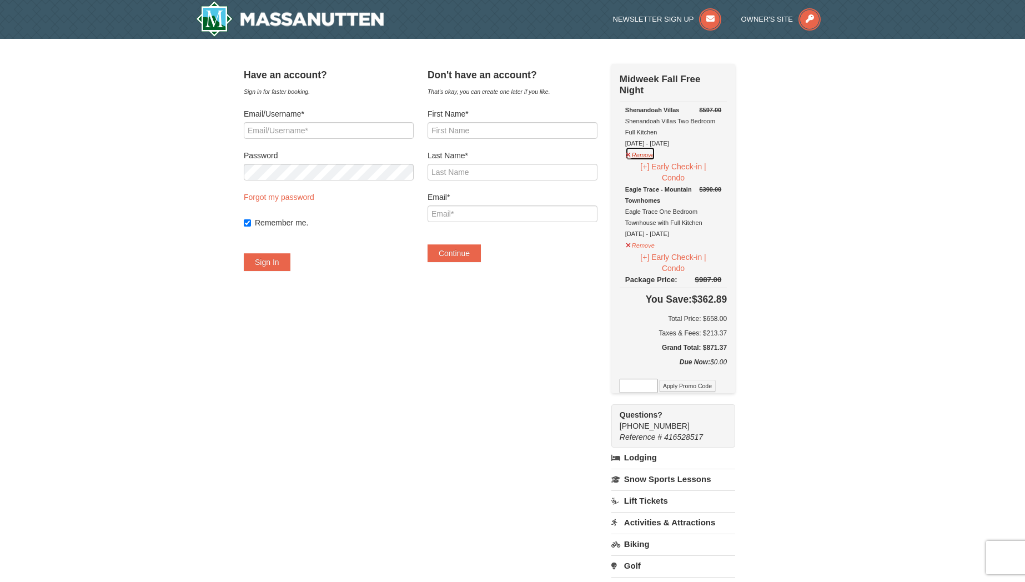
click at [656, 156] on button "Remove" at bounding box center [641, 154] width 30 height 14
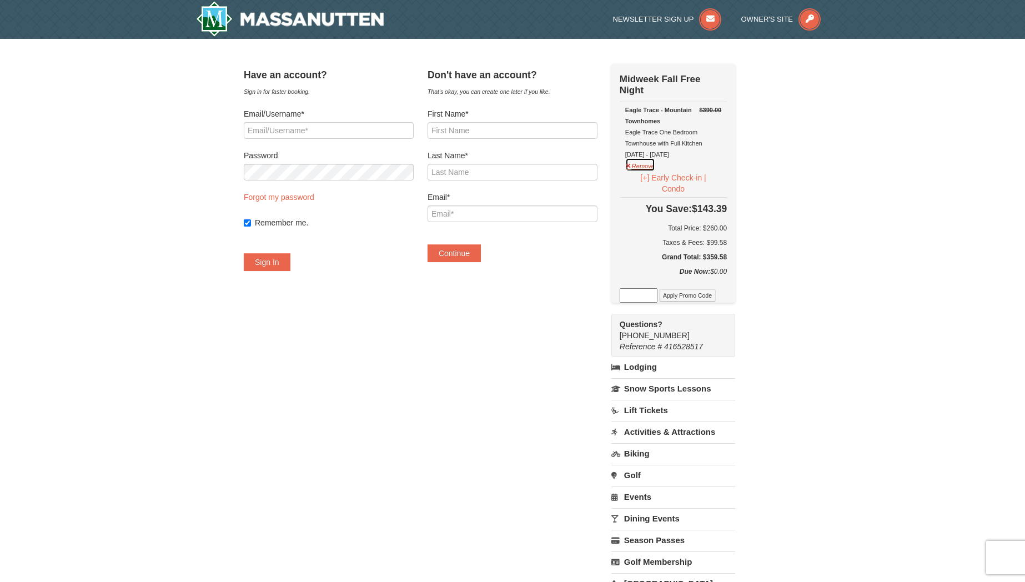
click at [652, 167] on button "Remove" at bounding box center [641, 165] width 30 height 14
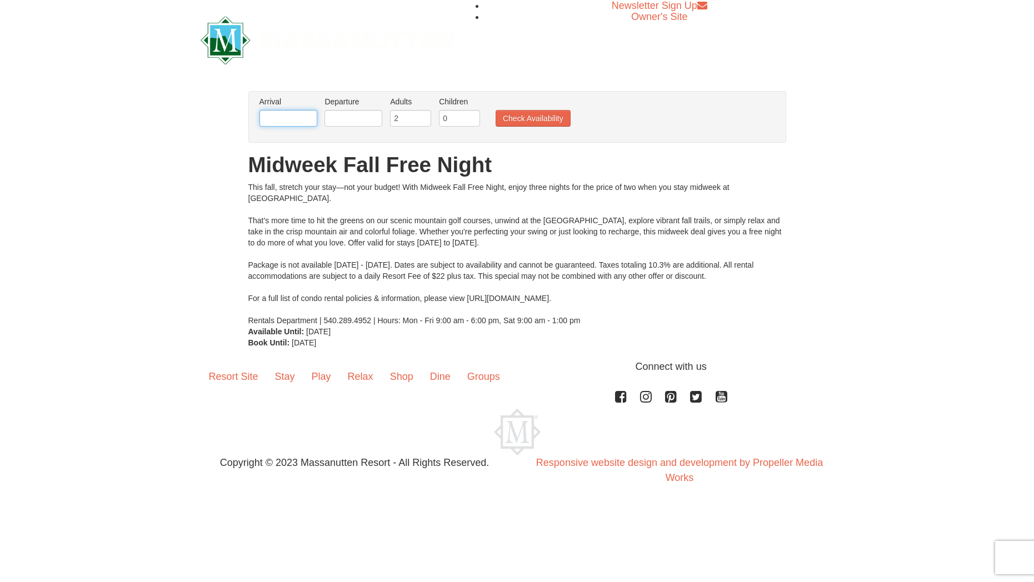
click at [284, 120] on input "text" at bounding box center [288, 118] width 58 height 17
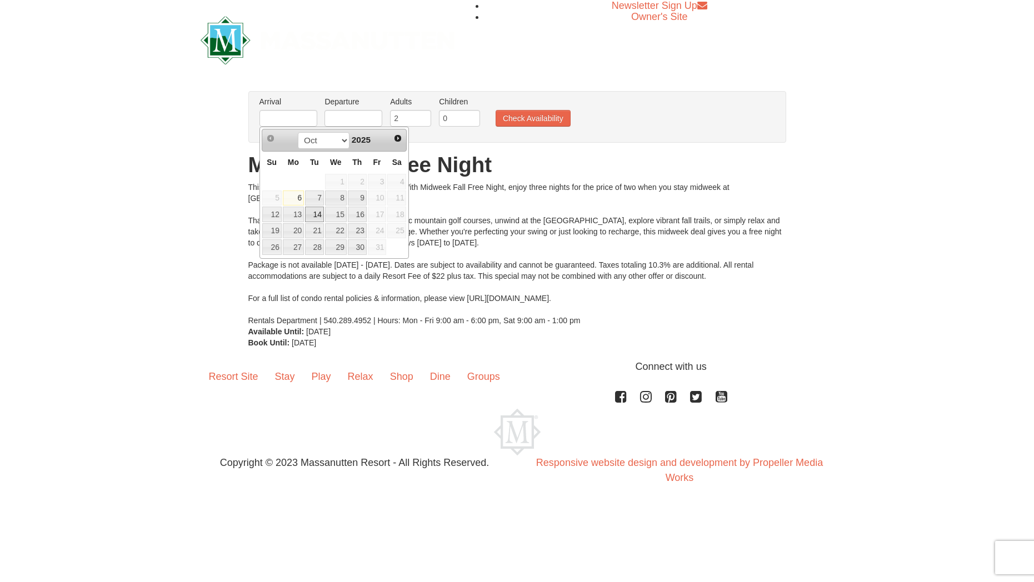
click at [317, 215] on link "14" at bounding box center [314, 215] width 19 height 16
type input "[DATE]"
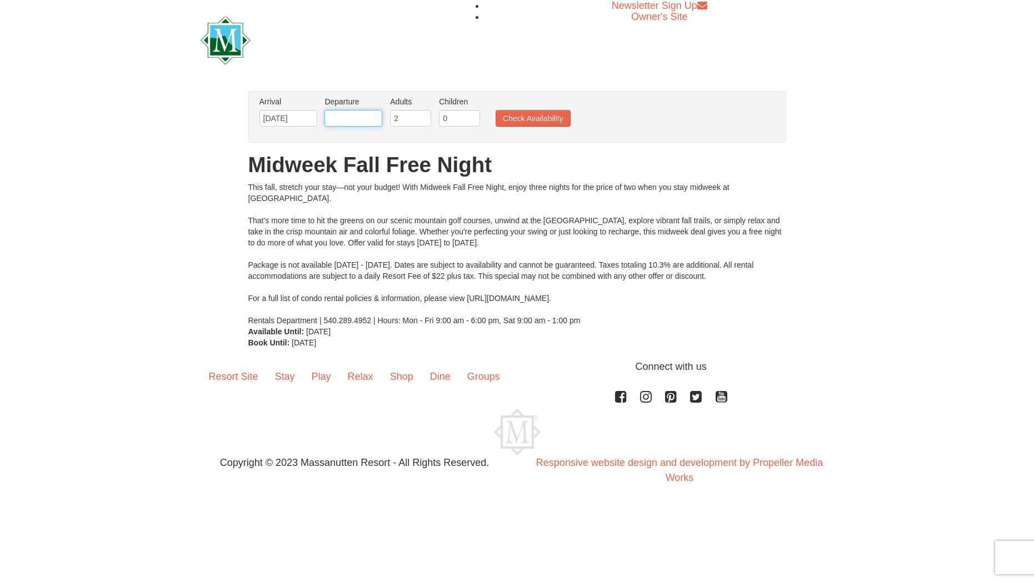
click at [366, 121] on input "text" at bounding box center [353, 118] width 58 height 17
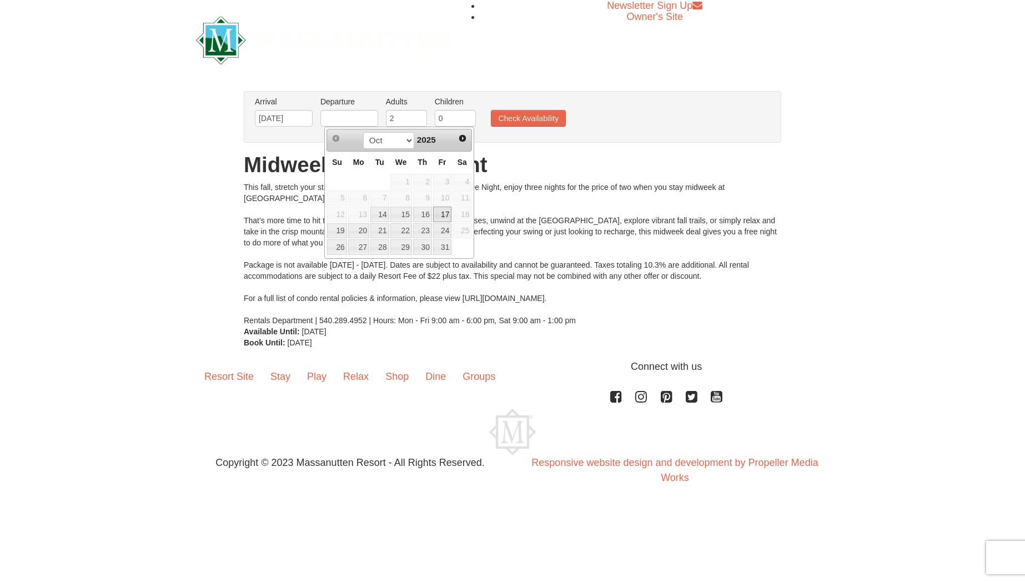
click at [442, 214] on link "17" at bounding box center [442, 215] width 19 height 16
type input "[DATE]"
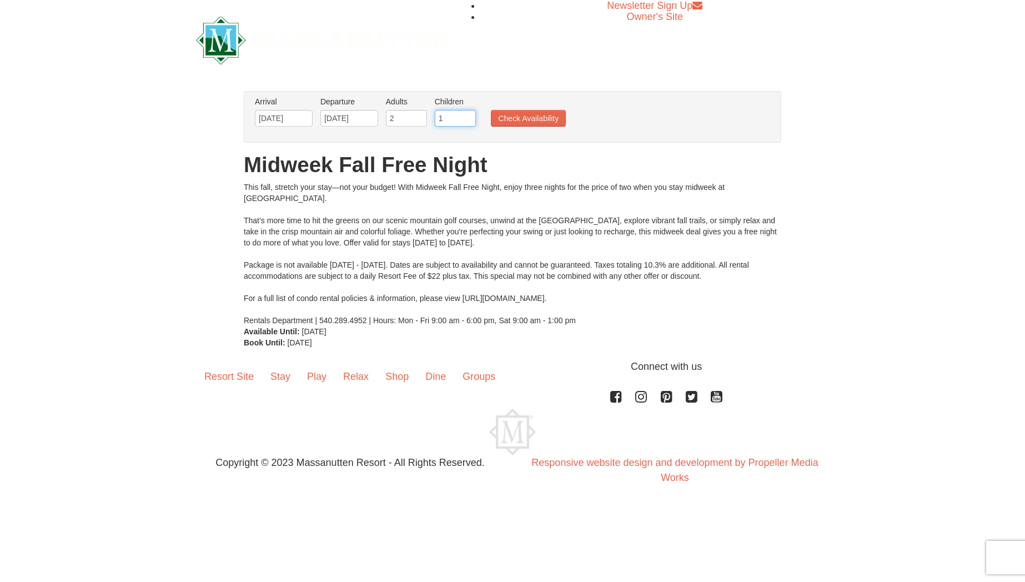
click at [470, 116] on input "1" at bounding box center [455, 118] width 41 height 17
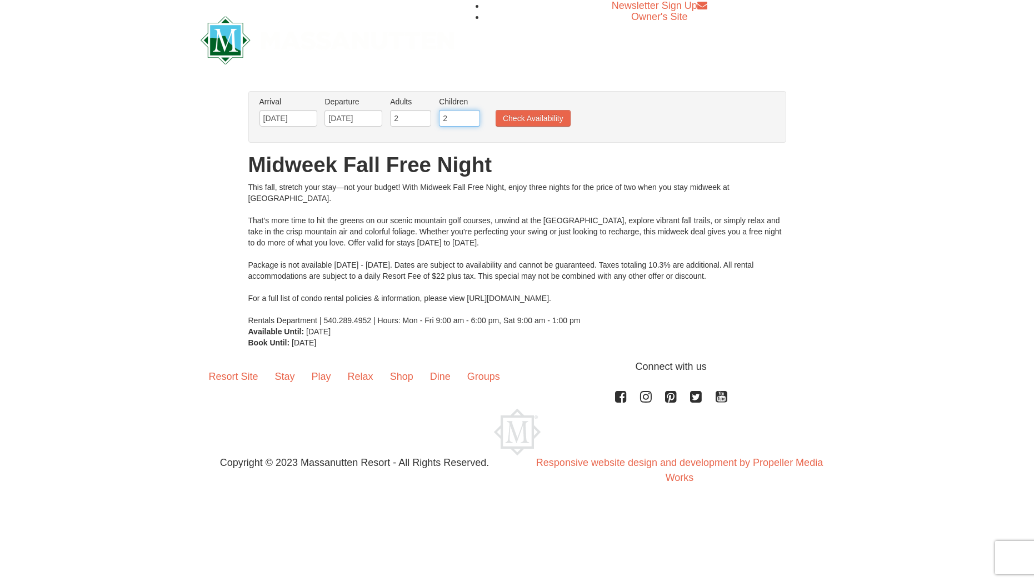
type input "2"
click at [470, 116] on input "2" at bounding box center [459, 118] width 41 height 17
click at [536, 118] on button "Check Availability" at bounding box center [533, 118] width 75 height 17
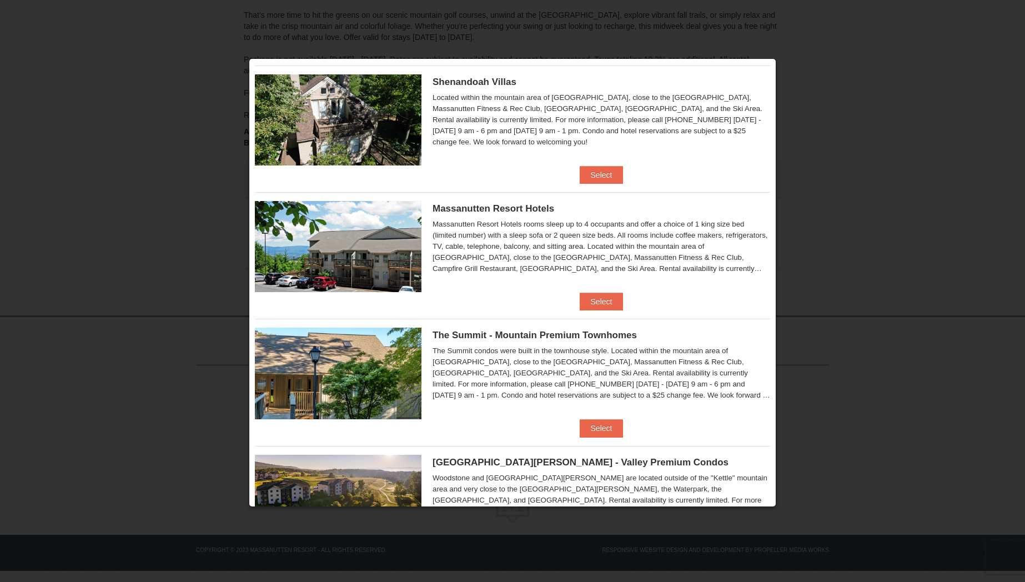
scroll to position [285, 0]
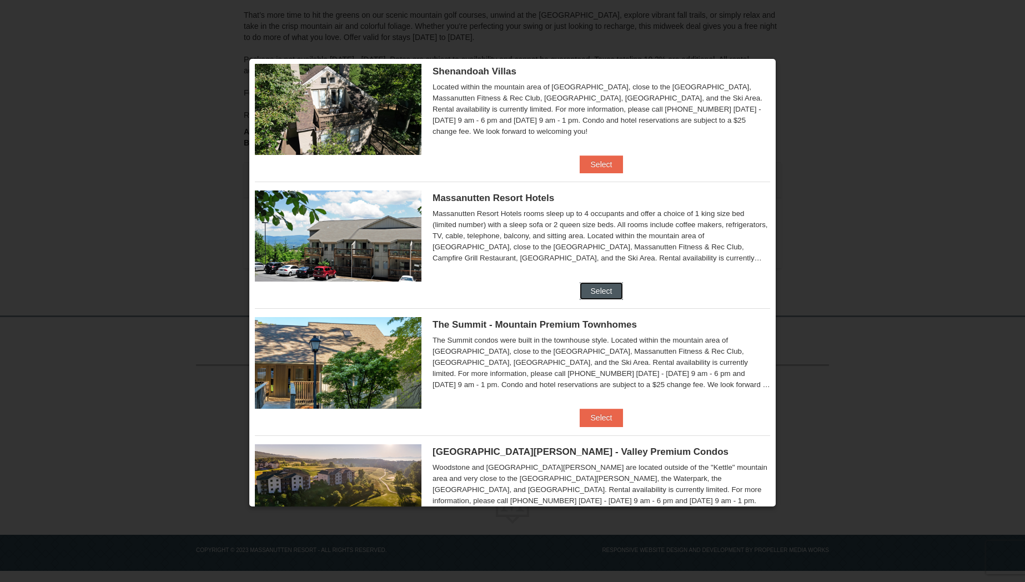
click at [593, 290] on button "Select" at bounding box center [602, 291] width 44 height 18
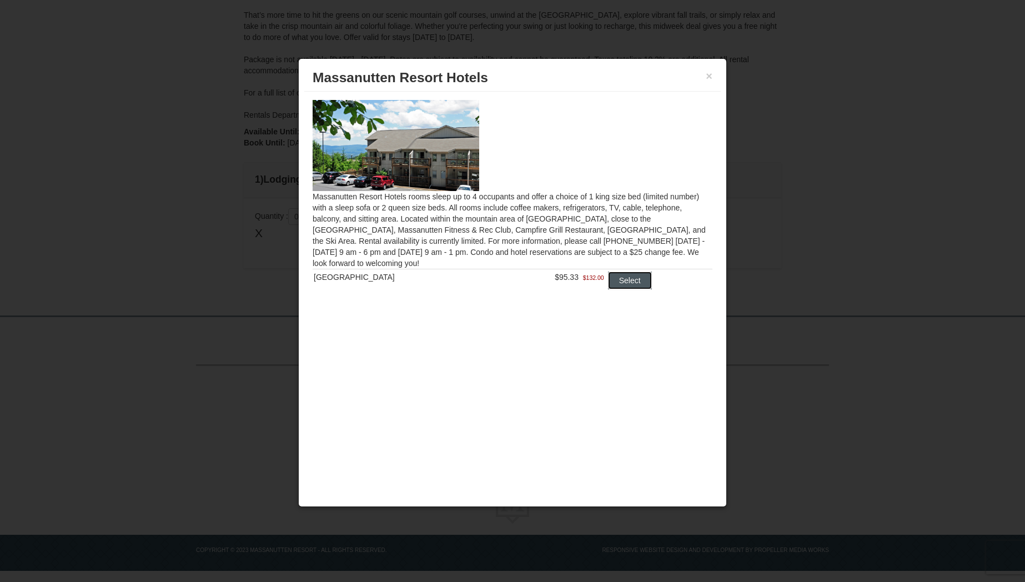
click at [622, 282] on button "Select" at bounding box center [630, 281] width 44 height 18
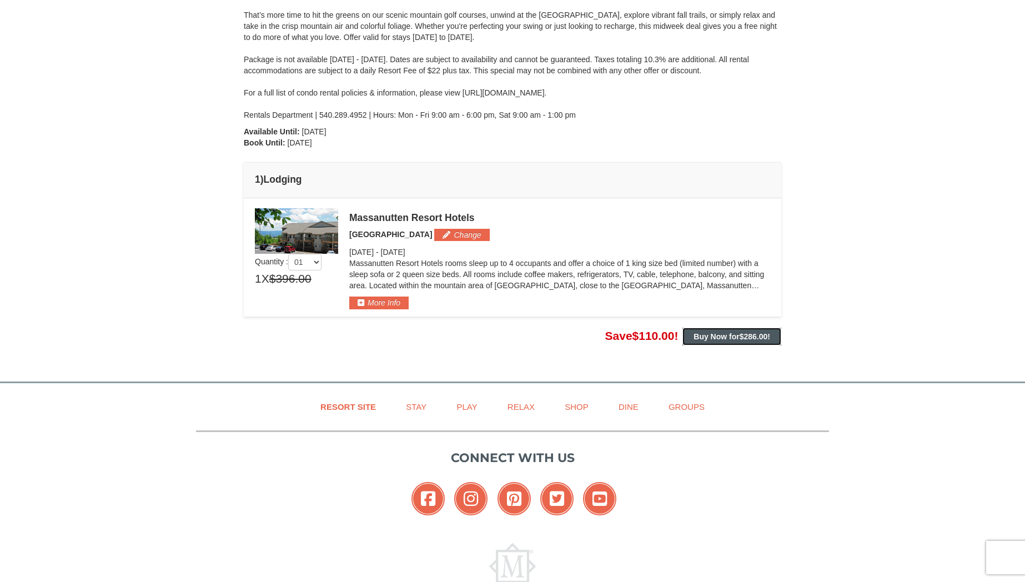
click at [745, 341] on button "Buy Now for $286.00 !" at bounding box center [732, 337] width 99 height 18
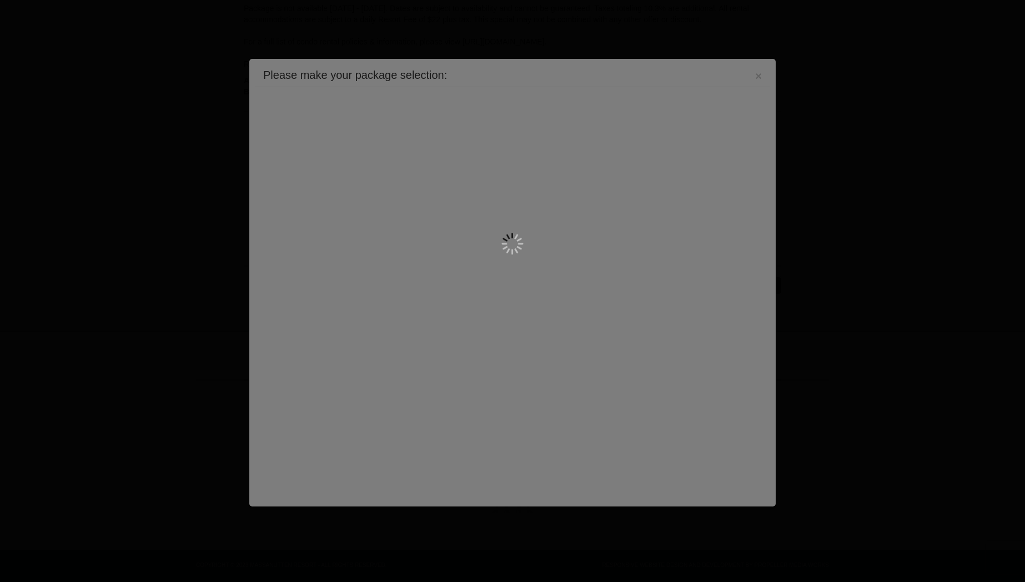
scroll to position [244, 0]
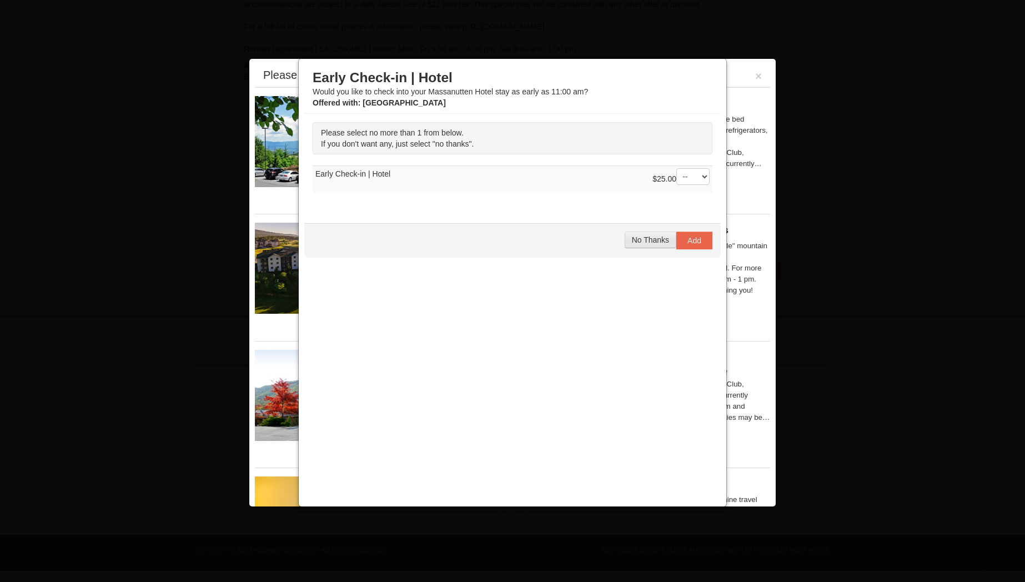
click at [656, 241] on span "No Thanks" at bounding box center [650, 240] width 37 height 9
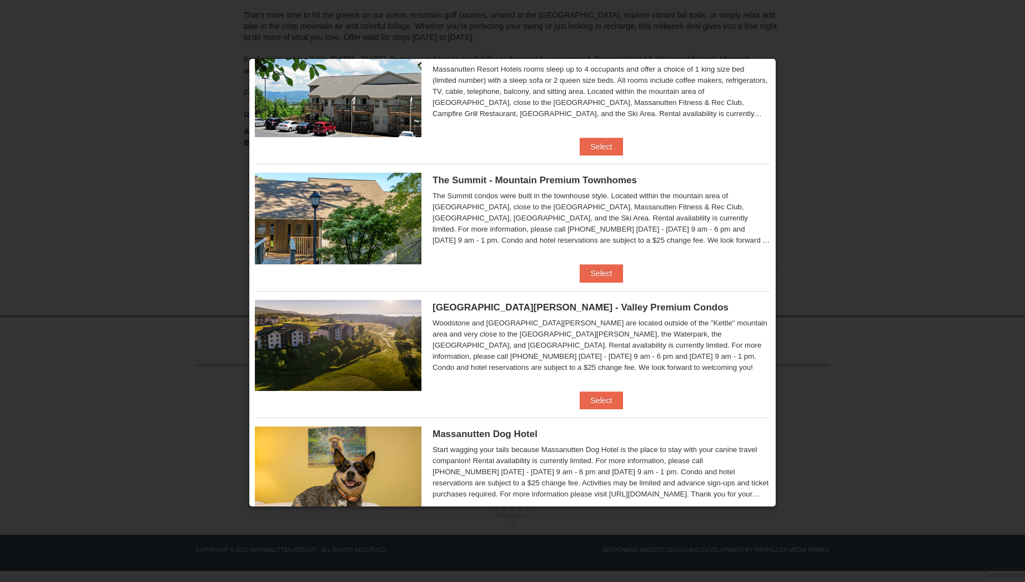
scroll to position [484, 0]
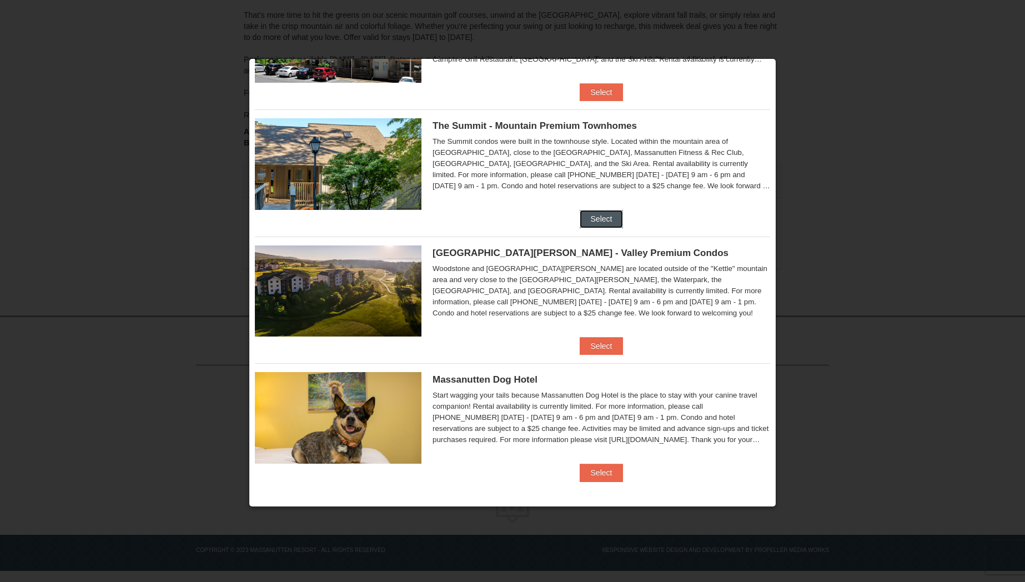
click at [603, 216] on button "Select" at bounding box center [602, 219] width 44 height 18
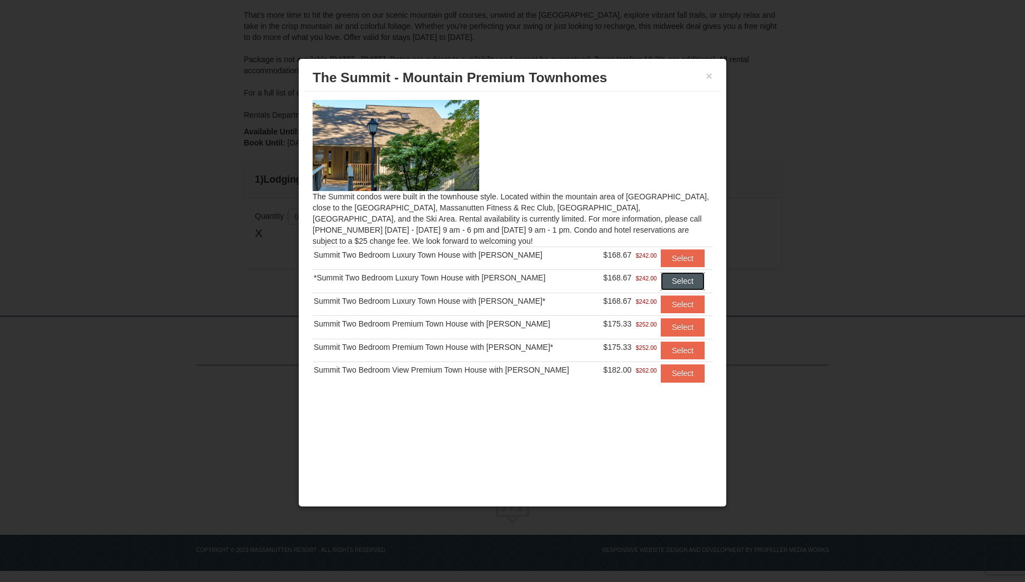
click at [680, 284] on button "Select" at bounding box center [683, 281] width 44 height 18
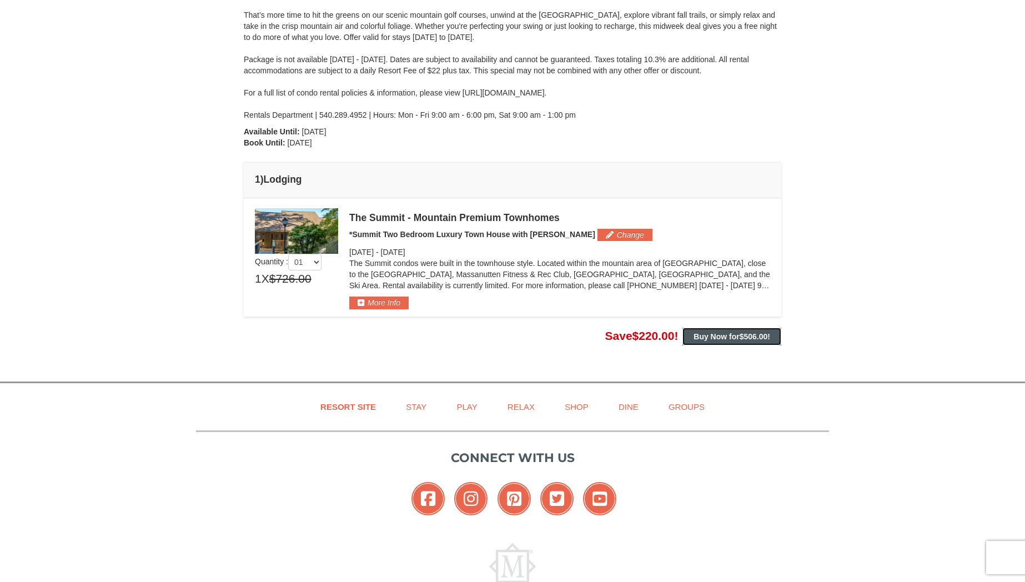
click at [730, 337] on strong "Buy Now for $506.00 !" at bounding box center [732, 336] width 77 height 9
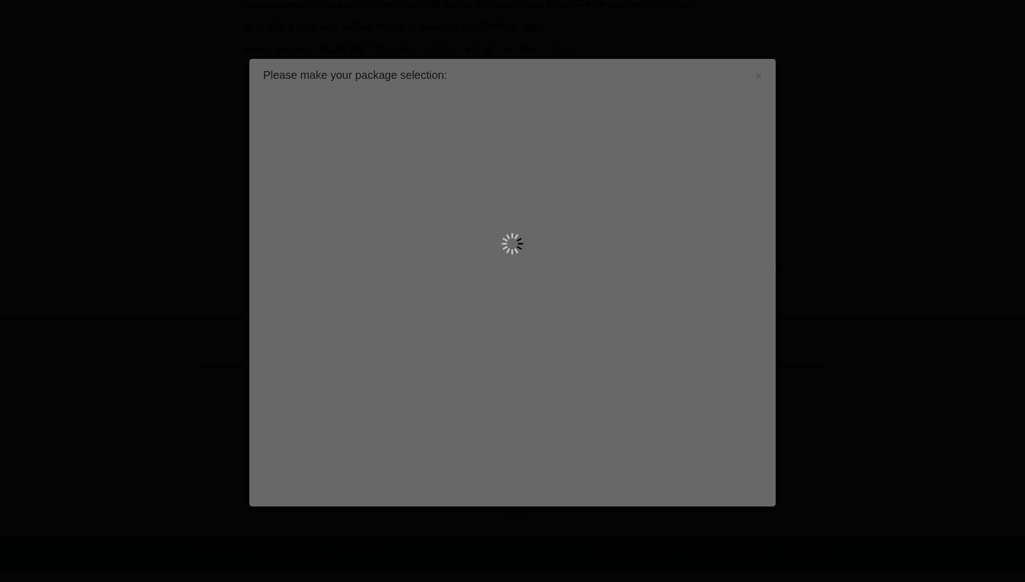
scroll to position [0, 0]
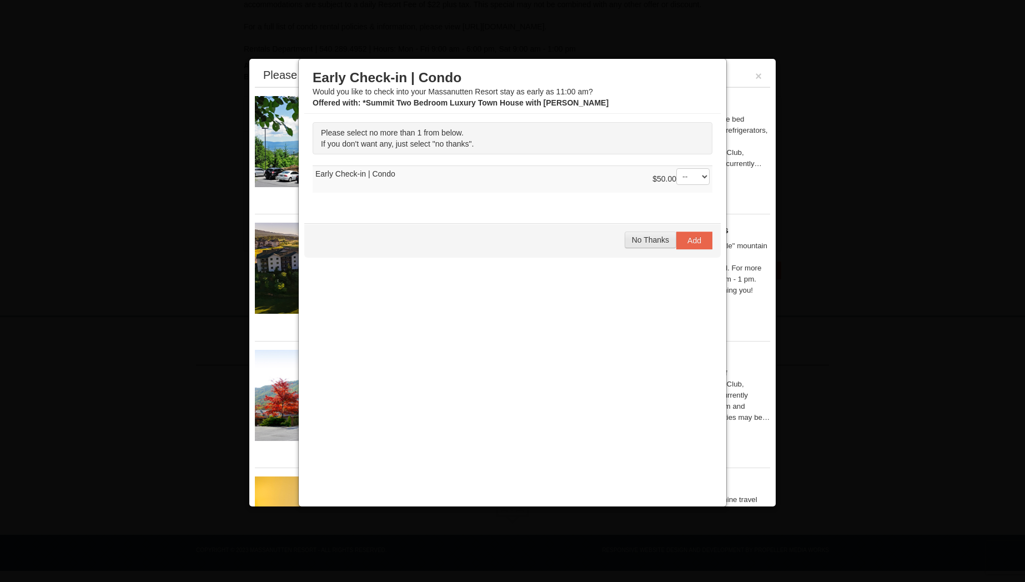
click at [643, 241] on span "No Thanks" at bounding box center [650, 240] width 37 height 9
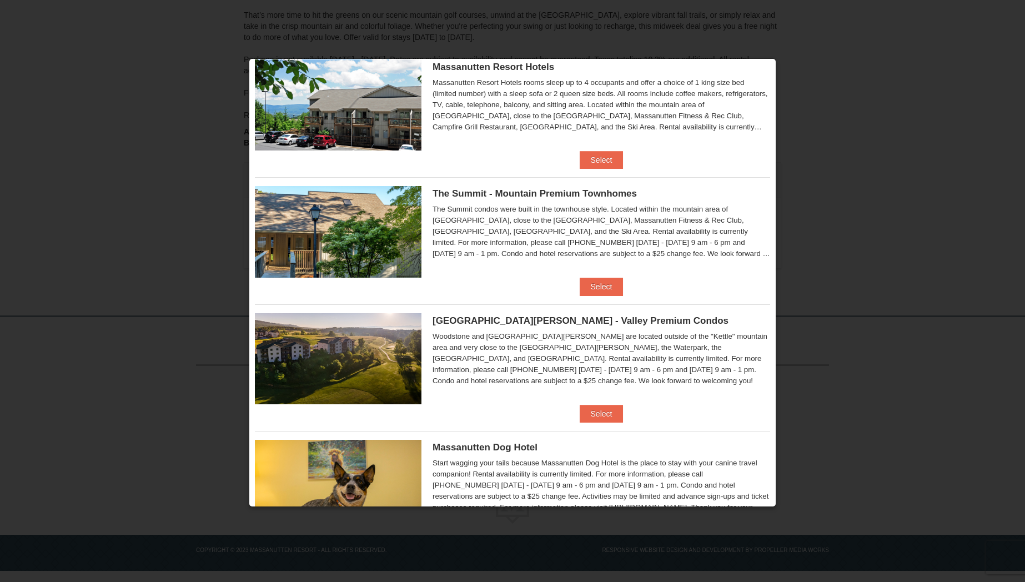
scroll to position [424, 0]
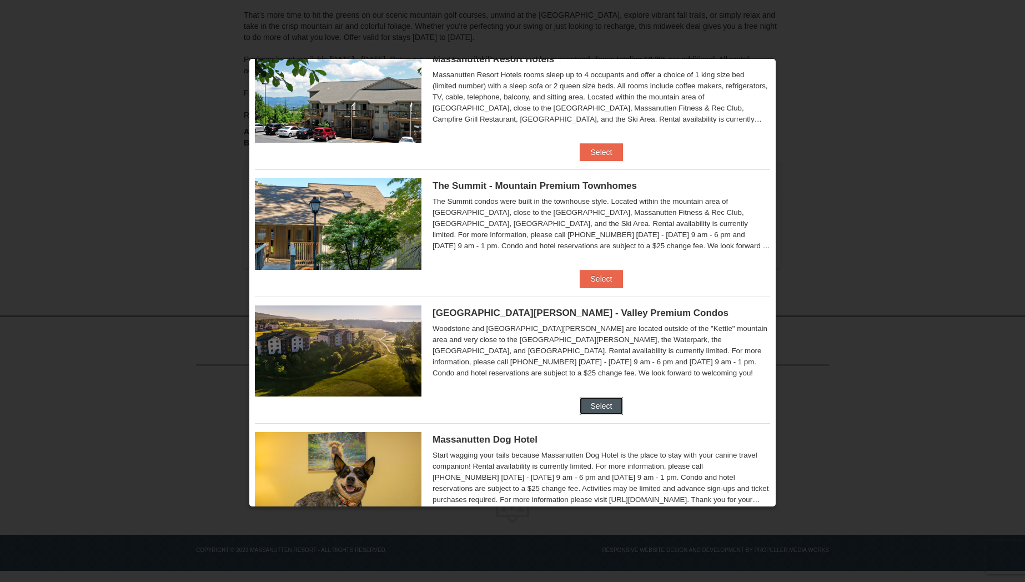
click at [599, 403] on button "Select" at bounding box center [602, 406] width 44 height 18
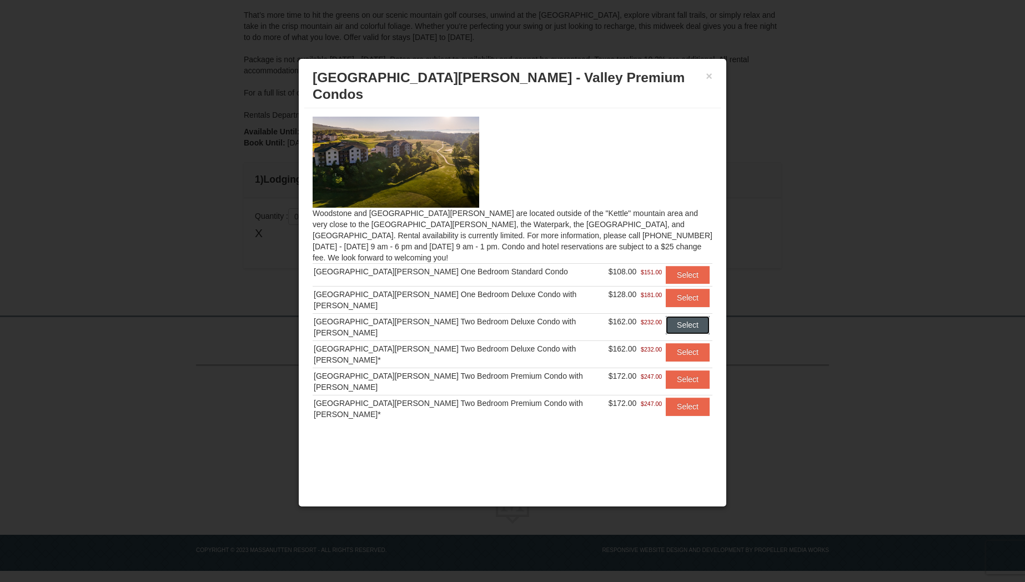
click at [673, 316] on button "Select" at bounding box center [688, 325] width 44 height 18
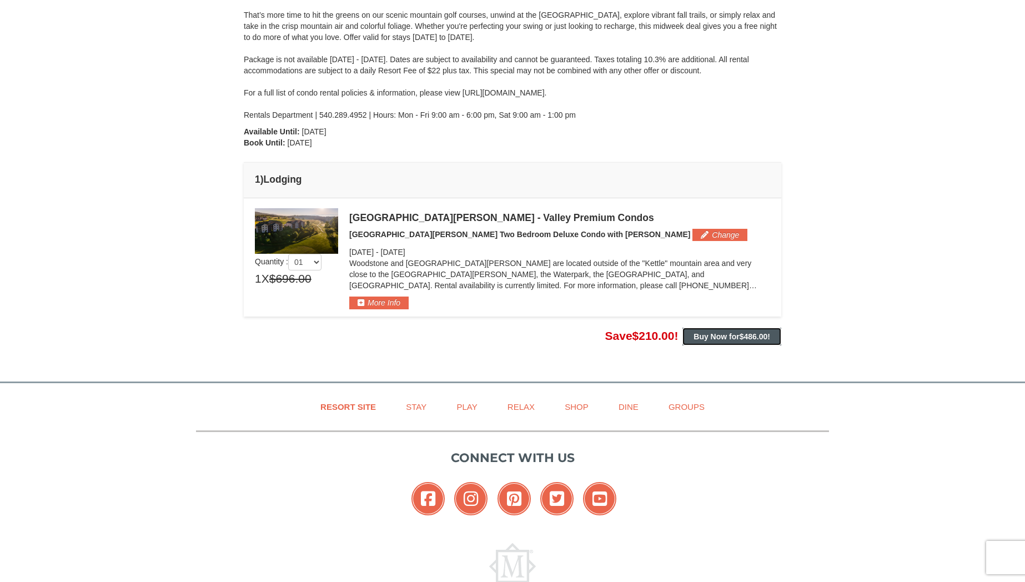
click at [735, 331] on button "Buy Now for $486.00 !" at bounding box center [732, 337] width 99 height 18
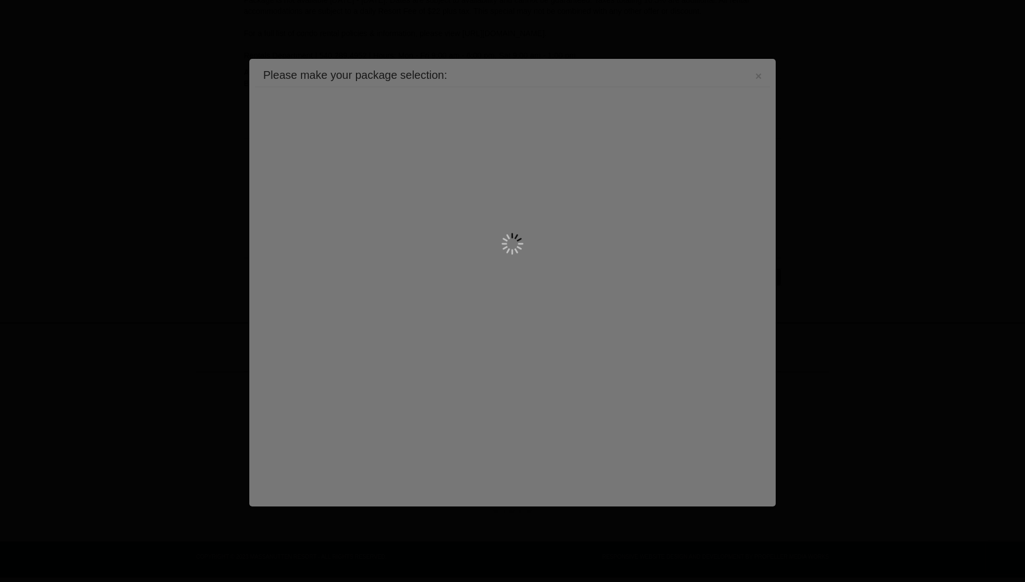
scroll to position [244, 0]
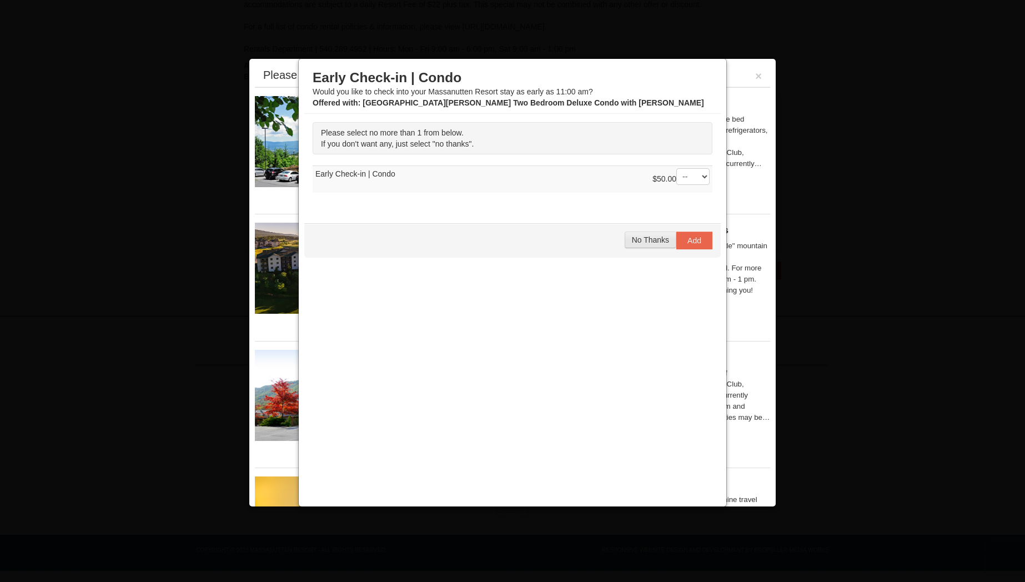
click at [651, 240] on span "No Thanks" at bounding box center [650, 240] width 37 height 9
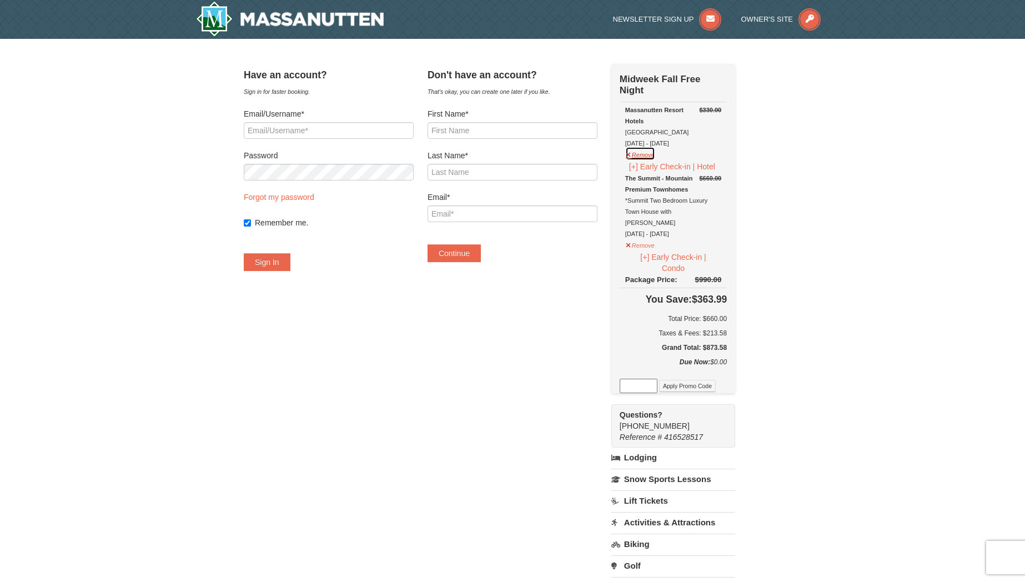
click at [656, 156] on button "Remove" at bounding box center [641, 154] width 30 height 14
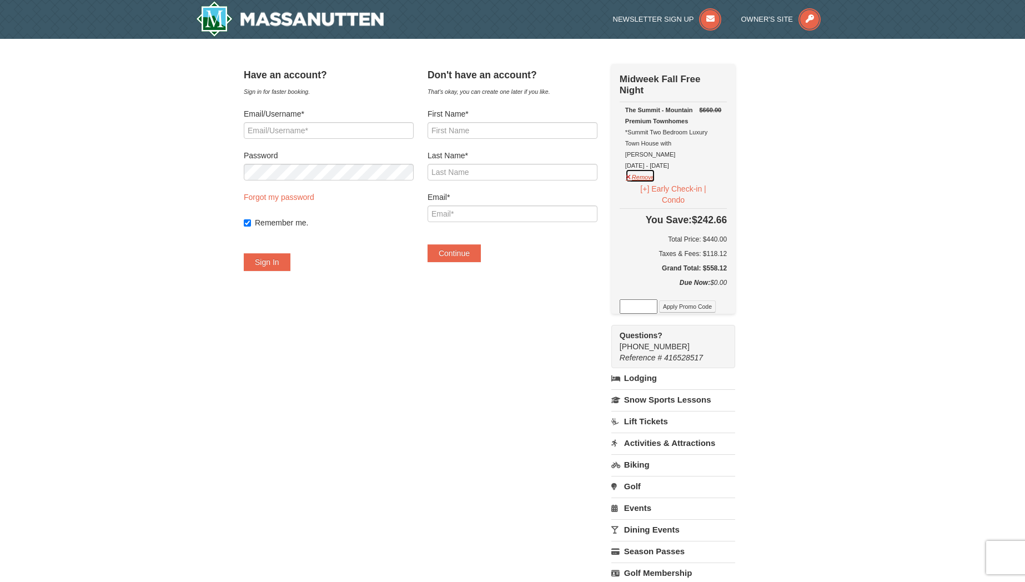
click at [652, 169] on button "Remove" at bounding box center [641, 176] width 30 height 14
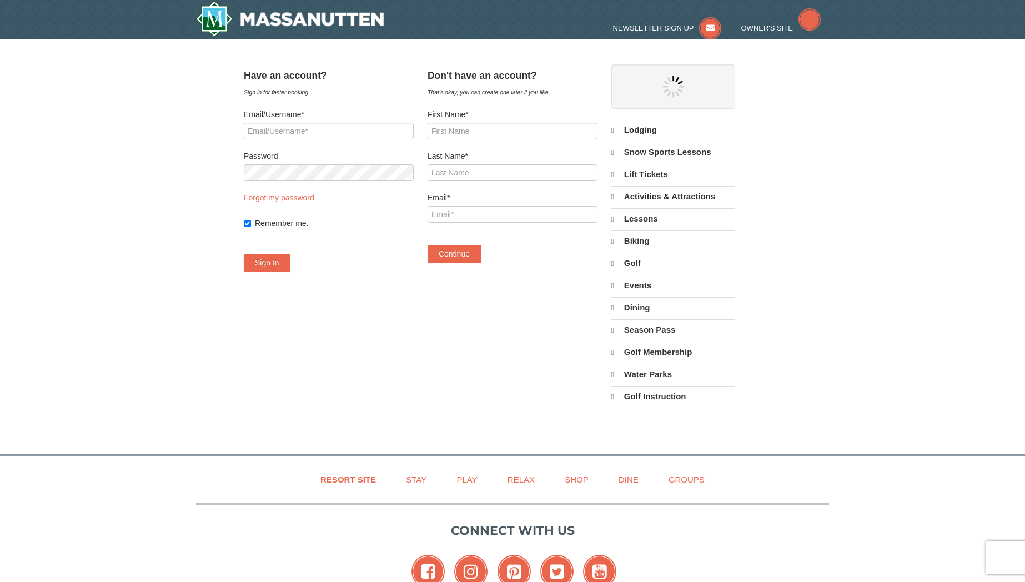
select select "10"
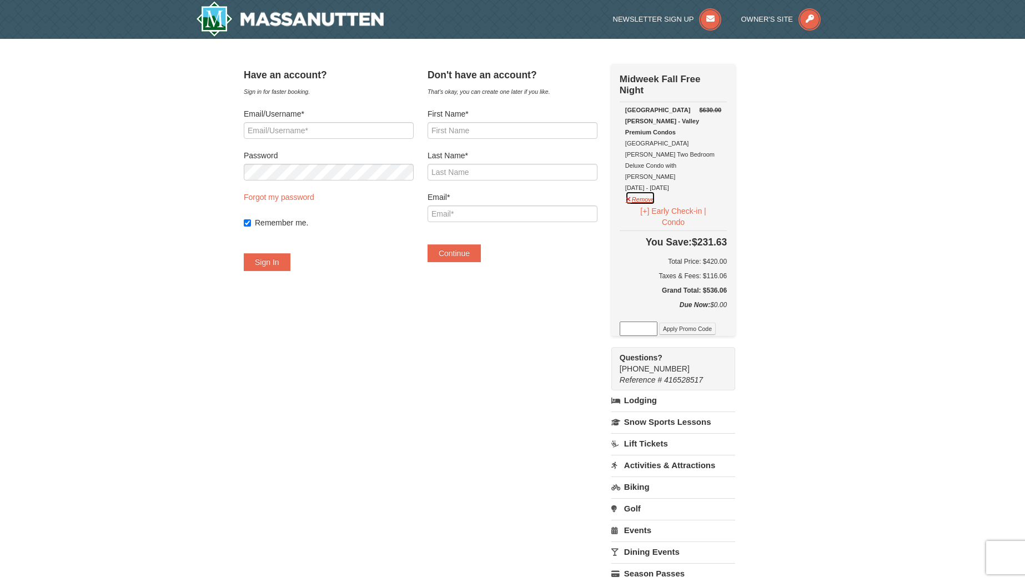
click at [656, 191] on button "Remove" at bounding box center [641, 198] width 30 height 14
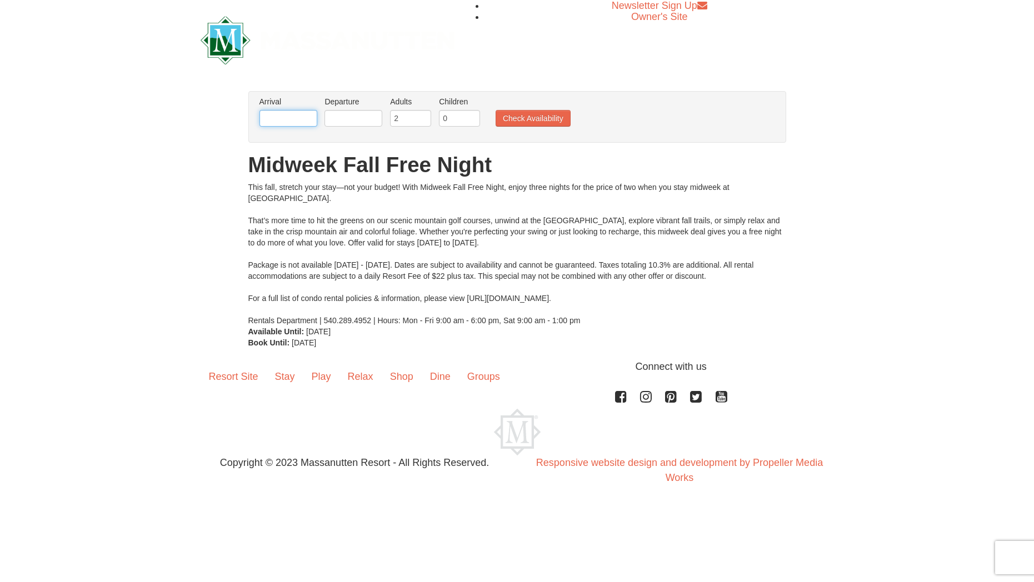
click at [283, 118] on input "text" at bounding box center [288, 118] width 58 height 17
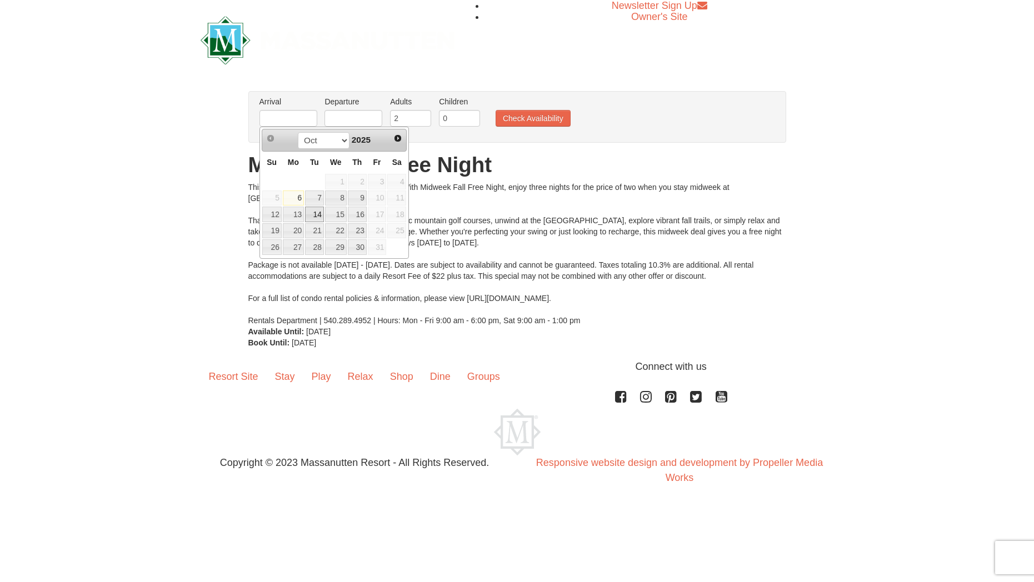
click at [317, 215] on link "14" at bounding box center [314, 215] width 19 height 16
type input "[DATE]"
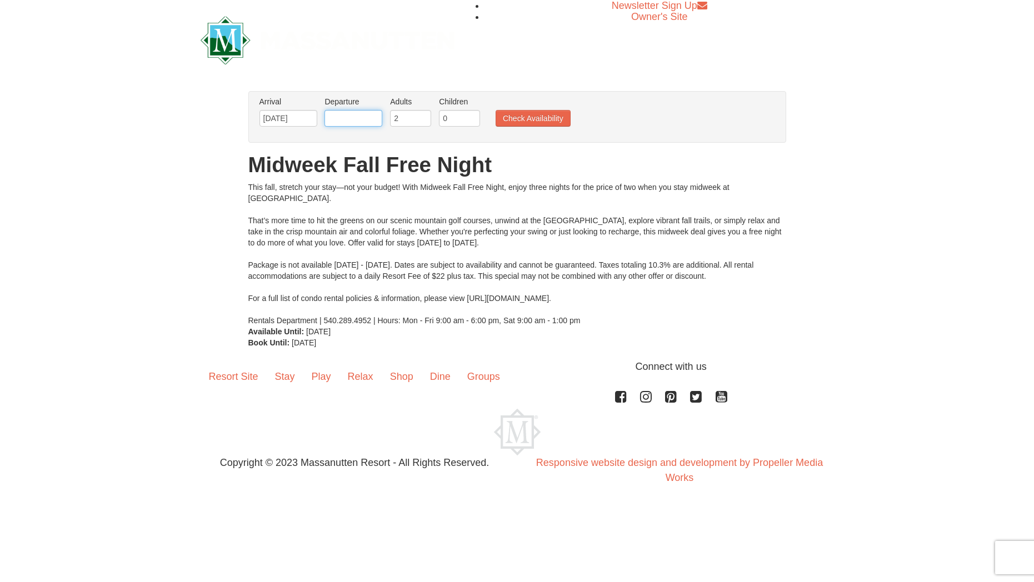
click at [353, 118] on input "text" at bounding box center [353, 118] width 58 height 17
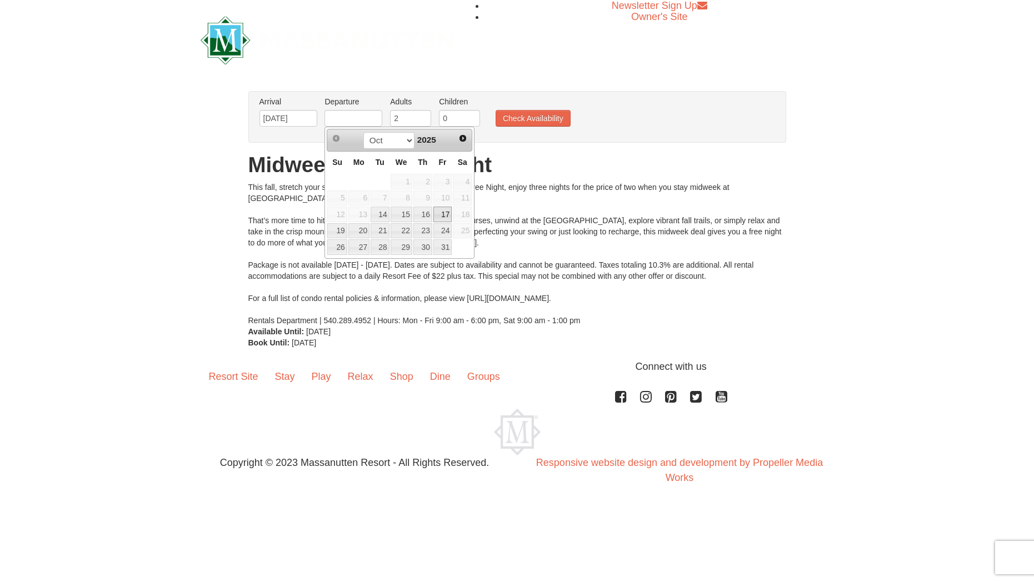
click at [441, 212] on link "17" at bounding box center [442, 215] width 19 height 16
type input "[DATE]"
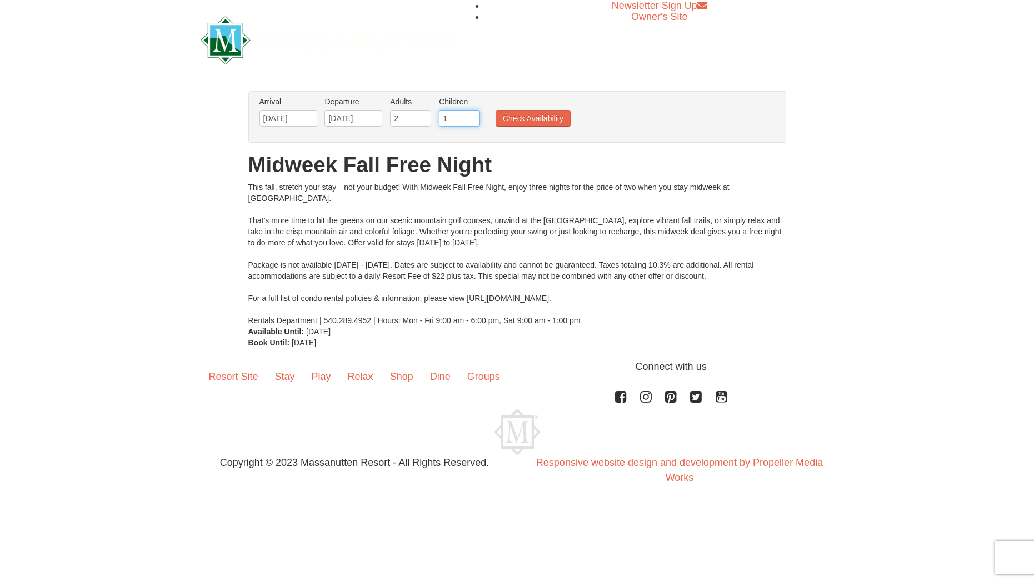
click at [471, 117] on input "1" at bounding box center [459, 118] width 41 height 17
type input "2"
click at [471, 117] on input "2" at bounding box center [459, 118] width 41 height 17
click at [559, 118] on button "Check Availability" at bounding box center [533, 118] width 75 height 17
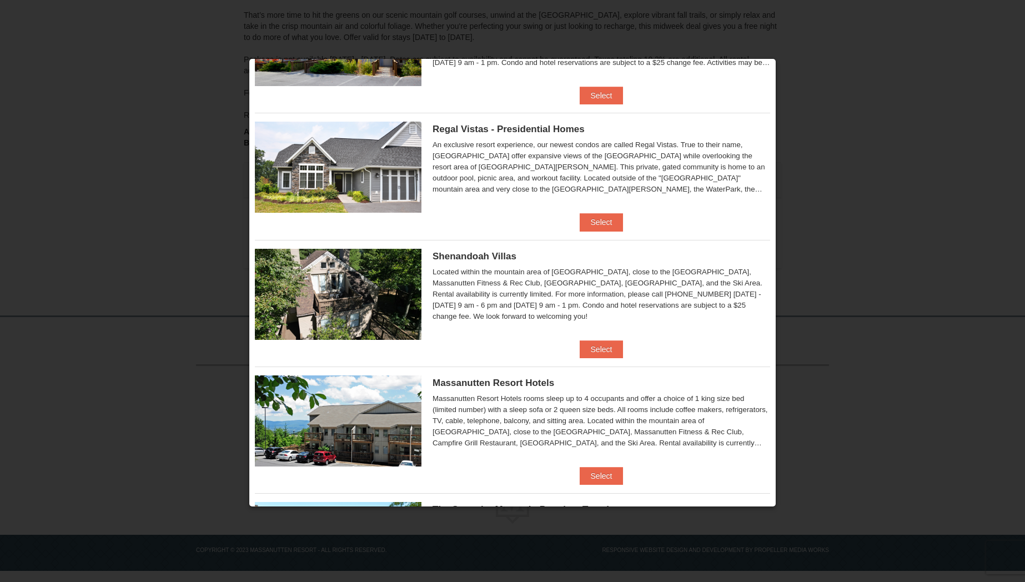
scroll to position [99, 0]
click at [601, 222] on button "Select" at bounding box center [602, 223] width 44 height 18
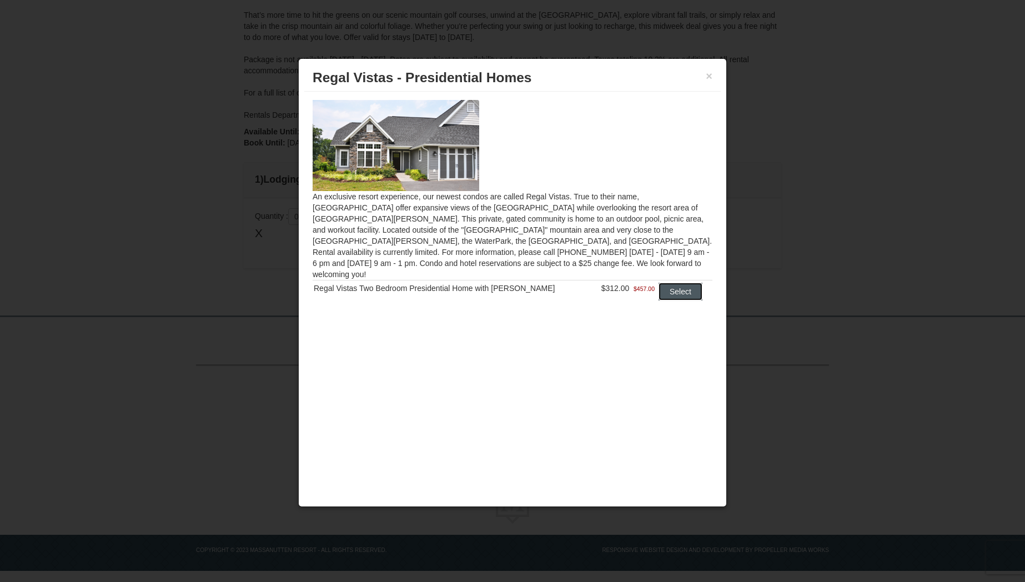
click at [685, 283] on button "Select" at bounding box center [681, 292] width 44 height 18
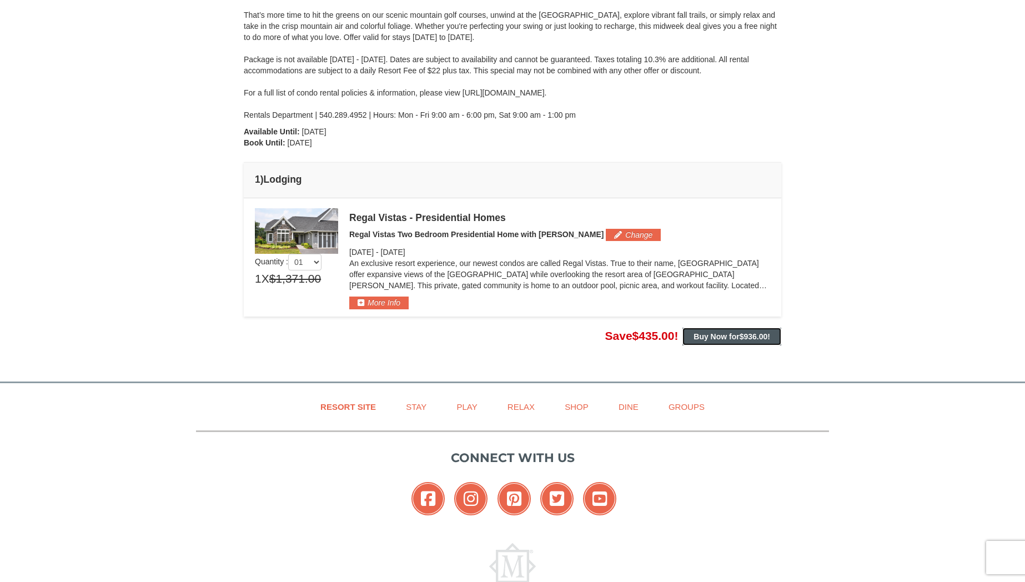
click at [737, 336] on strong "Buy Now for $936.00 !" at bounding box center [732, 336] width 77 height 9
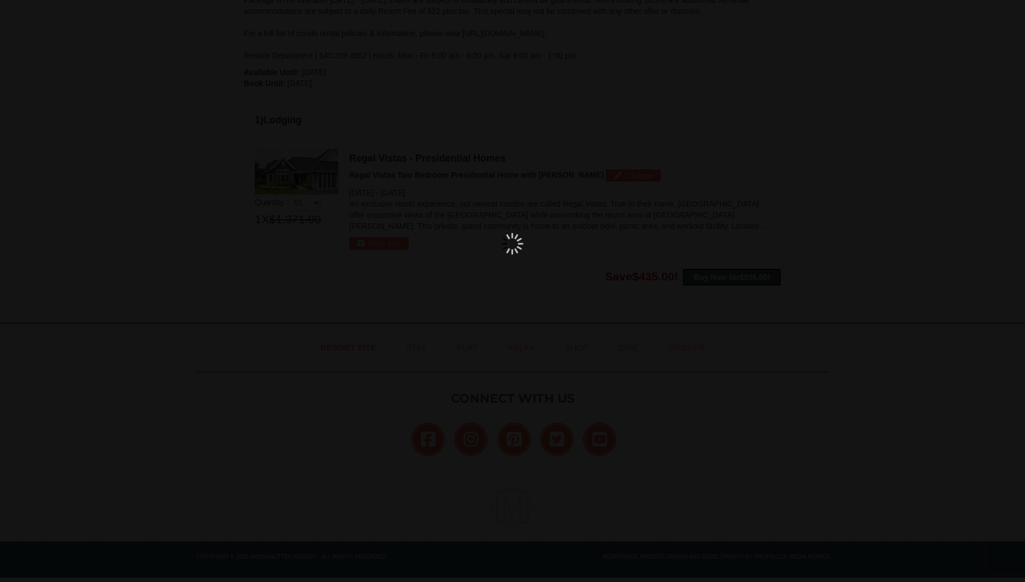
scroll to position [244, 0]
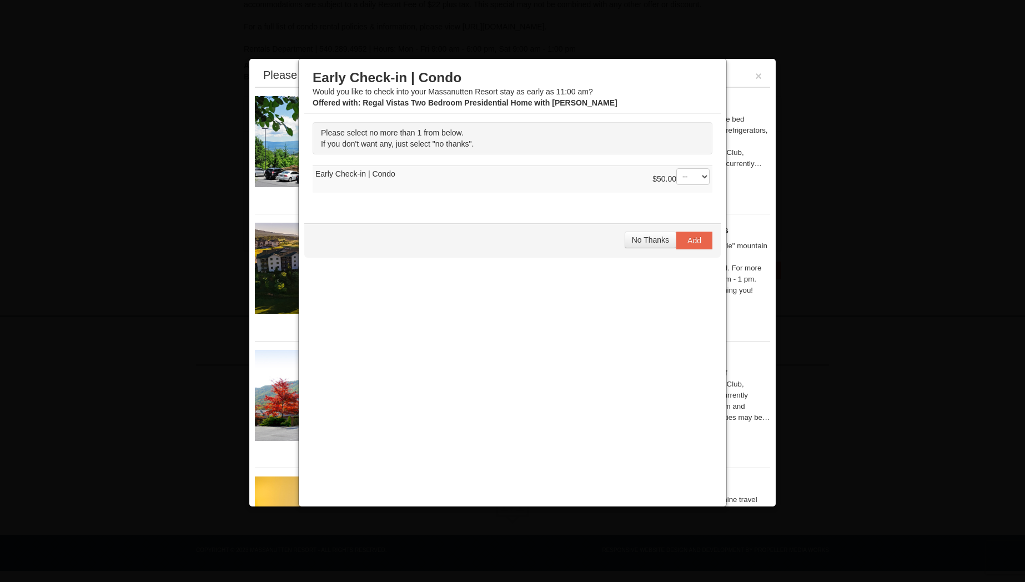
click at [648, 239] on span "No Thanks" at bounding box center [650, 240] width 37 height 9
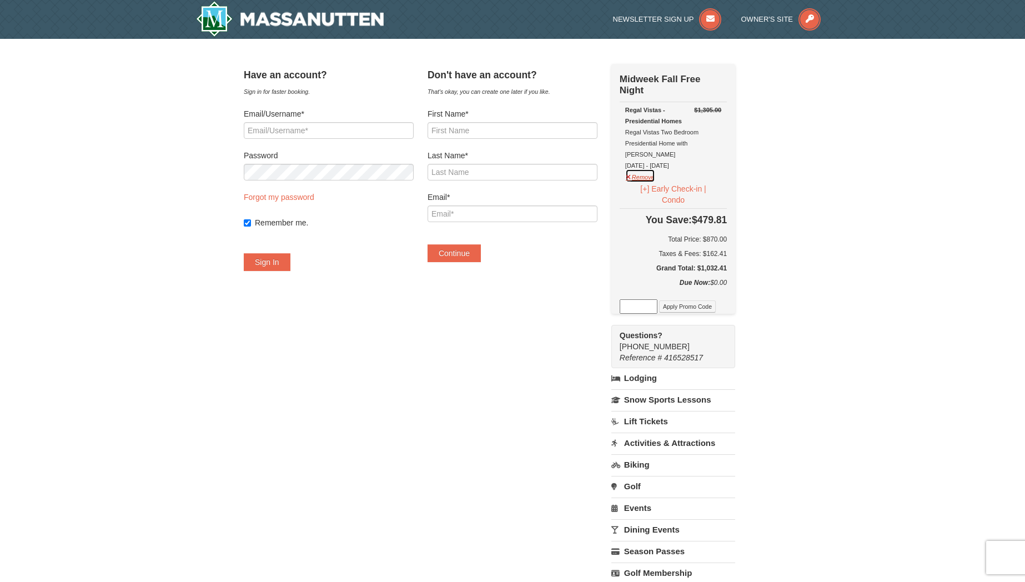
click at [653, 169] on button "Remove" at bounding box center [641, 176] width 30 height 14
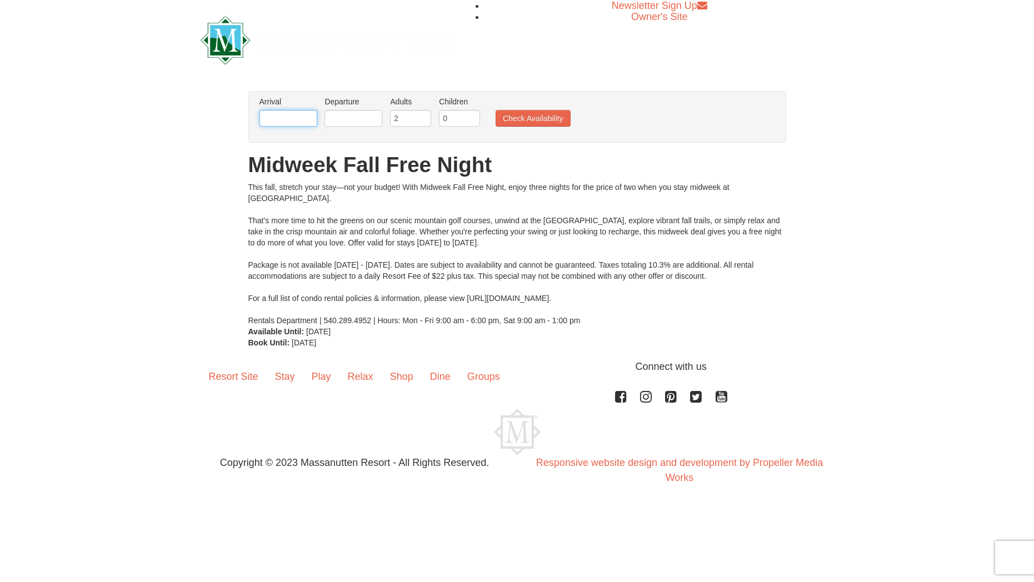
click at [275, 123] on input "text" at bounding box center [288, 118] width 58 height 17
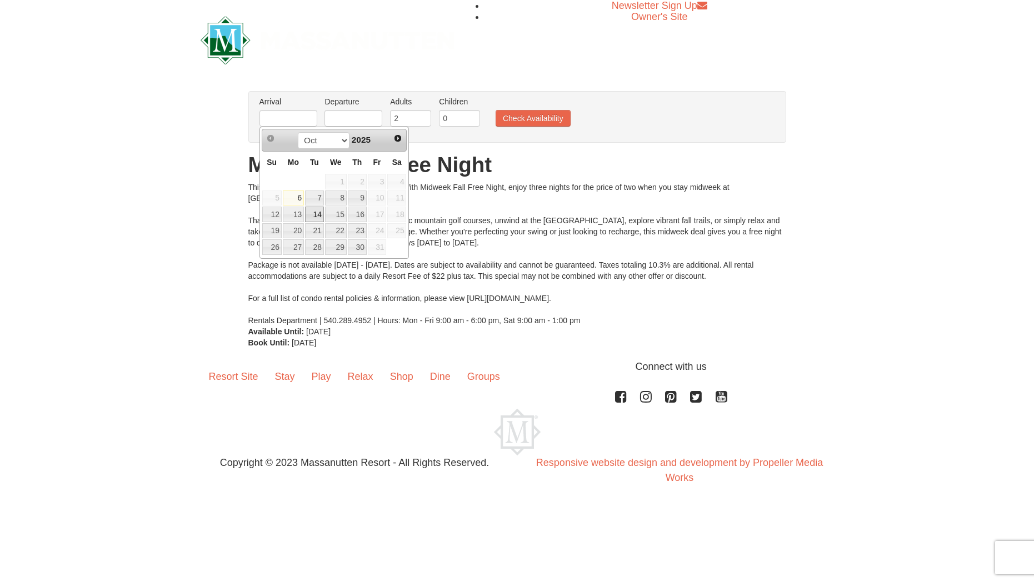
click at [312, 216] on link "14" at bounding box center [314, 215] width 19 height 16
type input "[DATE]"
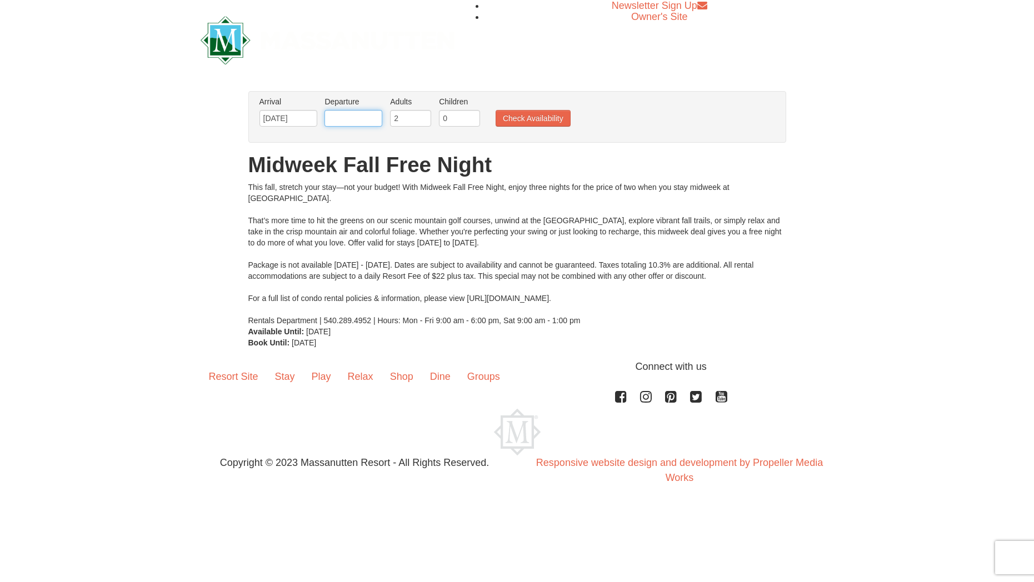
click at [356, 122] on input "text" at bounding box center [353, 118] width 58 height 17
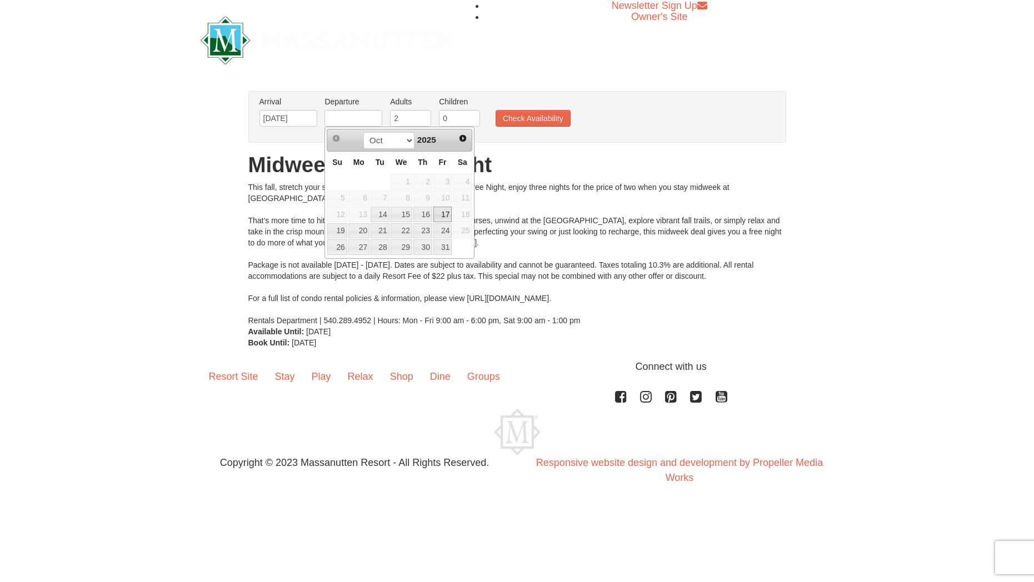
click at [447, 213] on link "17" at bounding box center [442, 215] width 19 height 16
type input "[DATE]"
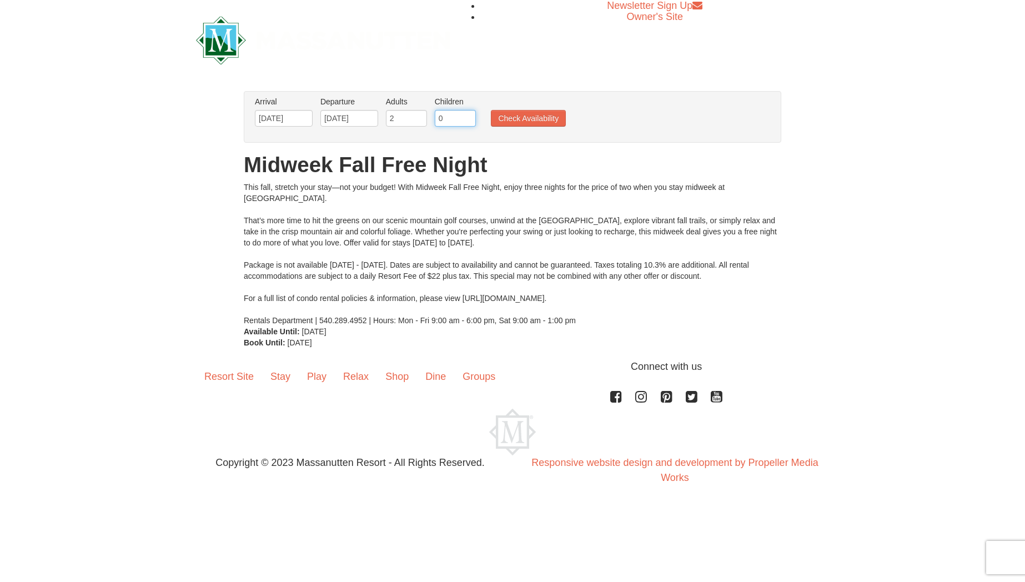
click at [472, 117] on input "0" at bounding box center [455, 118] width 41 height 17
click at [468, 118] on input "1" at bounding box center [455, 118] width 41 height 17
type input "2"
click at [468, 118] on input "2" at bounding box center [455, 118] width 41 height 17
click at [522, 118] on button "Check Availability" at bounding box center [528, 118] width 75 height 17
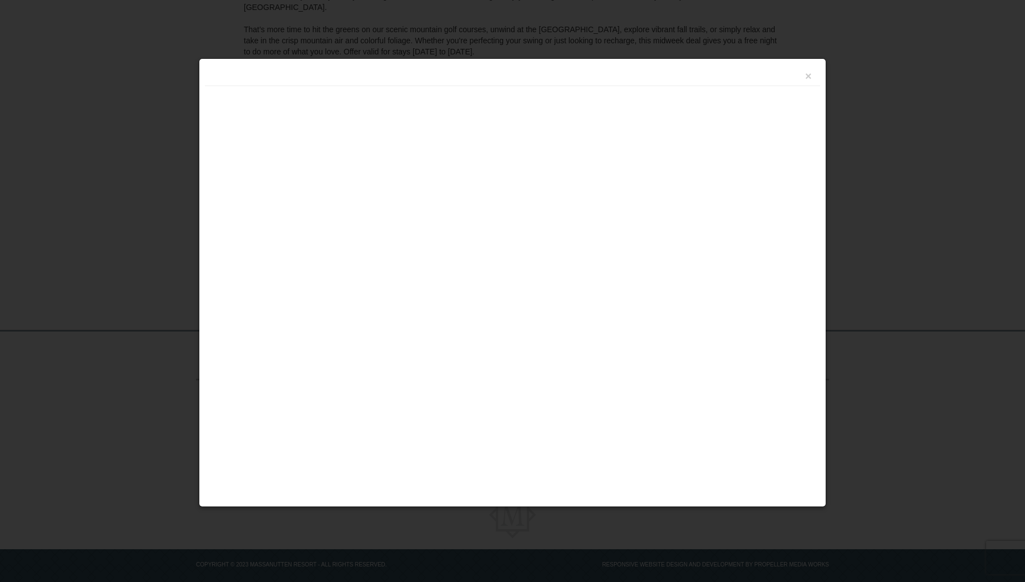
scroll to position [178, 0]
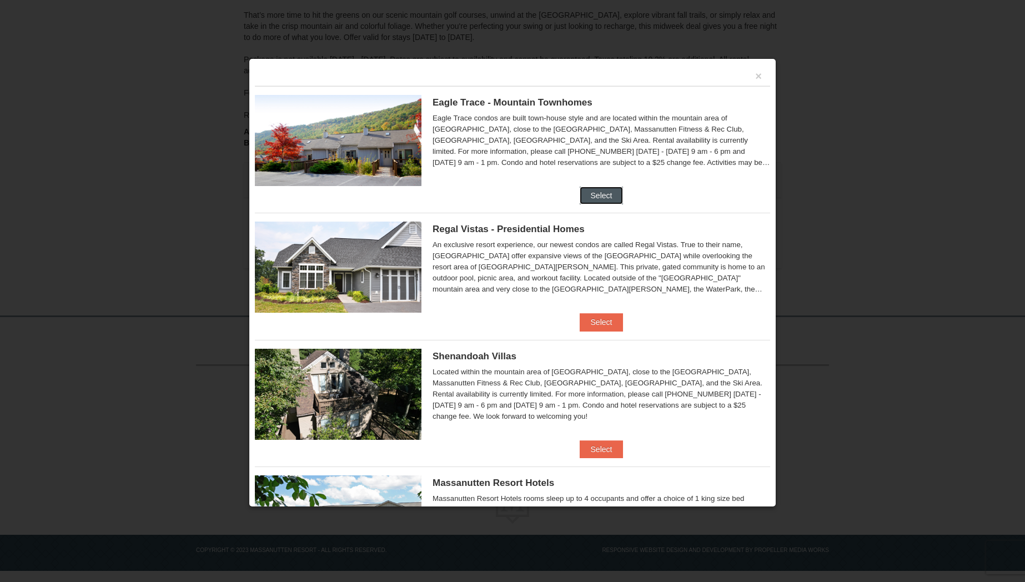
click at [603, 192] on button "Select" at bounding box center [602, 196] width 44 height 18
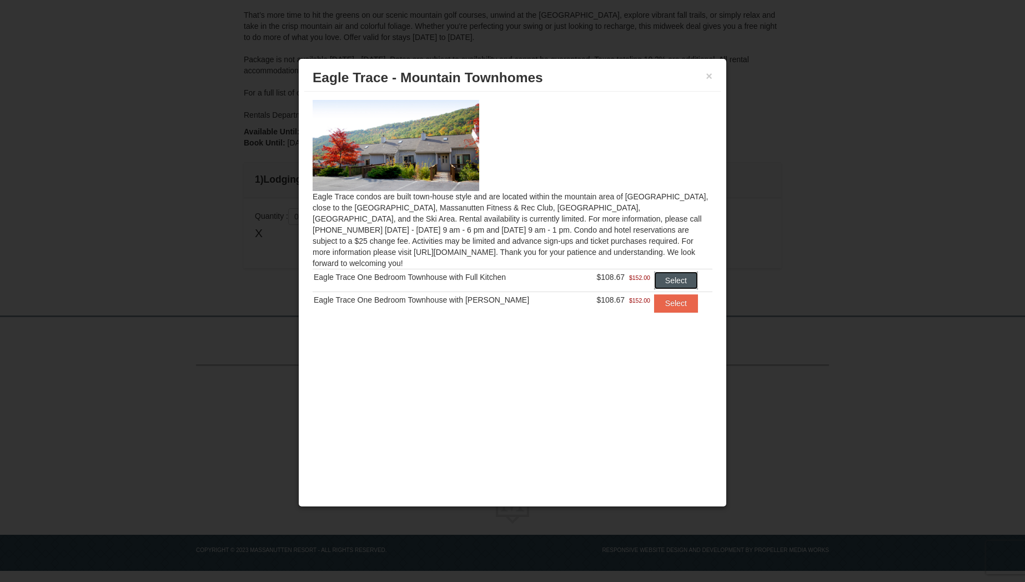
click at [671, 272] on button "Select" at bounding box center [676, 281] width 44 height 18
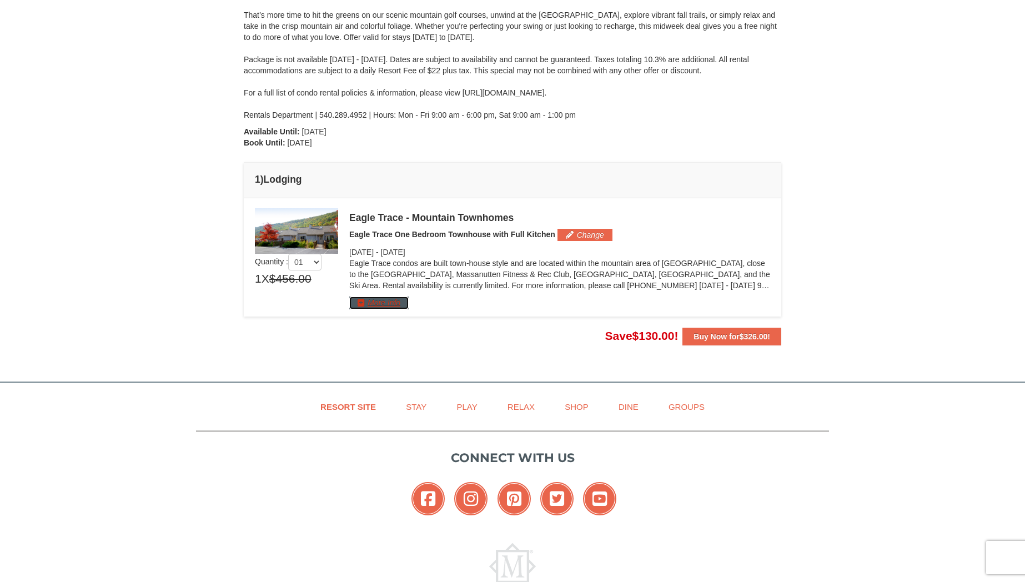
click at [382, 306] on button "More Info" at bounding box center [378, 303] width 59 height 12
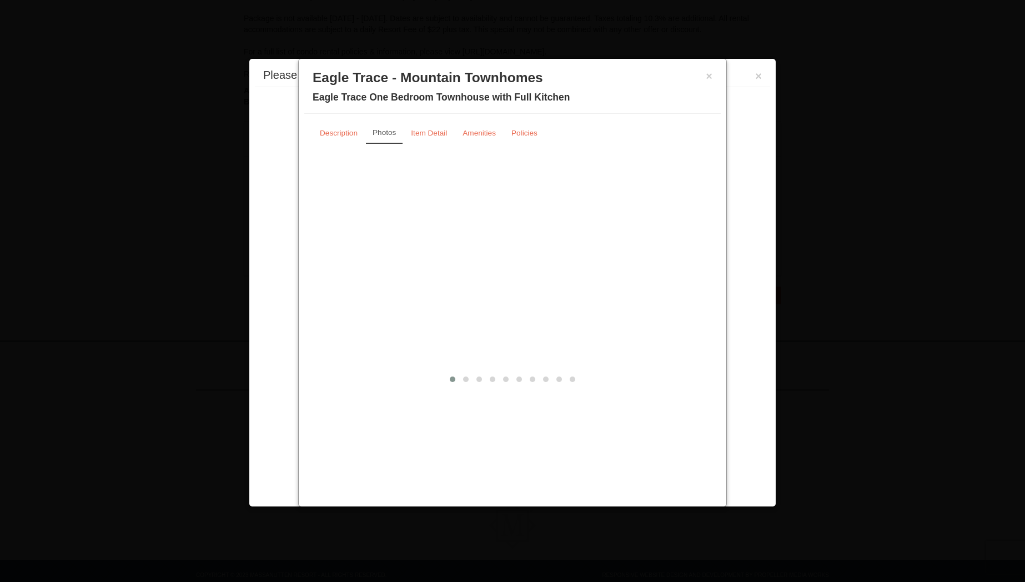
scroll to position [244, 0]
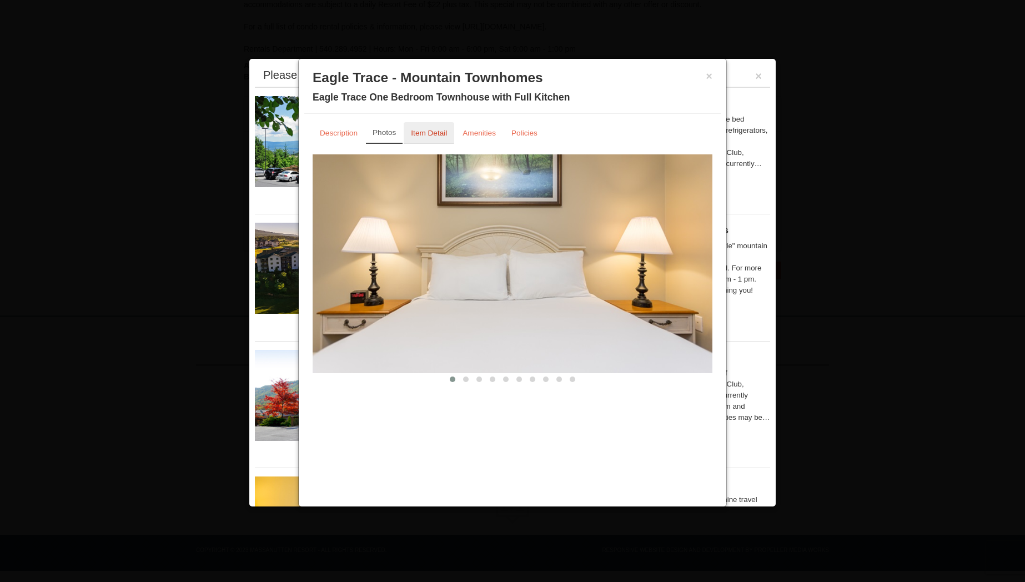
click at [422, 133] on small "Item Detail" at bounding box center [429, 133] width 36 height 8
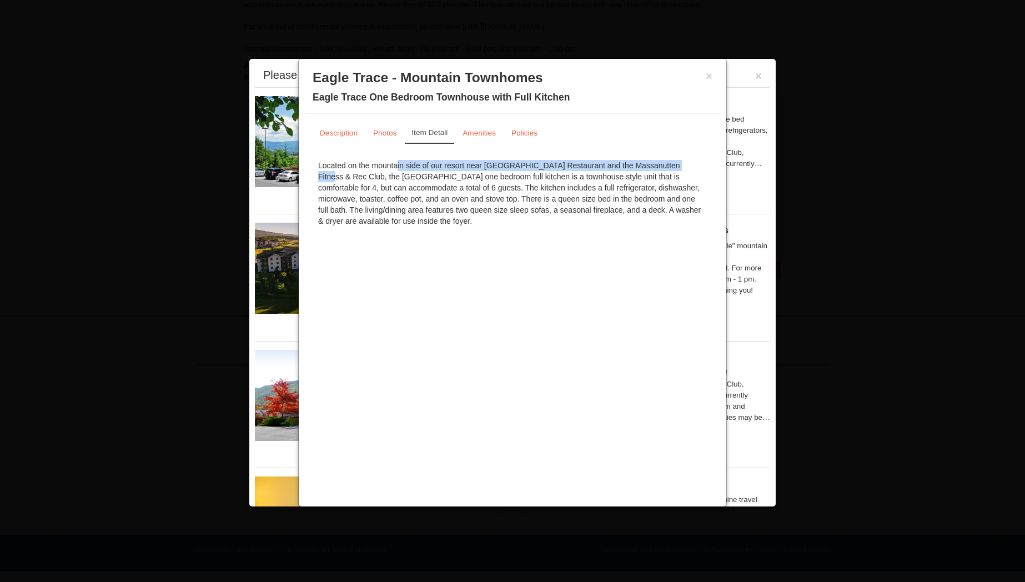
drag, startPoint x: 340, startPoint y: 168, endPoint x: 612, endPoint y: 168, distance: 271.6
click at [612, 168] on div "Located on the mountain side of our resort near Campfire Grill Restaurant and t…" at bounding box center [513, 193] width 400 height 78
click at [546, 170] on div "Located on the mountain side of our resort near Campfire Grill Restaurant and t…" at bounding box center [513, 193] width 400 height 78
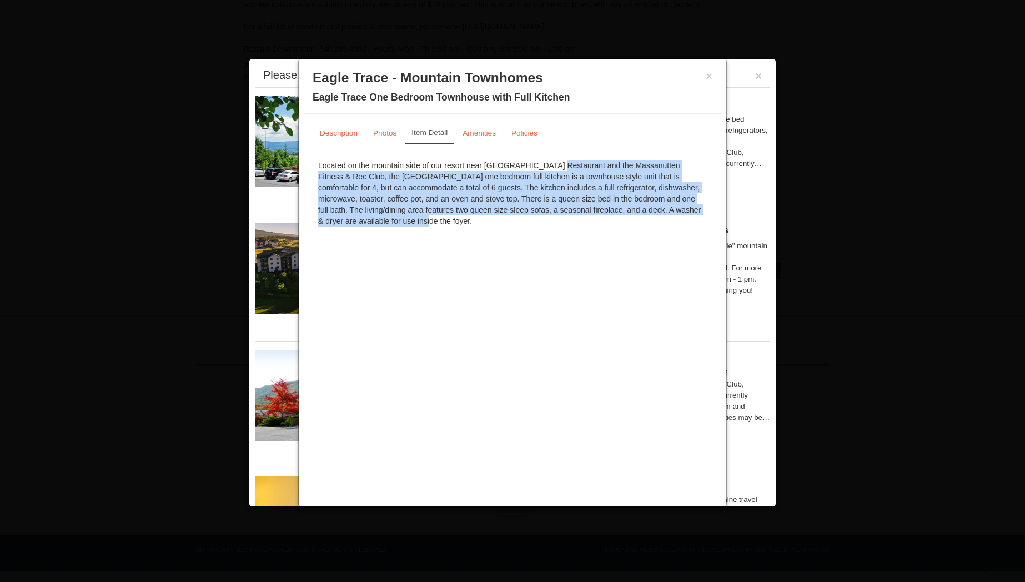
drag, startPoint x: 484, startPoint y: 166, endPoint x: 697, endPoint y: 211, distance: 217.4
click at [697, 211] on div "Located on the mountain side of our resort near Campfire Grill Restaurant and t…" at bounding box center [513, 193] width 400 height 78
click at [388, 132] on small "Photos" at bounding box center [384, 133] width 23 height 8
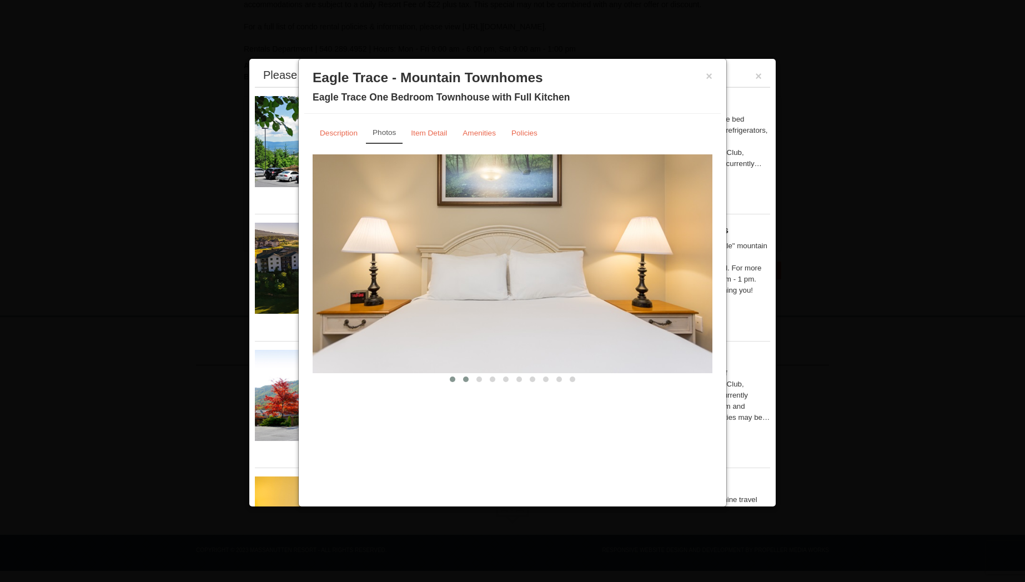
click at [466, 383] on button at bounding box center [465, 379] width 13 height 11
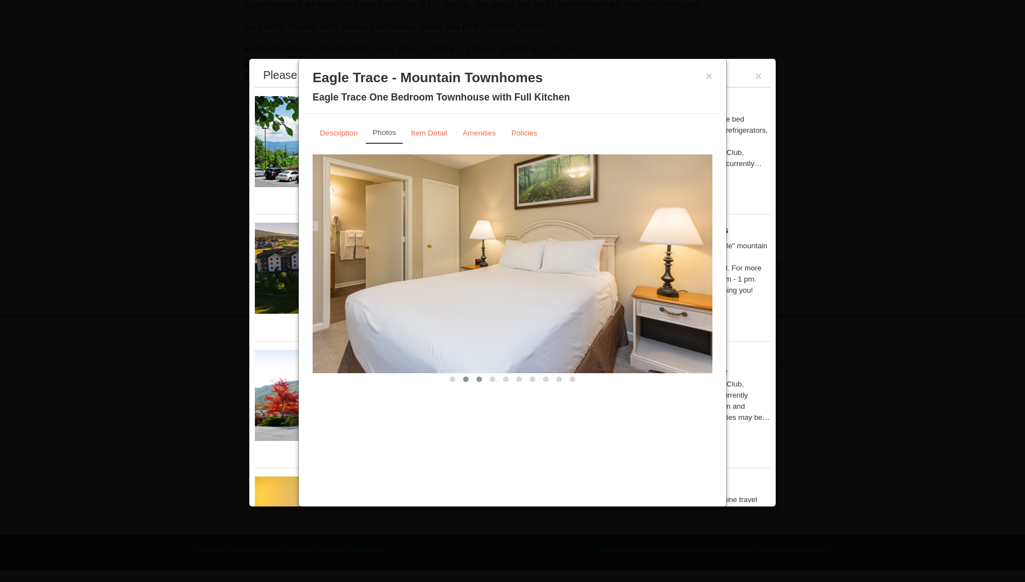
click at [478, 380] on span at bounding box center [480, 380] width 6 height 6
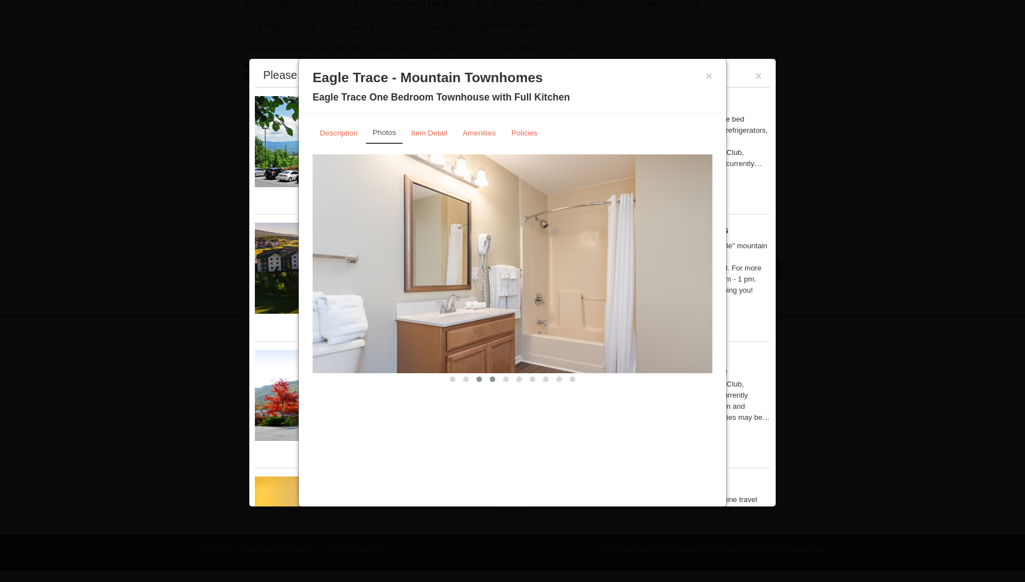
click at [490, 381] on span at bounding box center [493, 380] width 6 height 6
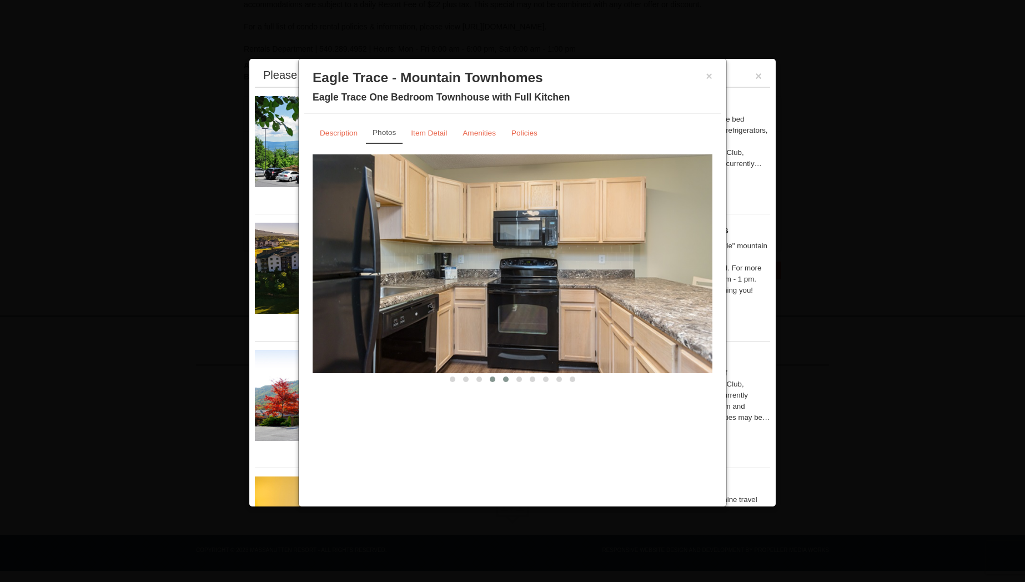
click at [506, 380] on span at bounding box center [506, 380] width 6 height 6
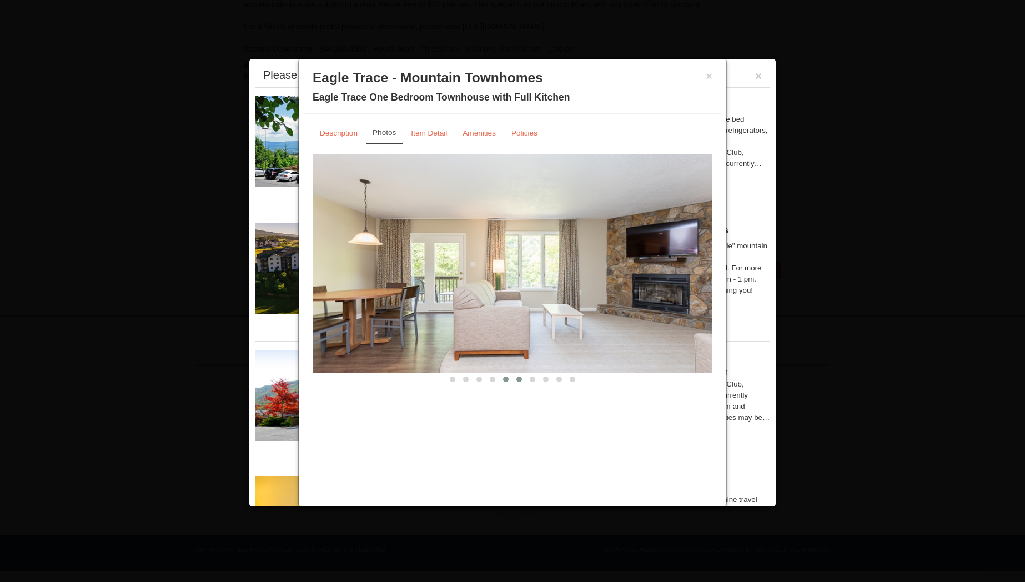
click at [520, 382] on span at bounding box center [520, 380] width 6 height 6
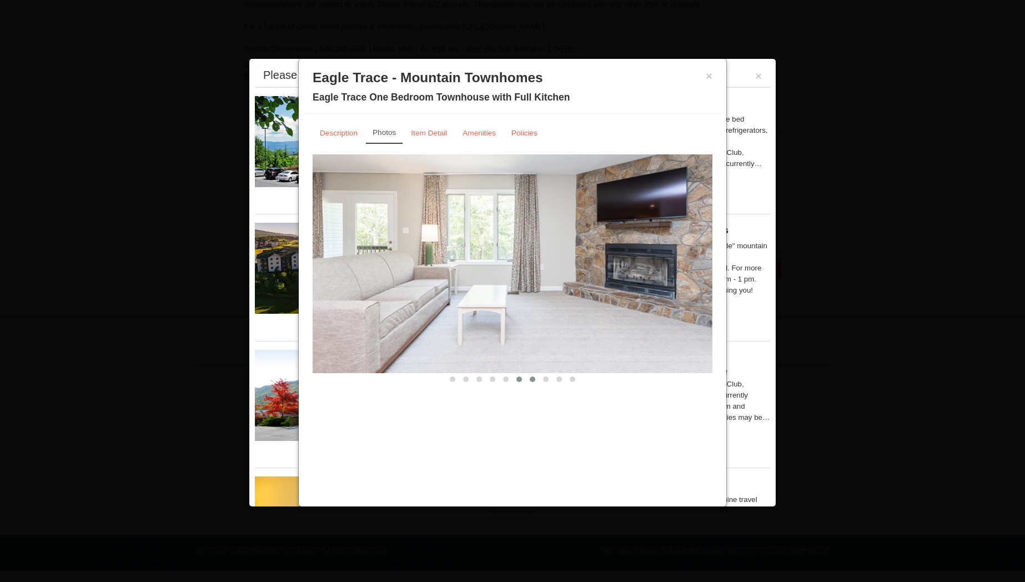
click at [532, 382] on span at bounding box center [533, 380] width 6 height 6
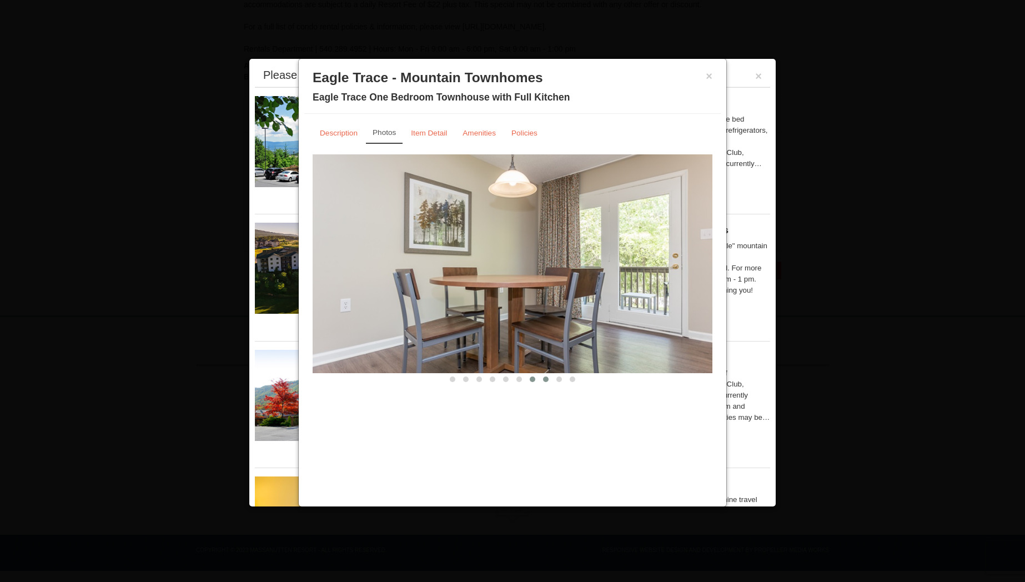
click at [543, 382] on button at bounding box center [545, 379] width 13 height 11
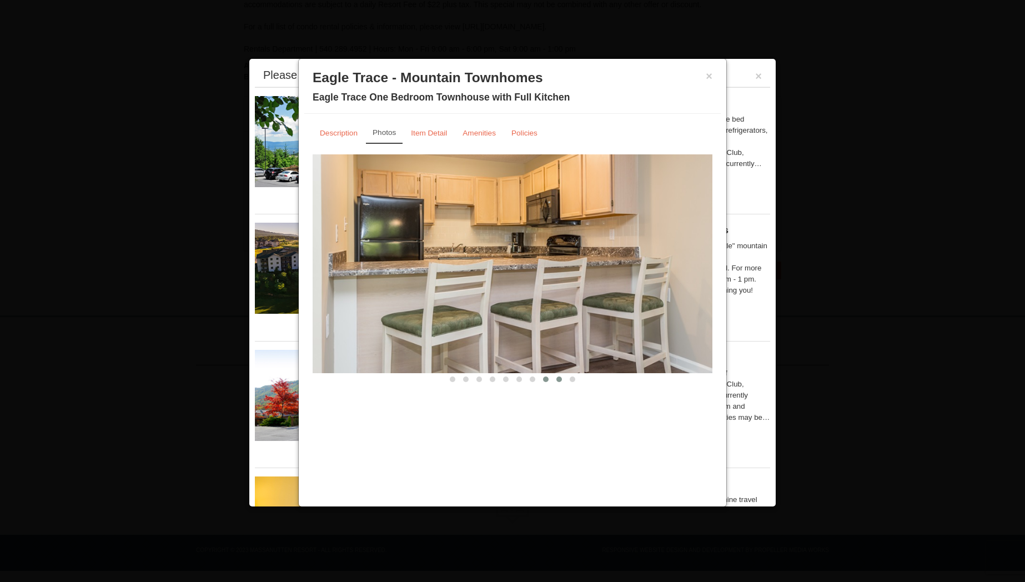
click at [558, 381] on span at bounding box center [560, 380] width 6 height 6
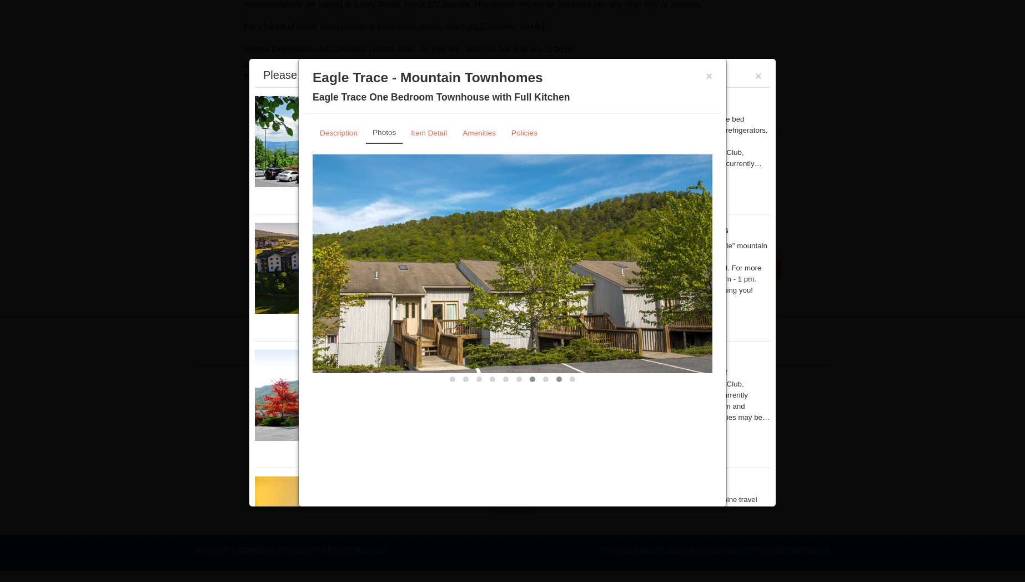
click at [546, 379] on span at bounding box center [546, 380] width 6 height 6
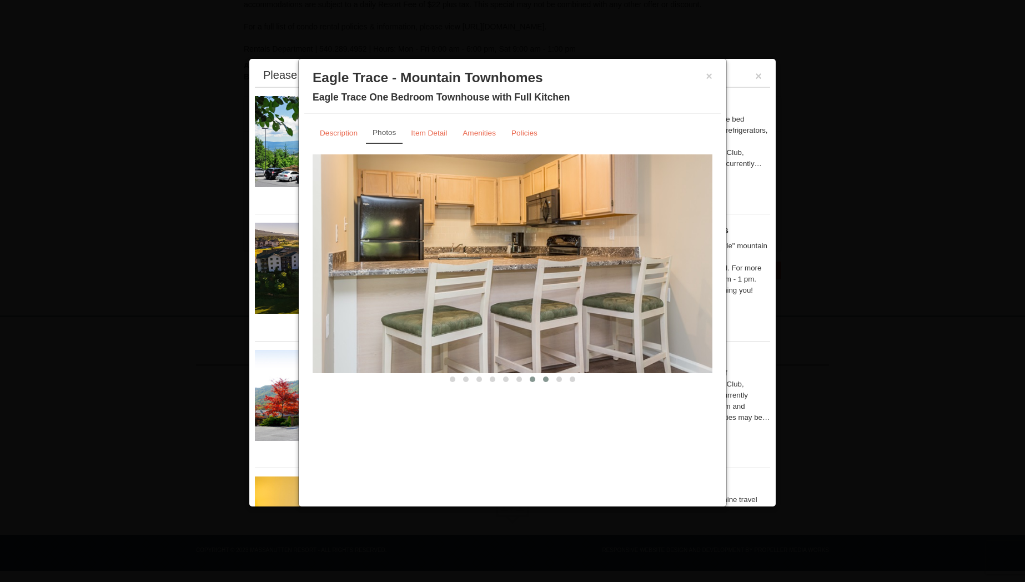
click at [531, 381] on span at bounding box center [533, 380] width 6 height 6
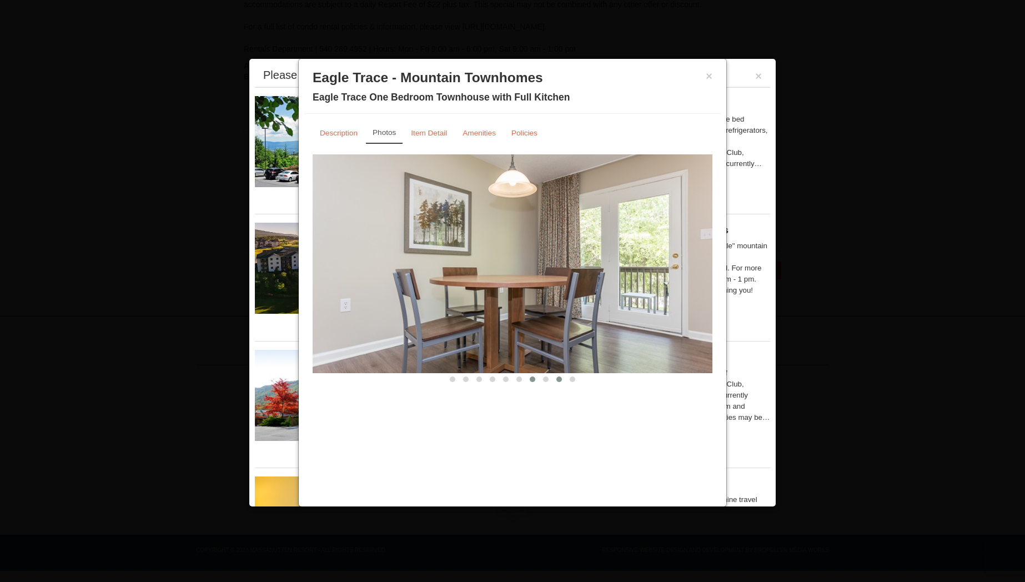
click at [561, 381] on span at bounding box center [560, 380] width 6 height 6
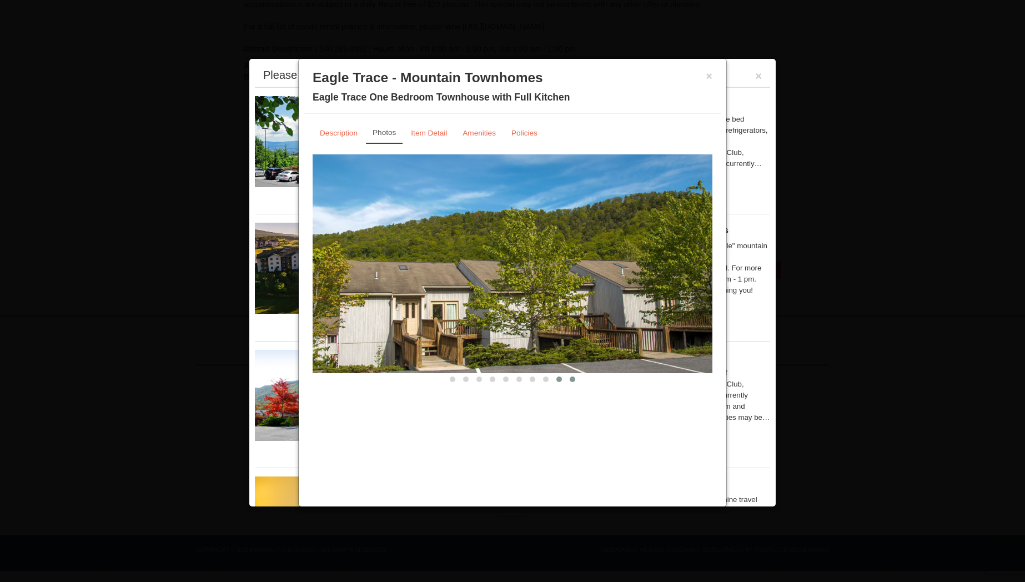
click at [569, 381] on button at bounding box center [572, 379] width 13 height 11
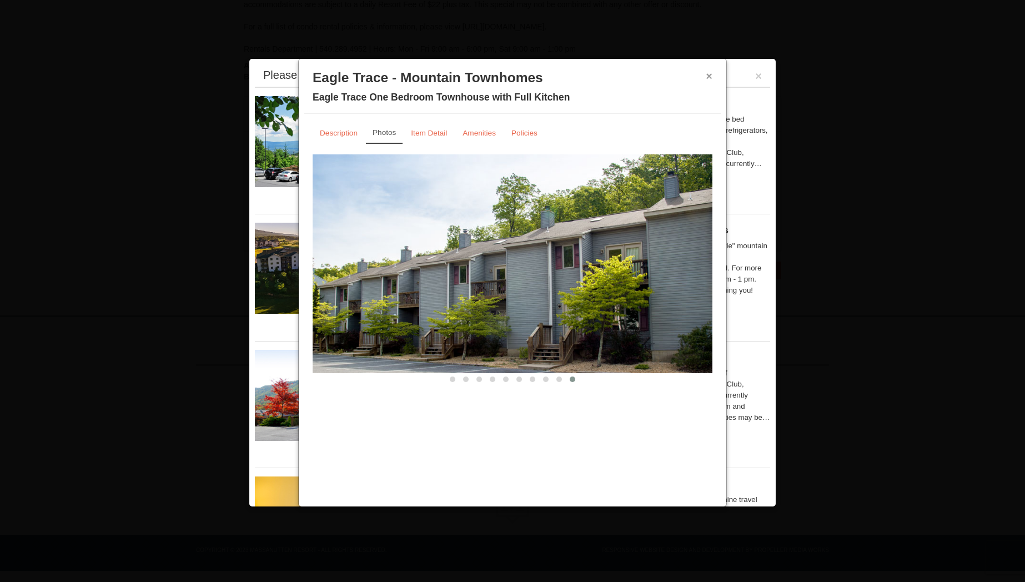
click at [710, 77] on button "×" at bounding box center [709, 76] width 7 height 11
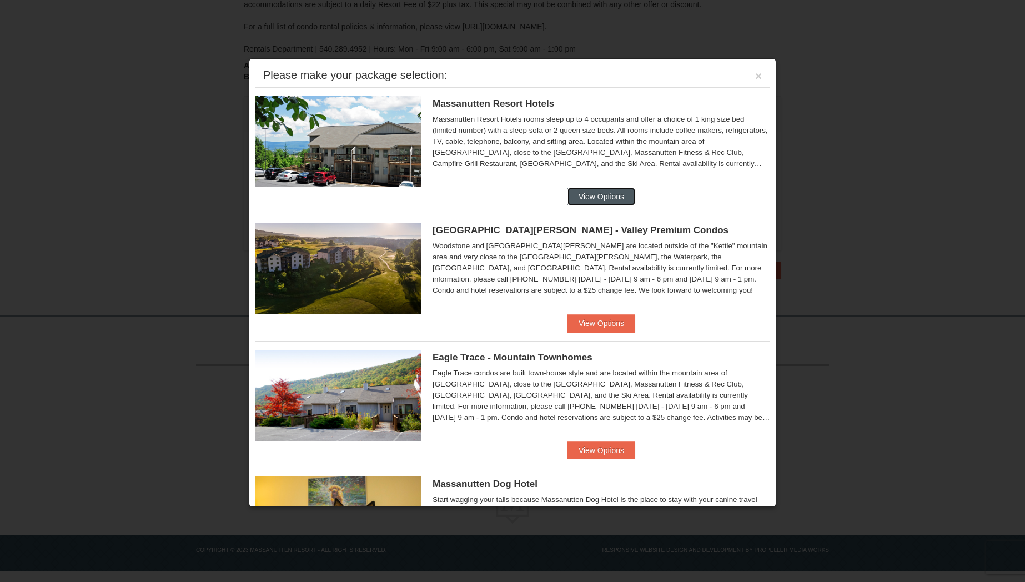
click at [601, 188] on button "View Options" at bounding box center [602, 197] width 68 height 18
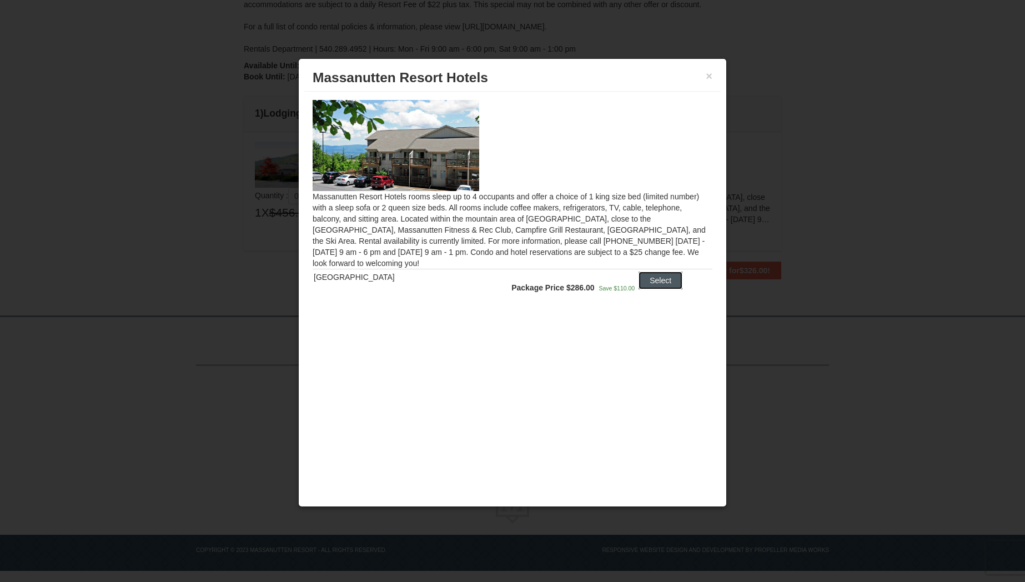
click at [652, 287] on button "Select" at bounding box center [661, 281] width 44 height 18
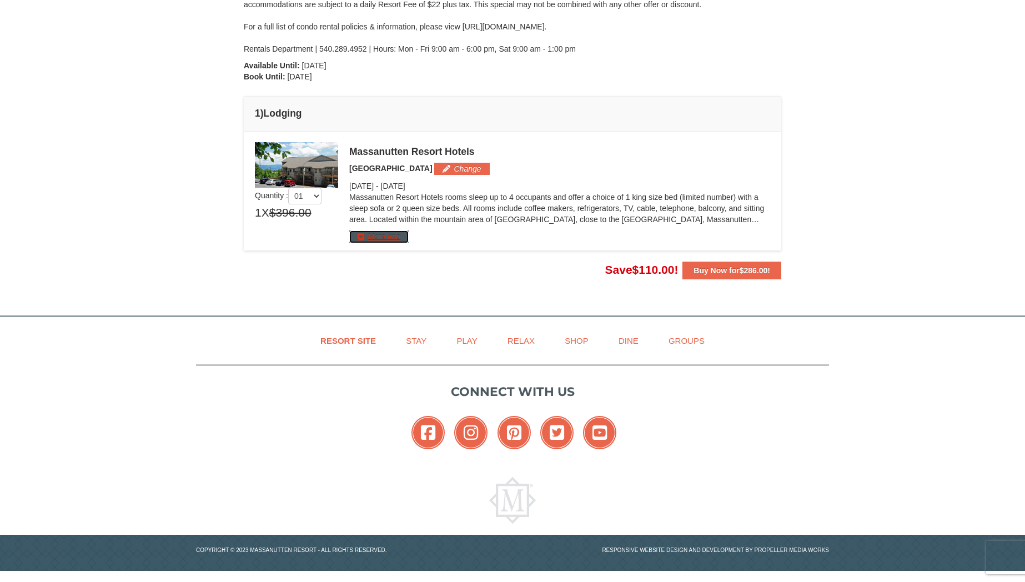
click at [379, 237] on button "More Info" at bounding box center [378, 237] width 59 height 12
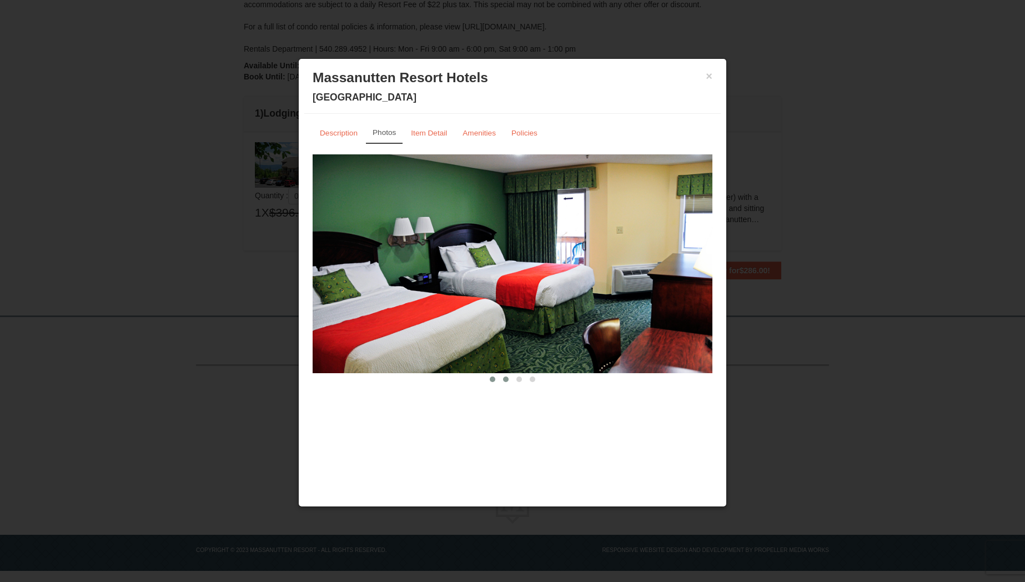
click at [504, 377] on span at bounding box center [506, 380] width 6 height 6
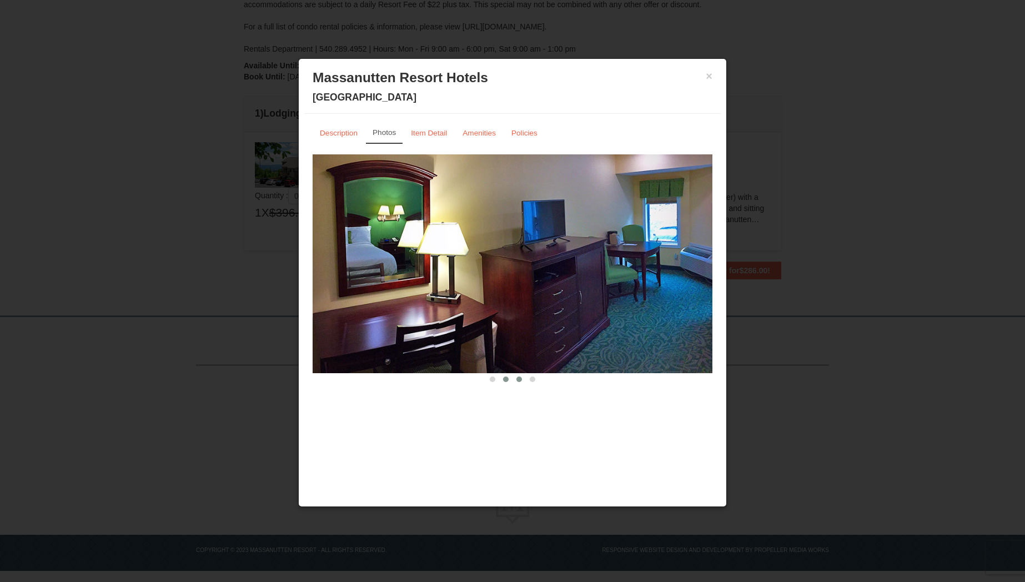
click at [514, 380] on button at bounding box center [519, 379] width 13 height 11
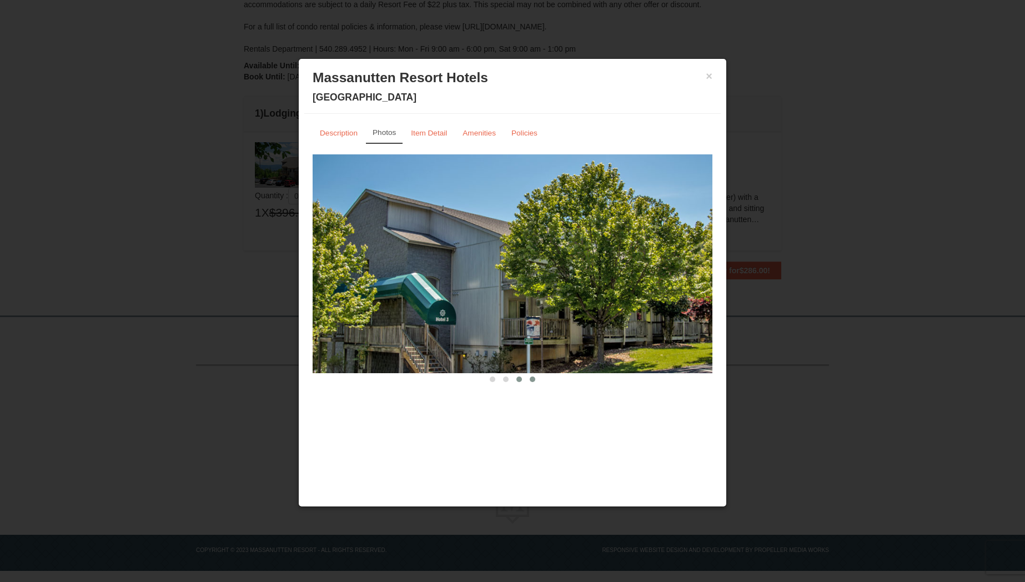
click at [531, 381] on span at bounding box center [533, 380] width 6 height 6
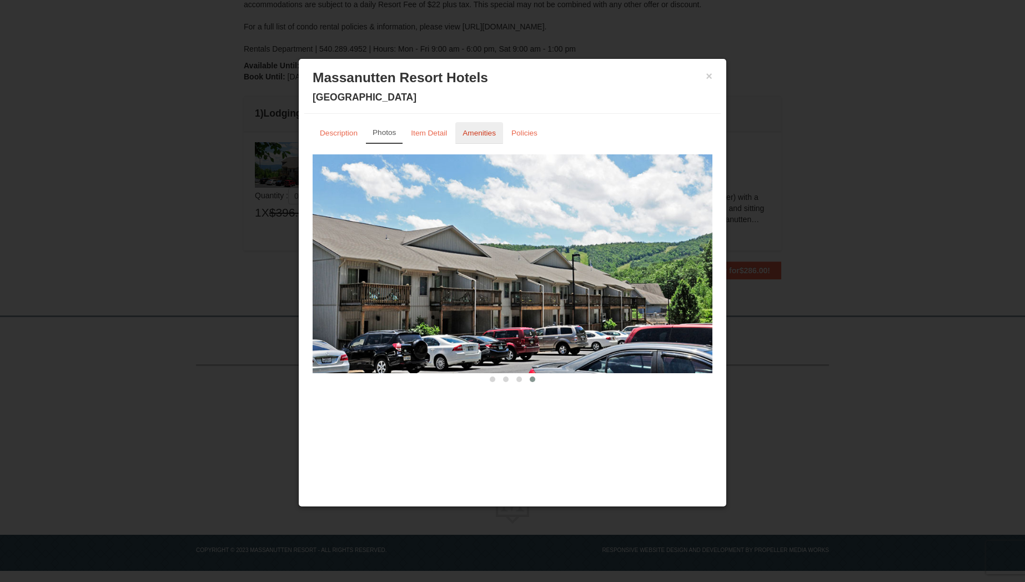
click at [473, 133] on small "Amenities" at bounding box center [479, 133] width 33 height 8
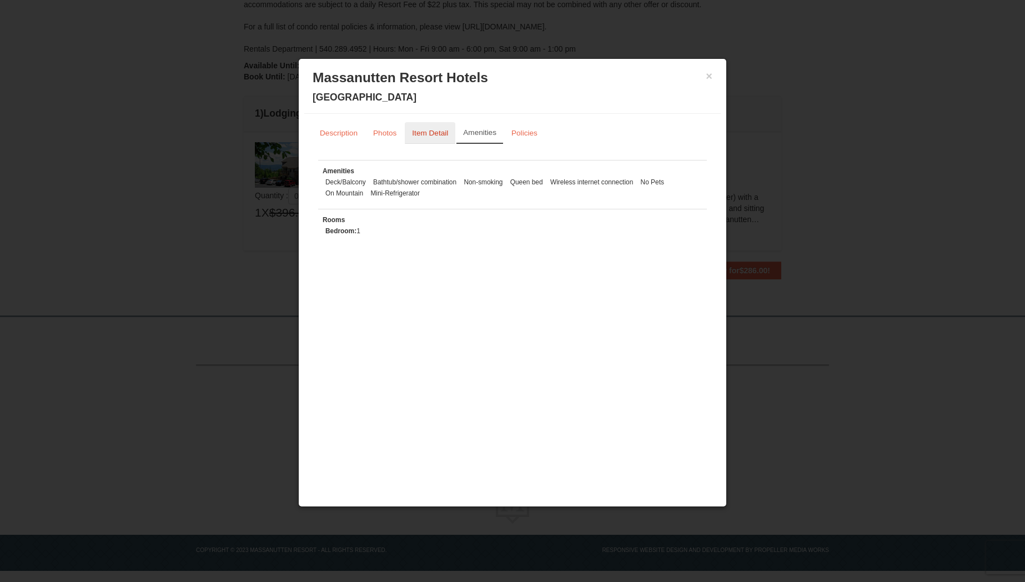
click at [429, 129] on small "Item Detail" at bounding box center [430, 133] width 36 height 8
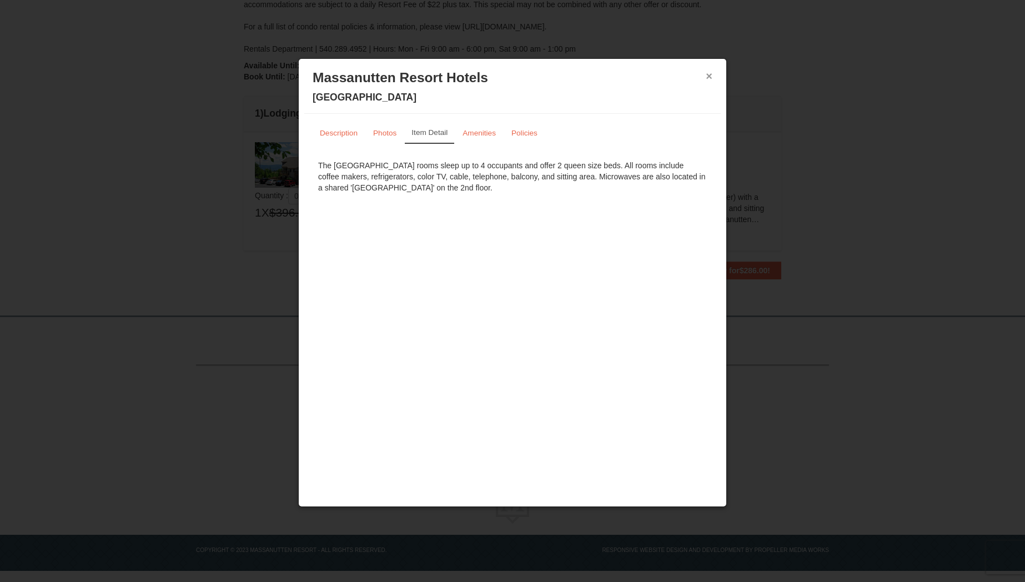
click at [707, 77] on button "×" at bounding box center [709, 76] width 7 height 11
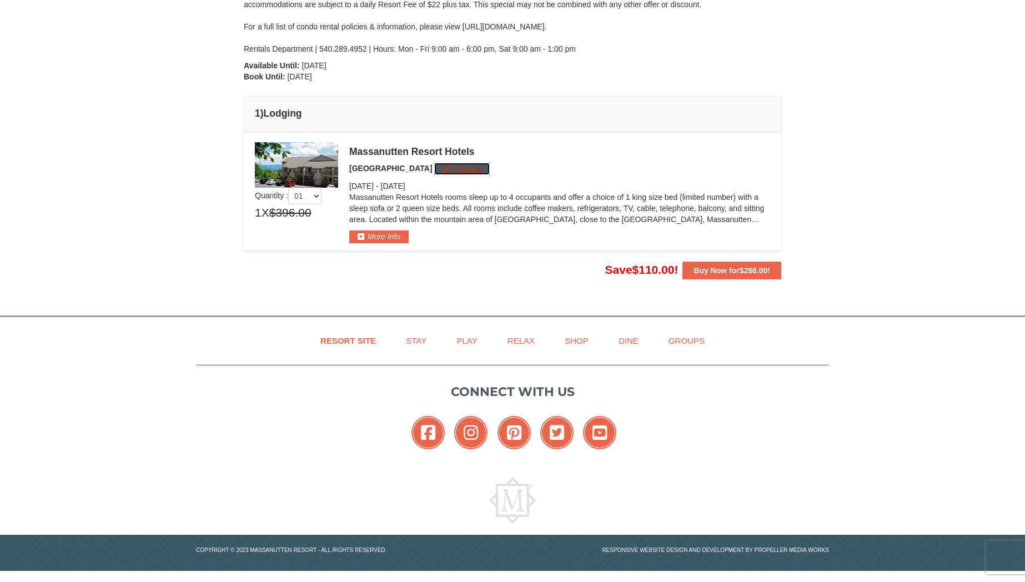
click at [442, 166] on button "Change" at bounding box center [461, 169] width 55 height 12
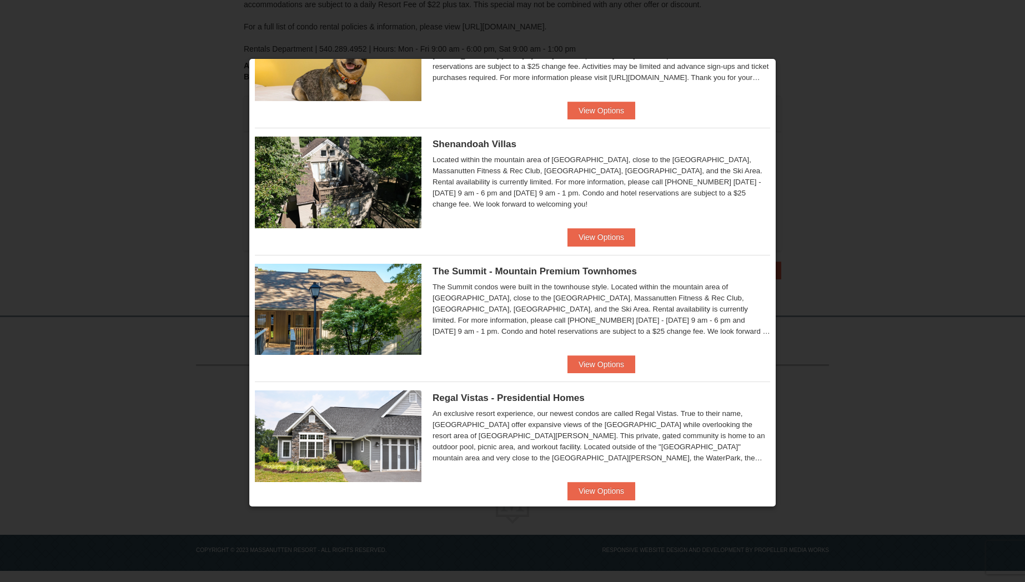
scroll to position [0, 0]
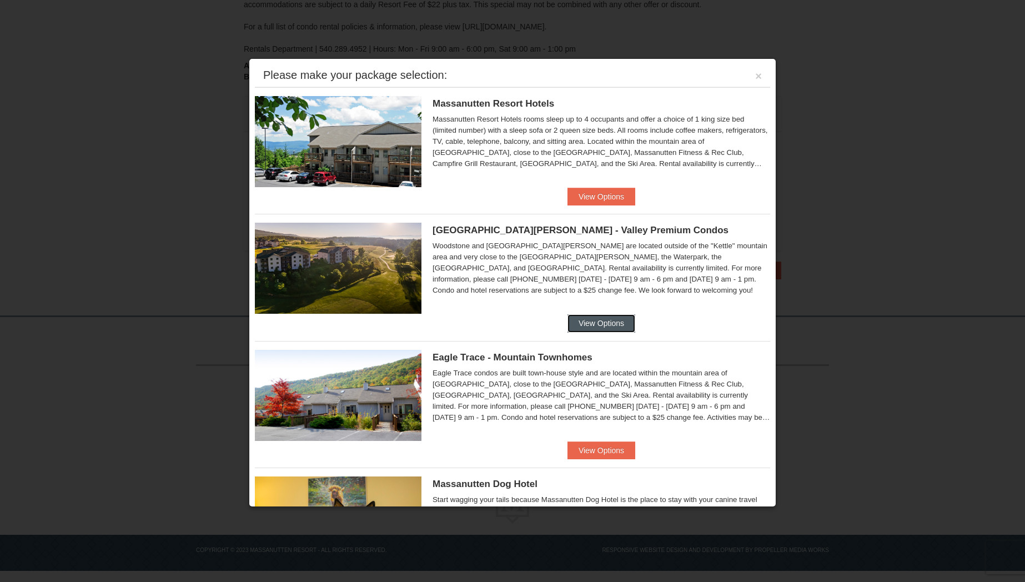
click at [602, 330] on button "View Options" at bounding box center [602, 323] width 68 height 18
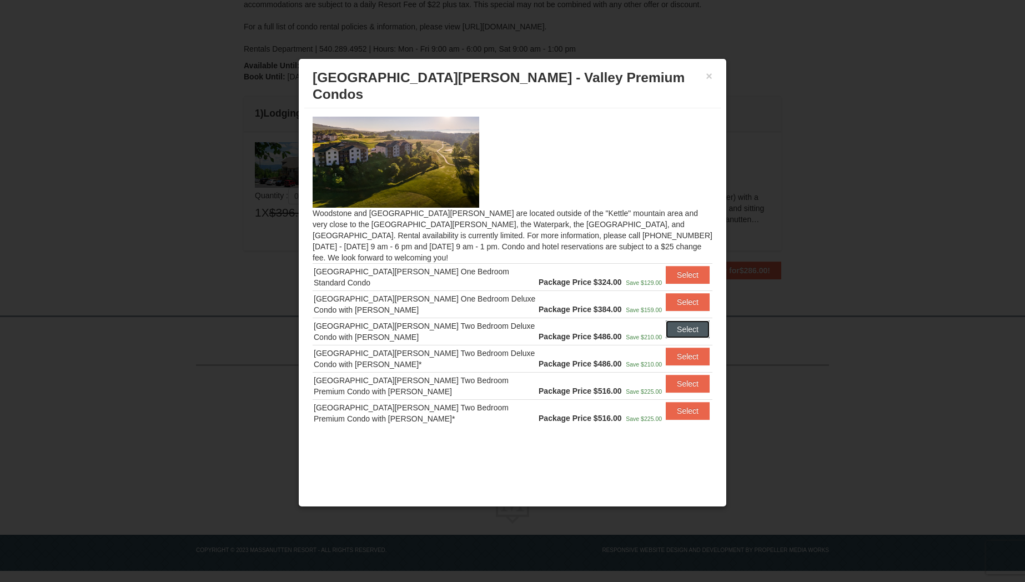
click at [685, 321] on button "Select" at bounding box center [688, 330] width 44 height 18
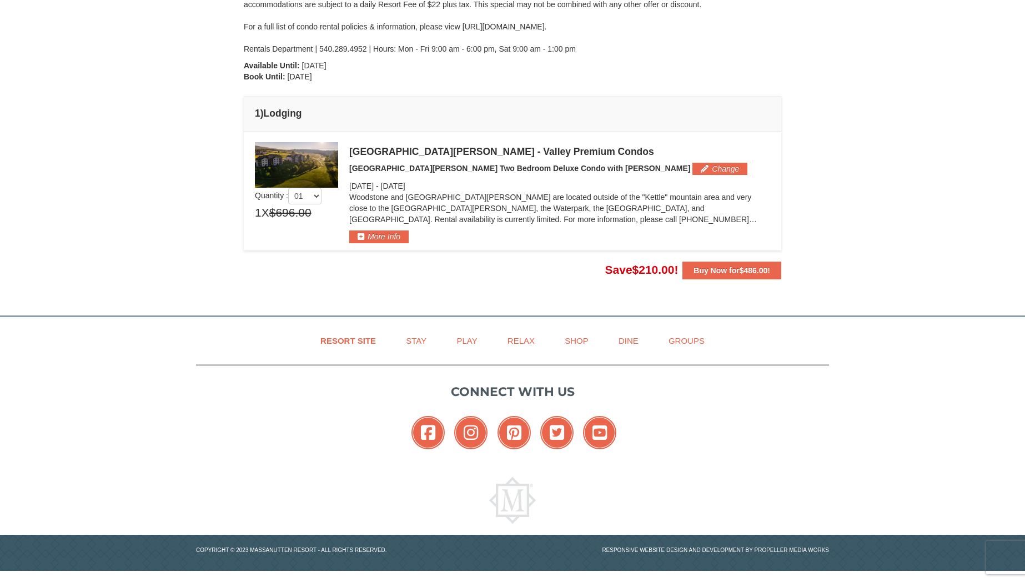
click at [388, 246] on td "Please make your package selection: × Book Now" at bounding box center [513, 191] width 538 height 118
click at [393, 239] on button "More Info" at bounding box center [378, 237] width 59 height 12
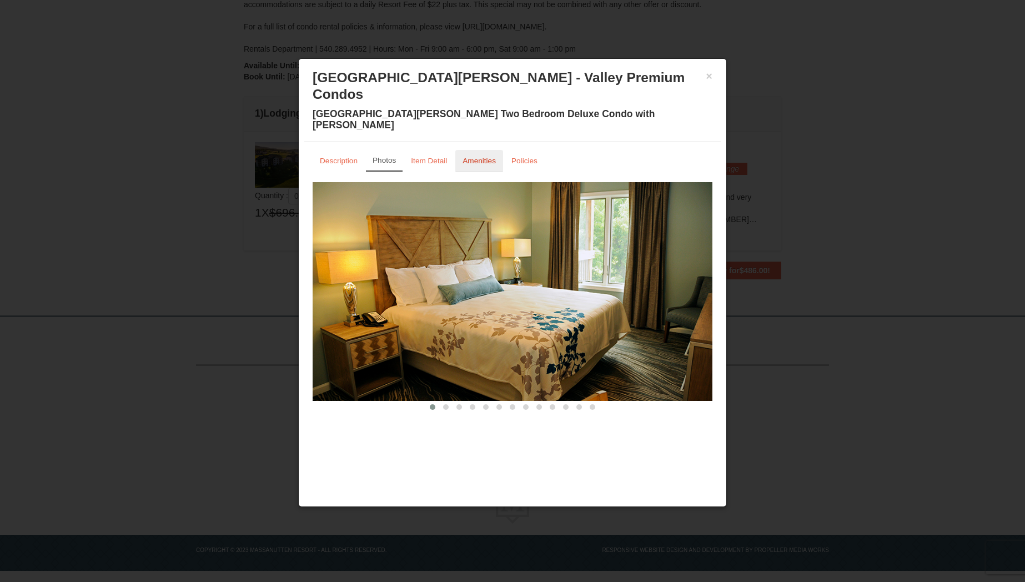
click at [483, 157] on small "Amenities" at bounding box center [479, 161] width 33 height 8
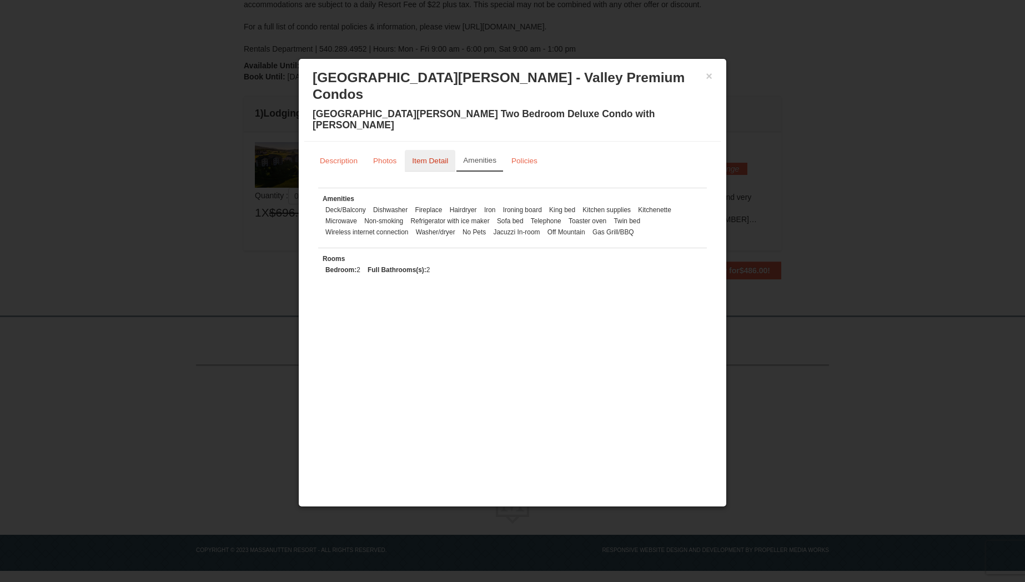
click at [417, 157] on small "Item Detail" at bounding box center [430, 161] width 36 height 8
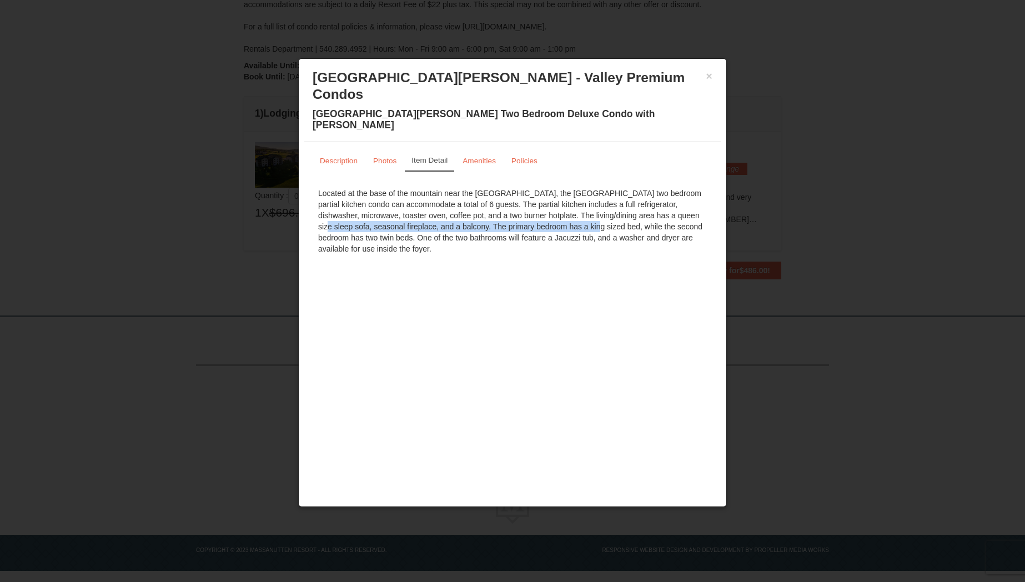
drag, startPoint x: 628, startPoint y: 189, endPoint x: 513, endPoint y: 201, distance: 115.1
click at [513, 201] on div "Located at the base of the mountain near the Woodstone Registration and Recreat…" at bounding box center [513, 221] width 400 height 78
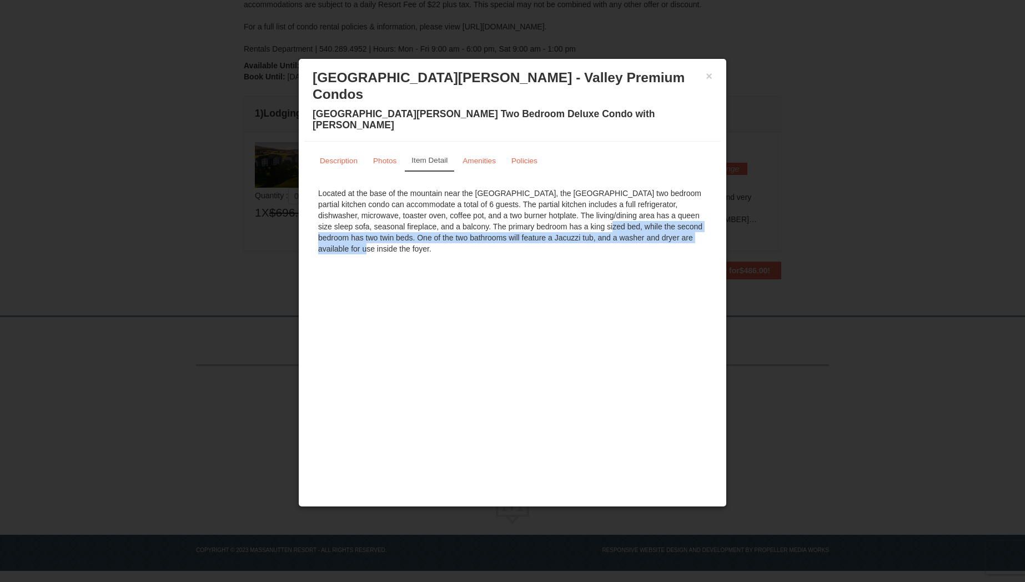
drag, startPoint x: 566, startPoint y: 201, endPoint x: 676, endPoint y: 213, distance: 110.7
click at [676, 213] on div "Located at the base of the mountain near the Woodstone Registration and Recreat…" at bounding box center [513, 221] width 400 height 78
click at [374, 157] on small "Photos" at bounding box center [384, 161] width 23 height 8
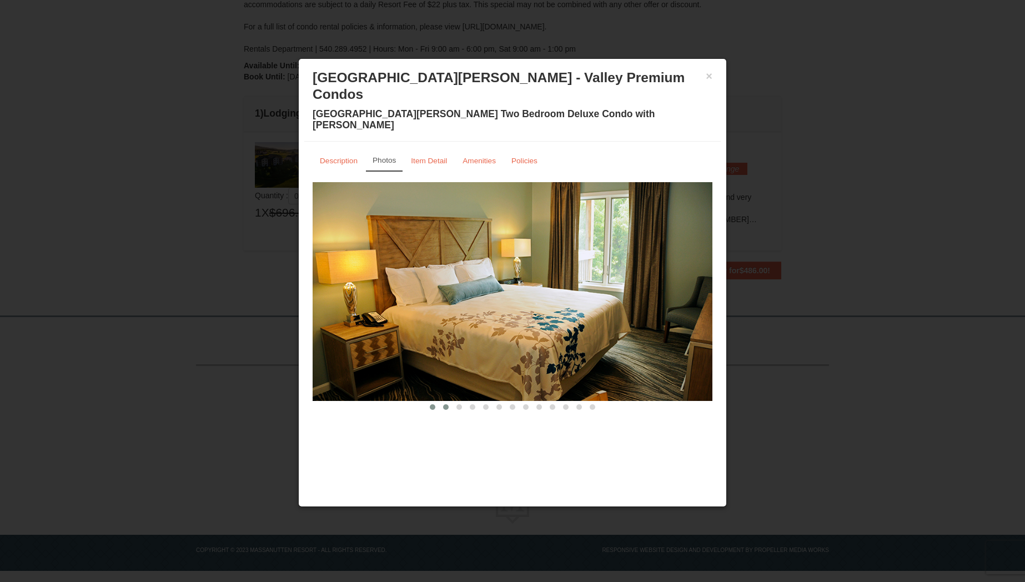
click at [448, 404] on span at bounding box center [446, 407] width 6 height 6
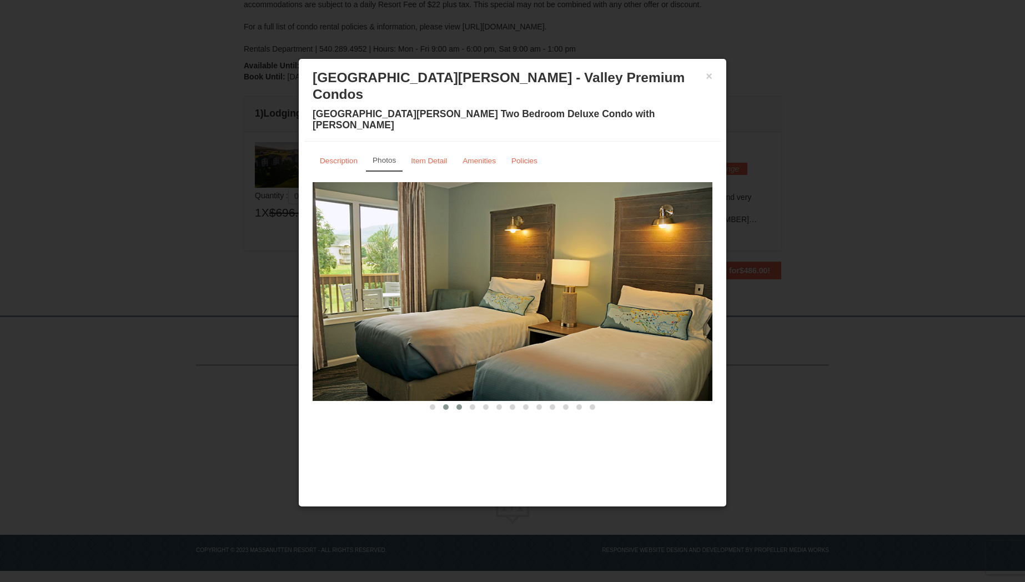
click at [459, 404] on span at bounding box center [460, 407] width 6 height 6
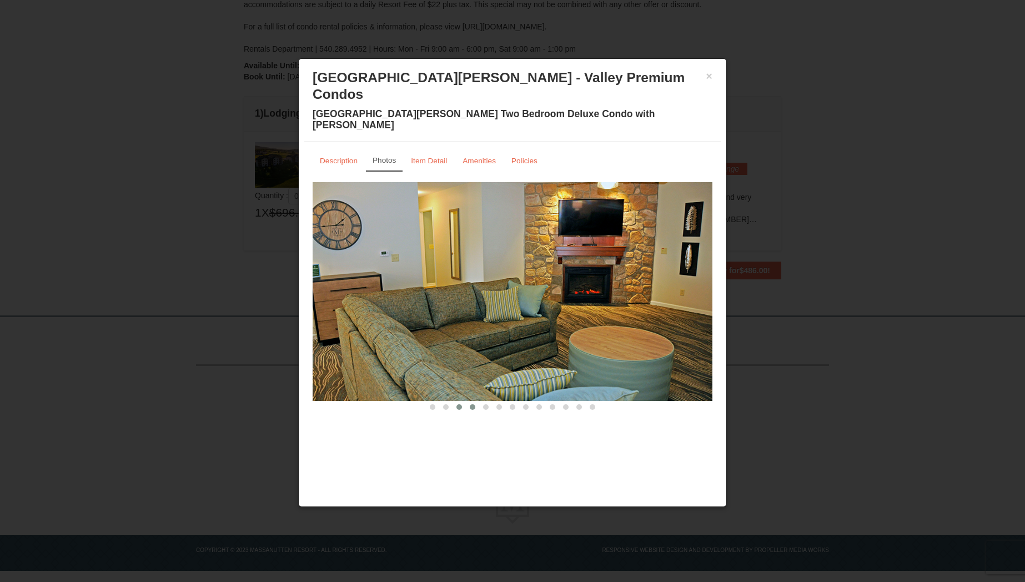
click at [471, 404] on span at bounding box center [473, 407] width 6 height 6
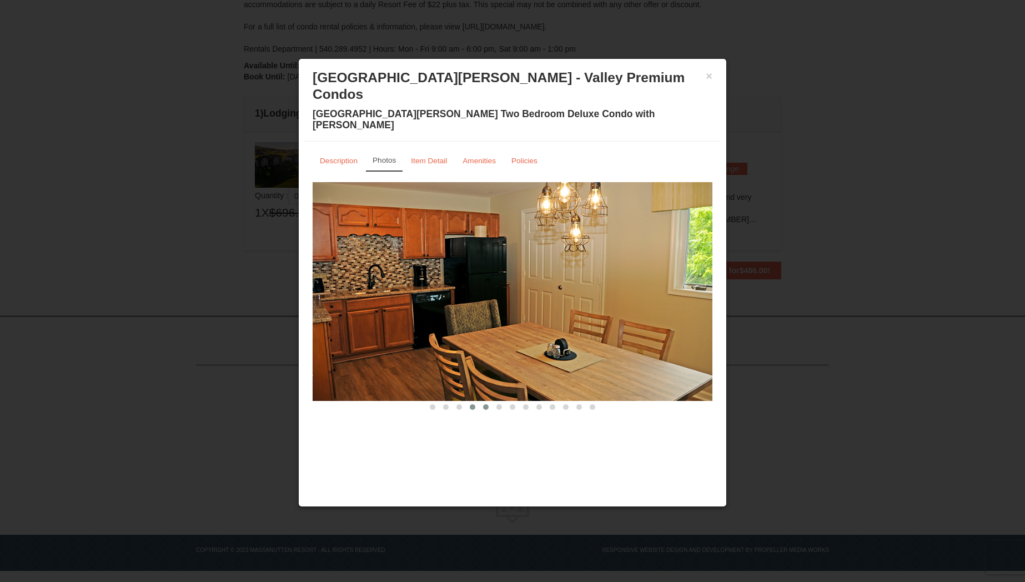
click at [486, 404] on span at bounding box center [486, 407] width 6 height 6
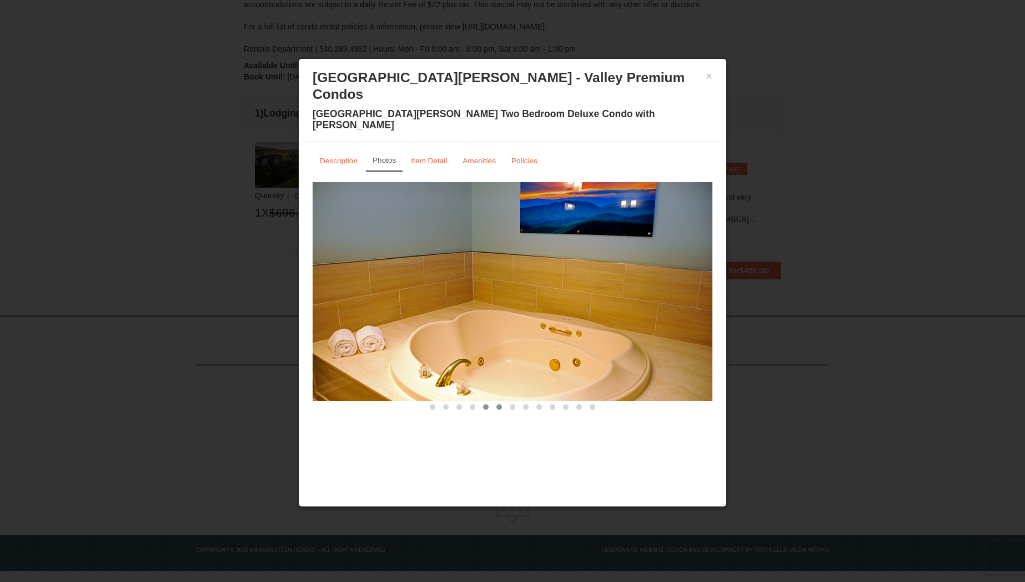
click at [502, 404] on span at bounding box center [500, 407] width 6 height 6
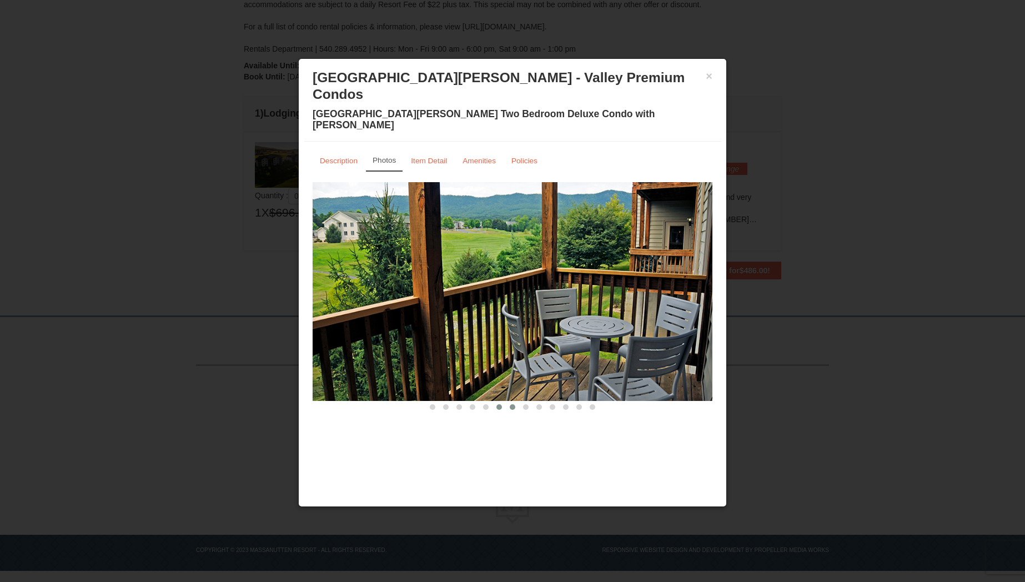
click at [512, 404] on span at bounding box center [513, 407] width 6 height 6
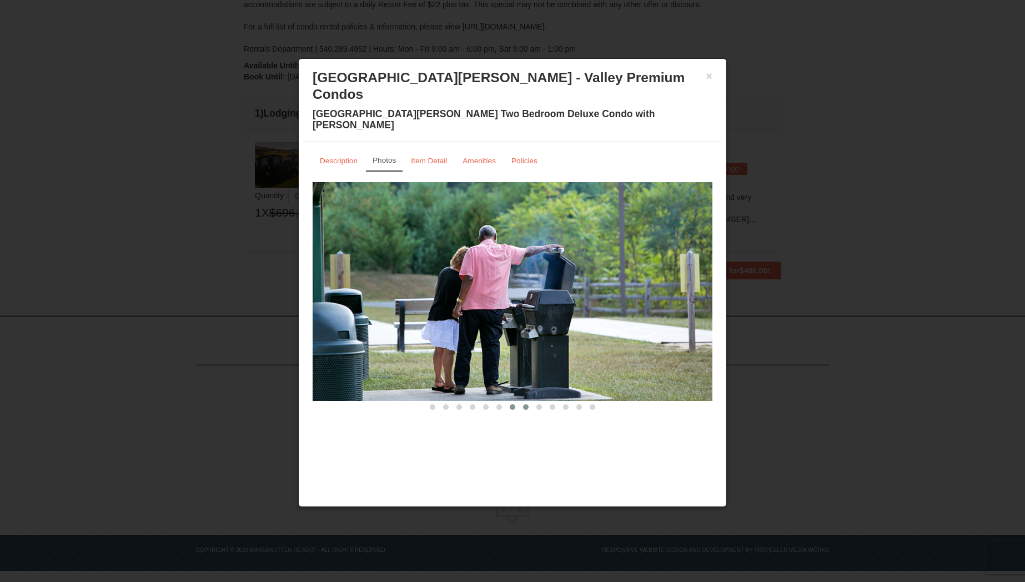
click at [528, 404] on span at bounding box center [526, 407] width 6 height 6
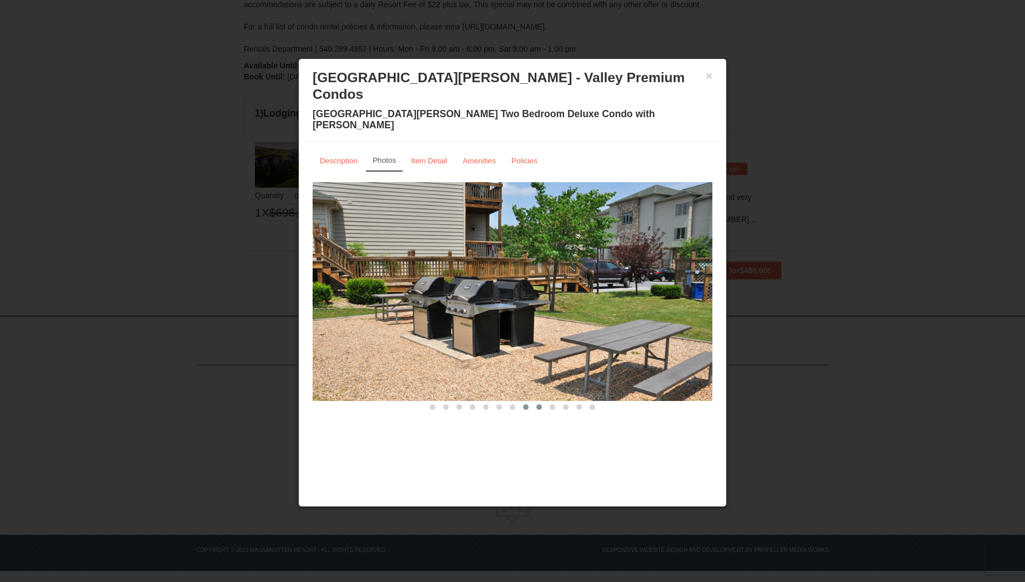
click at [536, 402] on button at bounding box center [539, 407] width 13 height 11
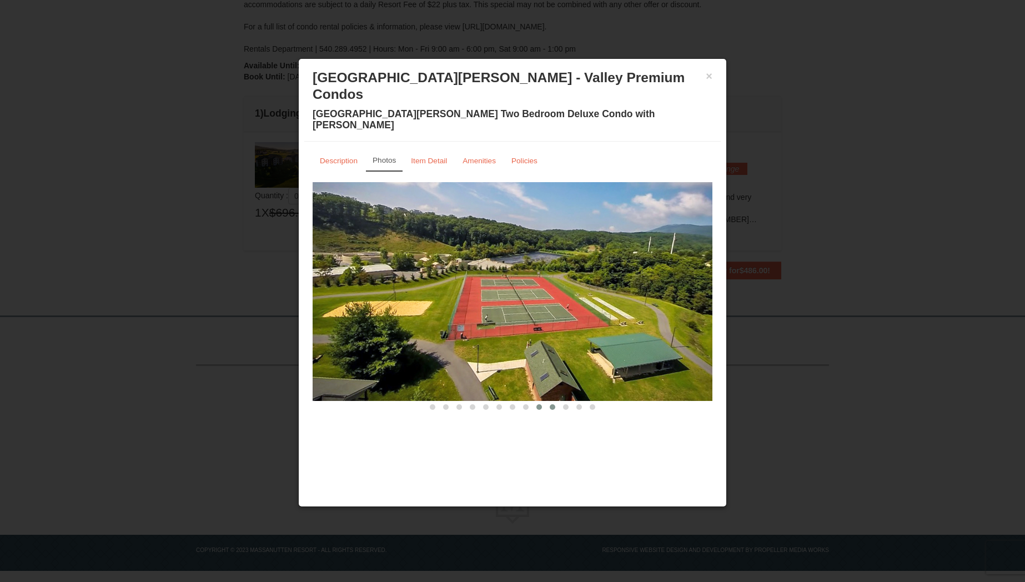
click at [558, 402] on button at bounding box center [552, 407] width 13 height 11
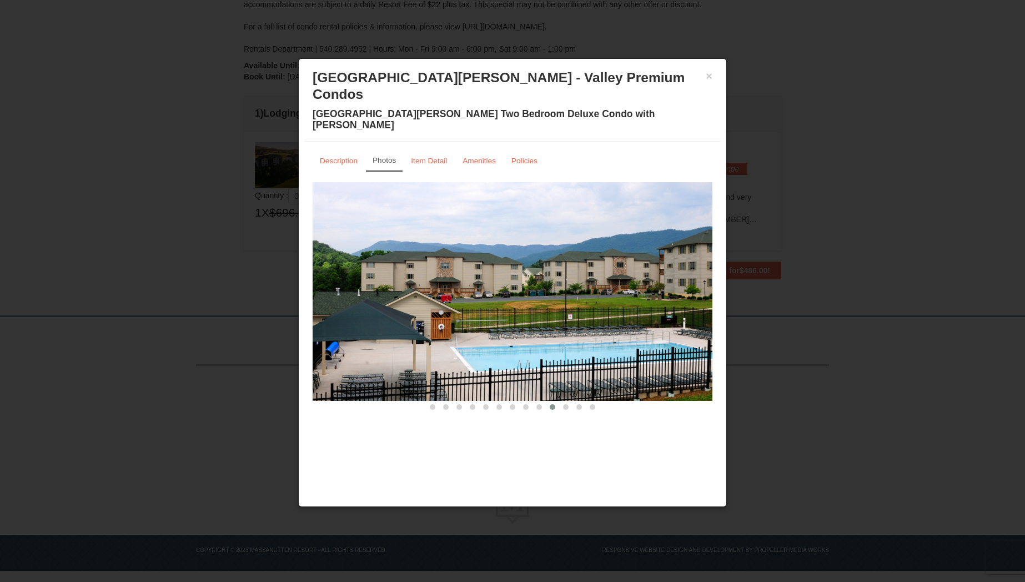
click at [704, 78] on h3 "Woodstone Meadows - Valley Premium Condos" at bounding box center [513, 85] width 400 height 33
click at [709, 78] on button "×" at bounding box center [709, 76] width 7 height 11
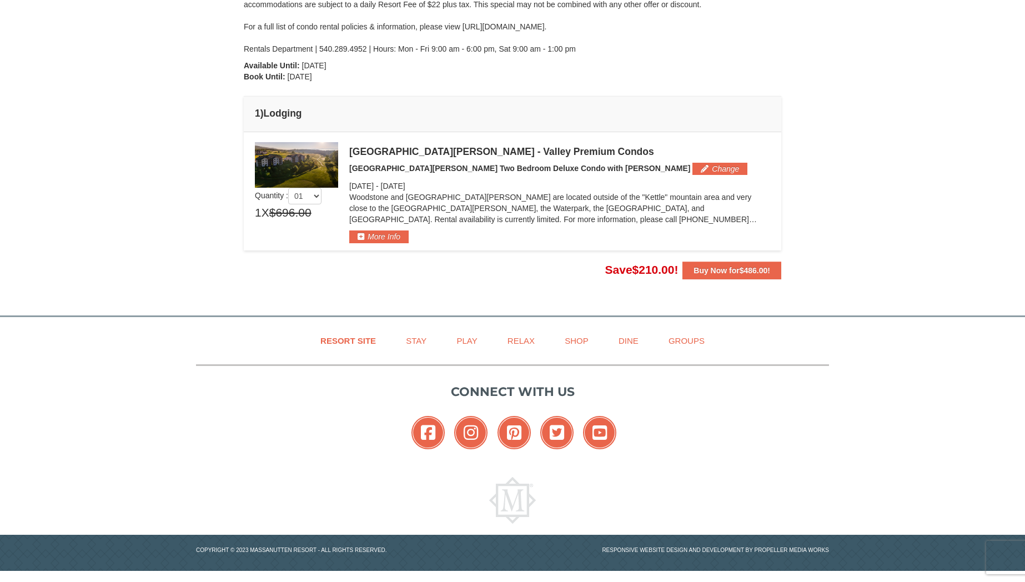
click at [833, 213] on div "× From: To: Adults: 2 Children: 2 Change Arrival Please format dates MM/DD/YYYY…" at bounding box center [512, 49] width 1025 height 510
click at [693, 168] on button "Change" at bounding box center [720, 169] width 55 height 12
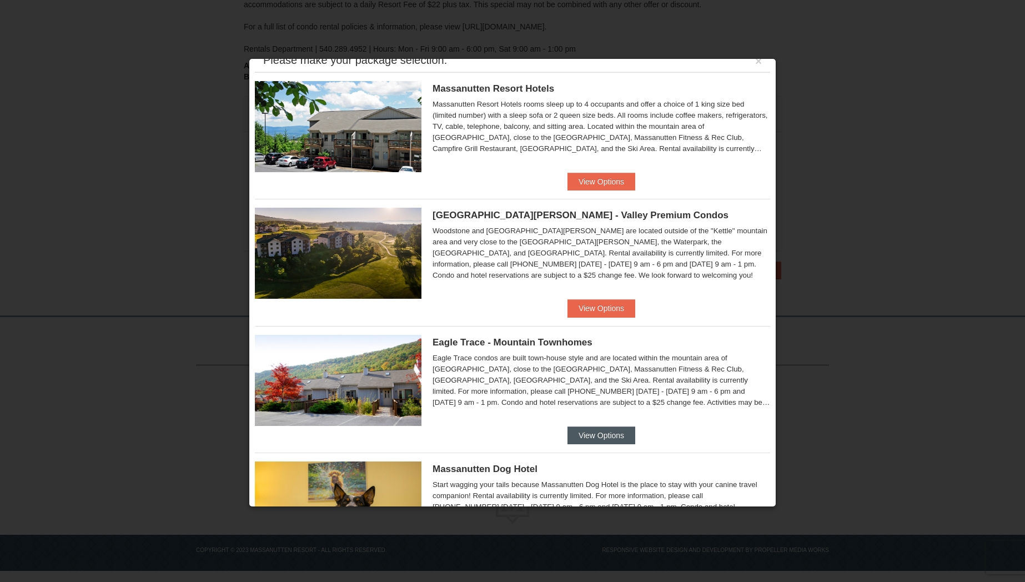
scroll to position [28, 0]
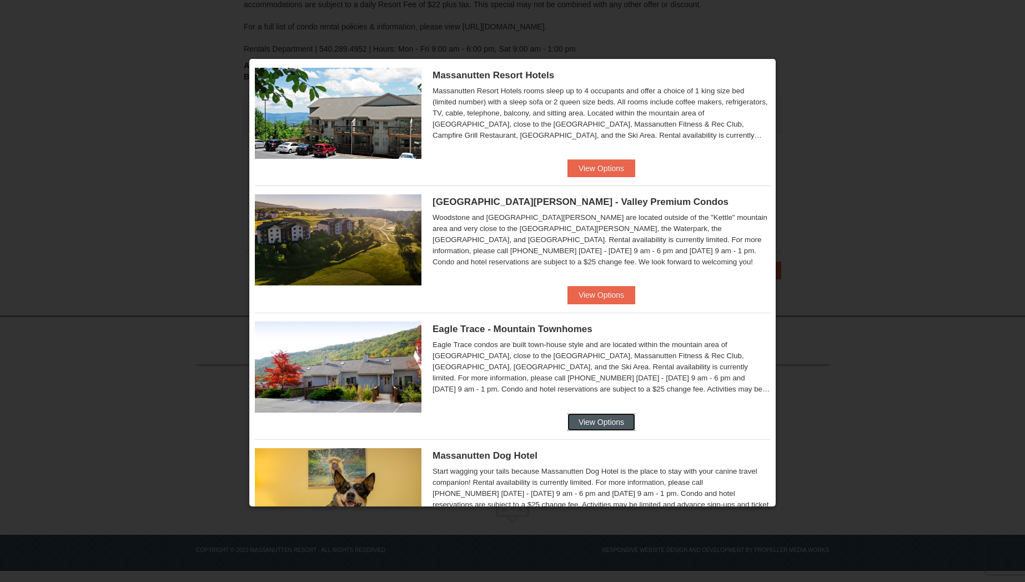
click at [602, 421] on button "View Options" at bounding box center [602, 422] width 68 height 18
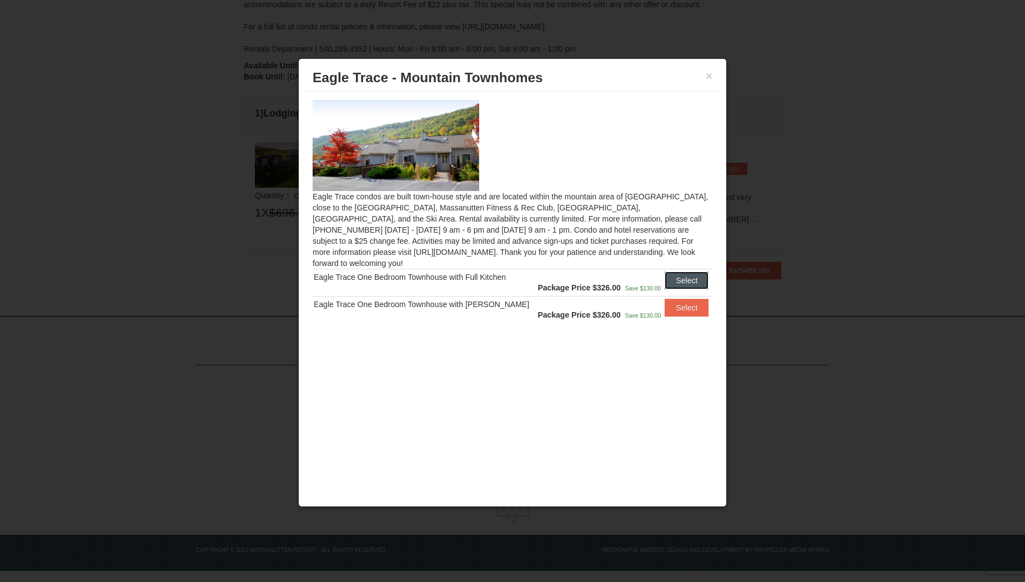
click at [681, 272] on button "Select" at bounding box center [687, 281] width 44 height 18
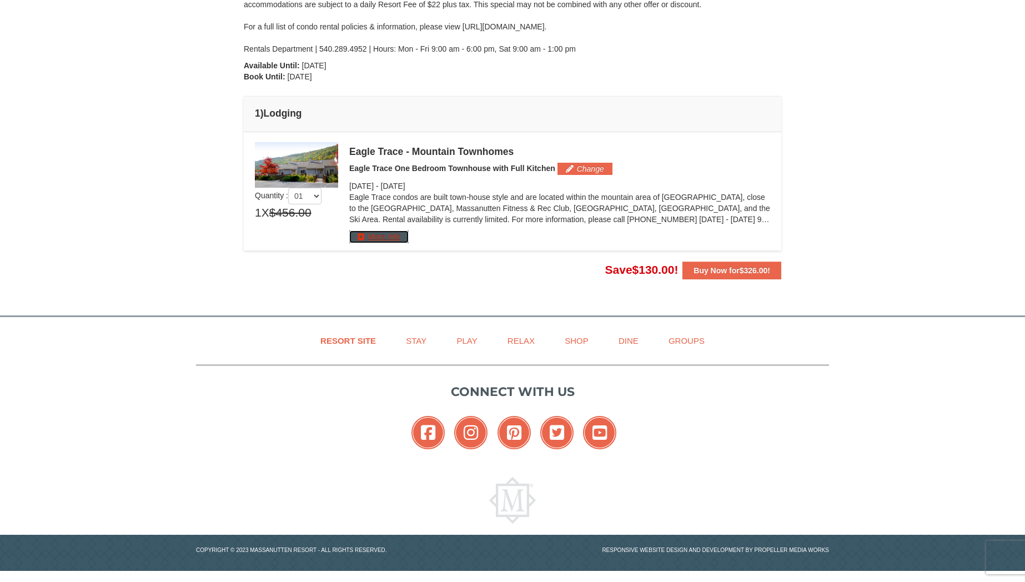
click at [377, 242] on button "More Info" at bounding box center [378, 237] width 59 height 12
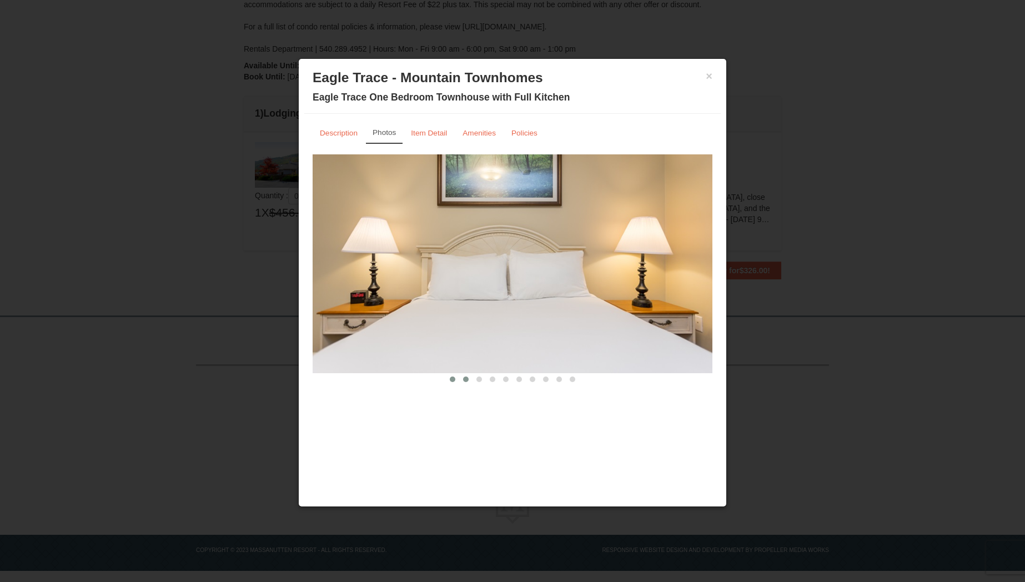
click at [462, 382] on button at bounding box center [465, 379] width 13 height 11
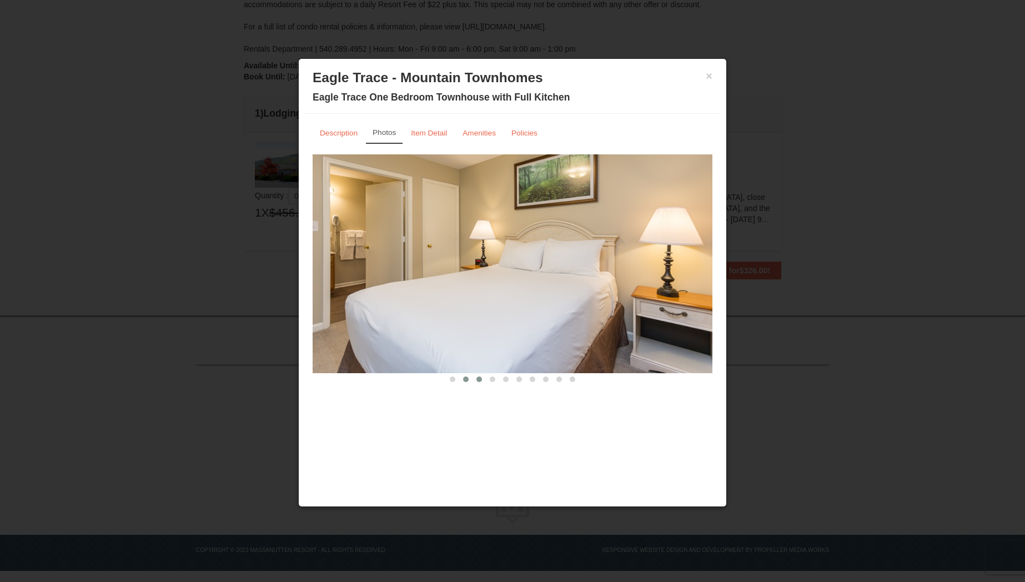
click at [479, 381] on span at bounding box center [480, 380] width 6 height 6
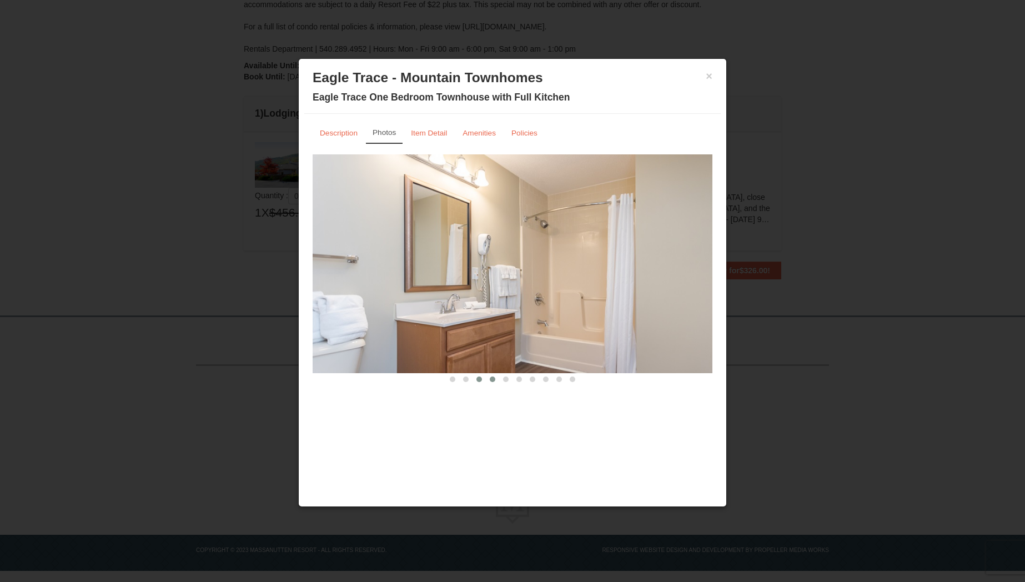
click at [493, 379] on span at bounding box center [493, 380] width 6 height 6
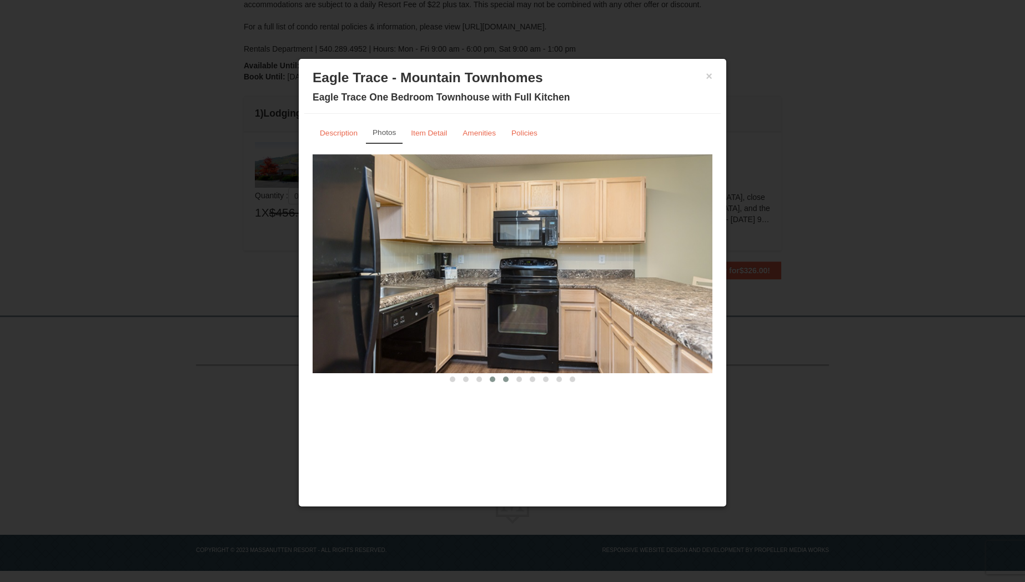
click at [507, 381] on span at bounding box center [506, 380] width 6 height 6
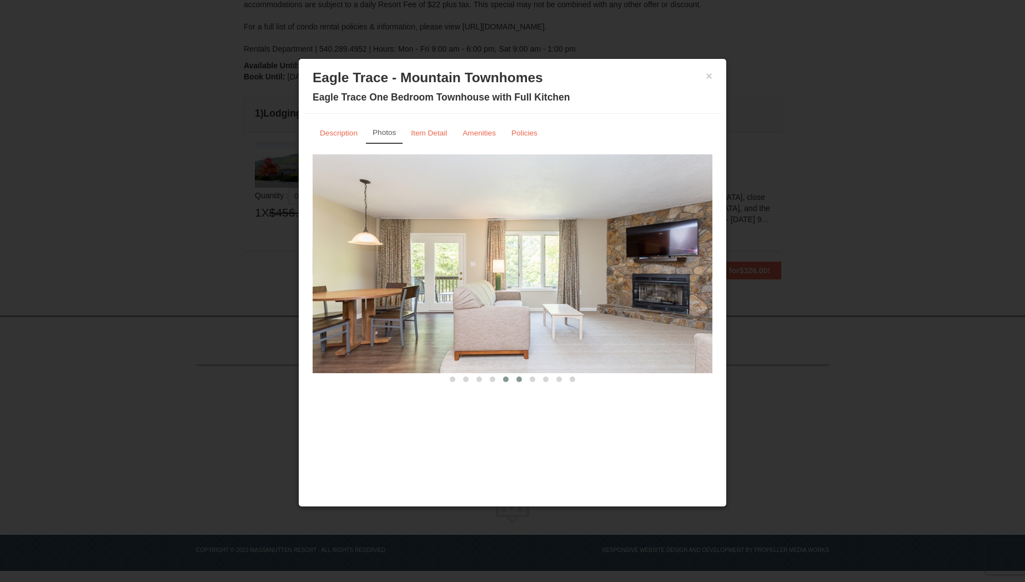
click at [519, 381] on span at bounding box center [520, 380] width 6 height 6
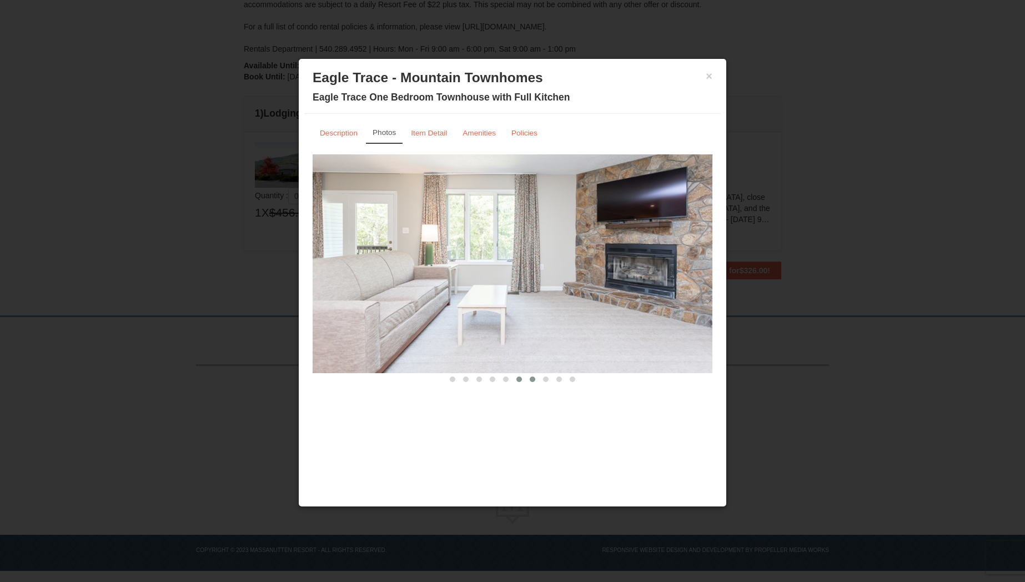
click at [531, 381] on span at bounding box center [533, 380] width 6 height 6
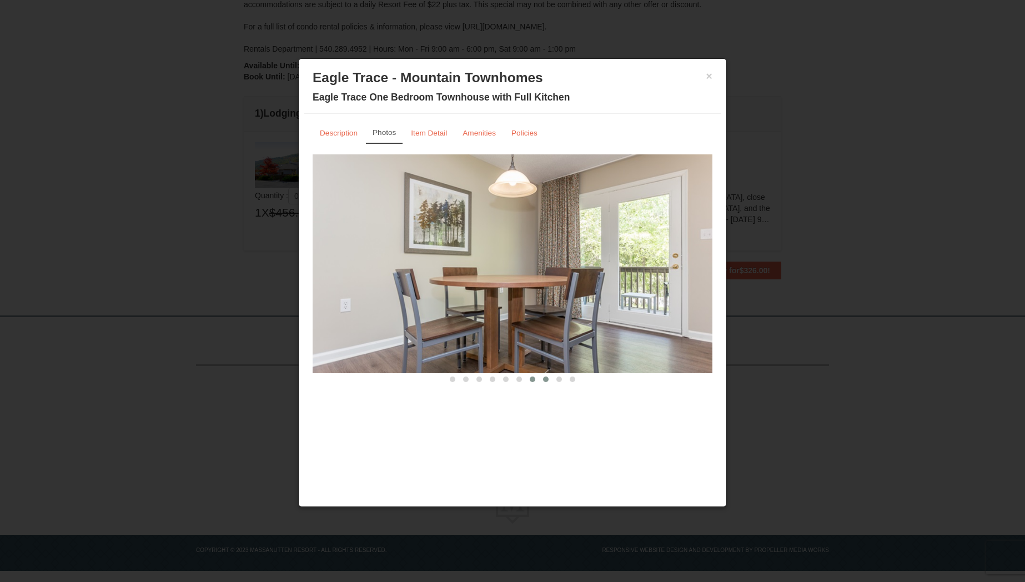
click at [552, 381] on button at bounding box center [545, 379] width 13 height 11
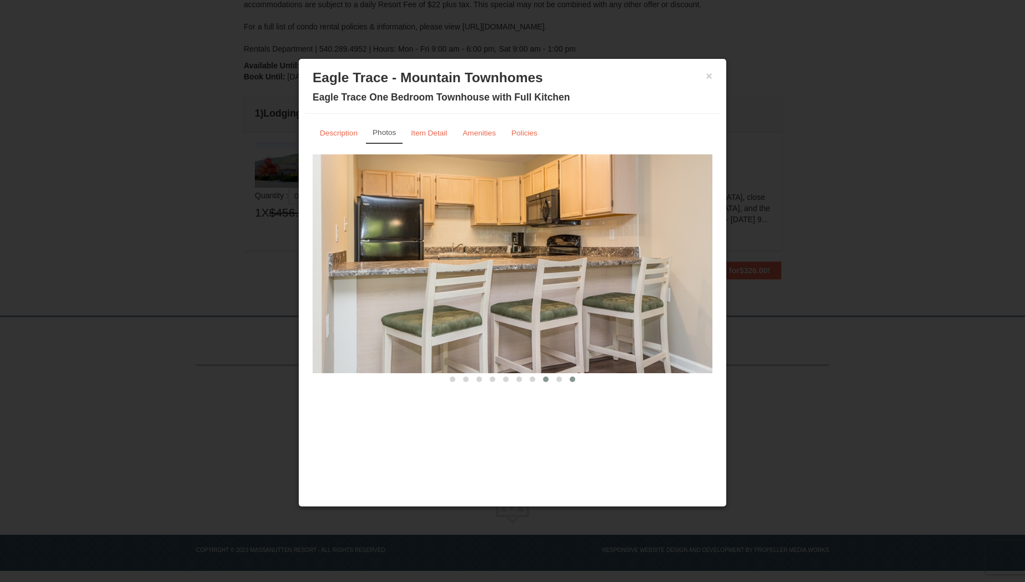
click at [571, 380] on span at bounding box center [573, 380] width 6 height 6
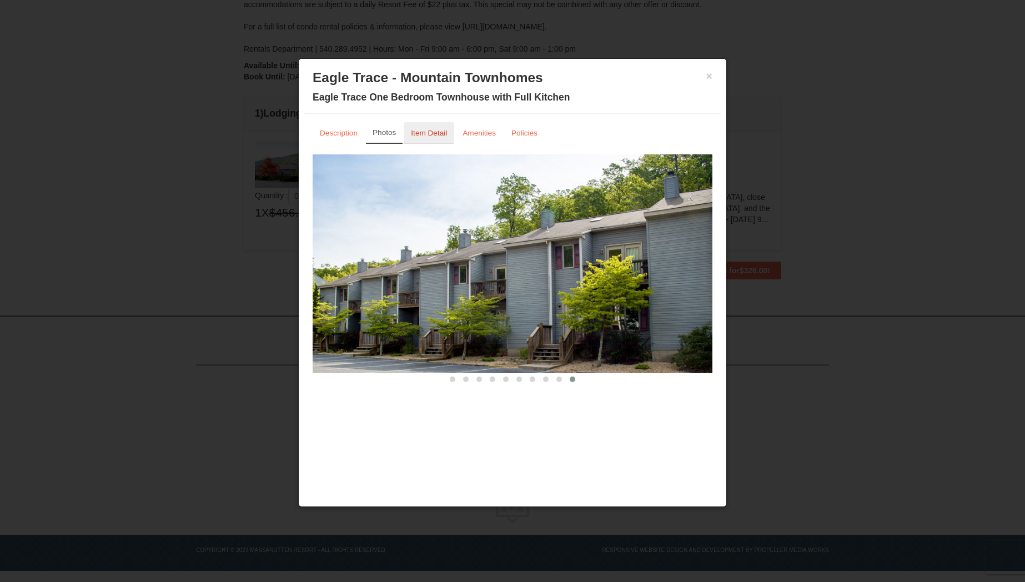
click at [439, 134] on small "Item Detail" at bounding box center [429, 133] width 36 height 8
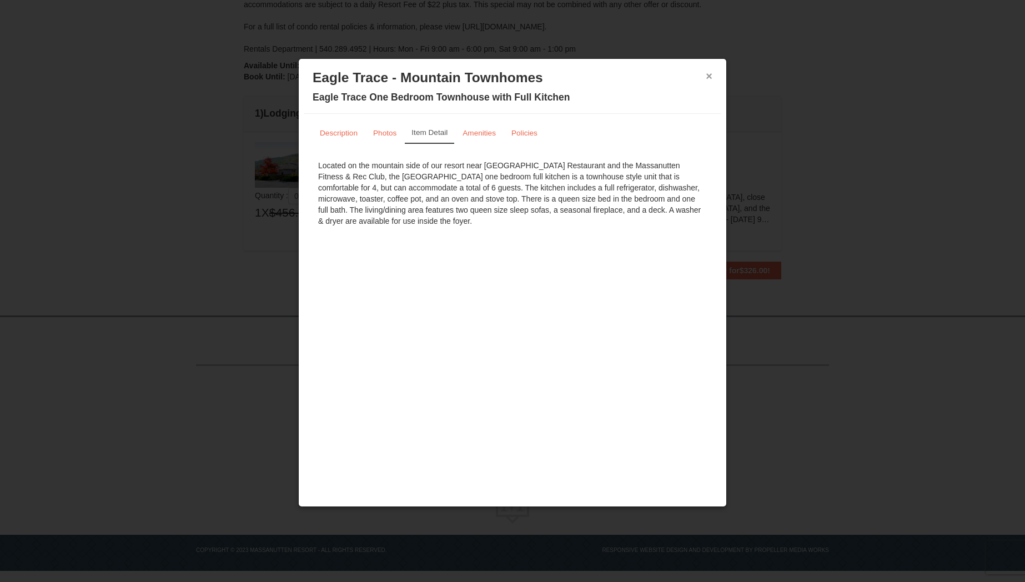
click at [711, 80] on button "×" at bounding box center [709, 76] width 7 height 11
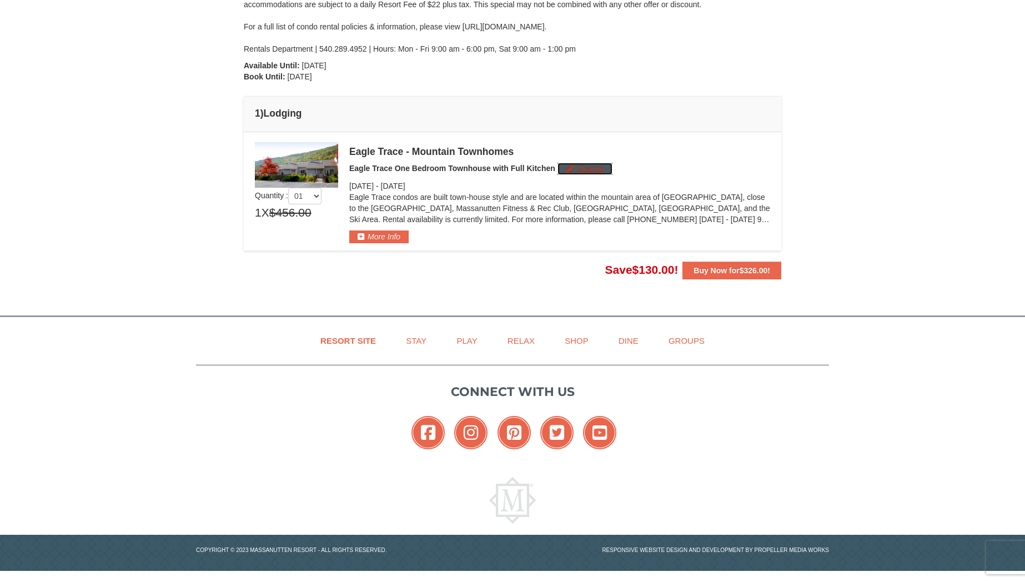
click at [587, 172] on button "Change" at bounding box center [585, 169] width 55 height 12
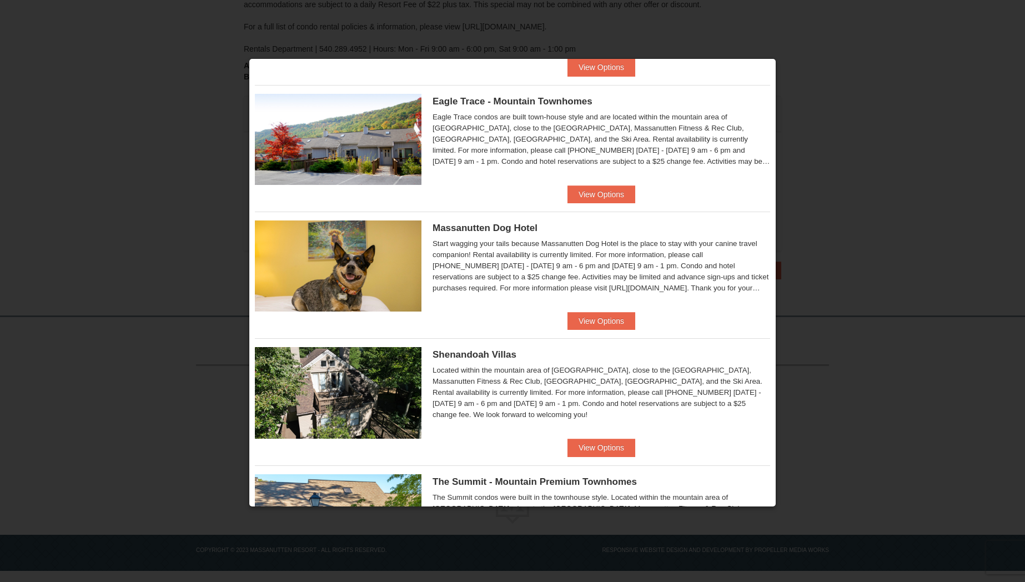
scroll to position [297, 0]
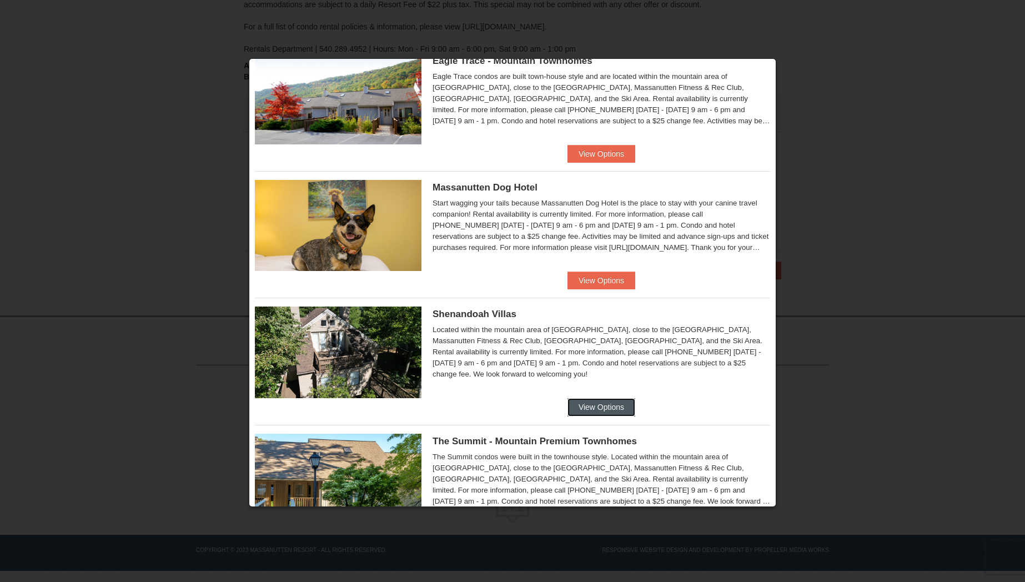
click at [599, 402] on button "View Options" at bounding box center [602, 407] width 68 height 18
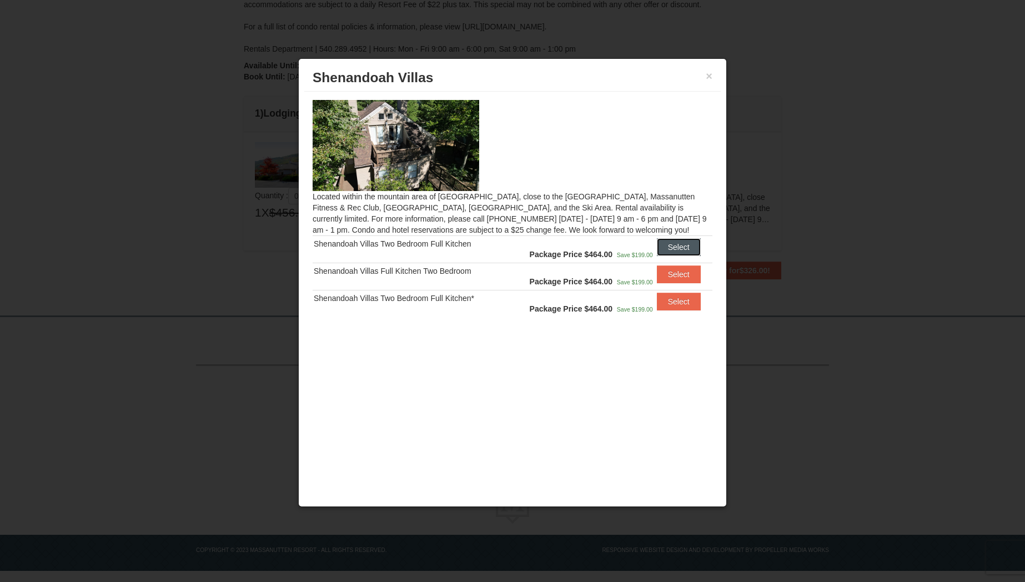
click at [683, 248] on button "Select" at bounding box center [679, 247] width 44 height 18
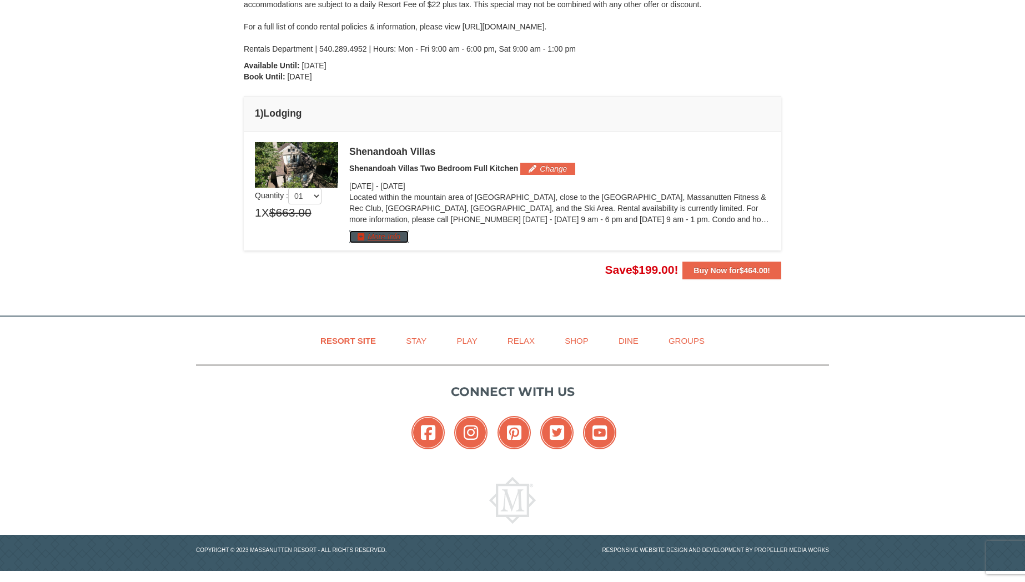
click at [371, 236] on button "More Info" at bounding box center [378, 237] width 59 height 12
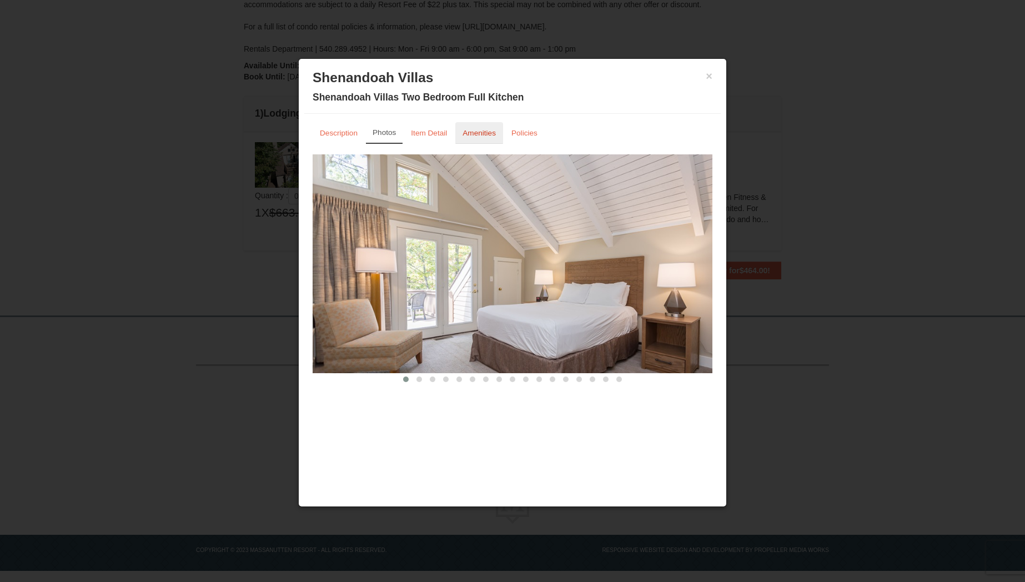
click at [467, 135] on small "Amenities" at bounding box center [479, 133] width 33 height 8
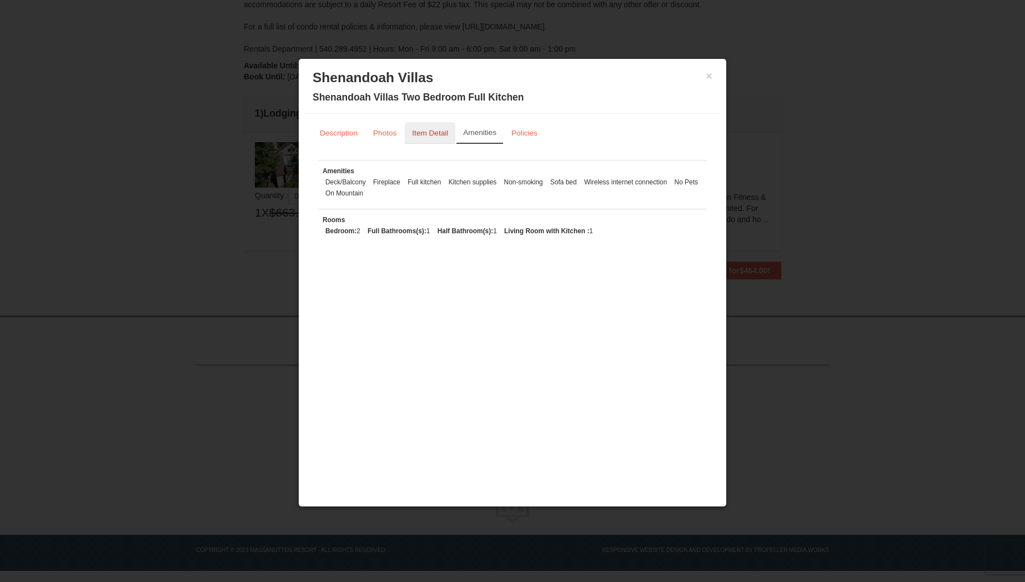
click at [419, 136] on small "Item Detail" at bounding box center [430, 133] width 36 height 8
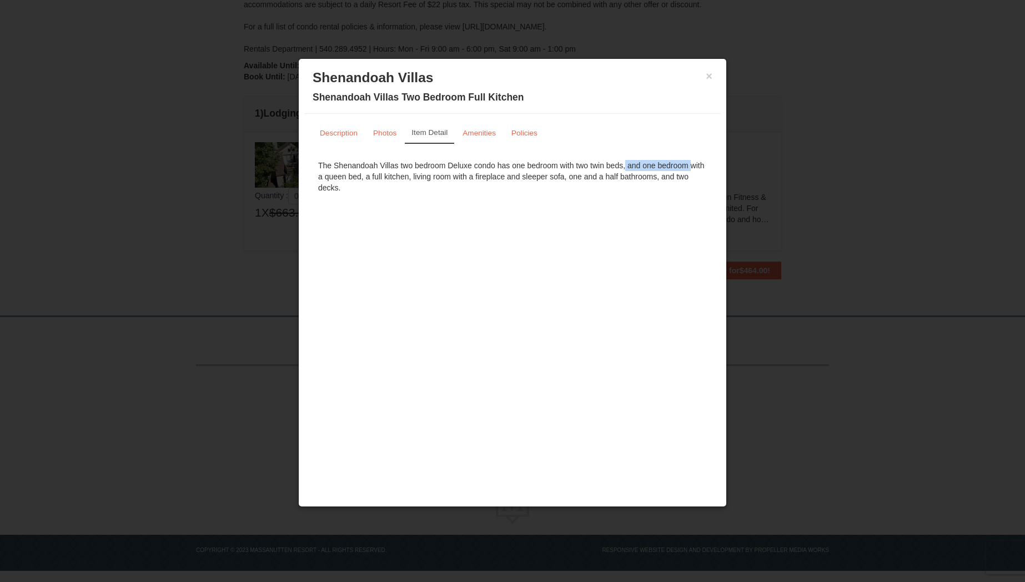
drag, startPoint x: 566, startPoint y: 166, endPoint x: 622, endPoint y: 167, distance: 56.1
click at [622, 167] on div "The Shenandoah Villas two bedroom Deluxe condo has one bedroom with two twin be…" at bounding box center [513, 176] width 400 height 44
drag, startPoint x: 533, startPoint y: 167, endPoint x: 389, endPoint y: 187, distance: 145.3
click at [389, 187] on div "The Shenandoah Villas two bedroom Deluxe condo has one bedroom with two twin be…" at bounding box center [513, 176] width 400 height 44
click at [472, 129] on small "Amenities" at bounding box center [479, 133] width 33 height 8
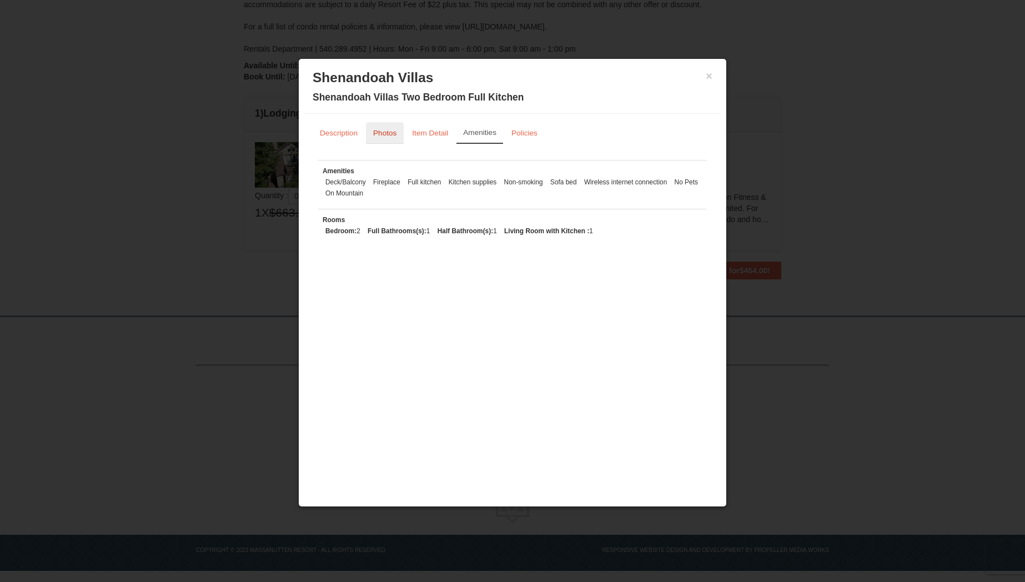
click at [388, 134] on small "Photos" at bounding box center [384, 133] width 23 height 8
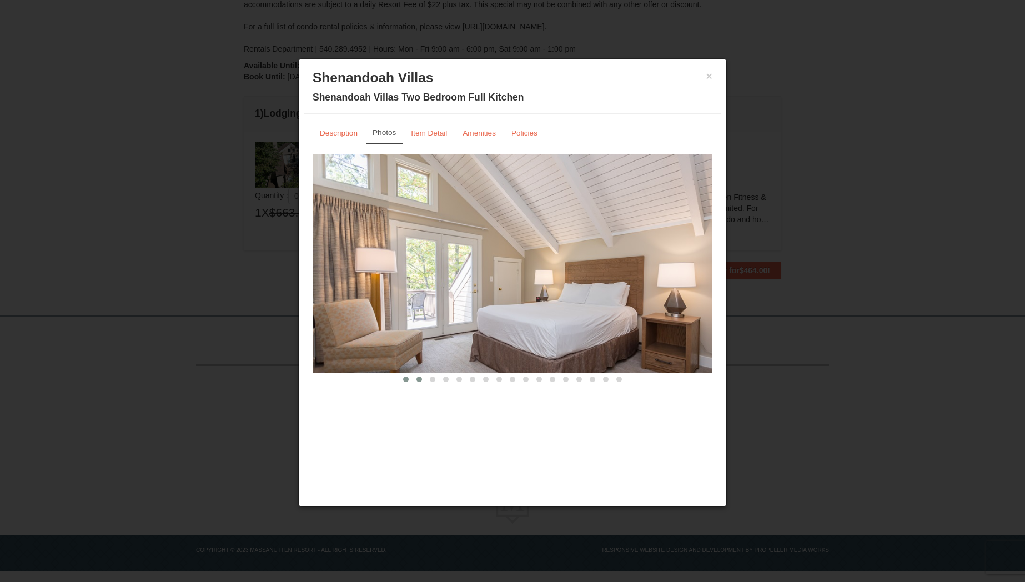
click at [417, 381] on span at bounding box center [420, 380] width 6 height 6
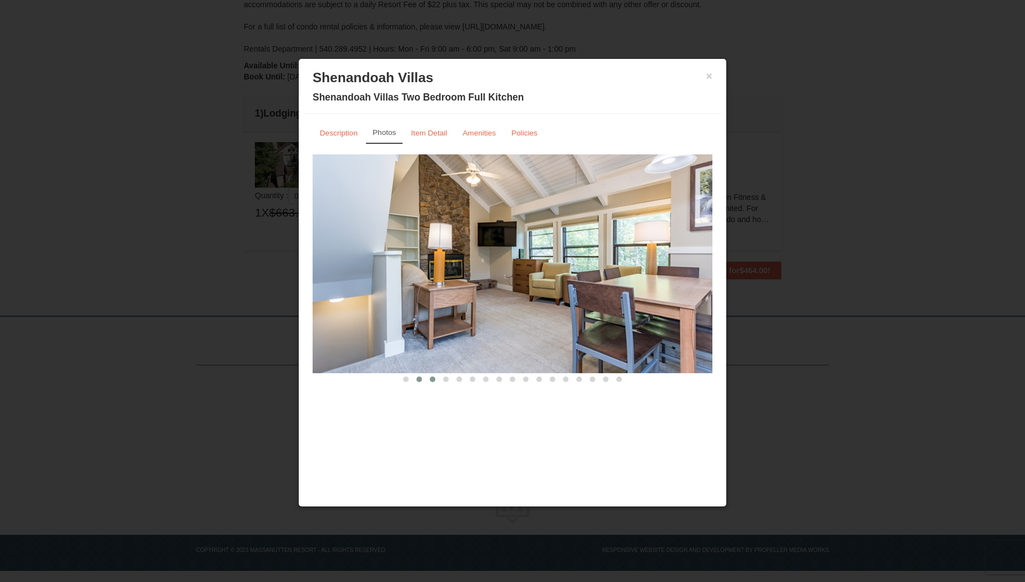
click at [430, 379] on span at bounding box center [433, 380] width 6 height 6
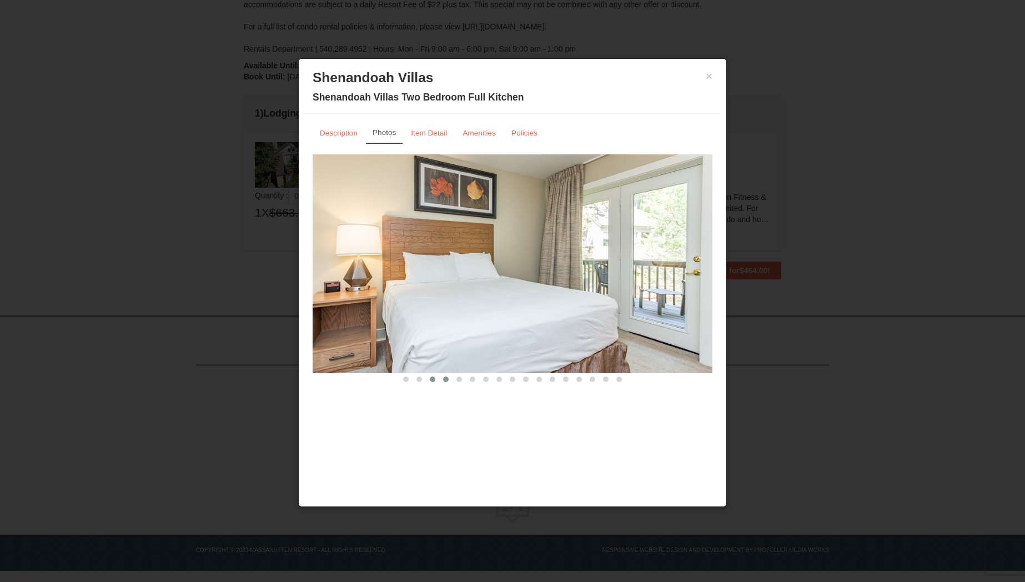
click at [447, 380] on span at bounding box center [446, 380] width 6 height 6
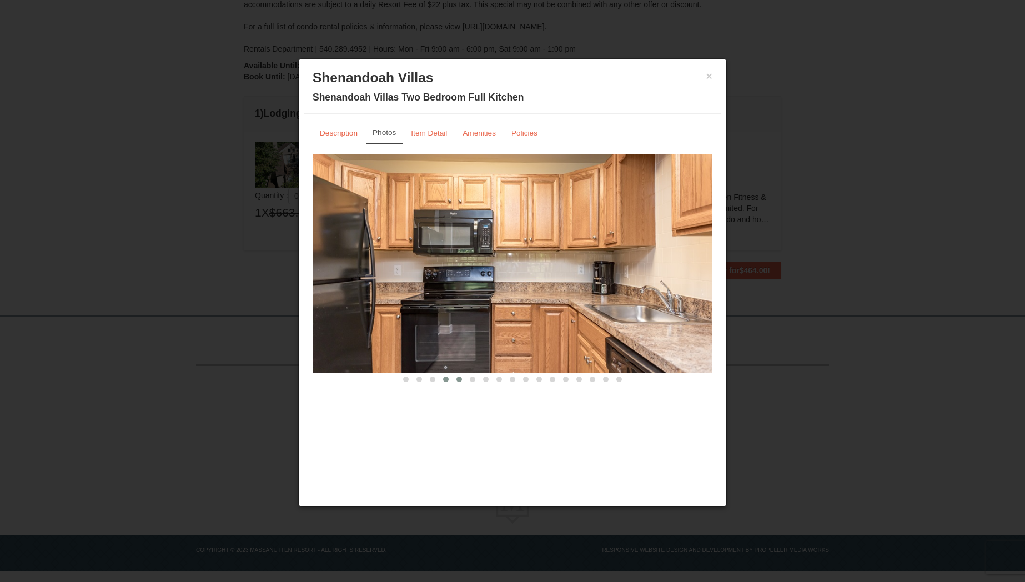
click at [459, 379] on span at bounding box center [460, 380] width 6 height 6
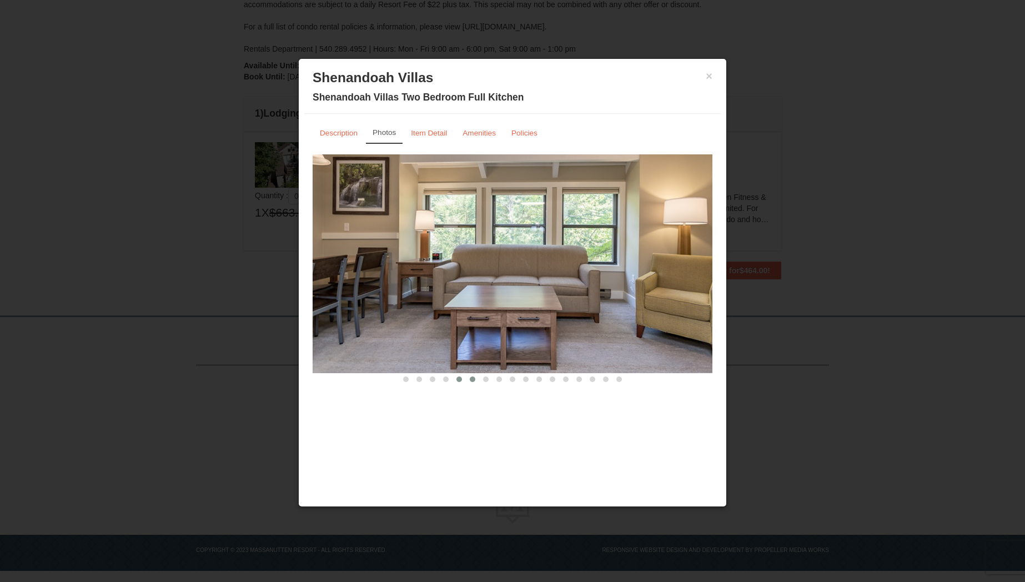
click at [471, 379] on span at bounding box center [473, 380] width 6 height 6
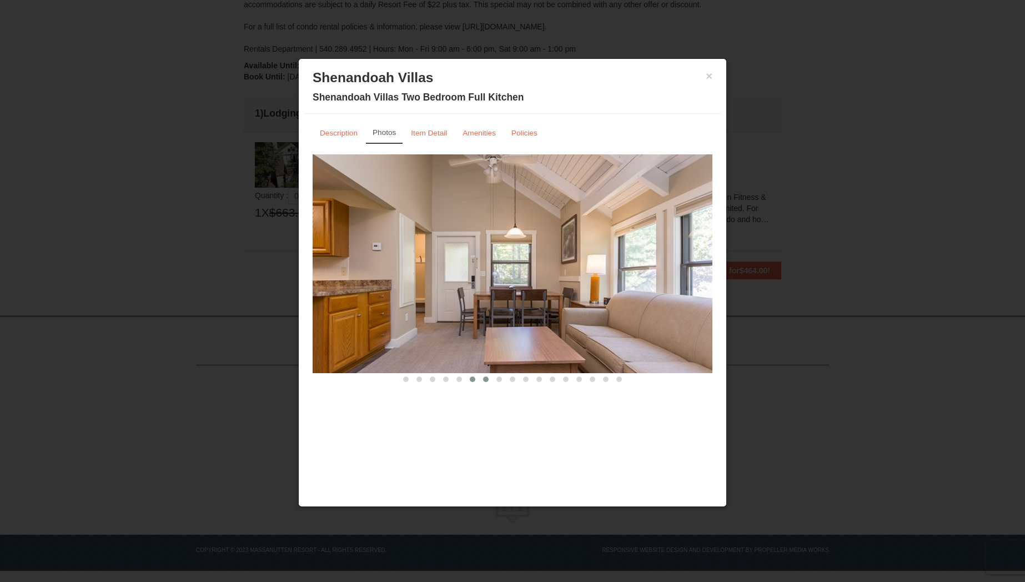
click at [487, 380] on span at bounding box center [486, 380] width 6 height 6
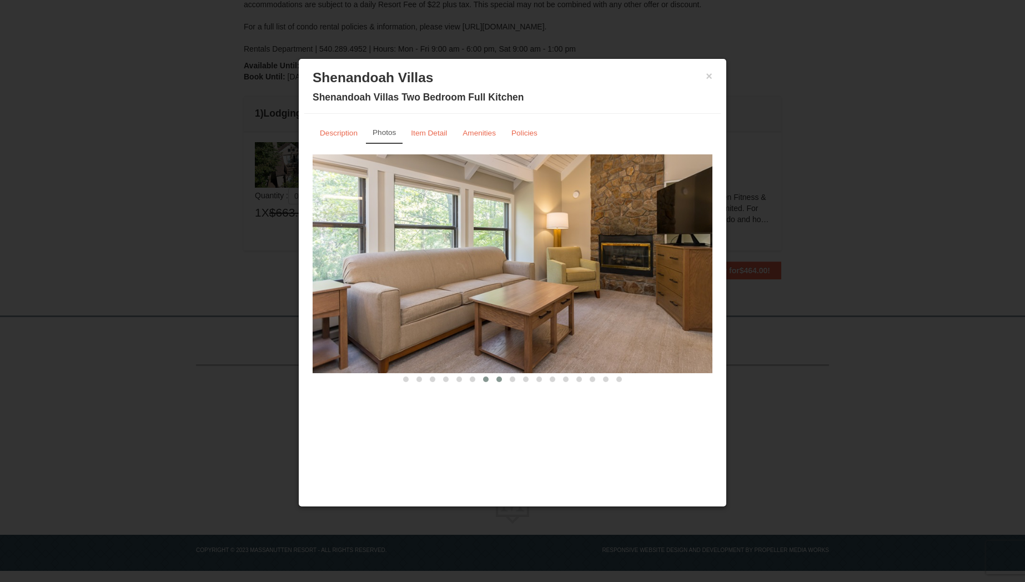
click at [495, 380] on button at bounding box center [499, 379] width 13 height 11
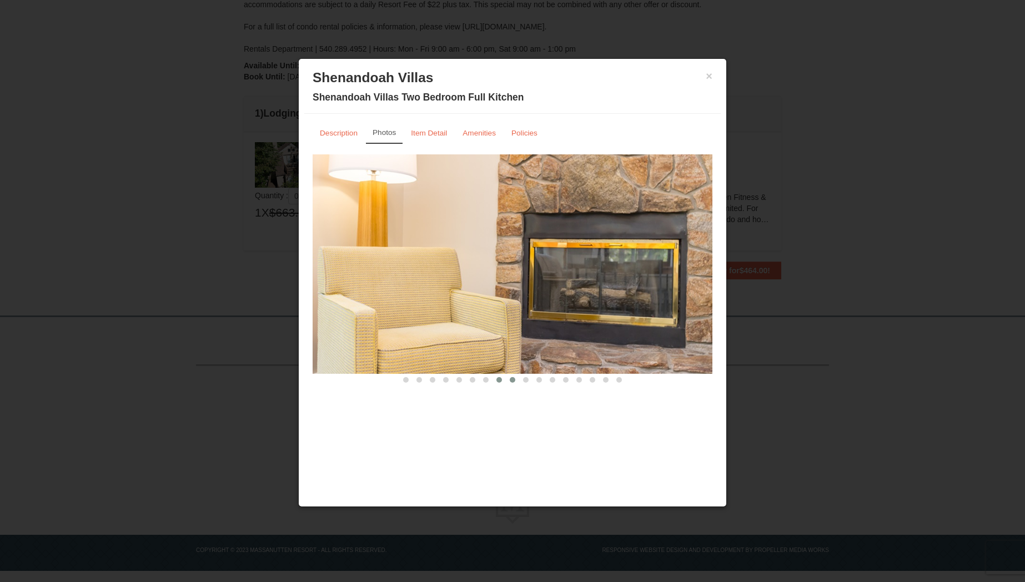
click at [509, 379] on button at bounding box center [512, 379] width 13 height 11
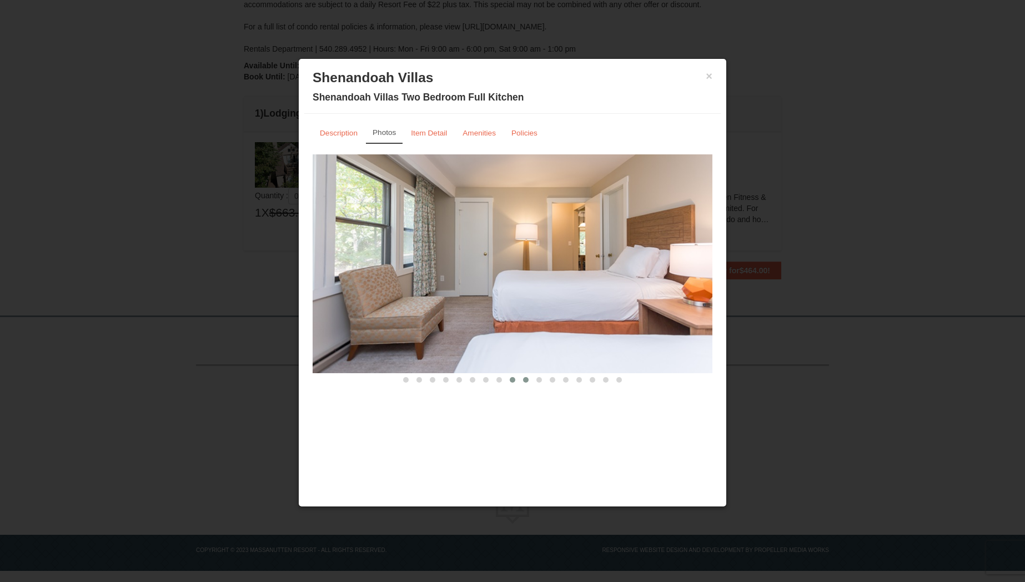
click at [526, 381] on span at bounding box center [526, 380] width 6 height 6
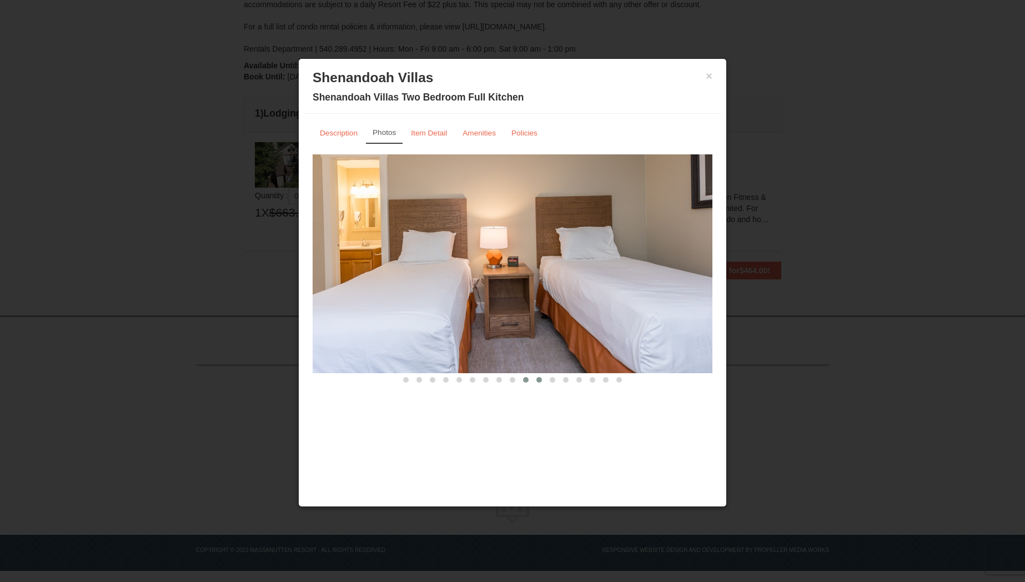
click at [542, 379] on span at bounding box center [540, 380] width 6 height 6
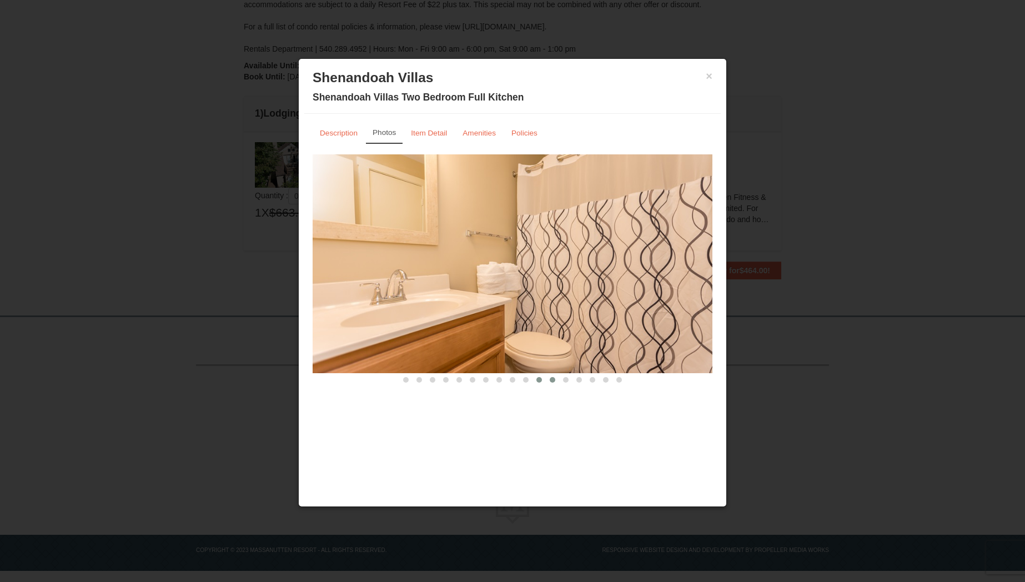
click at [555, 379] on span at bounding box center [553, 380] width 6 height 6
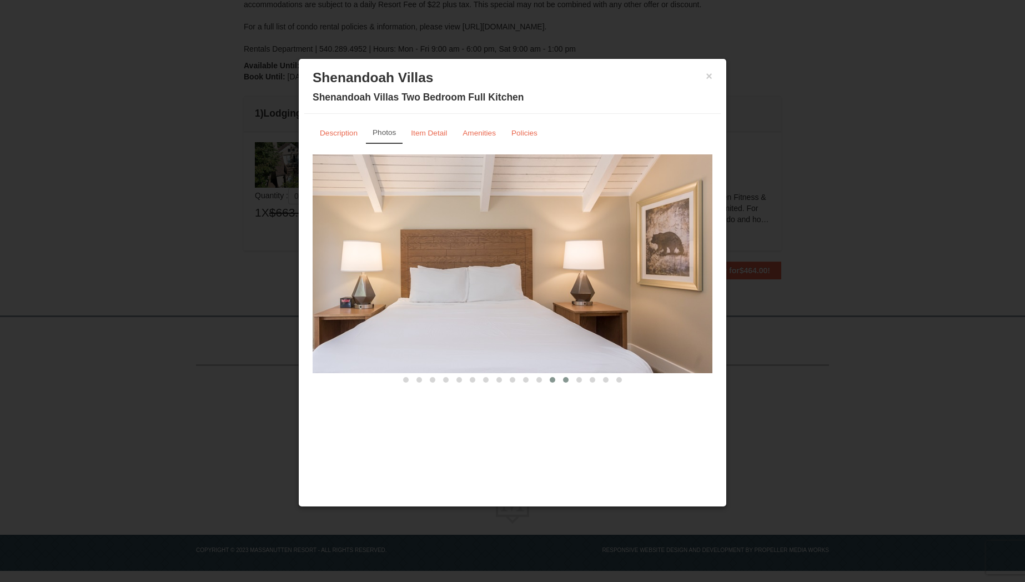
click at [564, 381] on span at bounding box center [566, 380] width 6 height 6
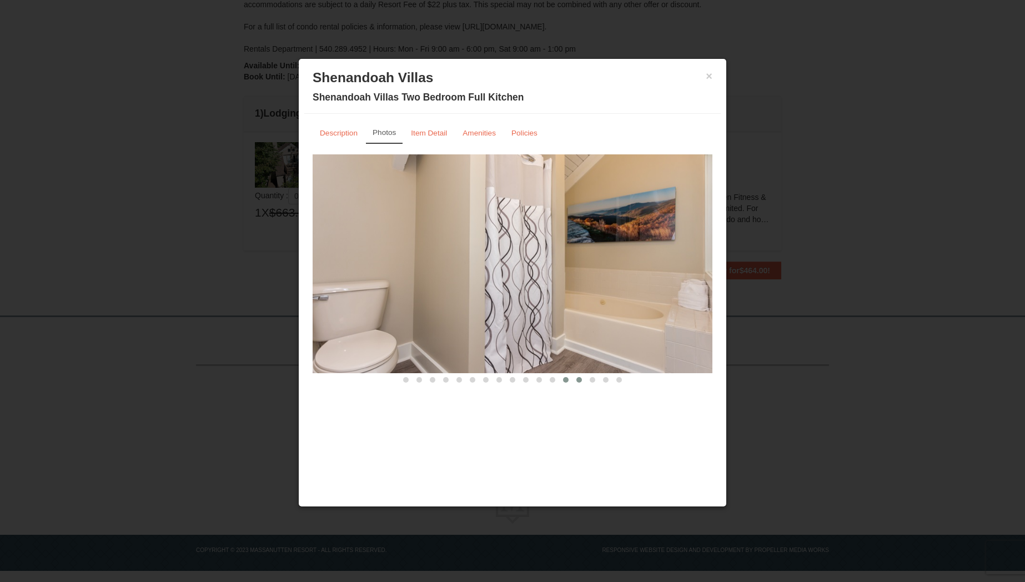
click at [578, 380] on span at bounding box center [580, 380] width 6 height 6
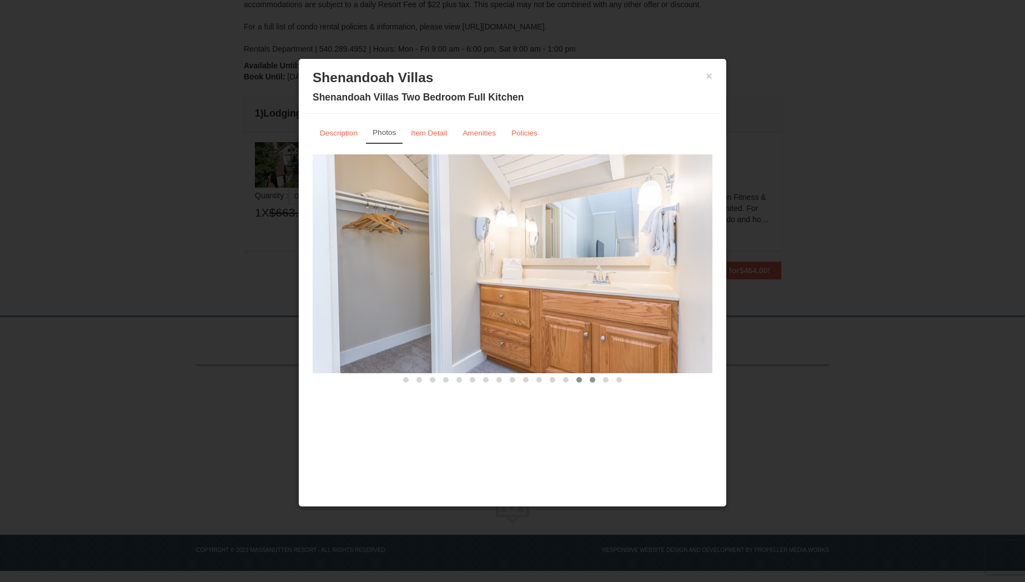
click at [591, 381] on span at bounding box center [593, 380] width 6 height 6
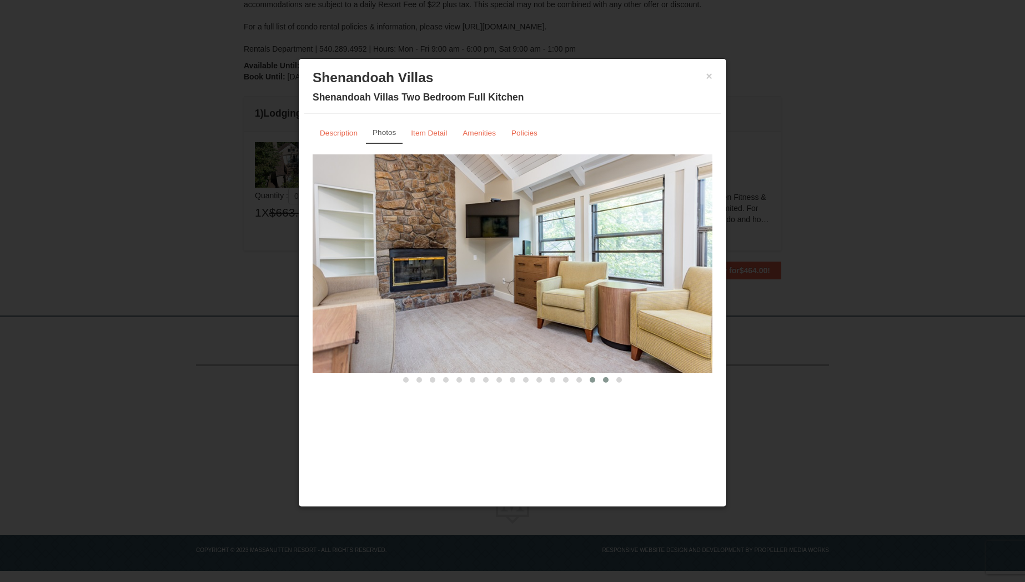
click at [601, 381] on button at bounding box center [605, 379] width 13 height 11
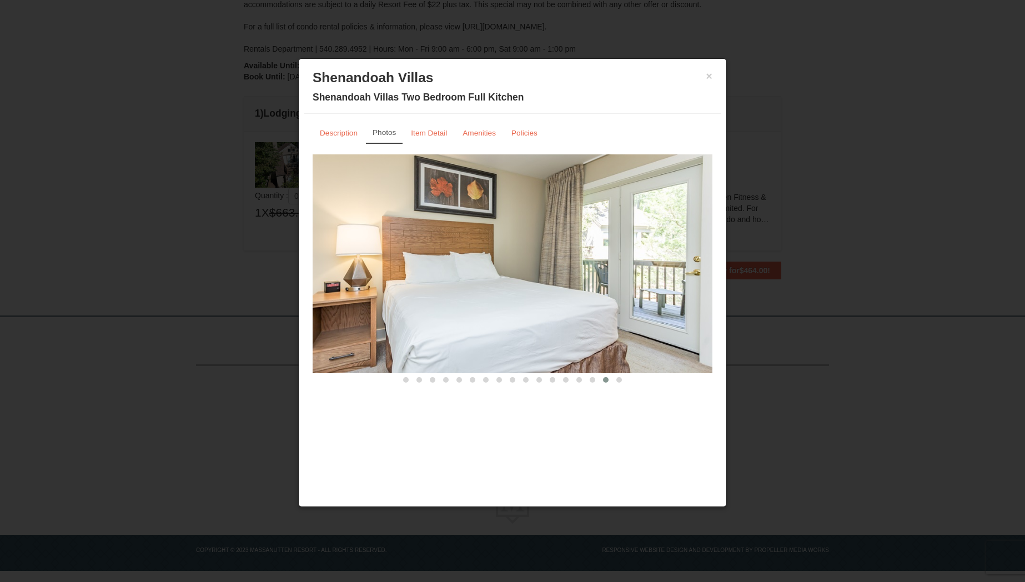
click at [627, 381] on div at bounding box center [513, 380] width 400 height 12
click at [707, 79] on button "×" at bounding box center [709, 76] width 7 height 11
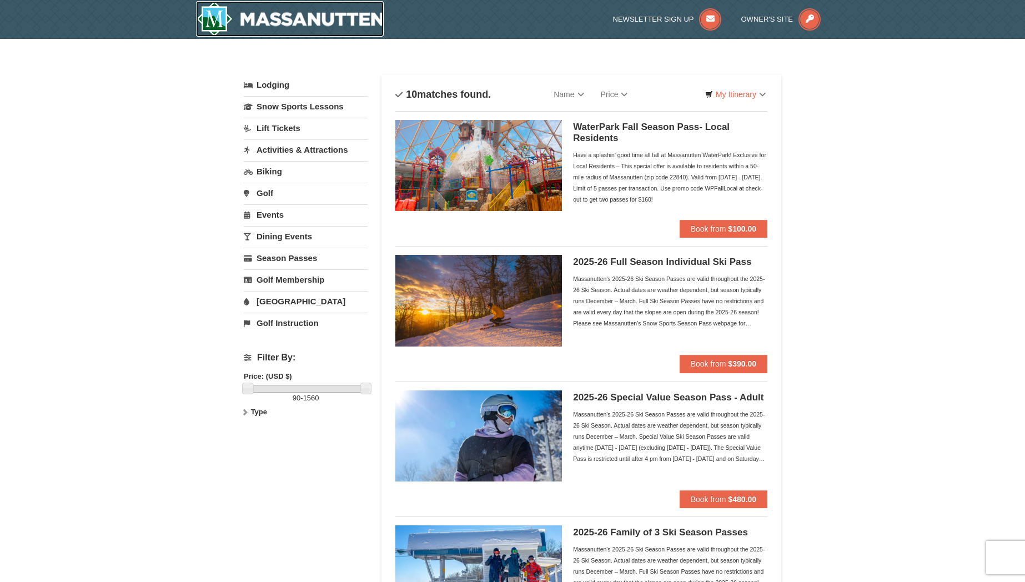
click at [306, 22] on img at bounding box center [290, 19] width 188 height 36
